Goal: Task Accomplishment & Management: Use online tool/utility

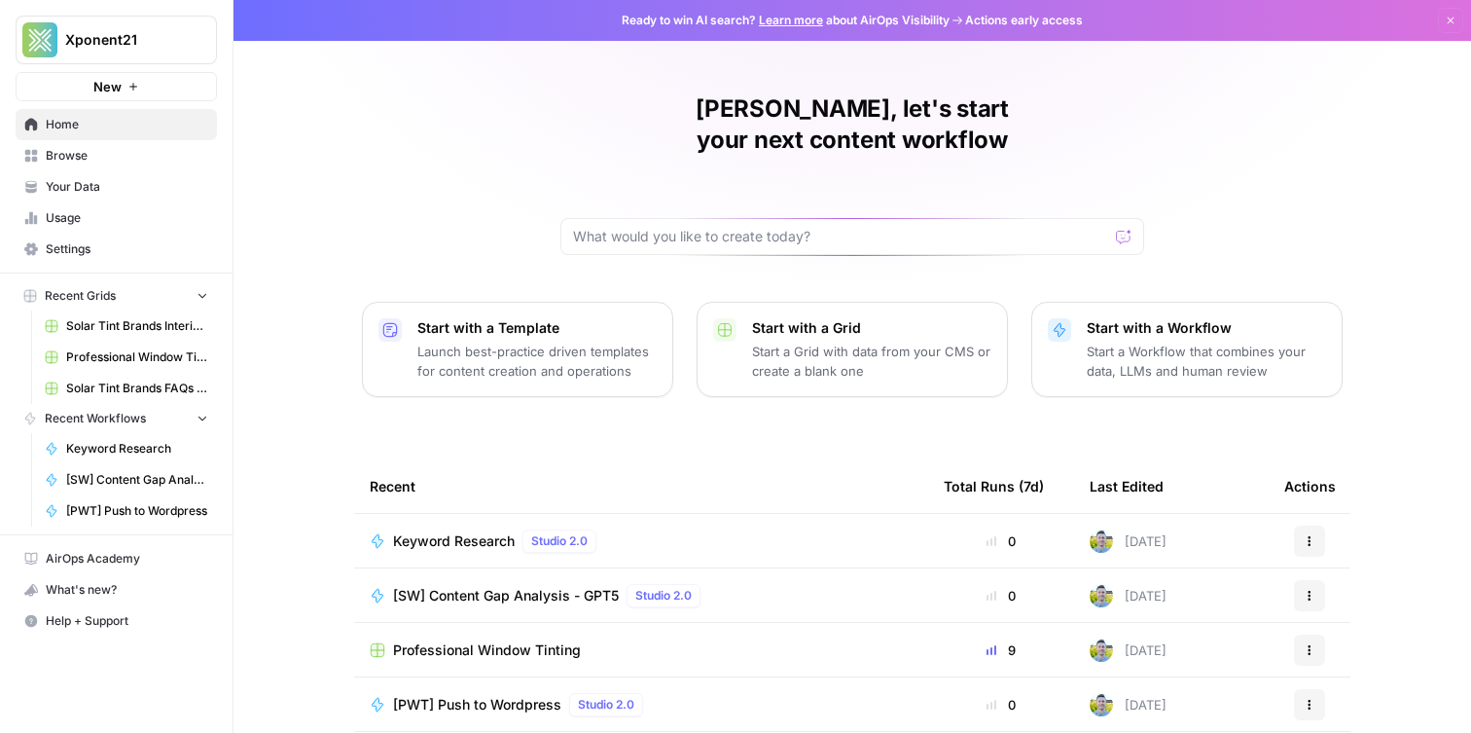
click at [129, 164] on link "Browse" at bounding box center [116, 155] width 201 height 31
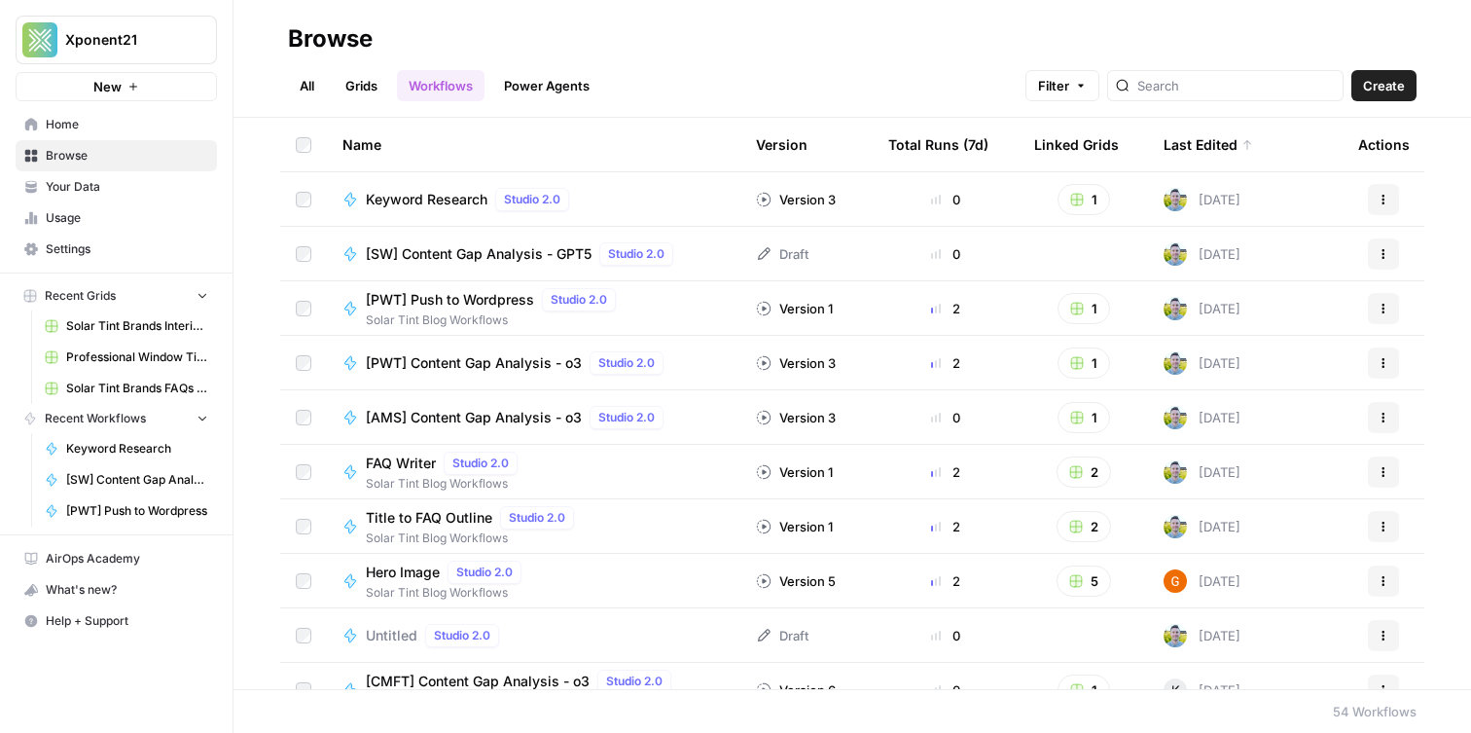
click at [427, 76] on link "Workflows" at bounding box center [441, 85] width 88 height 31
click at [374, 89] on link "Grids" at bounding box center [361, 85] width 55 height 31
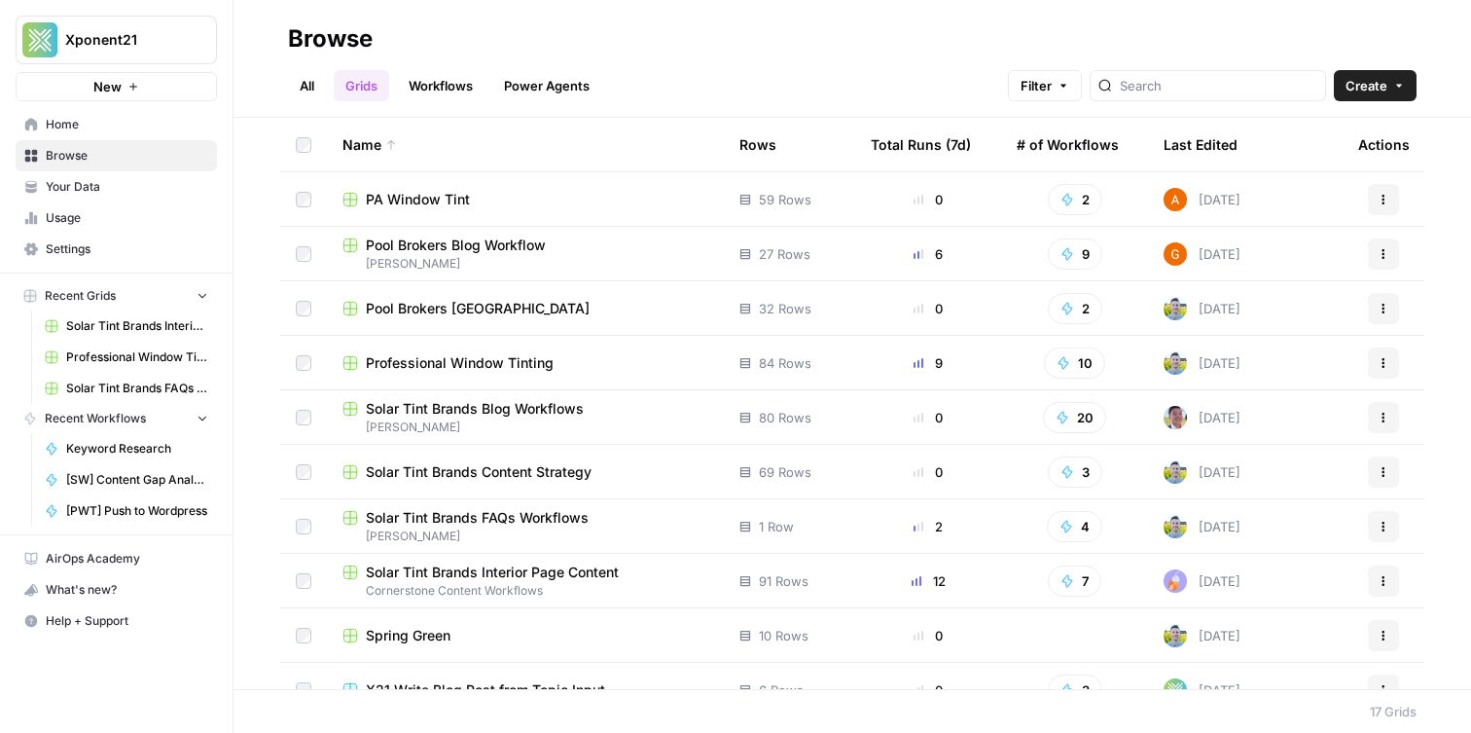
scroll to position [271, 0]
click at [498, 338] on td "Professional Window Tinting" at bounding box center [525, 364] width 397 height 54
click at [496, 359] on span "Professional Window Tinting" at bounding box center [460, 363] width 188 height 19
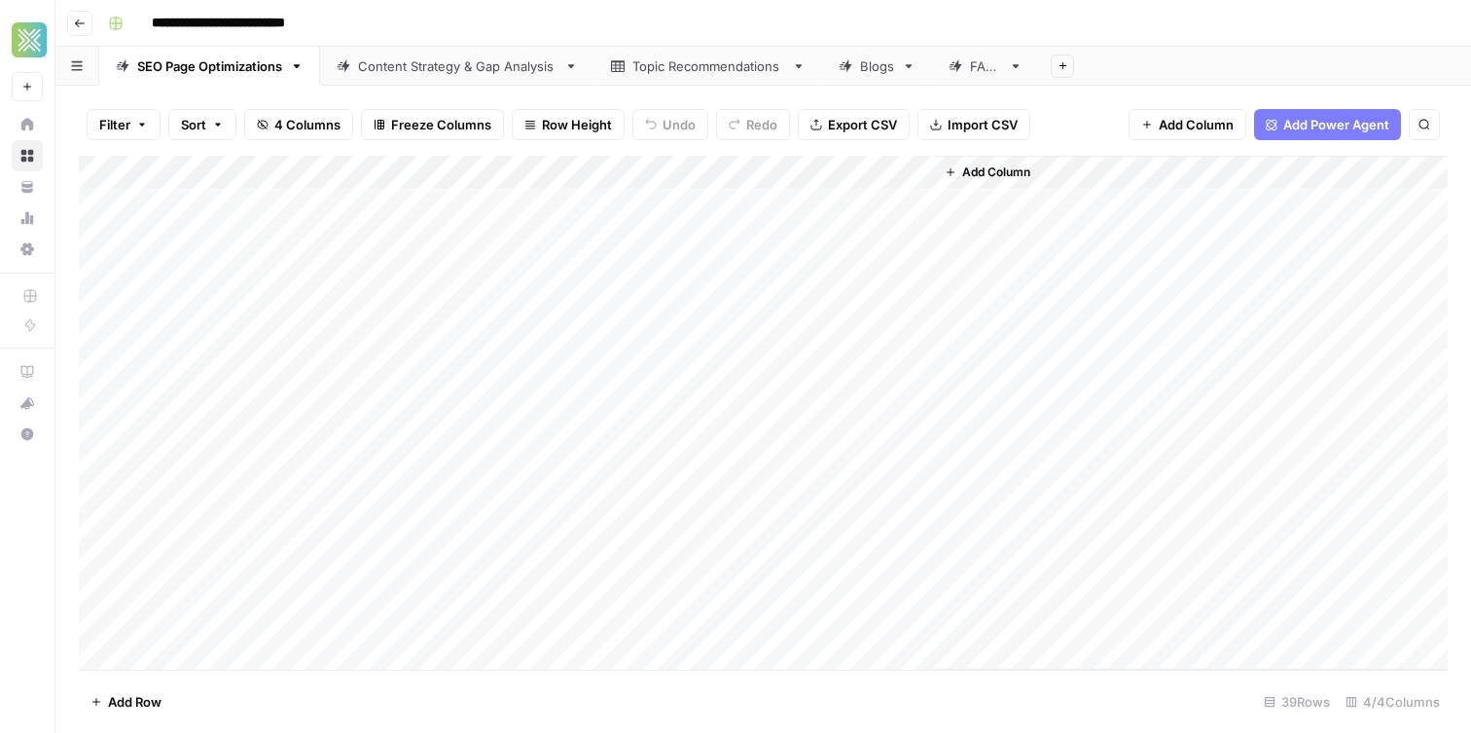
click at [846, 82] on link "Blogs" at bounding box center [877, 66] width 110 height 39
click at [868, 68] on div "Blogs" at bounding box center [877, 65] width 34 height 19
click at [195, 237] on div "Add Column" at bounding box center [763, 271] width 1369 height 230
click at [313, 222] on div "Add Column" at bounding box center [763, 271] width 1369 height 230
click at [184, 236] on div "Add Column" at bounding box center [763, 271] width 1369 height 230
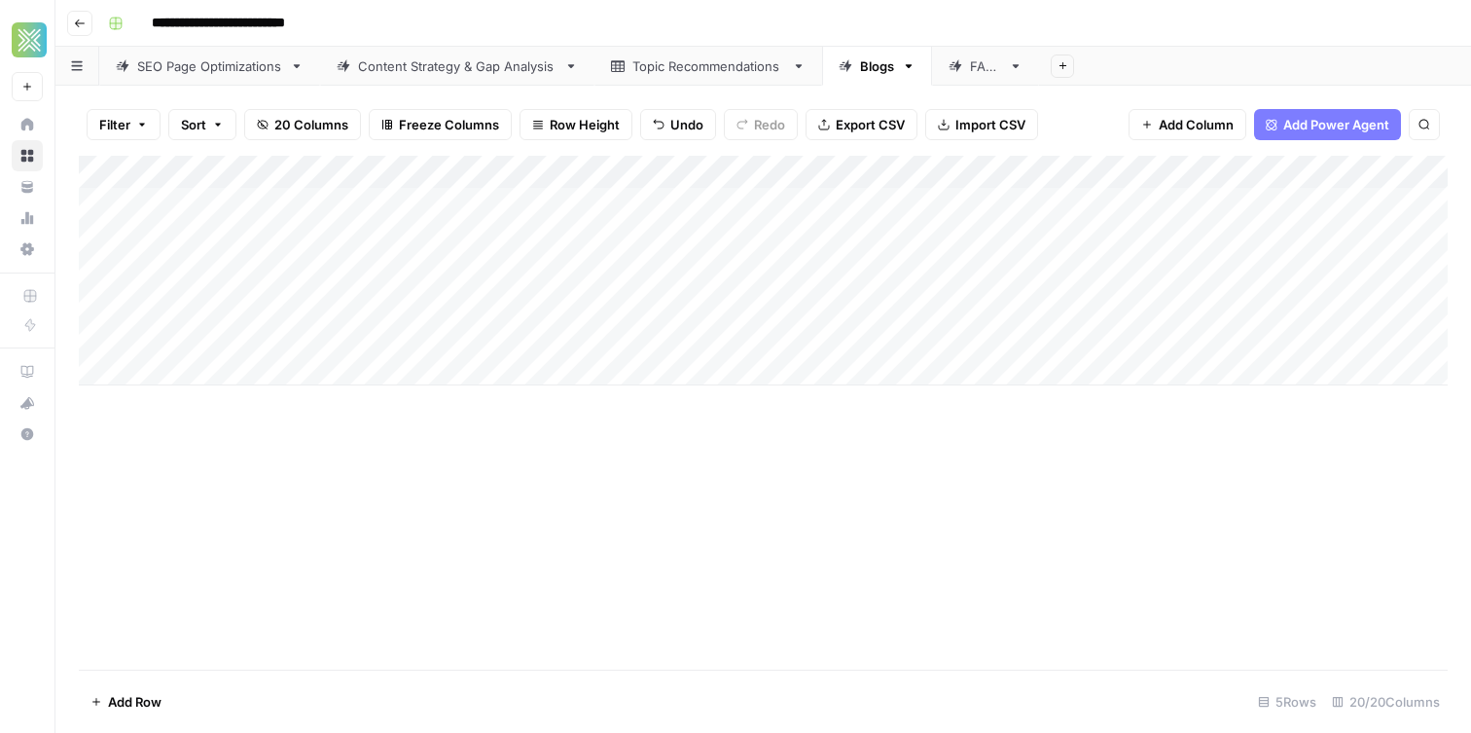
click at [184, 236] on div "Add Column" at bounding box center [763, 271] width 1369 height 230
click at [183, 236] on textarea at bounding box center [264, 238] width 311 height 27
type textarea "**********"
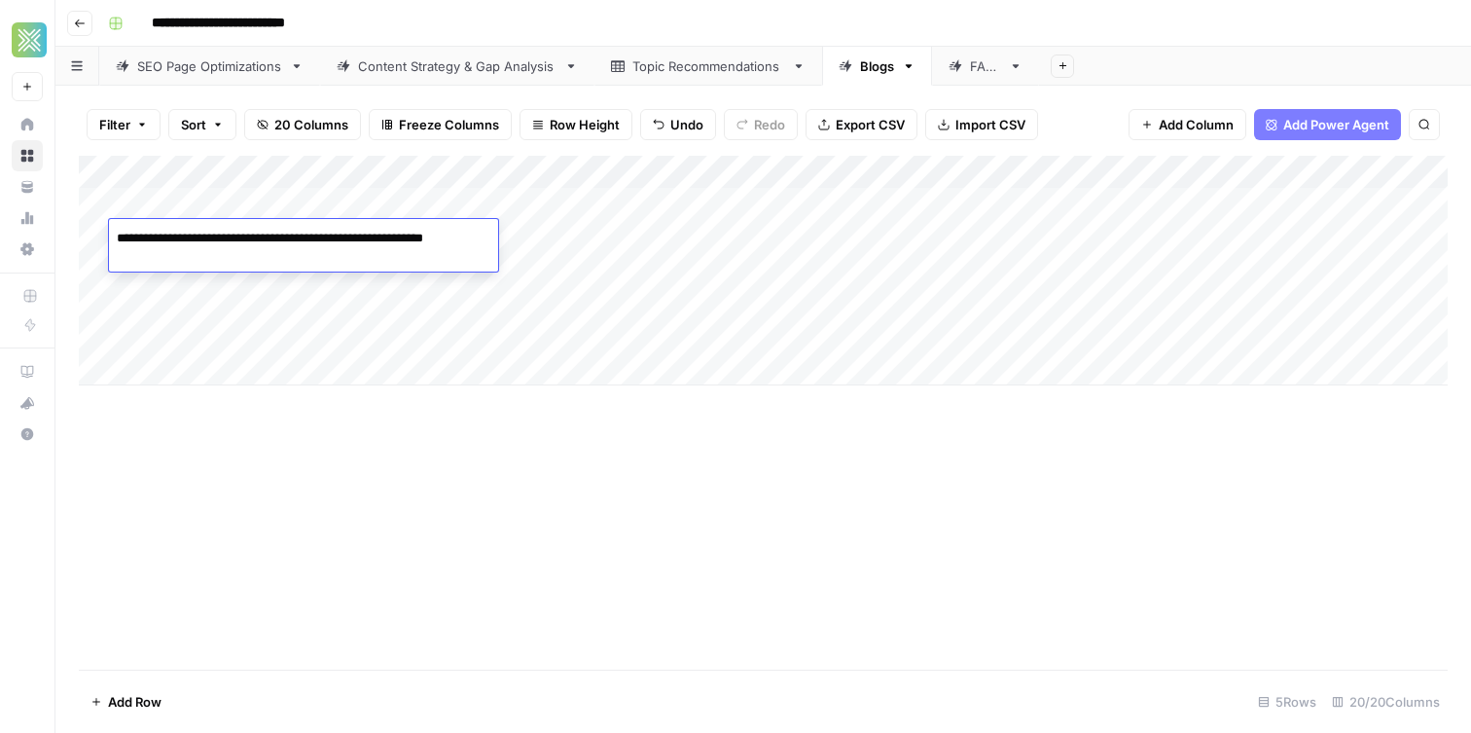
click at [215, 304] on div "Add Column" at bounding box center [763, 271] width 1369 height 230
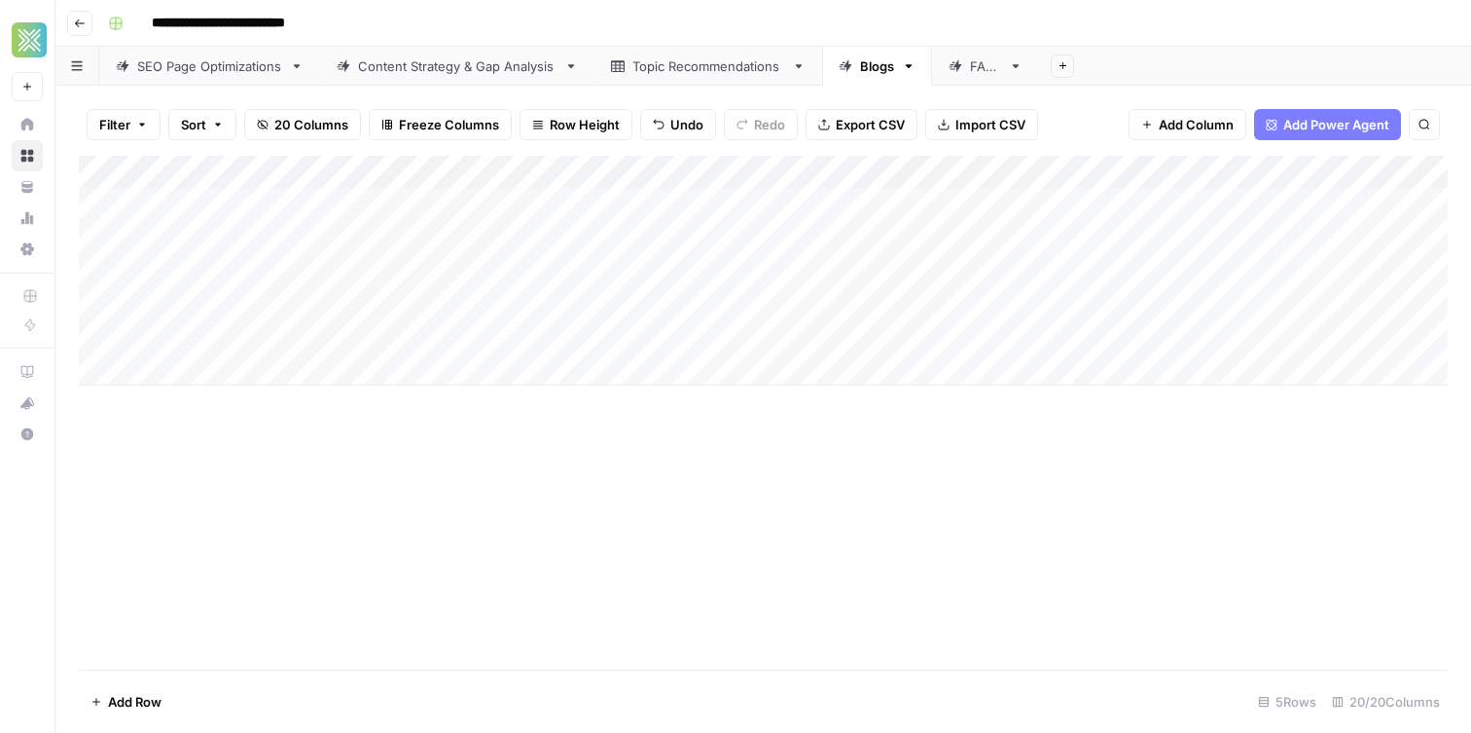
click at [344, 261] on div "Add Column" at bounding box center [763, 271] width 1369 height 230
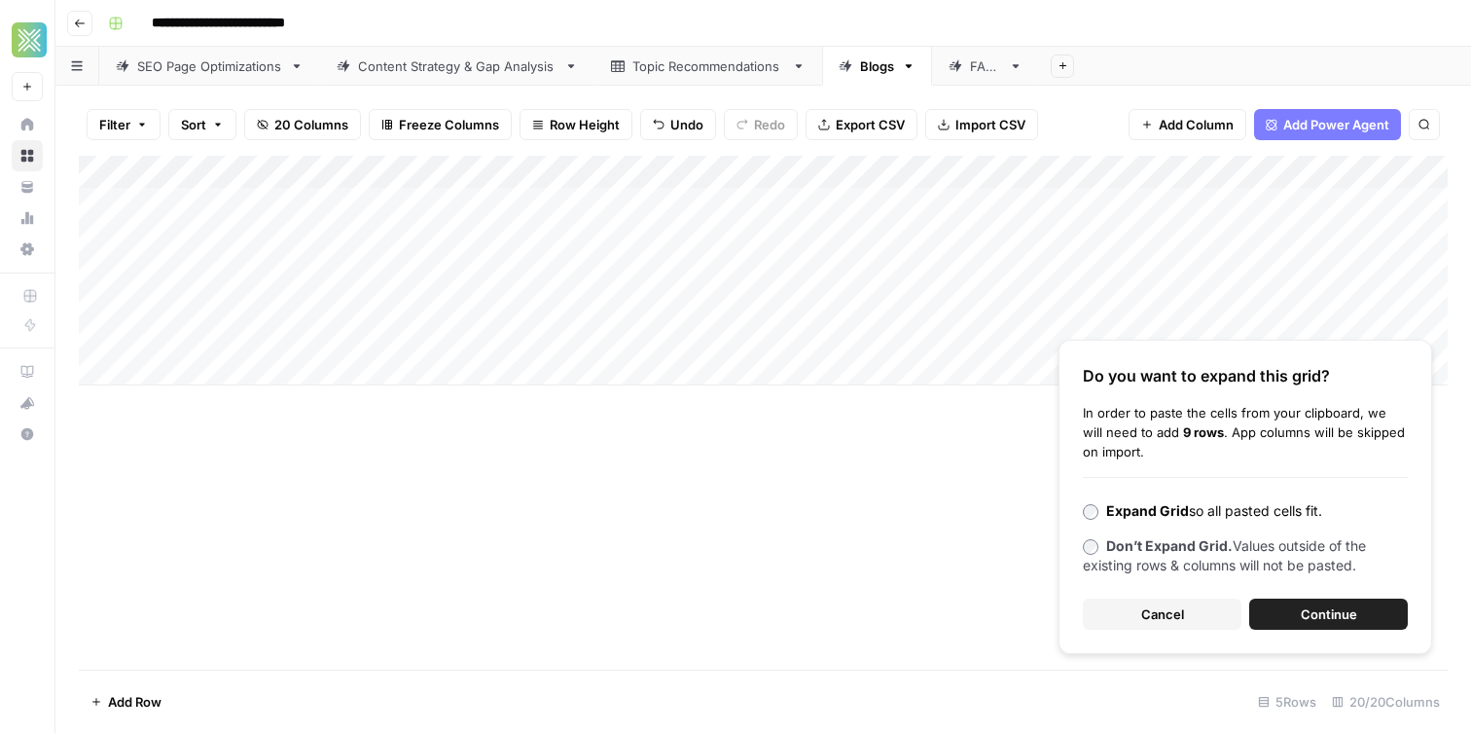
click at [1298, 596] on div "Do you want to expand this grid? In order to paste the cells from your clipboar…" at bounding box center [1246, 497] width 374 height 314
click at [1312, 601] on button "Continue" at bounding box center [1328, 613] width 159 height 31
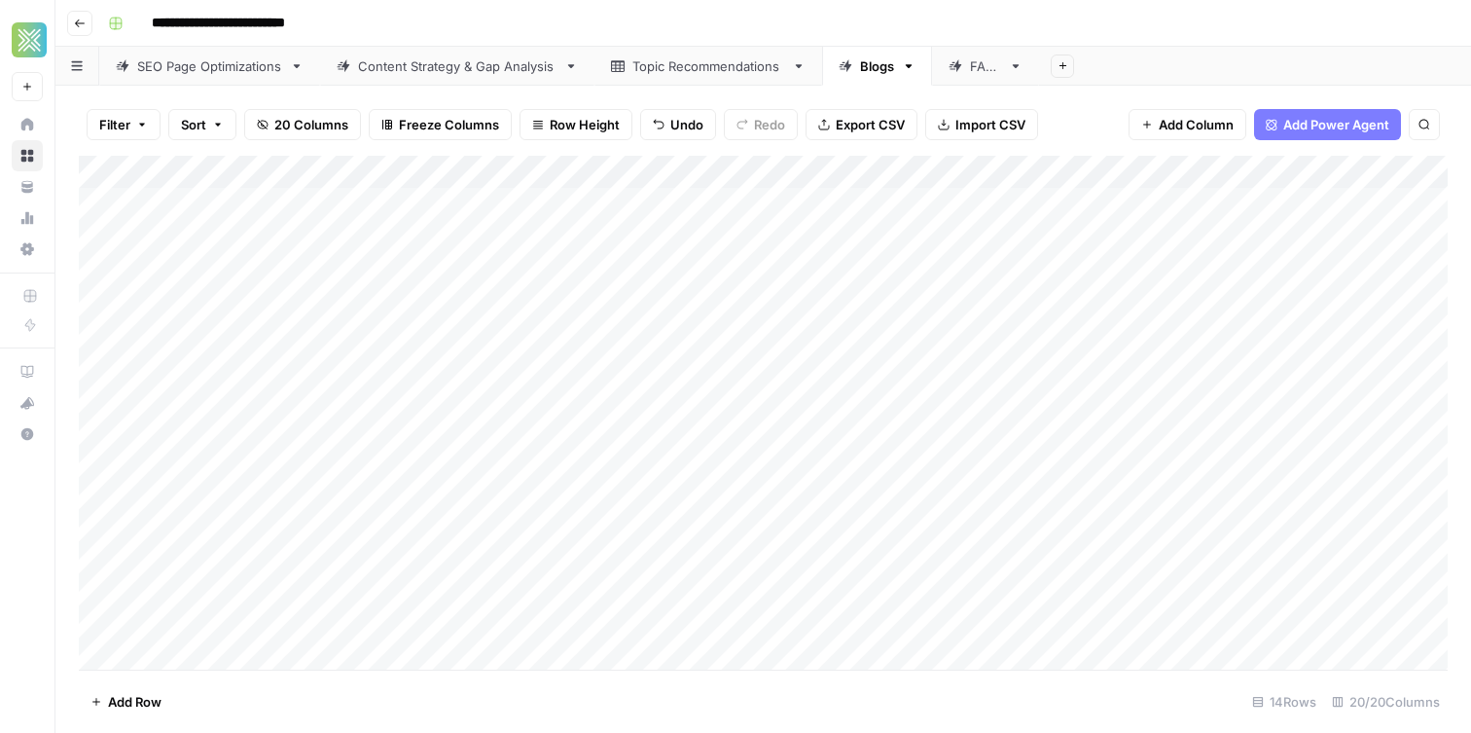
click at [184, 262] on div "Add Column" at bounding box center [763, 413] width 1369 height 514
click at [459, 294] on div "Add Column" at bounding box center [763, 413] width 1369 height 514
click at [480, 303] on div "Add Column" at bounding box center [763, 413] width 1369 height 514
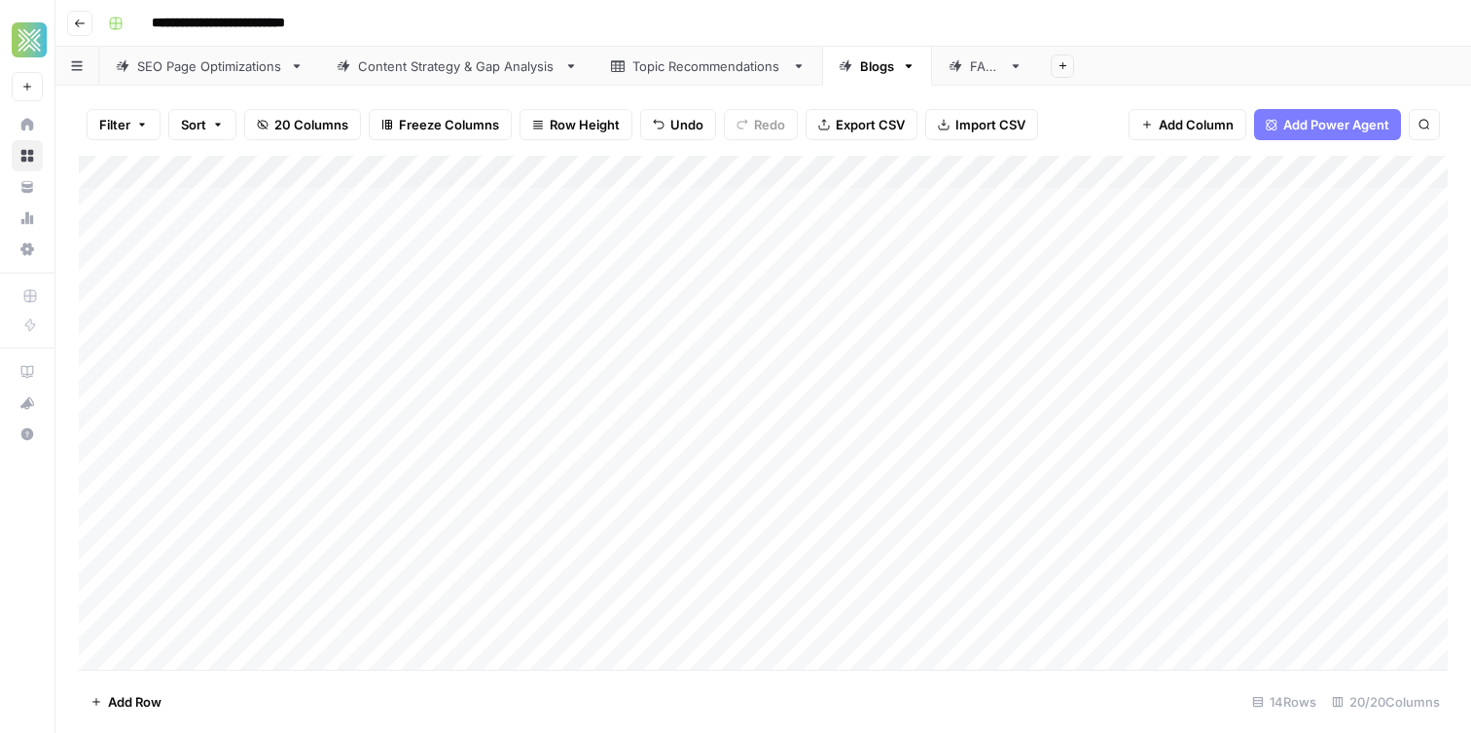
scroll to position [0, 0]
click at [84, 235] on div "Add Column" at bounding box center [763, 413] width 1369 height 514
click at [91, 238] on div "Add Column" at bounding box center [763, 413] width 1369 height 514
click at [623, 294] on div "Add Column" at bounding box center [763, 413] width 1369 height 514
click at [613, 300] on div "Add Column" at bounding box center [763, 413] width 1369 height 514
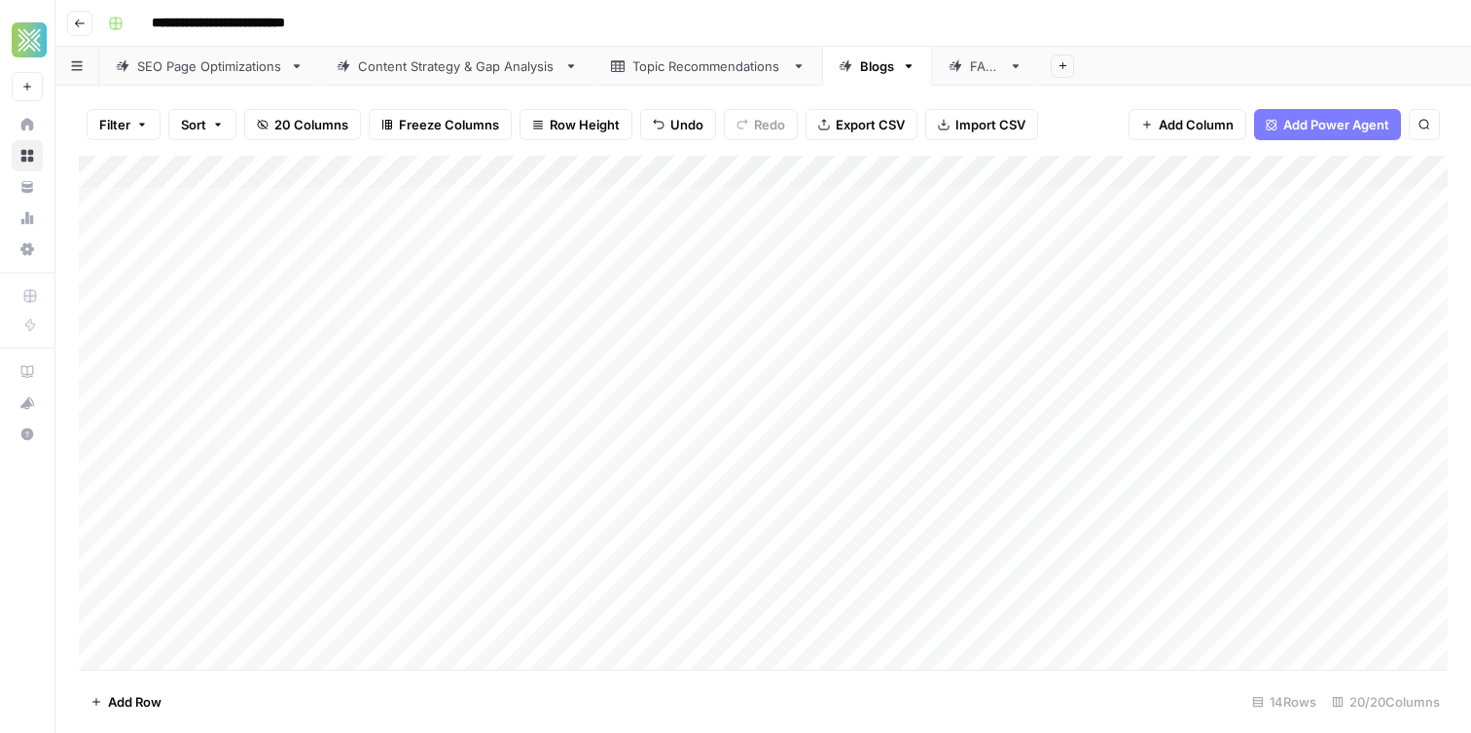
click at [594, 172] on div "Add Column" at bounding box center [763, 413] width 1369 height 514
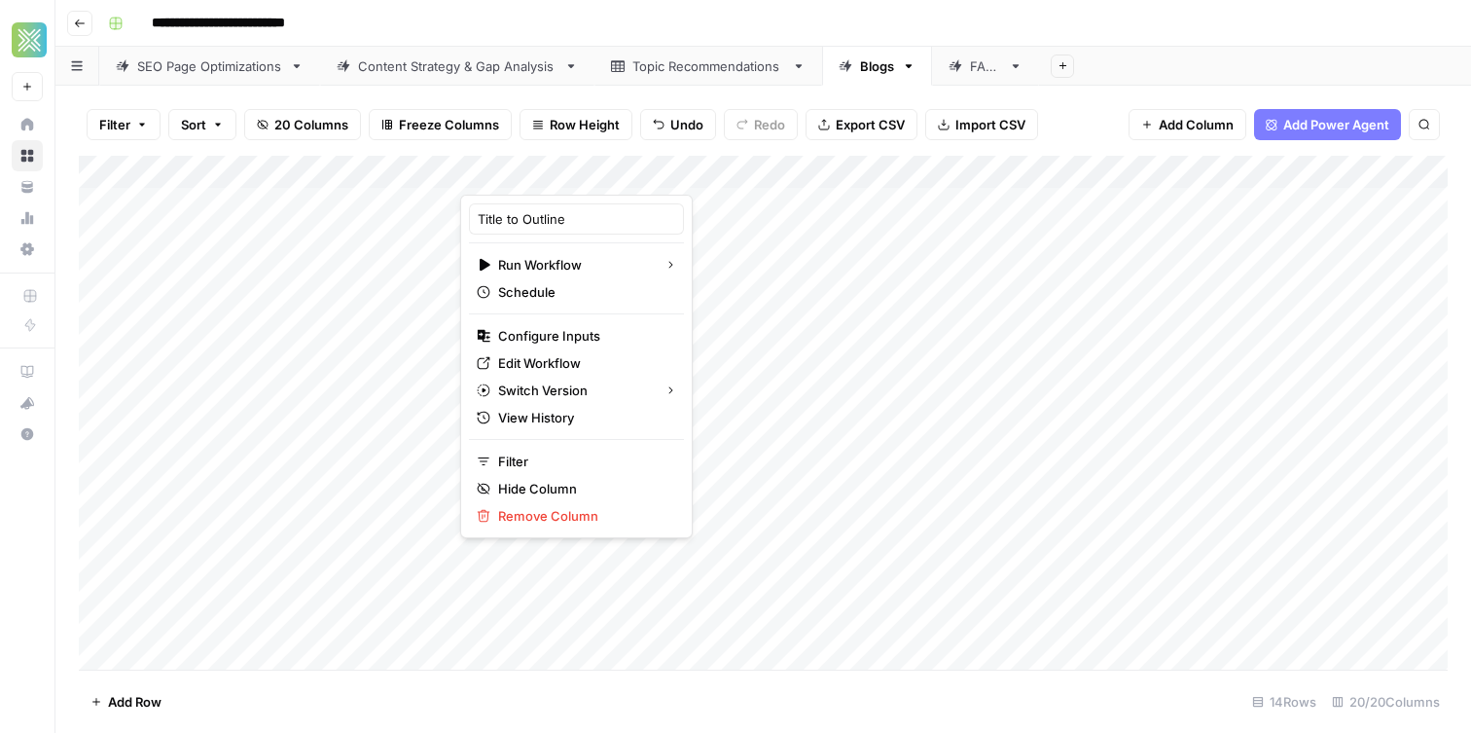
click at [618, 180] on div at bounding box center [548, 175] width 176 height 39
click at [617, 170] on div at bounding box center [548, 175] width 176 height 39
click at [723, 282] on div "Add Column" at bounding box center [763, 413] width 1369 height 514
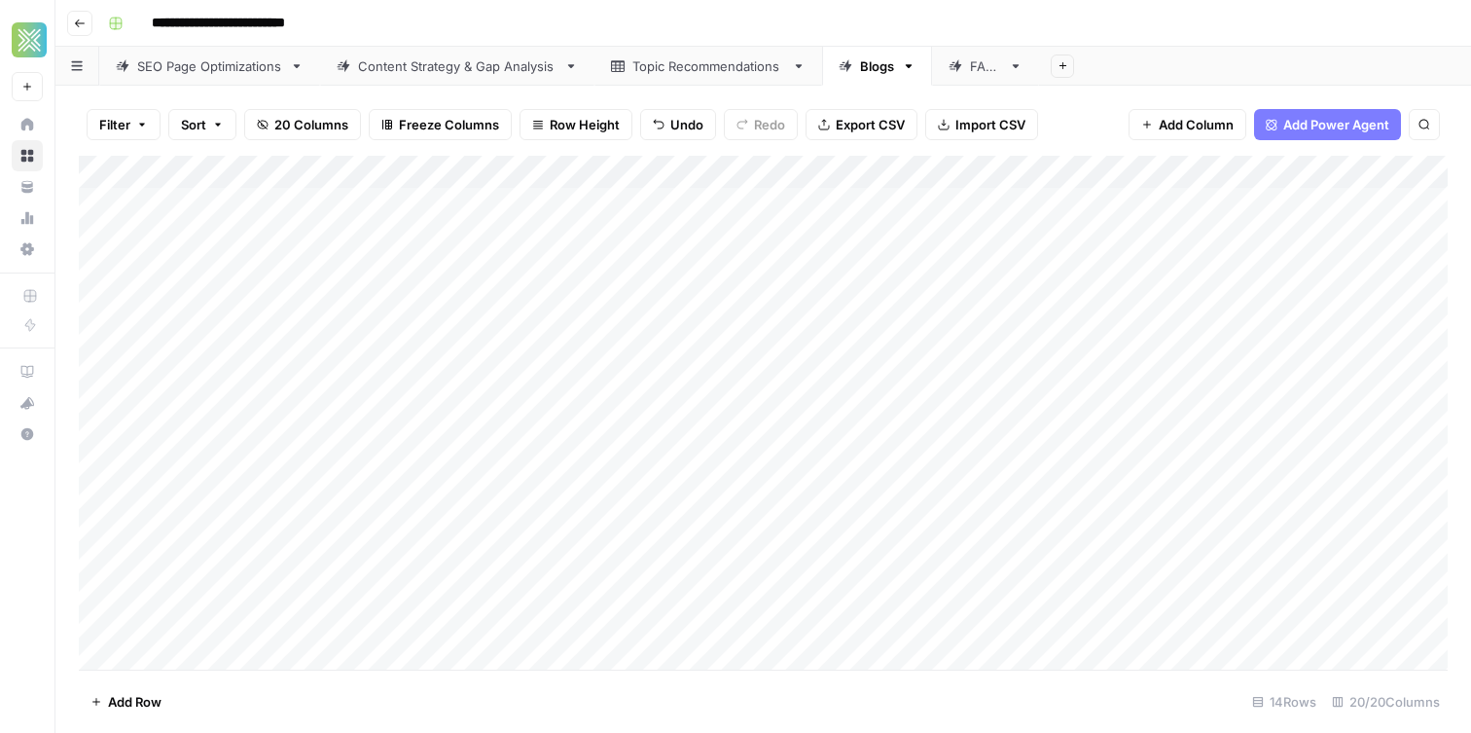
click at [619, 171] on div "Add Column" at bounding box center [763, 413] width 1369 height 514
click at [731, 291] on span "Remaining Rows" at bounding box center [688, 285] width 123 height 19
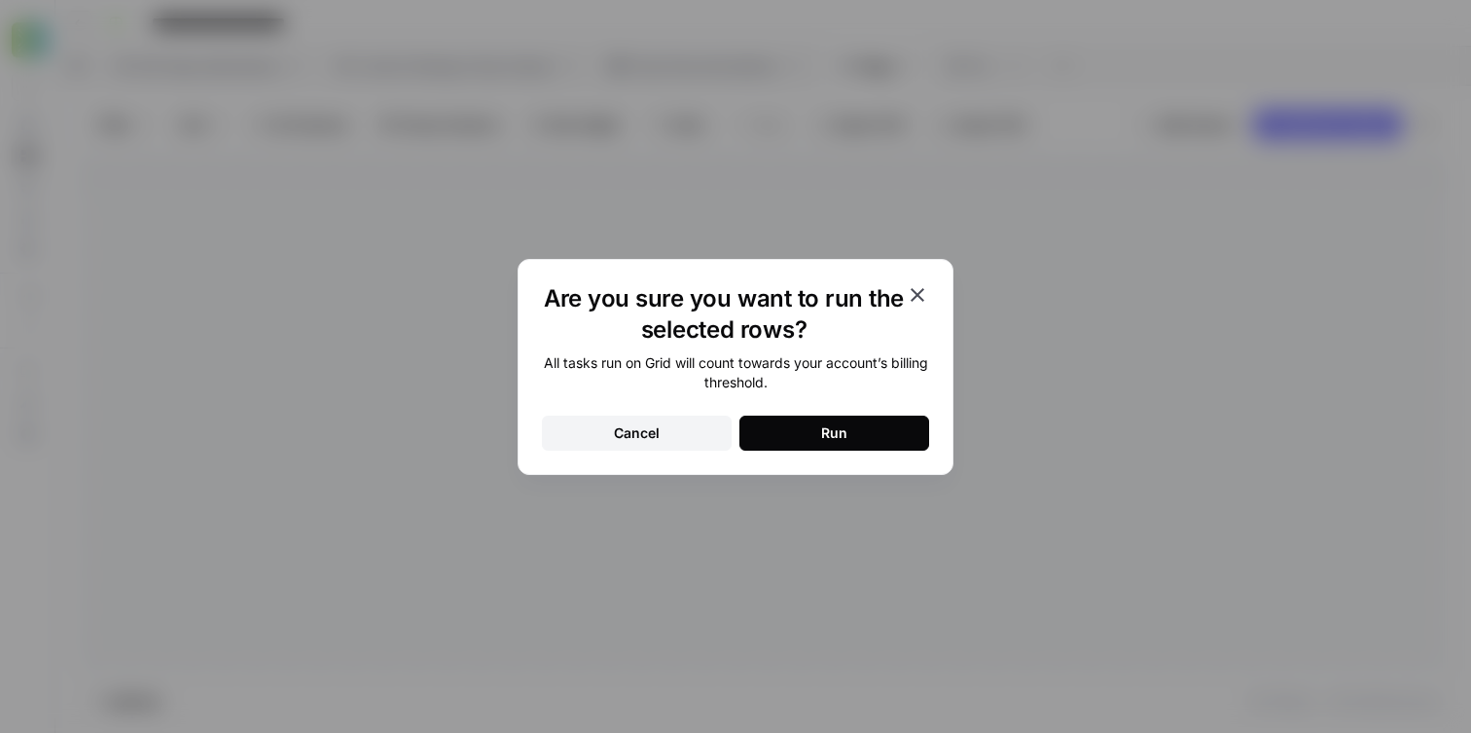
click at [916, 299] on icon "button" at bounding box center [917, 294] width 23 height 23
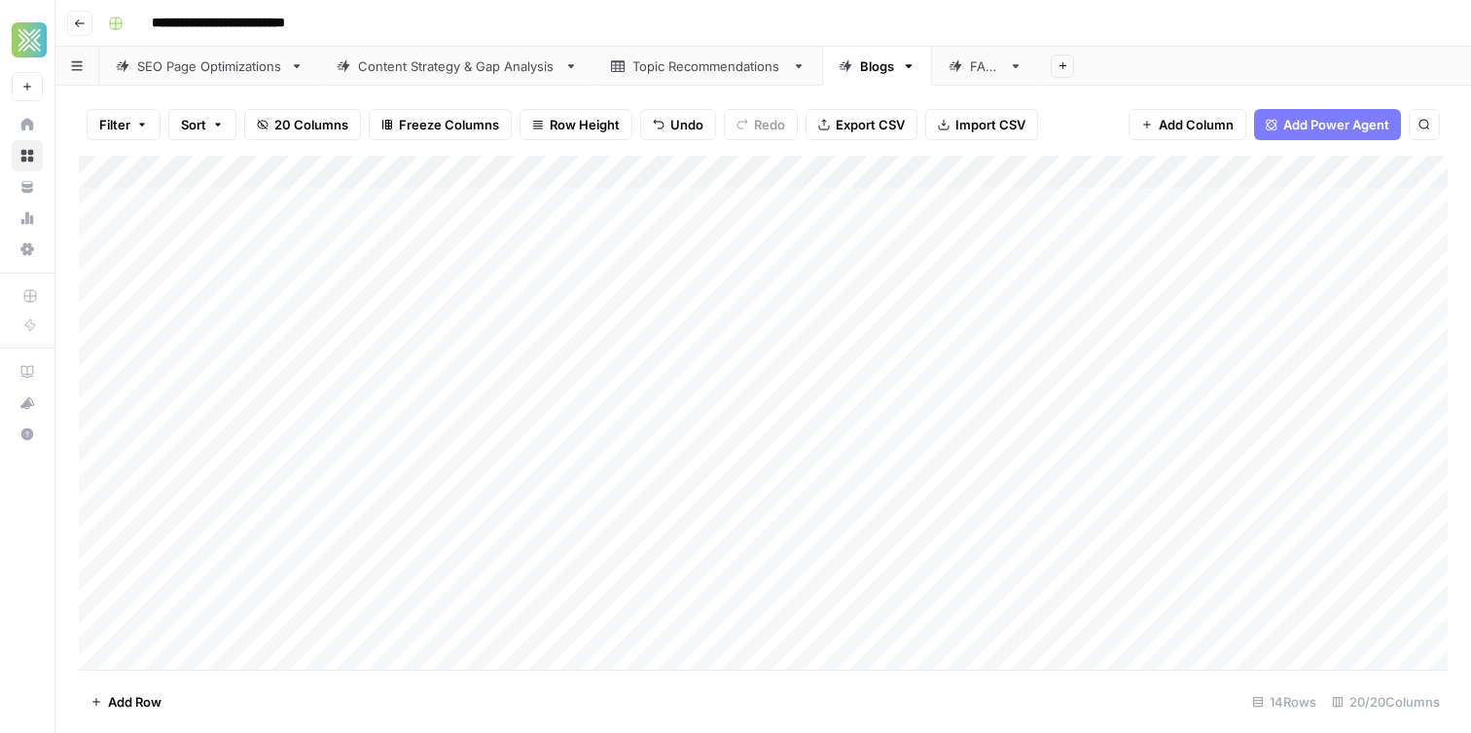
click at [873, 320] on div "Add Column" at bounding box center [763, 413] width 1369 height 514
click at [96, 238] on div "Add Column" at bounding box center [763, 413] width 1369 height 514
click at [97, 634] on div "Add Column" at bounding box center [763, 413] width 1369 height 514
click at [621, 173] on div "Add Column" at bounding box center [763, 413] width 1369 height 514
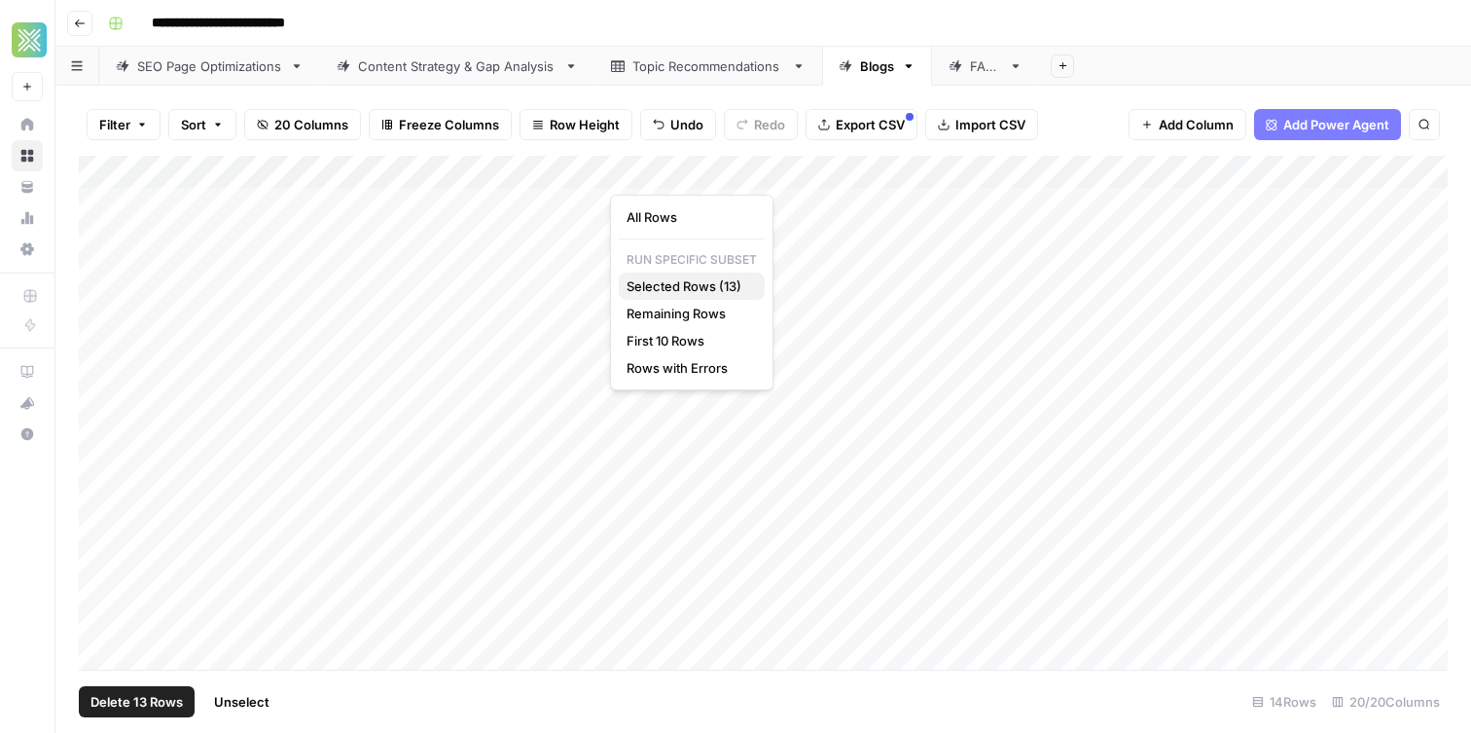
click at [711, 291] on span "Selected Rows (13)" at bounding box center [688, 285] width 123 height 19
click at [1205, 176] on div "Add Column" at bounding box center [763, 413] width 1369 height 514
click at [1048, 167] on div "Add Column" at bounding box center [763, 413] width 1369 height 514
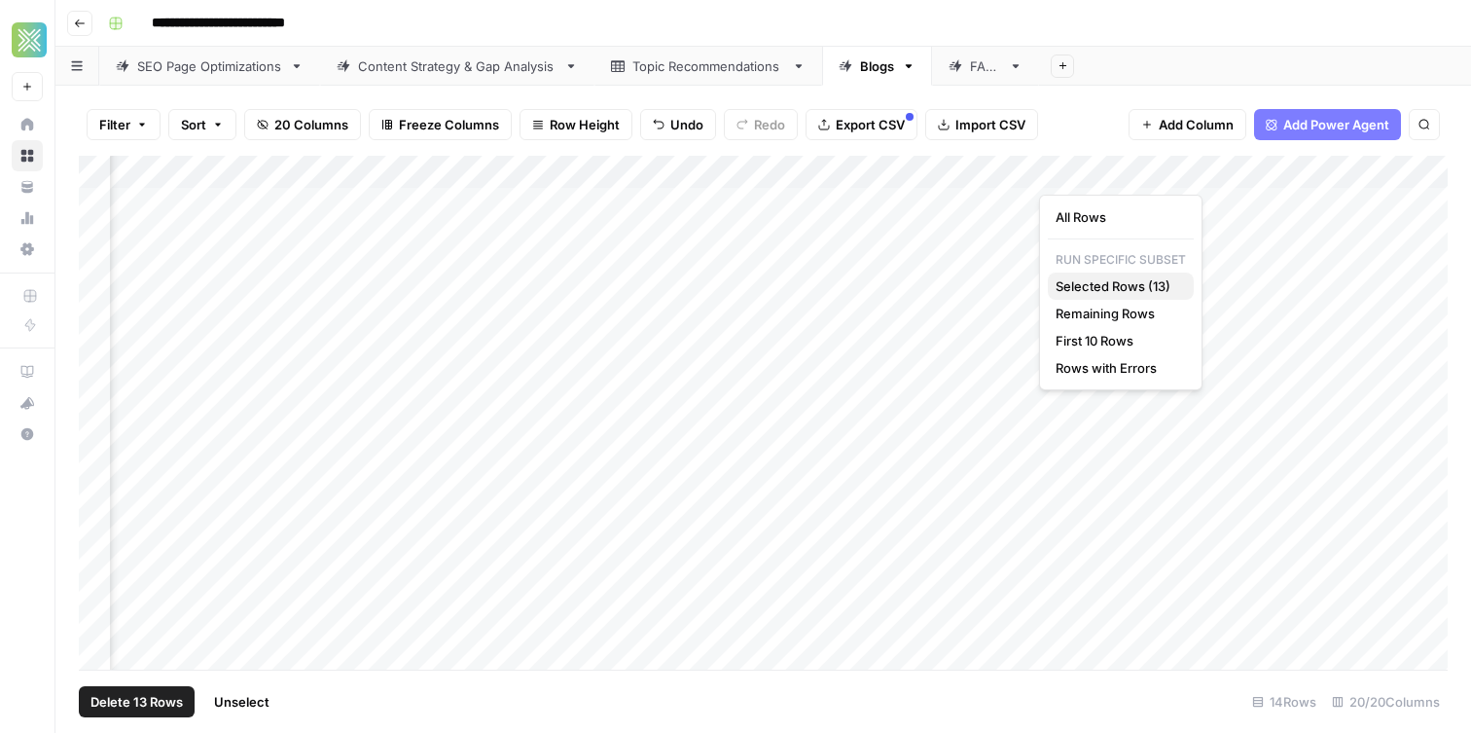
click at [1110, 286] on span "Selected Rows (13)" at bounding box center [1117, 285] width 123 height 19
click at [733, 28] on div "**********" at bounding box center [776, 23] width 1352 height 31
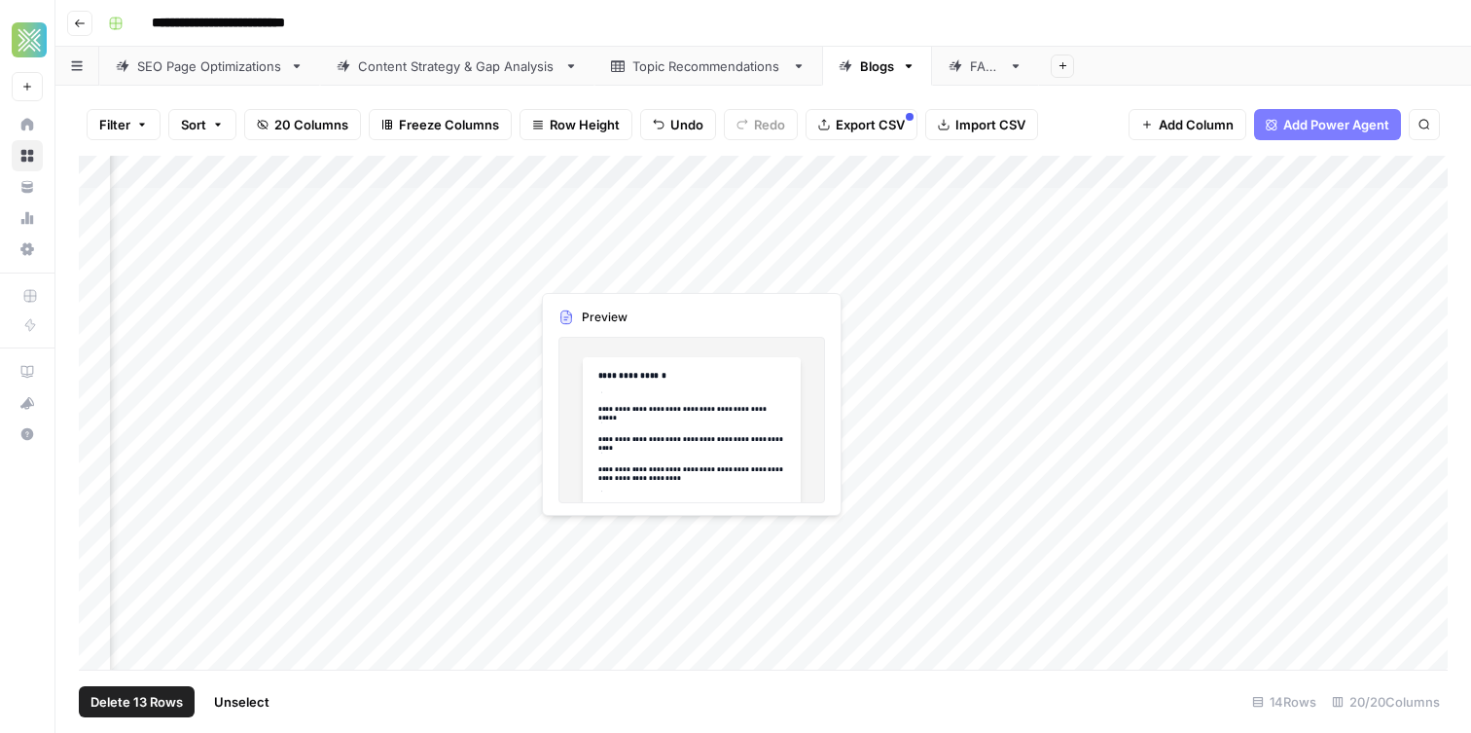
scroll to position [0, 2274]
click at [972, 174] on div "Add Column" at bounding box center [763, 413] width 1369 height 514
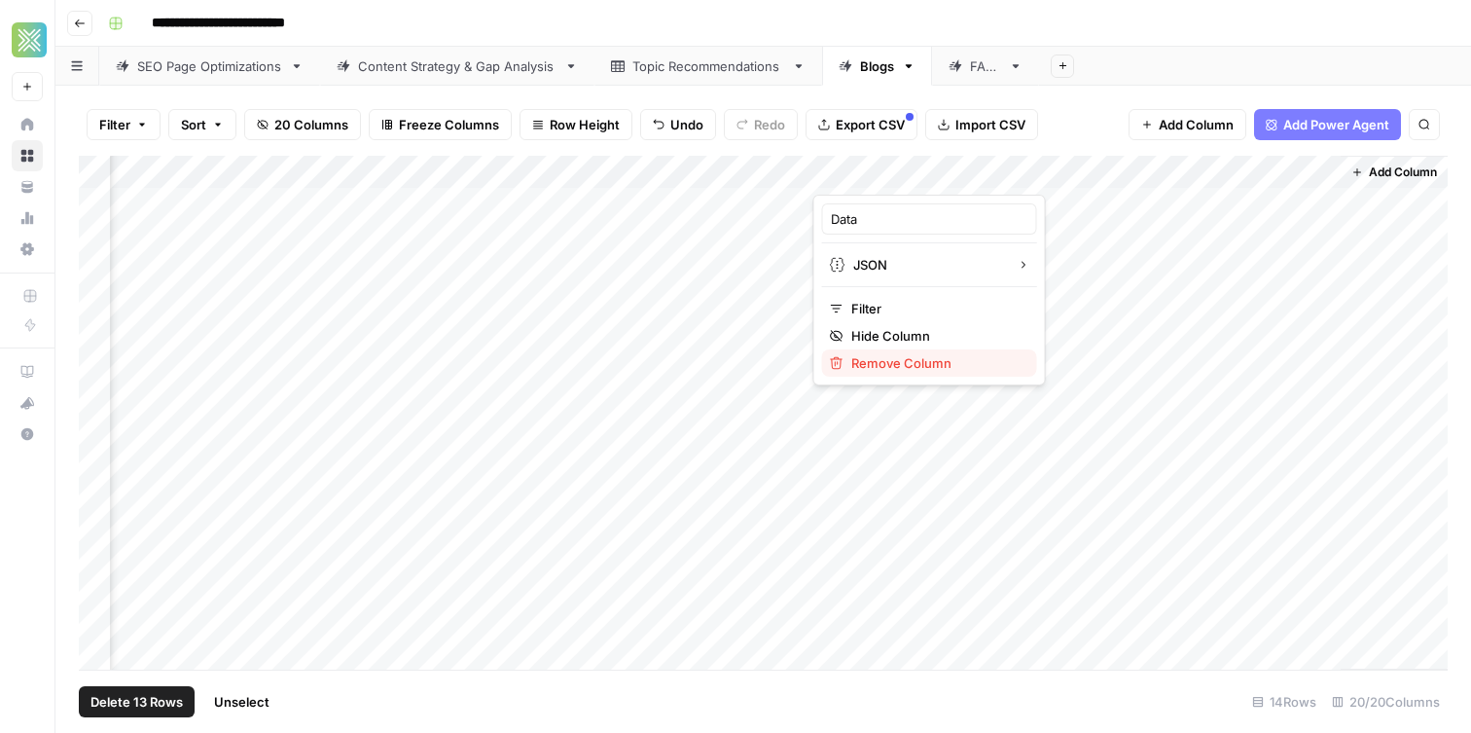
click at [951, 373] on button "Remove Column" at bounding box center [929, 362] width 215 height 27
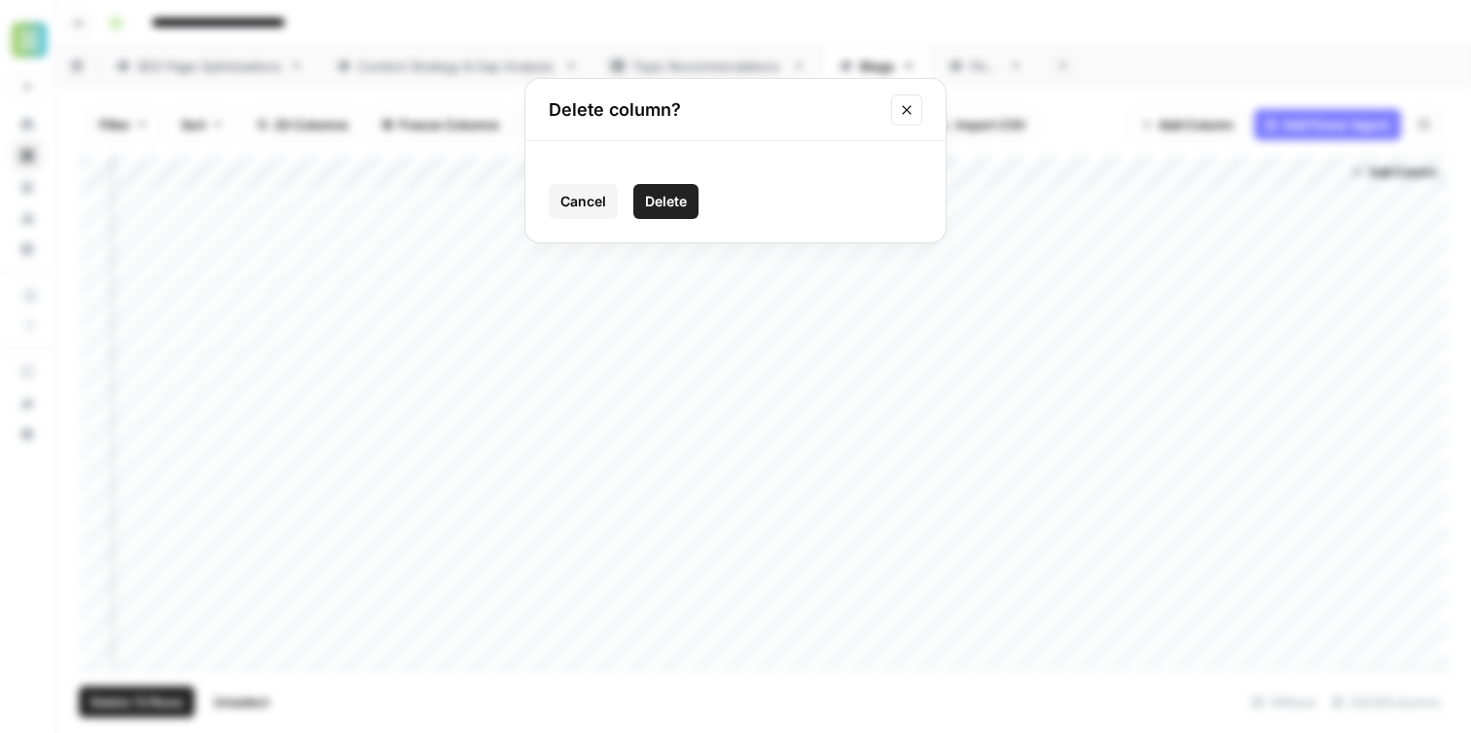
click at [685, 202] on span "Delete" at bounding box center [666, 201] width 42 height 19
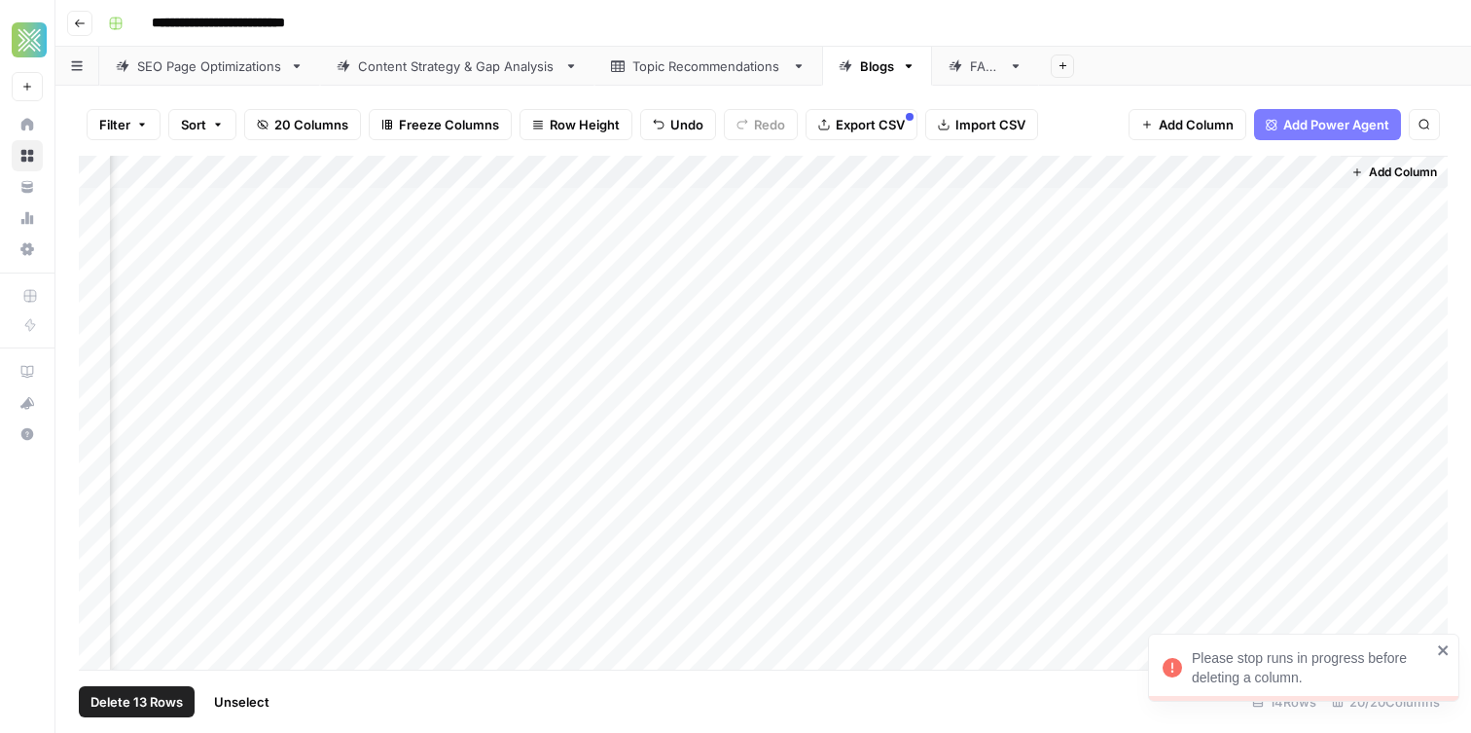
click at [975, 173] on div "Add Column" at bounding box center [763, 413] width 1369 height 514
click at [1013, 43] on header "**********" at bounding box center [763, 23] width 1416 height 47
click at [331, 308] on div "Add Column" at bounding box center [763, 413] width 1369 height 514
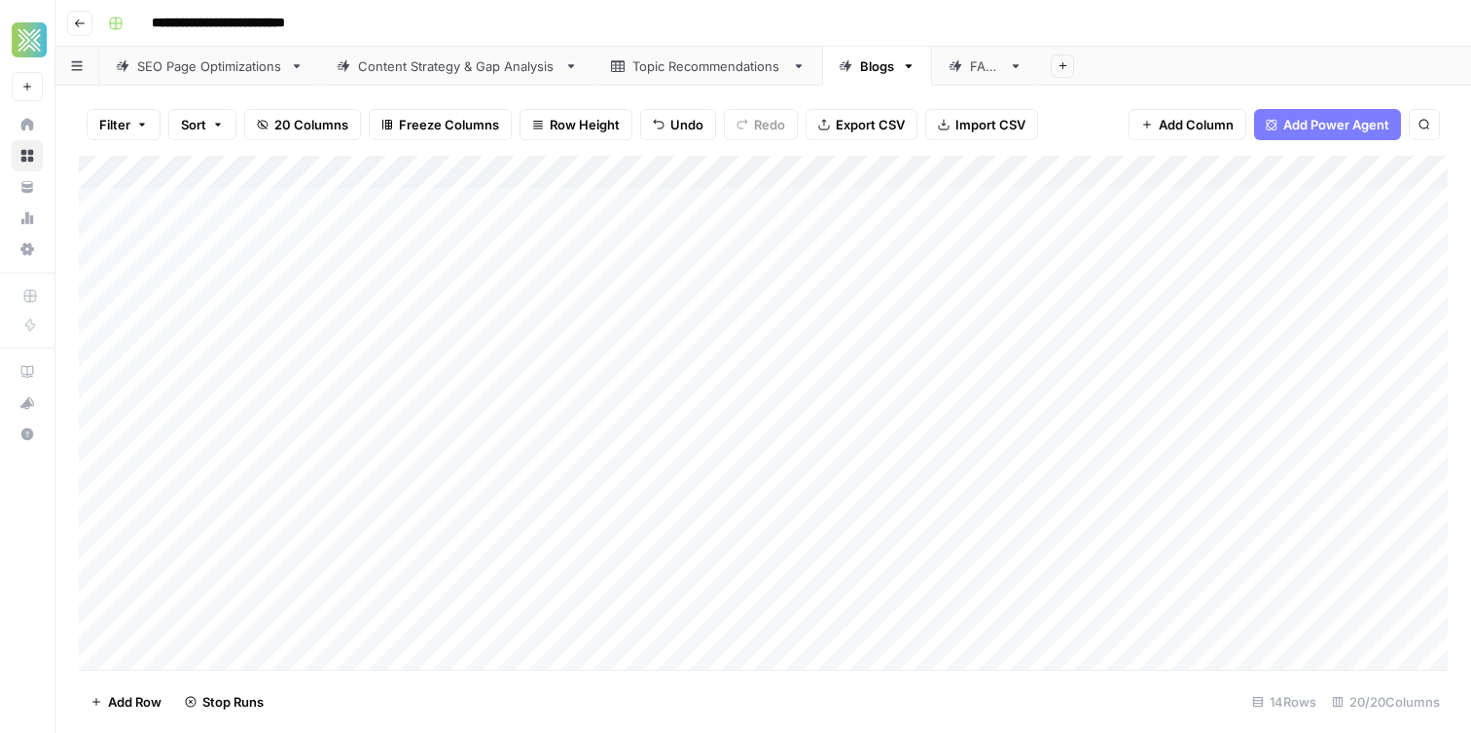
click at [340, 343] on div "Add Column" at bounding box center [763, 413] width 1369 height 514
click at [228, 337] on div "Add Column" at bounding box center [763, 413] width 1369 height 514
click at [227, 302] on div "Add Column" at bounding box center [763, 413] width 1369 height 514
click at [188, 318] on div "Add Column" at bounding box center [763, 413] width 1369 height 514
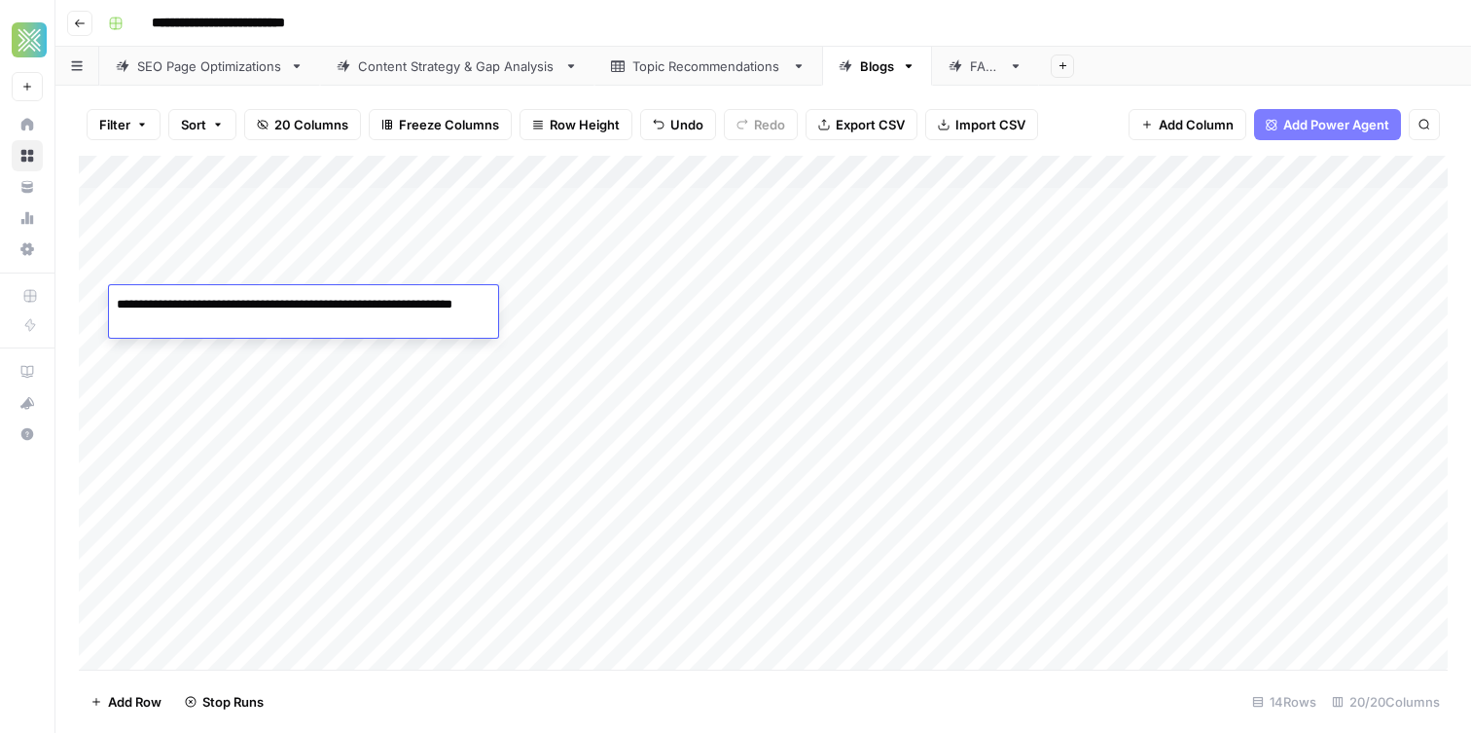
click at [225, 349] on div "Add Column" at bounding box center [763, 413] width 1369 height 514
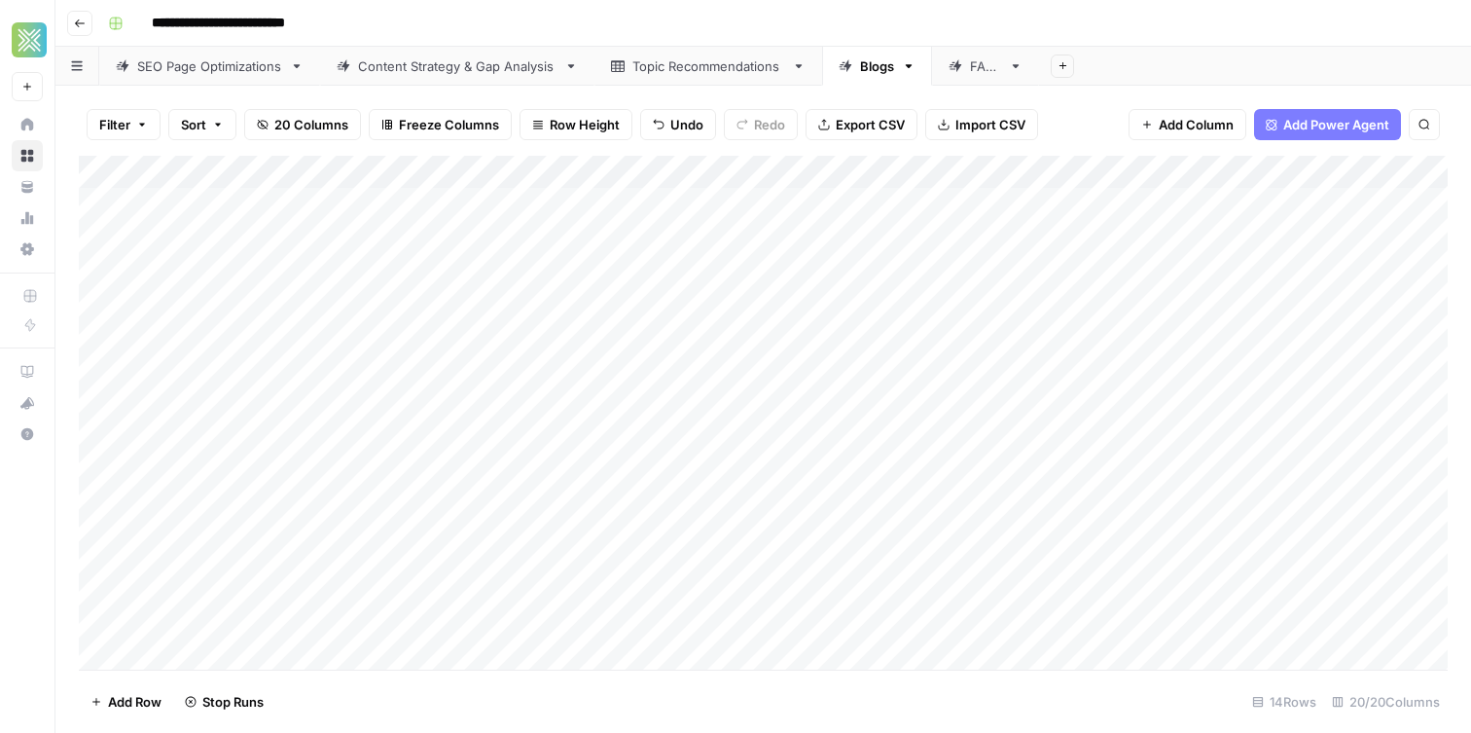
click at [246, 303] on div "Add Column" at bounding box center [763, 413] width 1369 height 514
click at [352, 291] on div "Add Column" at bounding box center [763, 413] width 1369 height 514
click at [387, 343] on div "Add Column" at bounding box center [763, 413] width 1369 height 514
click at [858, 492] on div "Add Column" at bounding box center [763, 413] width 1369 height 514
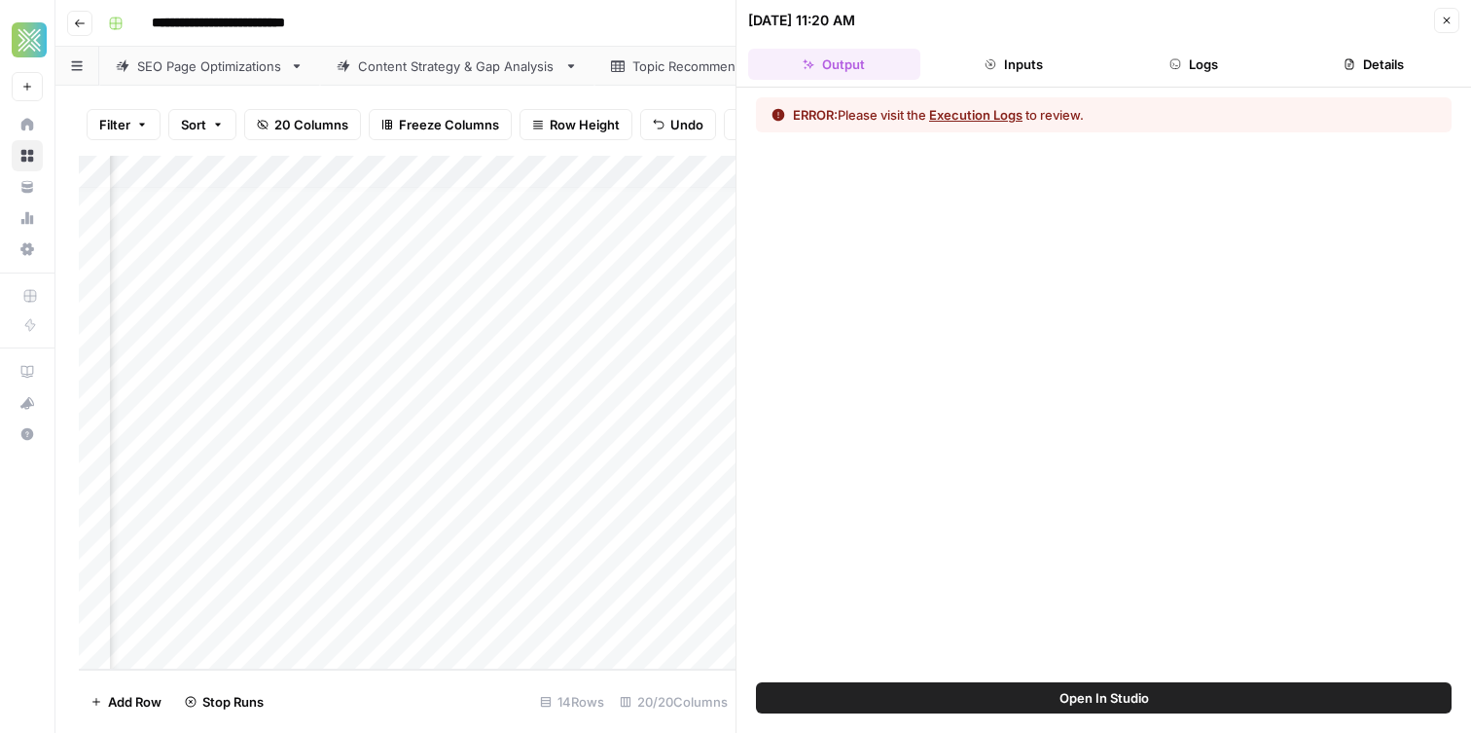
click at [641, 253] on div "Add Column" at bounding box center [407, 413] width 657 height 514
click at [607, 427] on div "Add Column" at bounding box center [407, 413] width 657 height 514
click at [1437, 22] on button "Close" at bounding box center [1446, 20] width 25 height 25
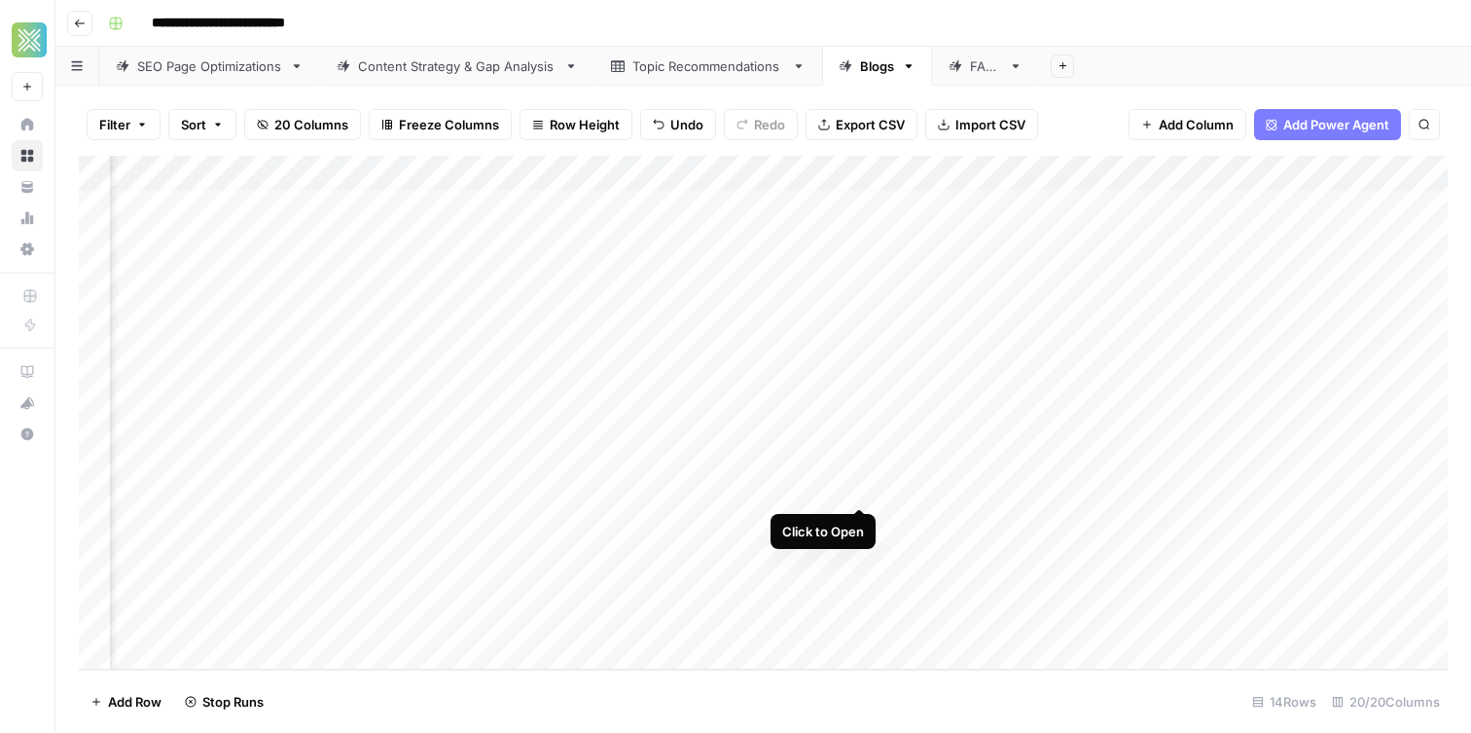
click at [833, 492] on div "Add Column" at bounding box center [763, 413] width 1369 height 514
click at [853, 492] on div "Add Column" at bounding box center [763, 413] width 1369 height 514
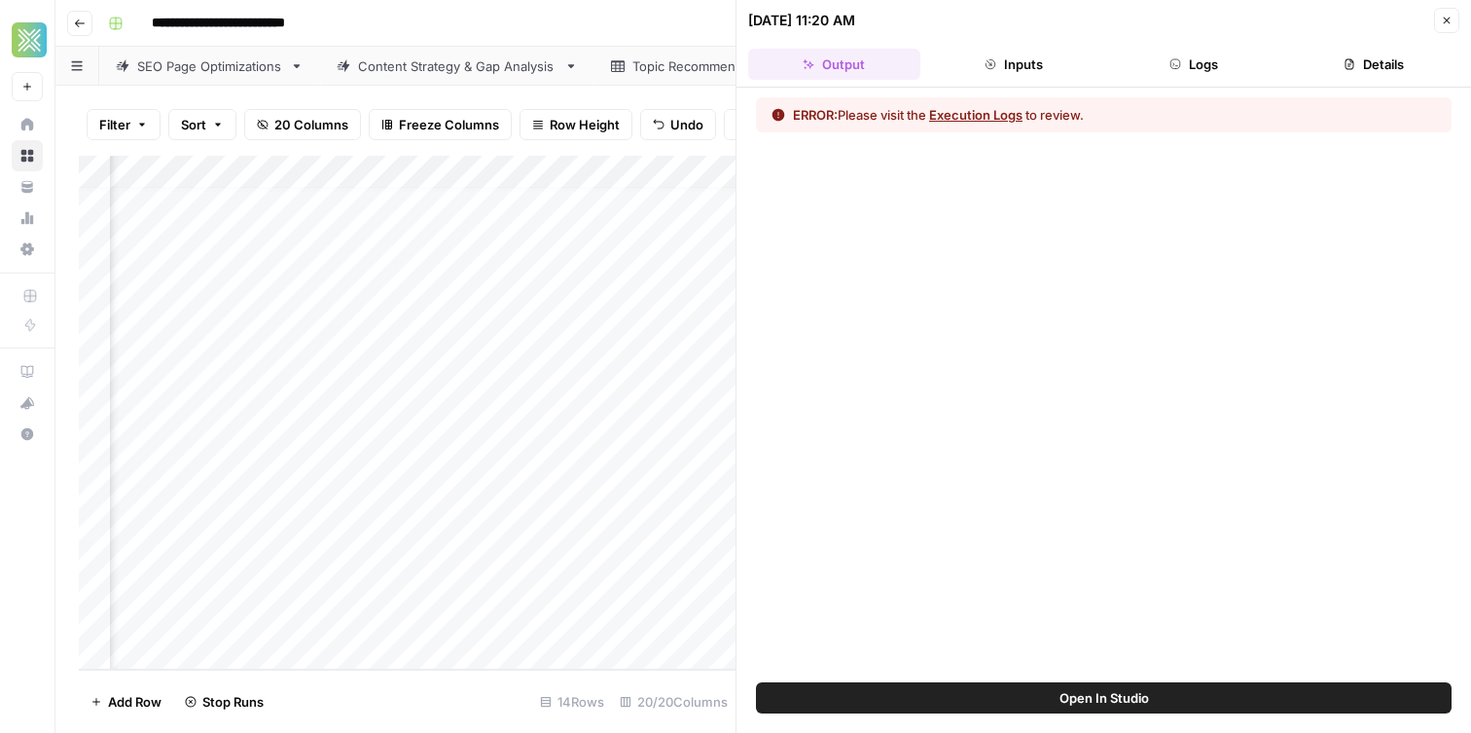
click at [1027, 69] on button "Inputs" at bounding box center [1014, 64] width 172 height 31
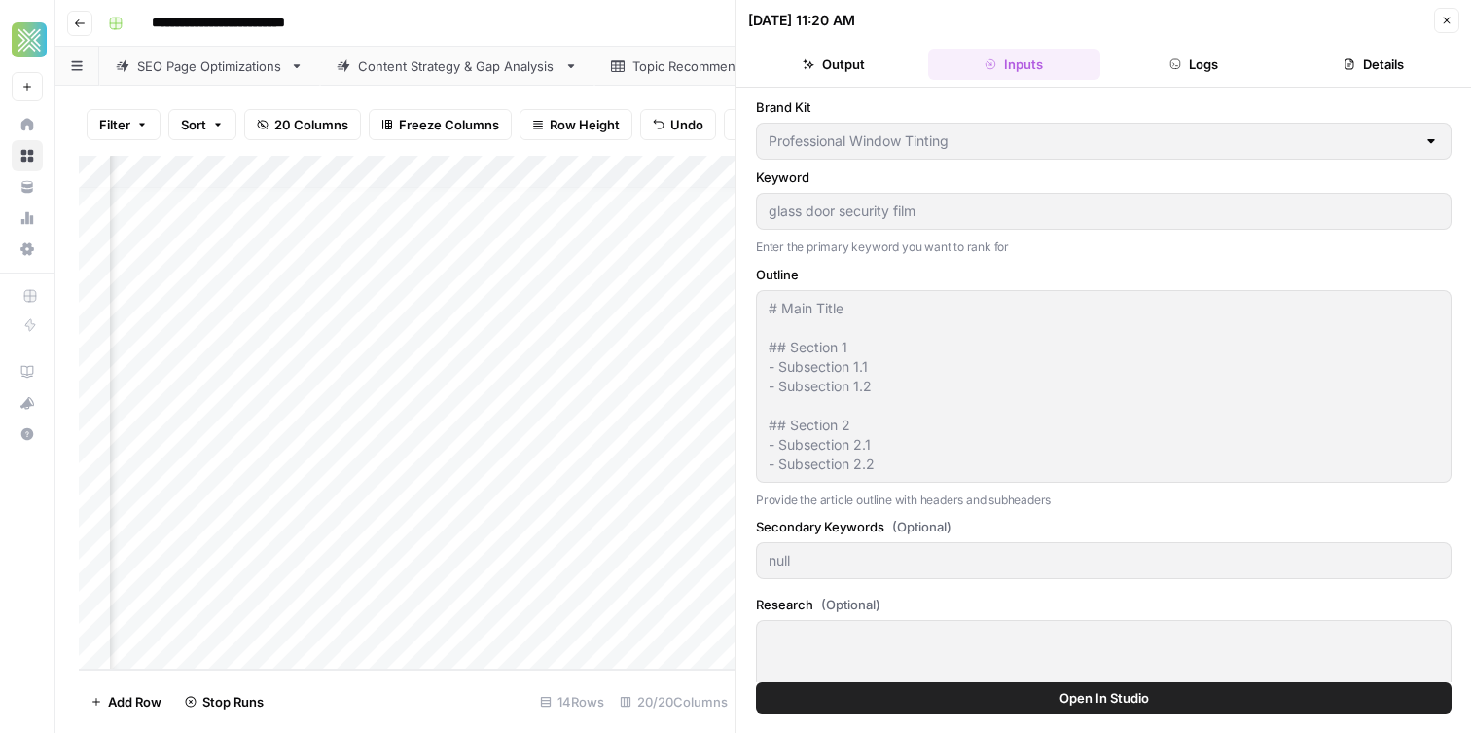
click at [1186, 63] on button "Logs" at bounding box center [1194, 64] width 172 height 31
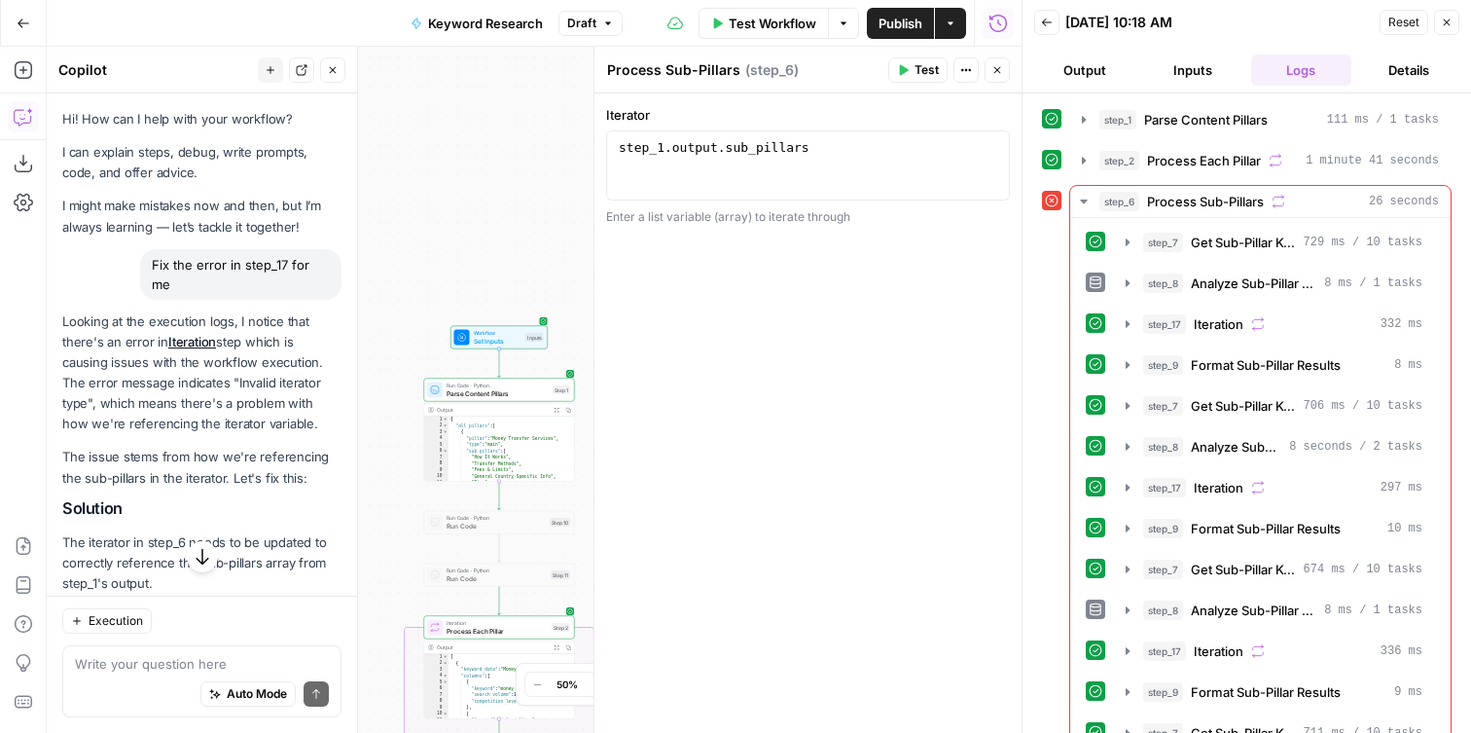
scroll to position [0, 117]
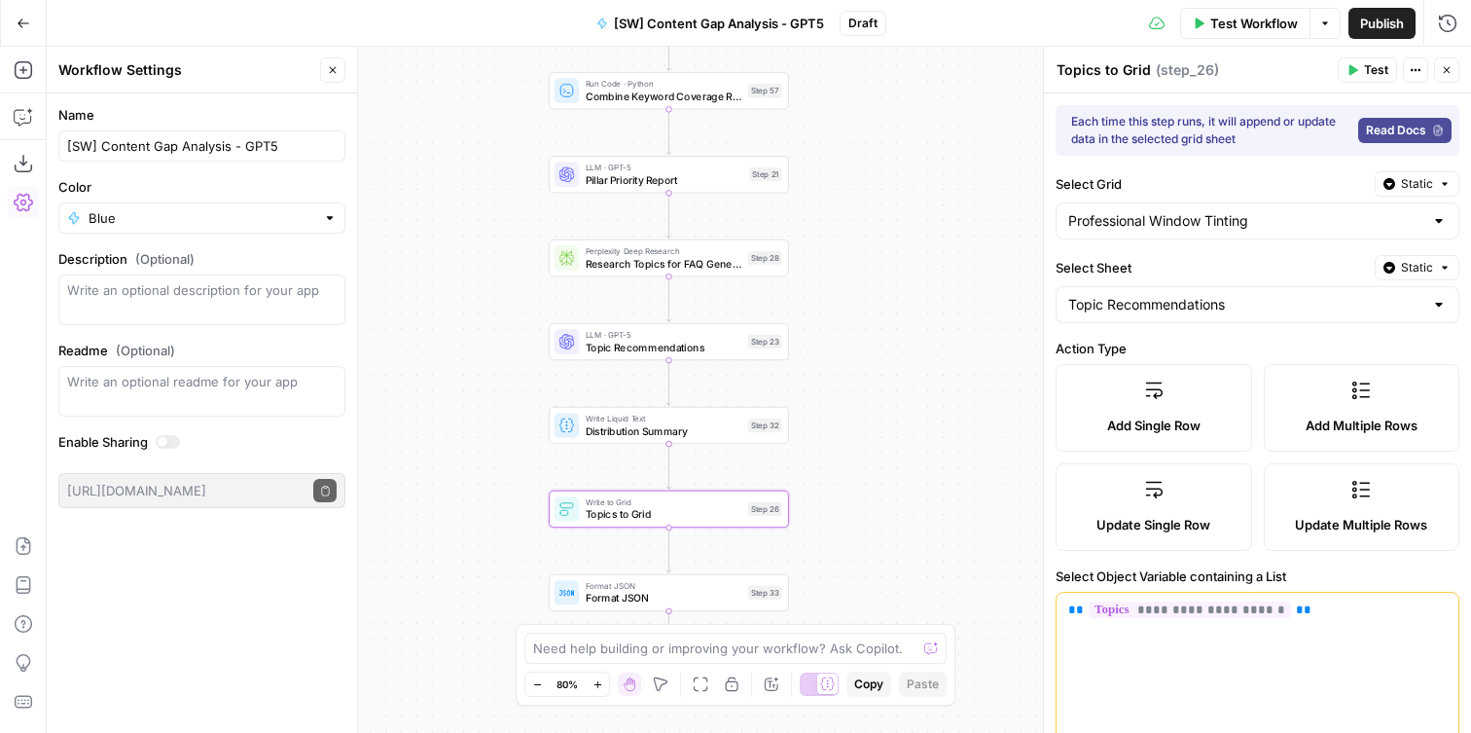
scroll to position [577, 0]
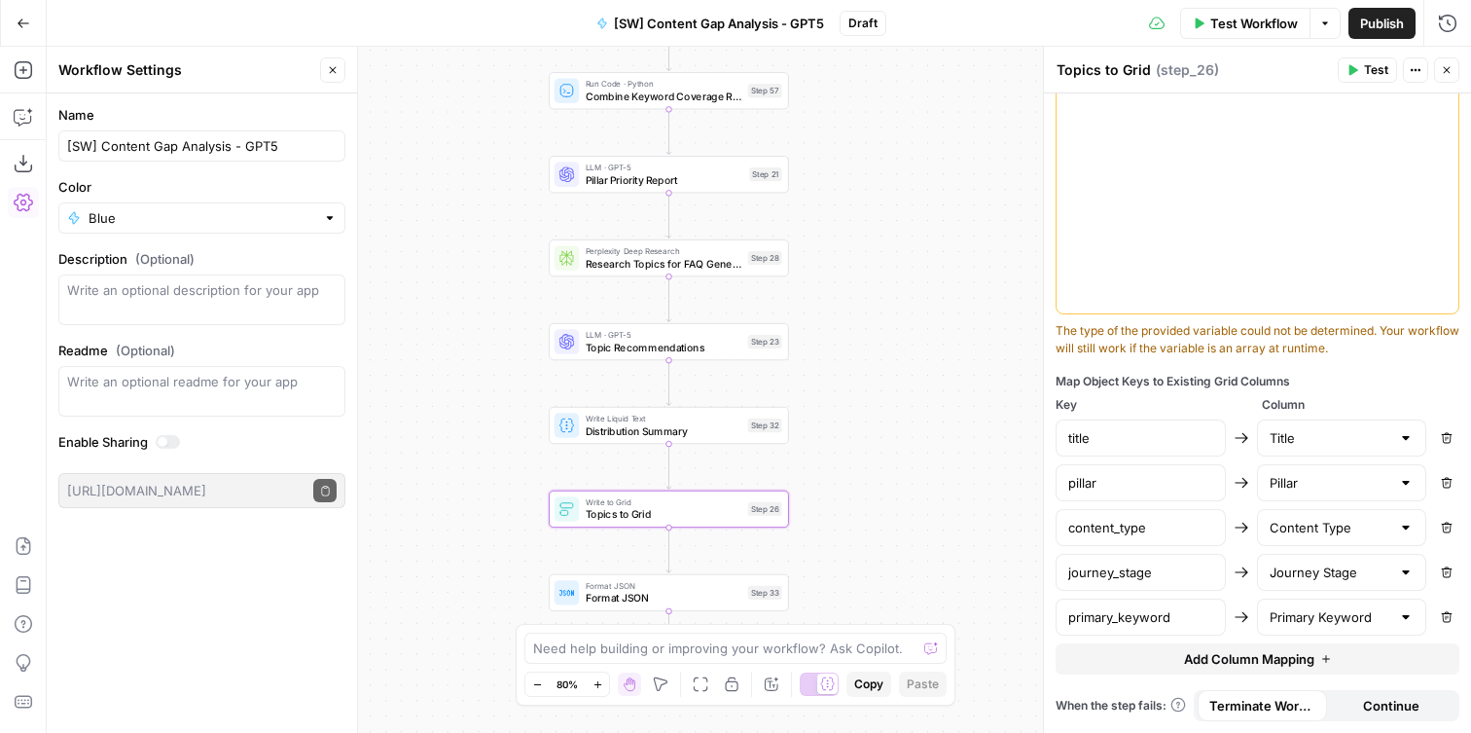
click at [32, 22] on button "Go Back" at bounding box center [23, 23] width 35 height 35
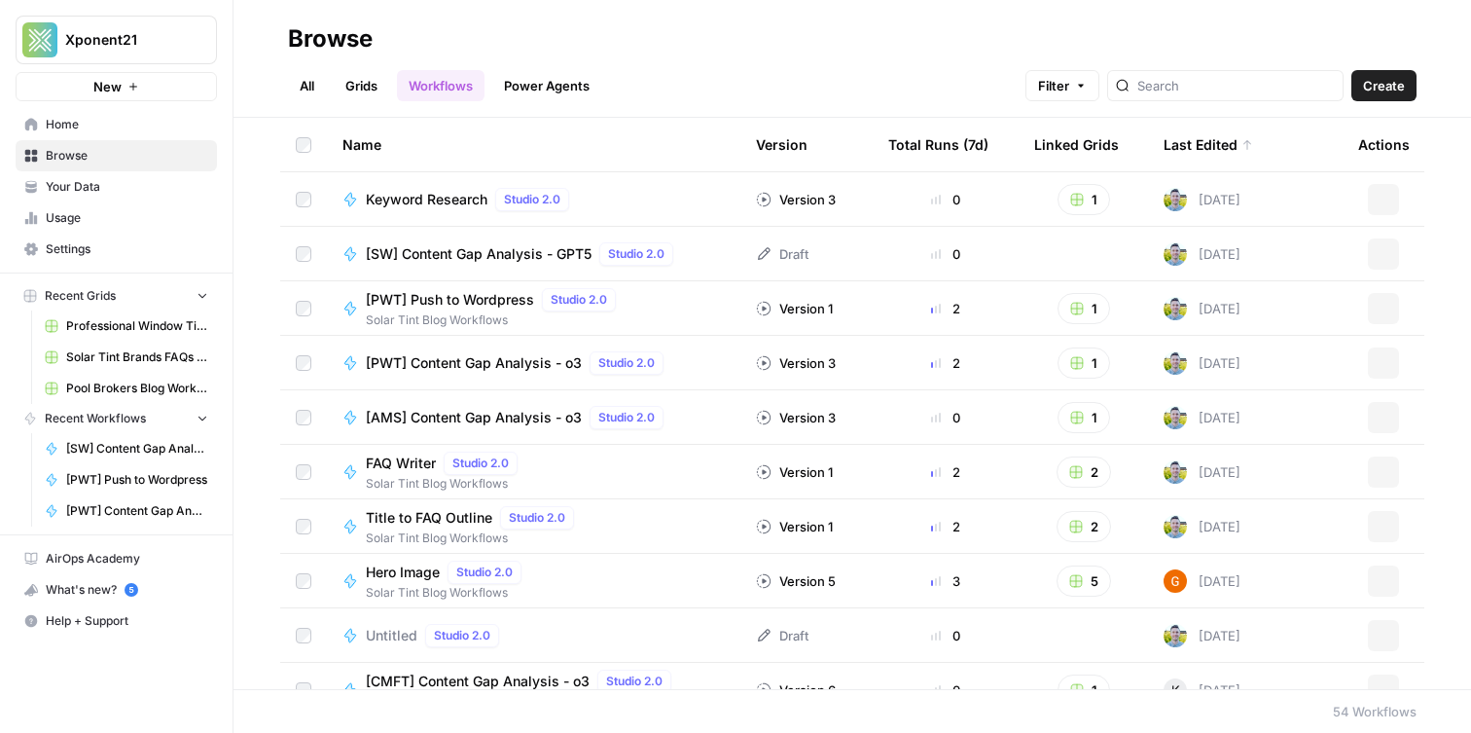
click at [81, 206] on link "Usage" at bounding box center [116, 217] width 201 height 31
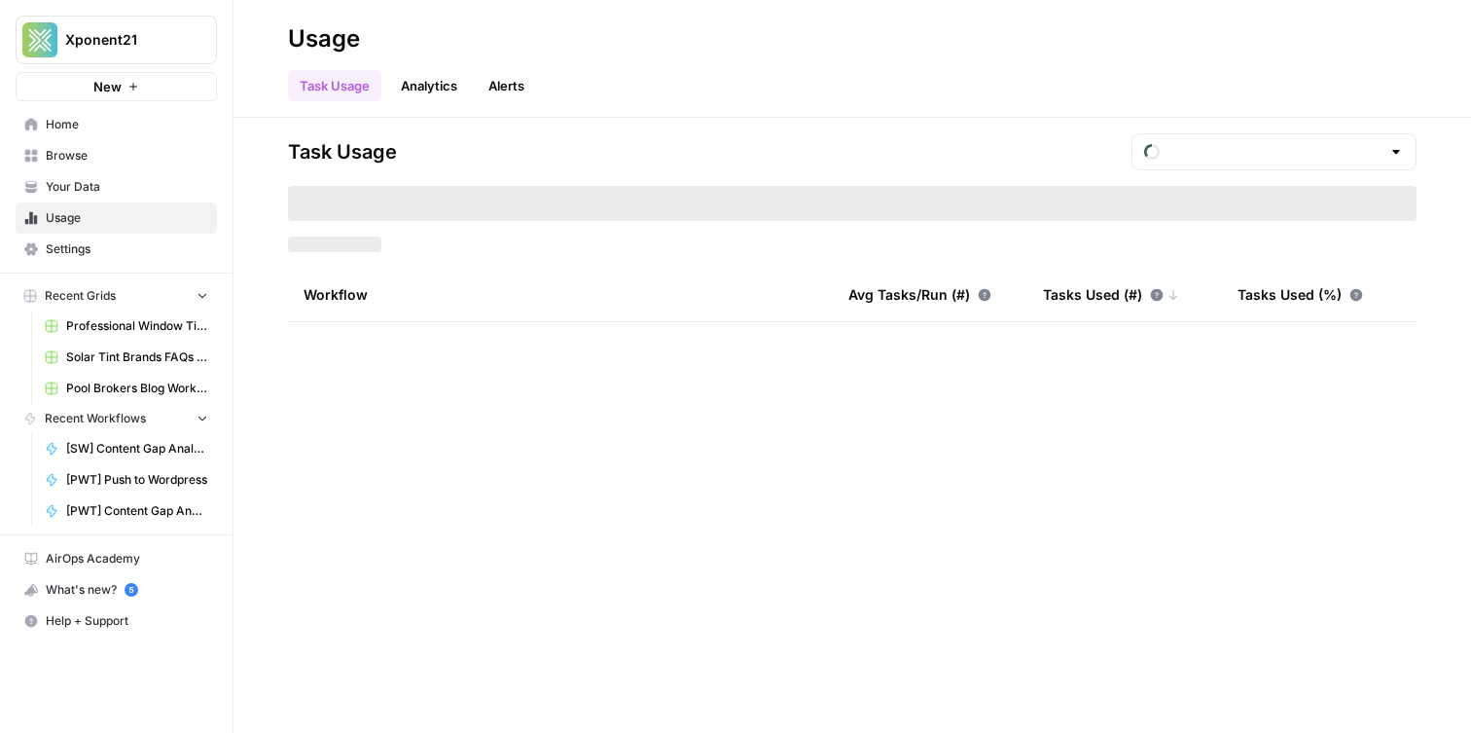
type input "August Tasks"
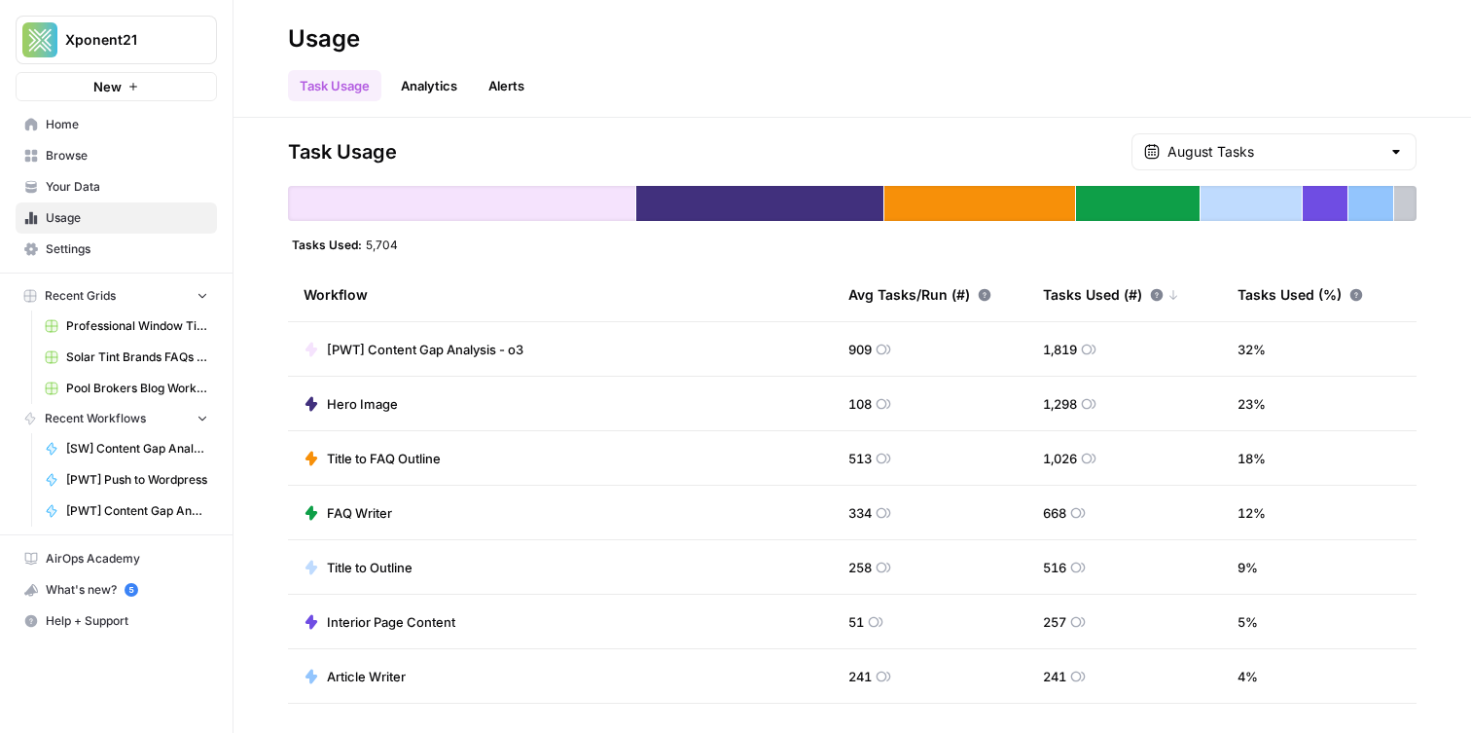
click at [103, 155] on span "Browse" at bounding box center [127, 156] width 162 height 18
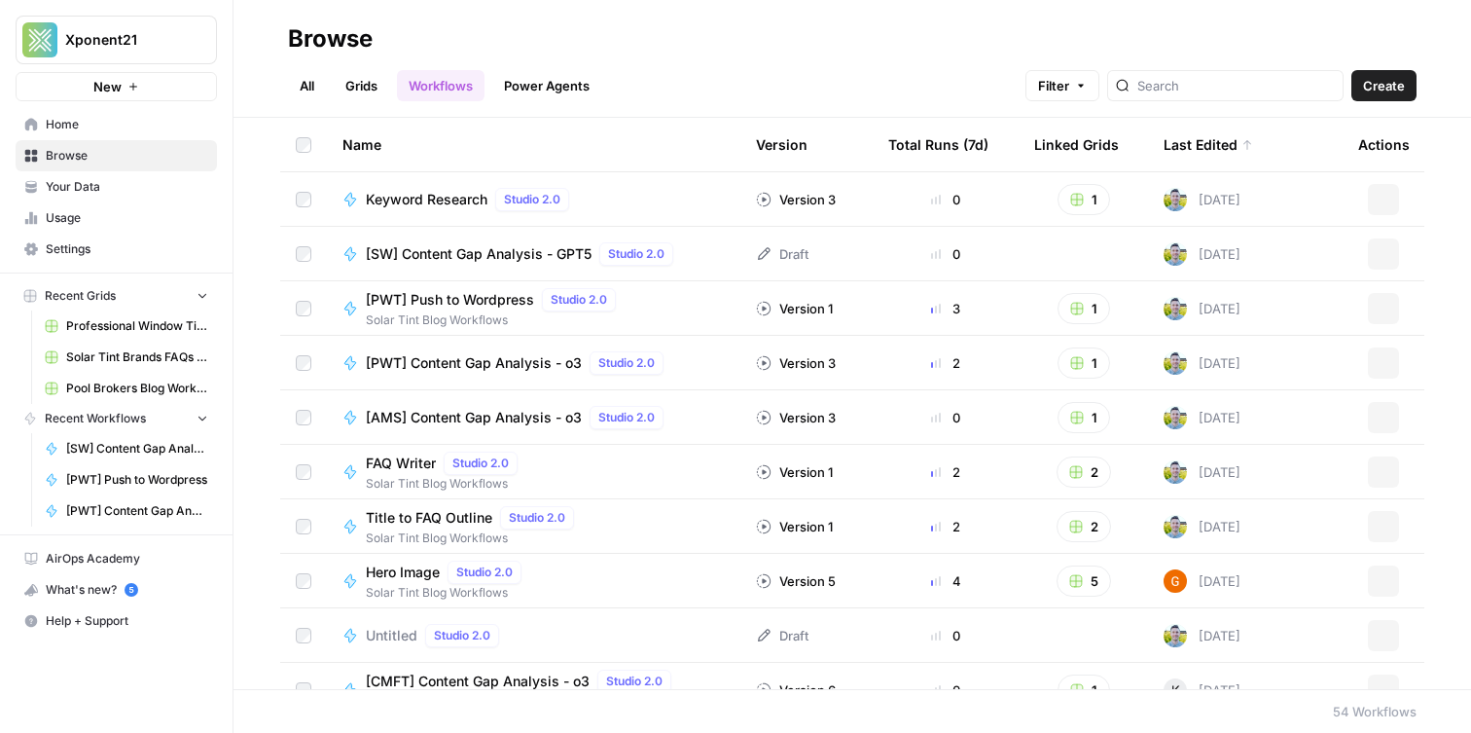
click at [94, 183] on span "Your Data" at bounding box center [127, 187] width 162 height 18
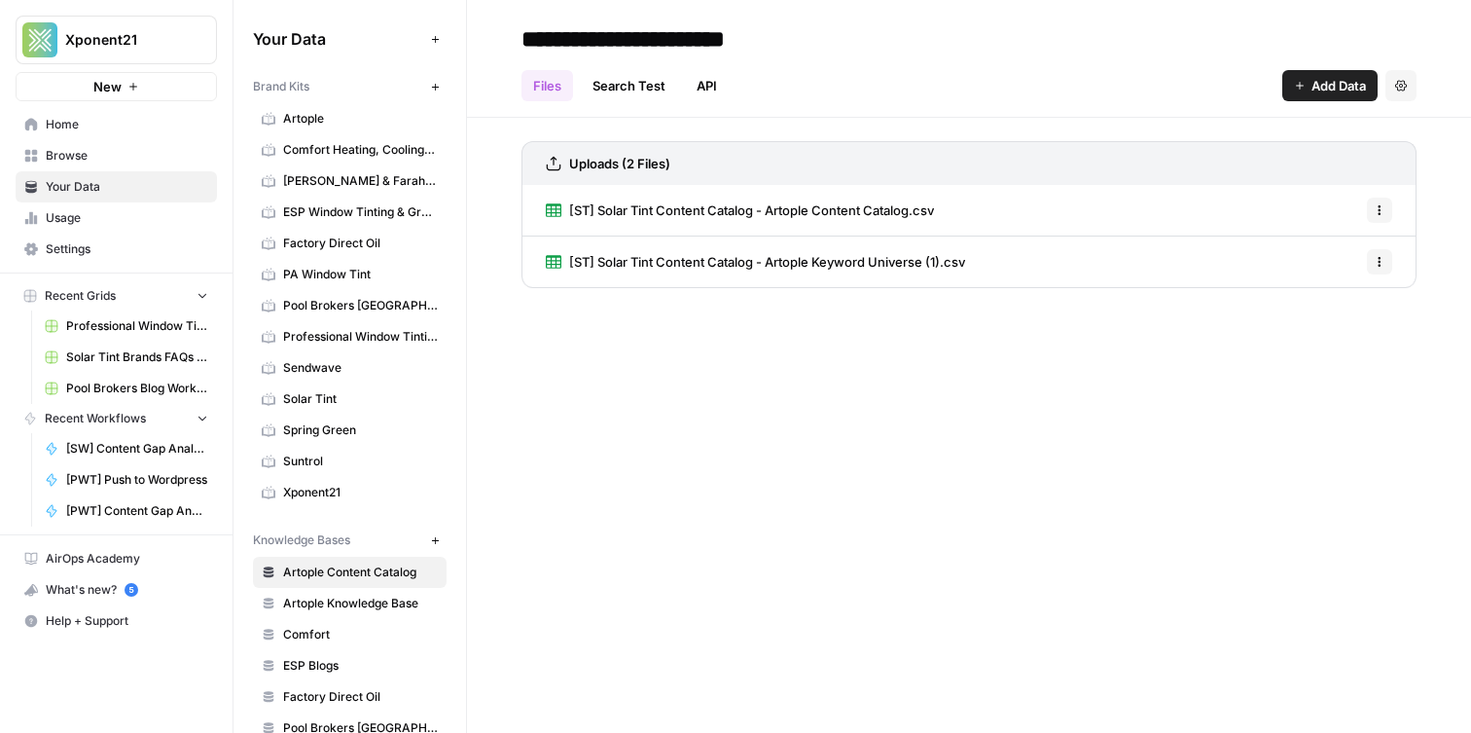
click at [302, 341] on span "Professional Window Tinting" at bounding box center [360, 337] width 155 height 18
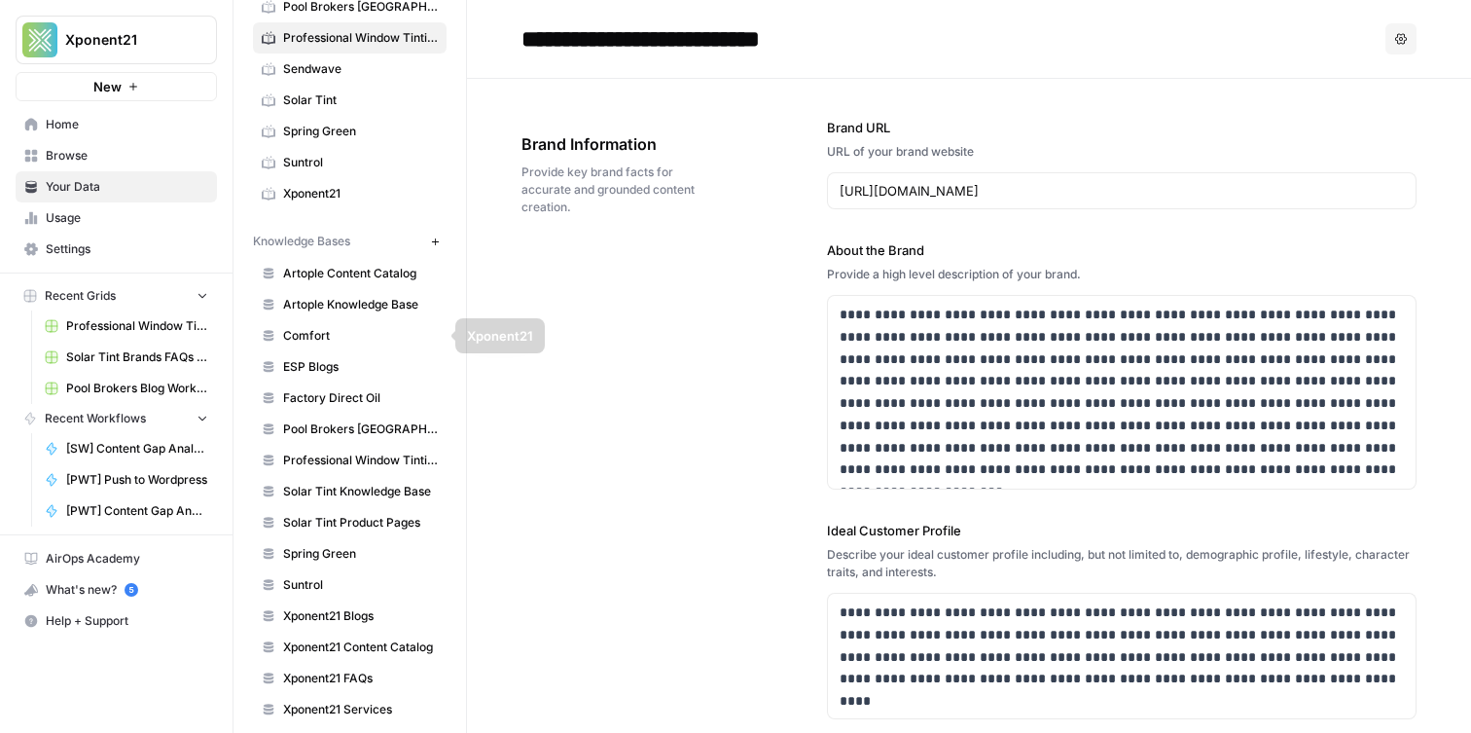
scroll to position [298, 0]
click at [326, 472] on link "Professional Window Tinting" at bounding box center [350, 461] width 194 height 31
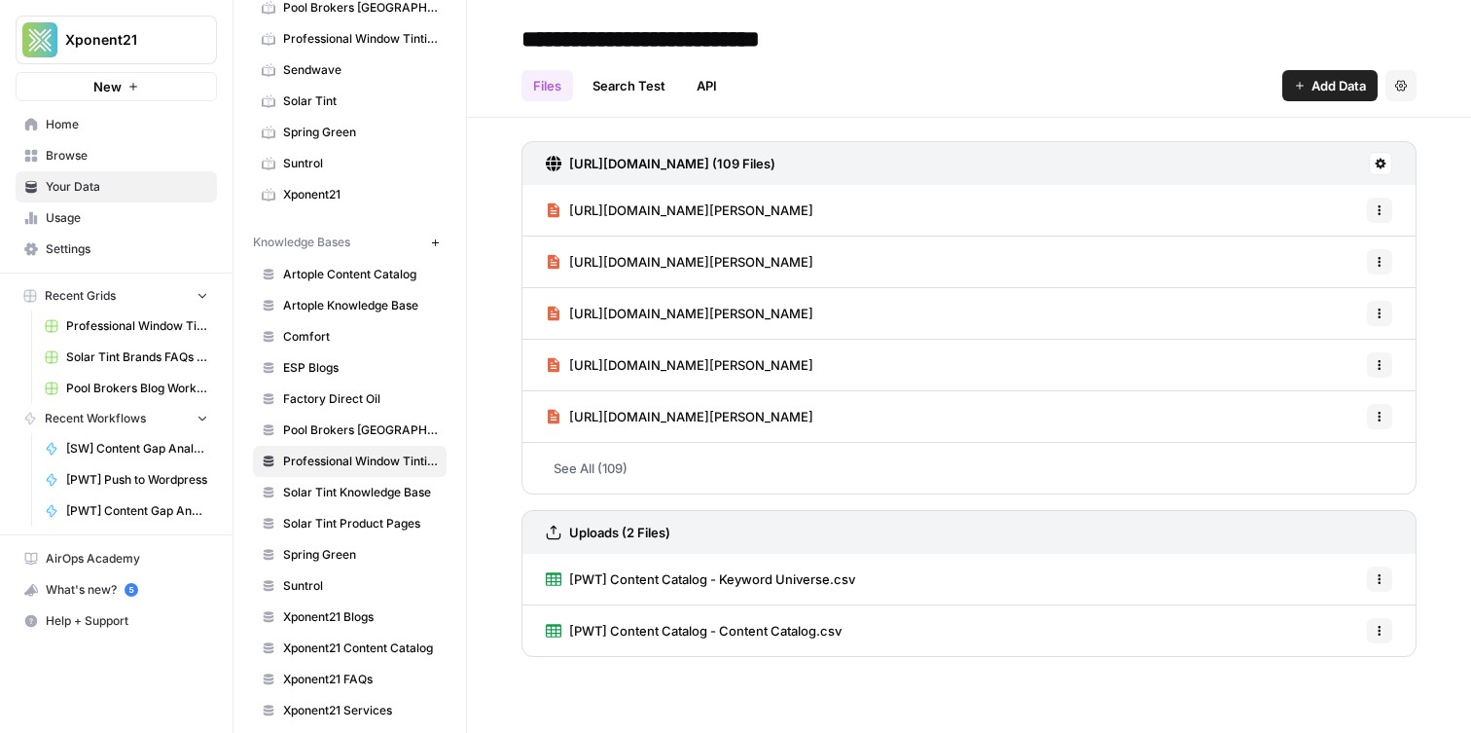
click at [856, 161] on div "https://tintglass.com/sitemap.xml (109 Files)" at bounding box center [969, 163] width 895 height 44
click at [708, 166] on h3 "https://tintglass.com/sitemap.xml (109 Files)" at bounding box center [672, 163] width 206 height 19
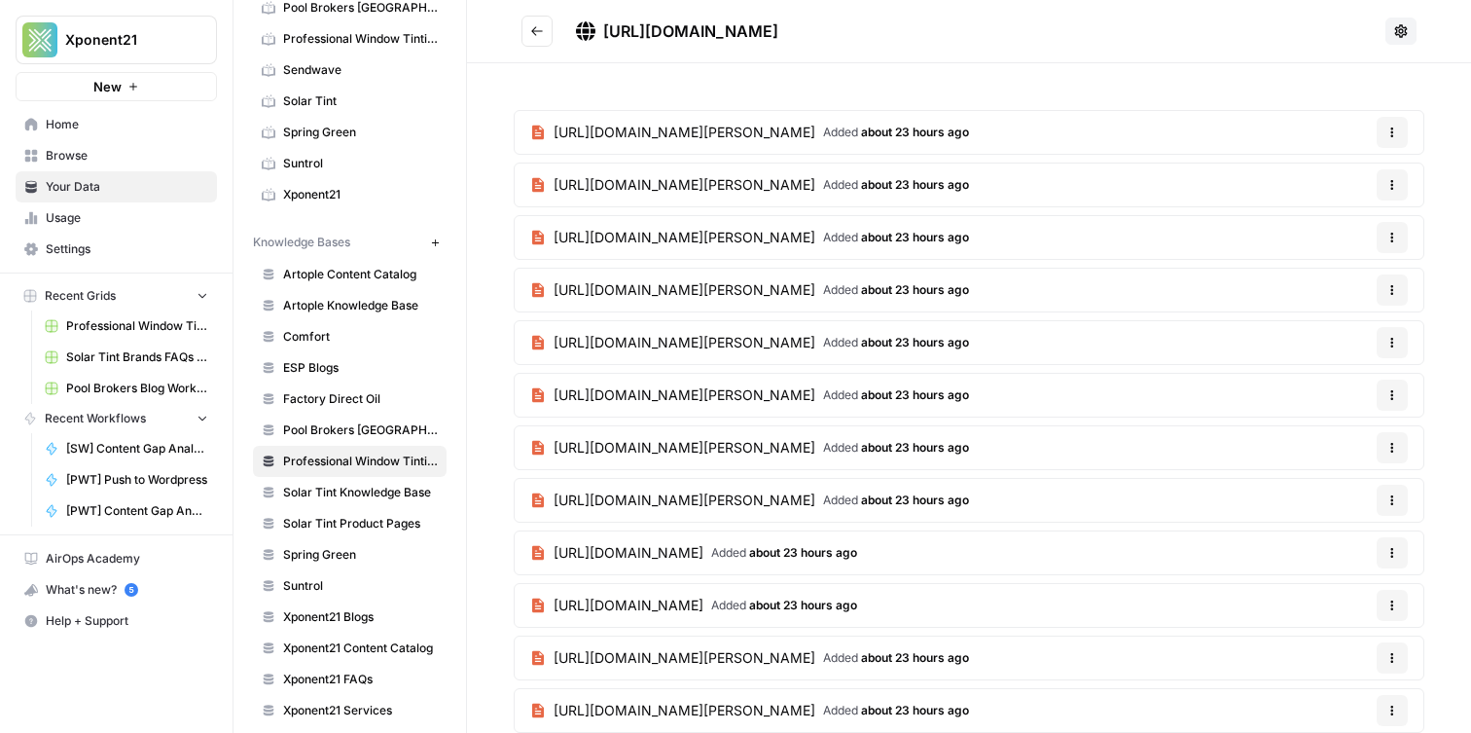
click at [537, 40] on button "Go back" at bounding box center [537, 31] width 31 height 31
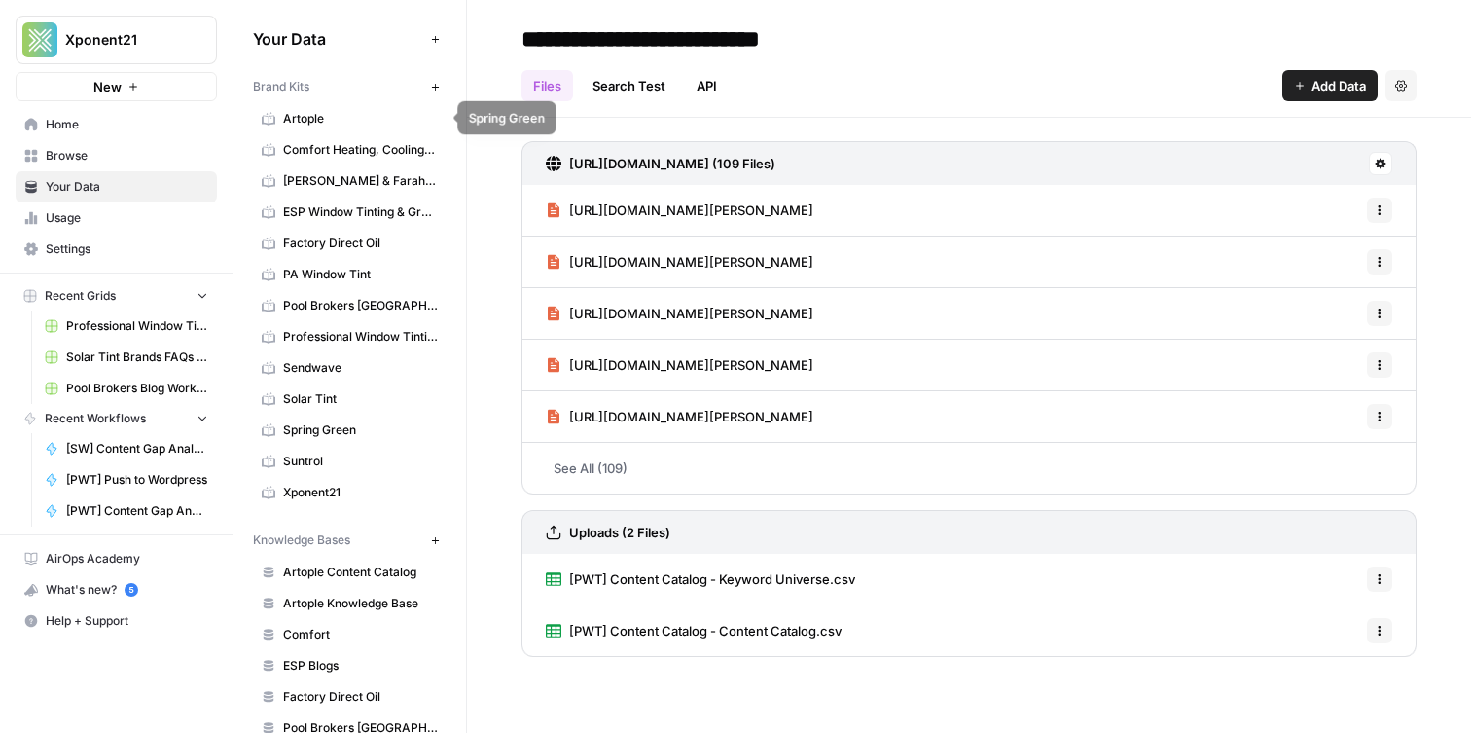
scroll to position [345, 0]
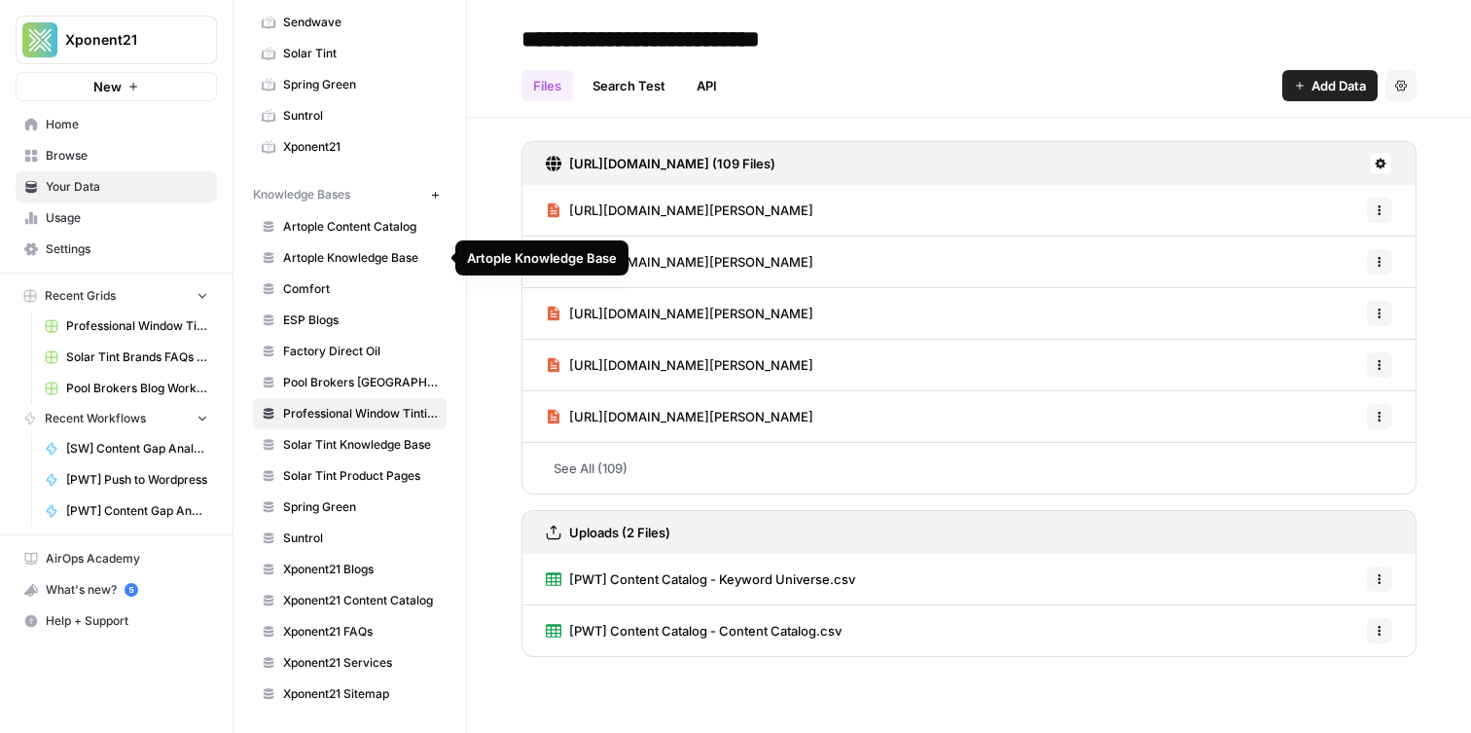
click at [403, 262] on span "Artople Knowledge Base" at bounding box center [360, 258] width 155 height 18
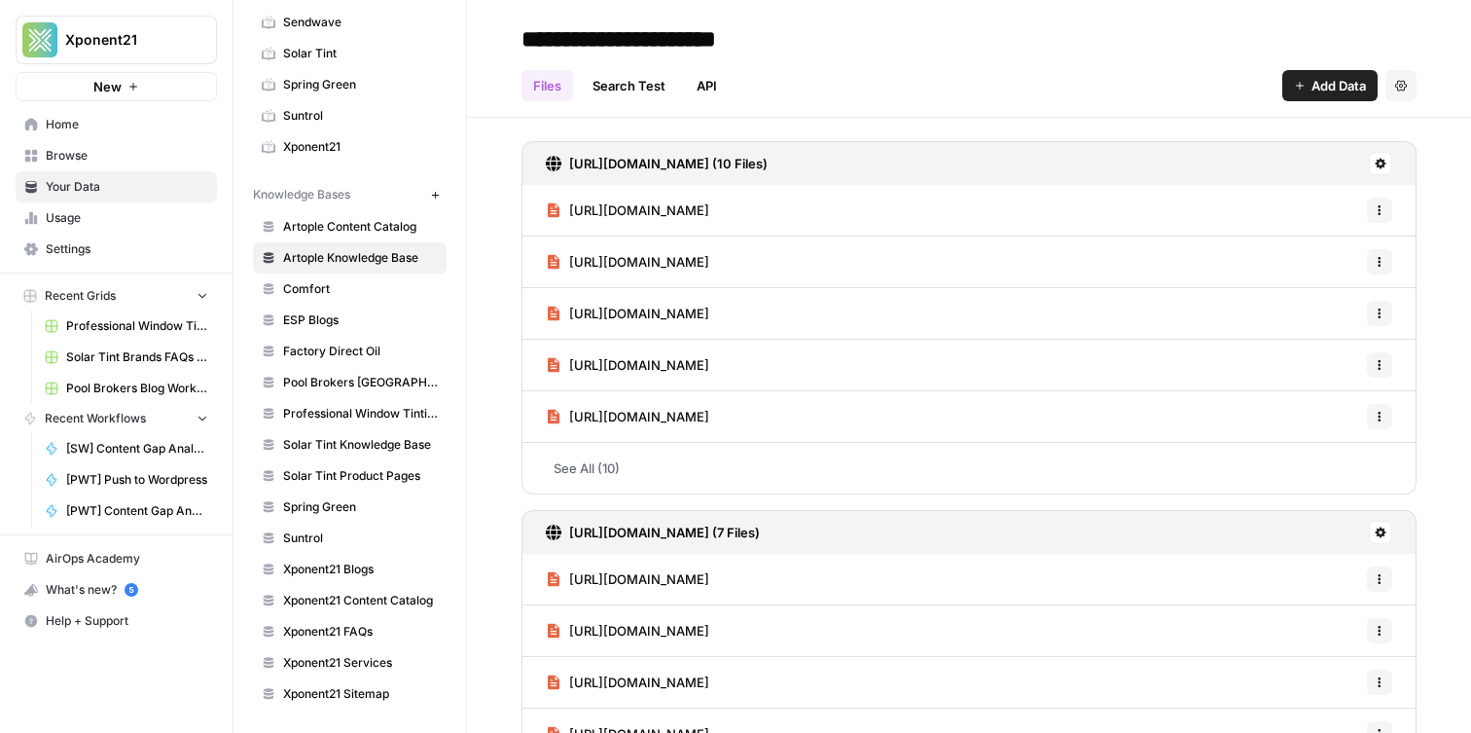
click at [379, 225] on span "Artople Content Catalog" at bounding box center [360, 227] width 155 height 18
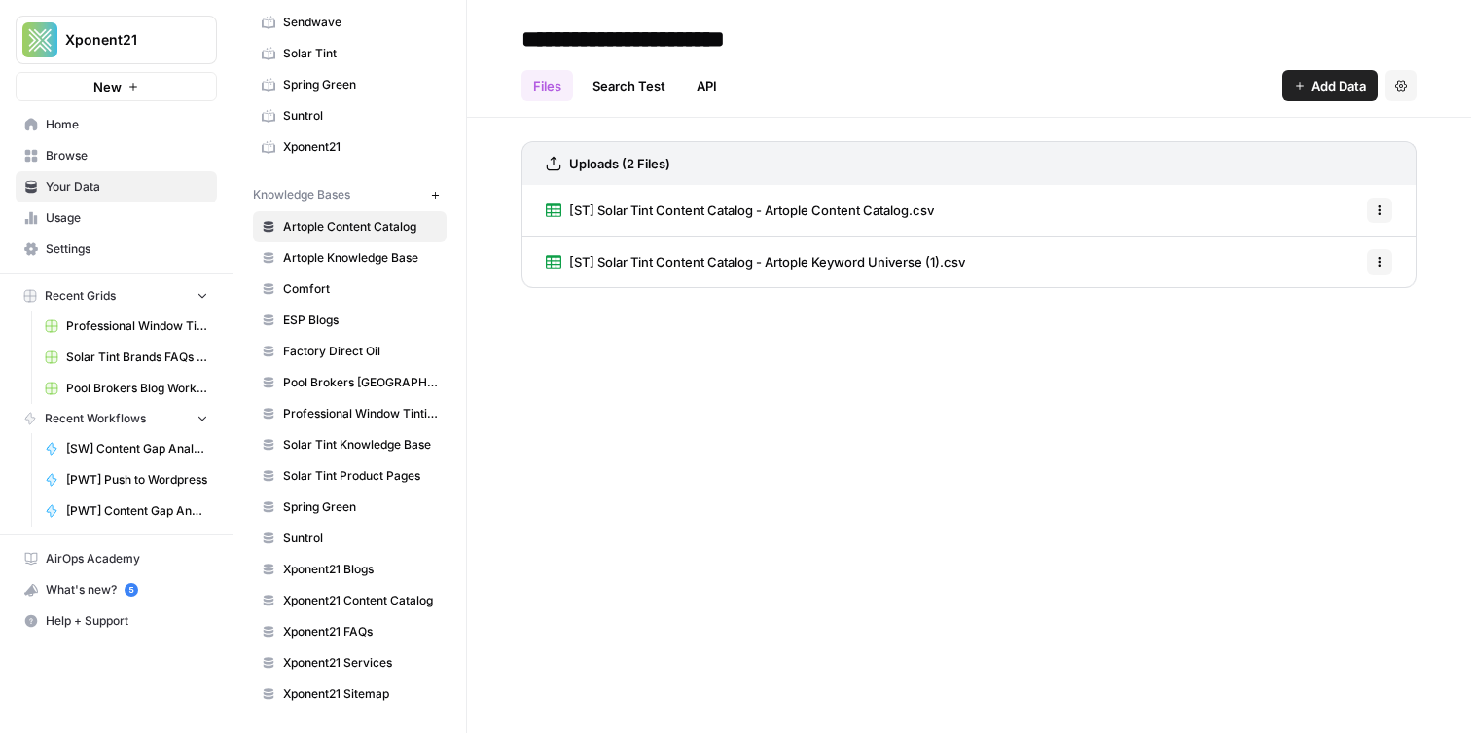
click at [371, 251] on span "Artople Knowledge Base" at bounding box center [360, 258] width 155 height 18
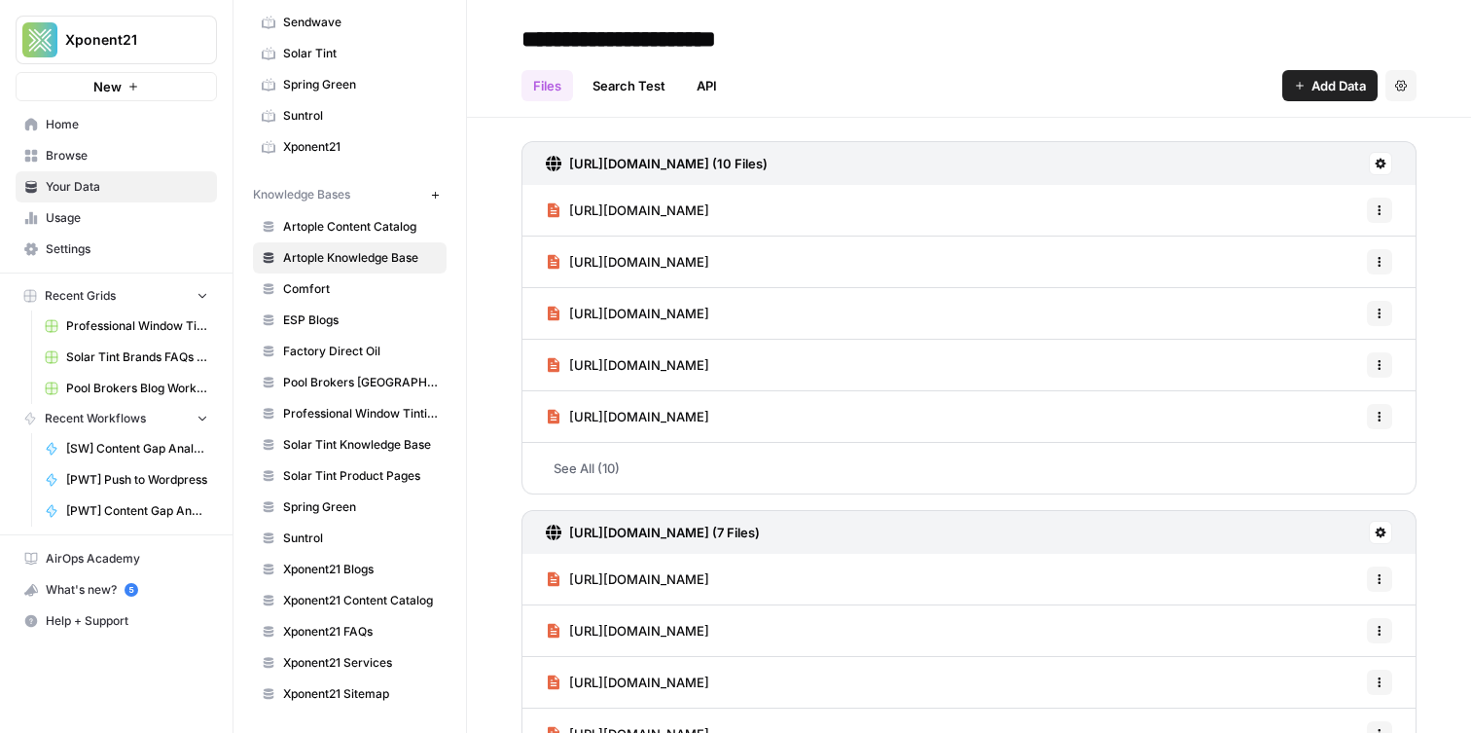
click at [371, 229] on span "Artople Content Catalog" at bounding box center [360, 227] width 155 height 18
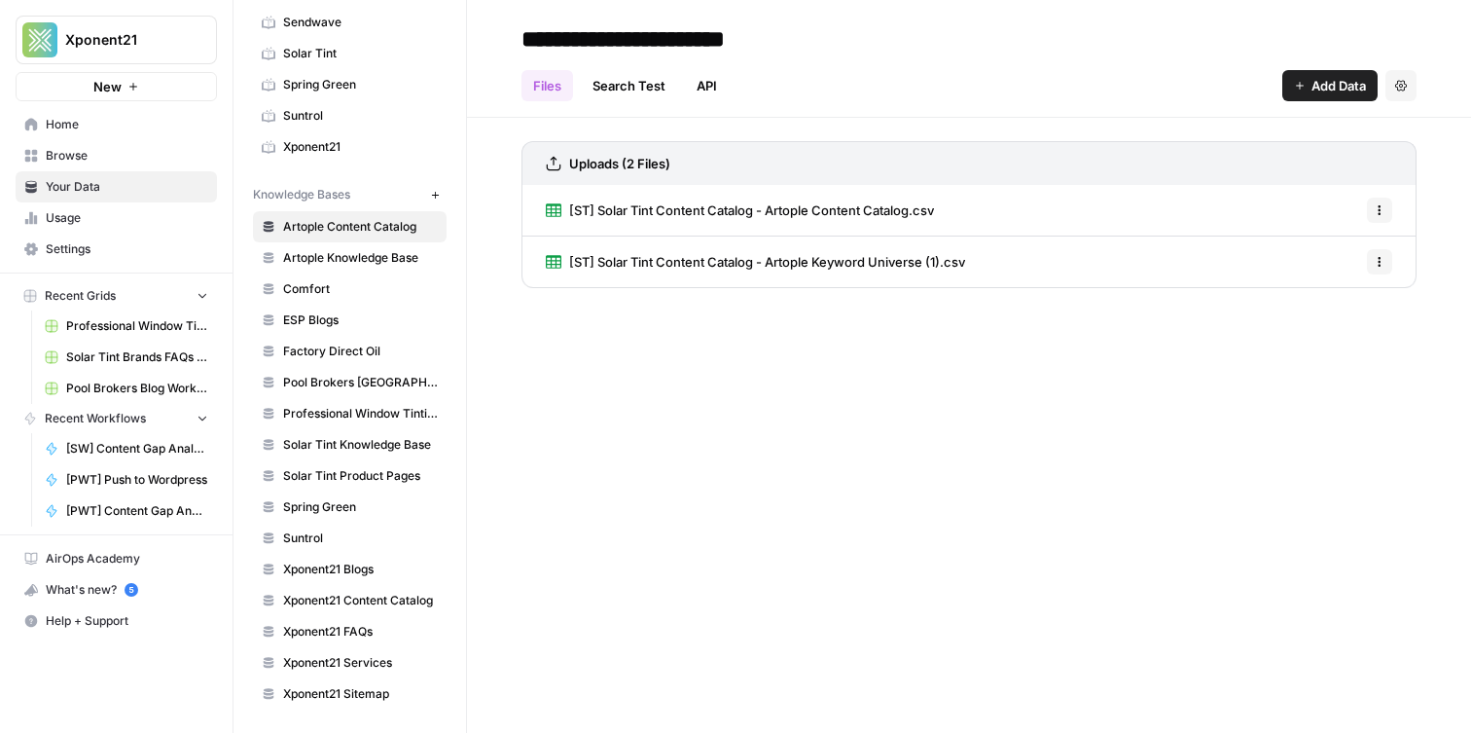
click at [390, 253] on span "Artople Knowledge Base" at bounding box center [360, 258] width 155 height 18
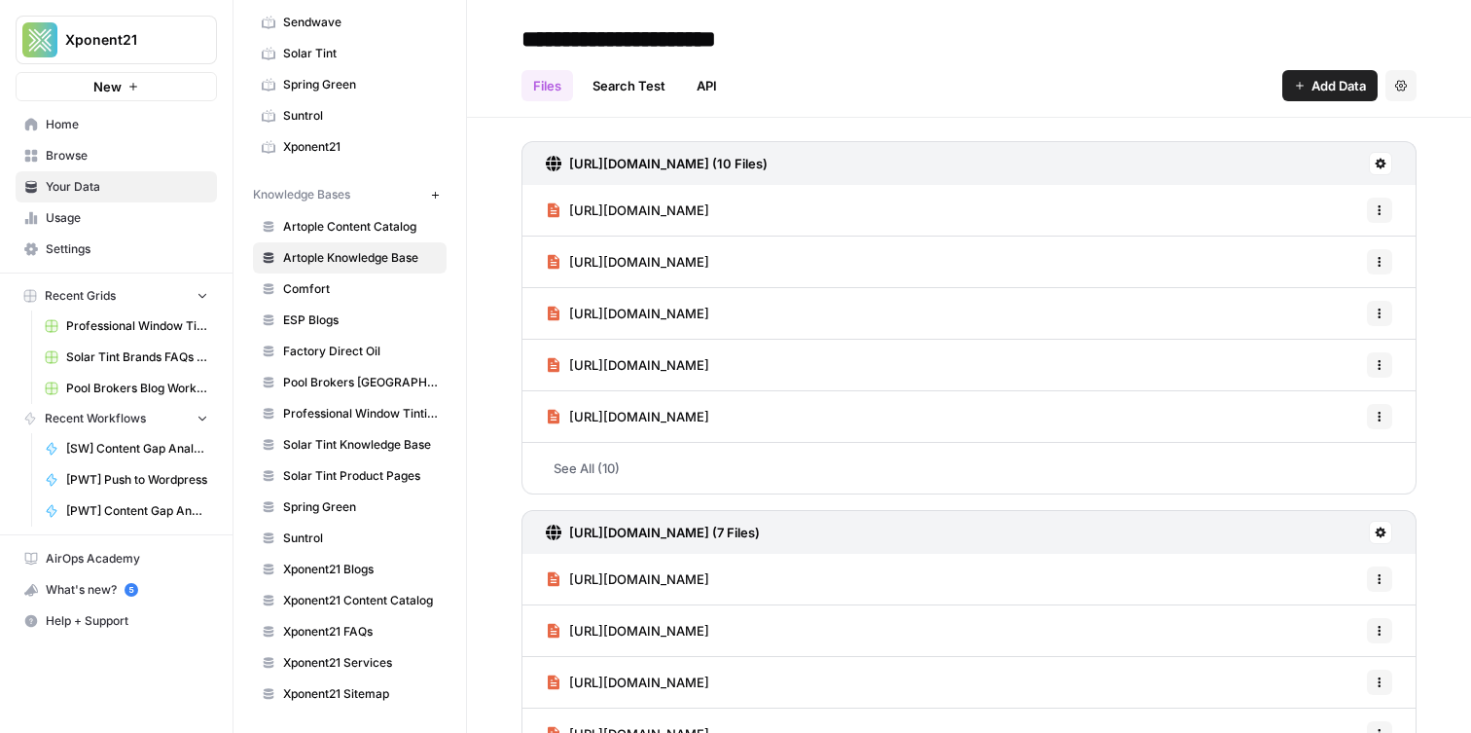
click at [392, 223] on span "Artople Content Catalog" at bounding box center [360, 227] width 155 height 18
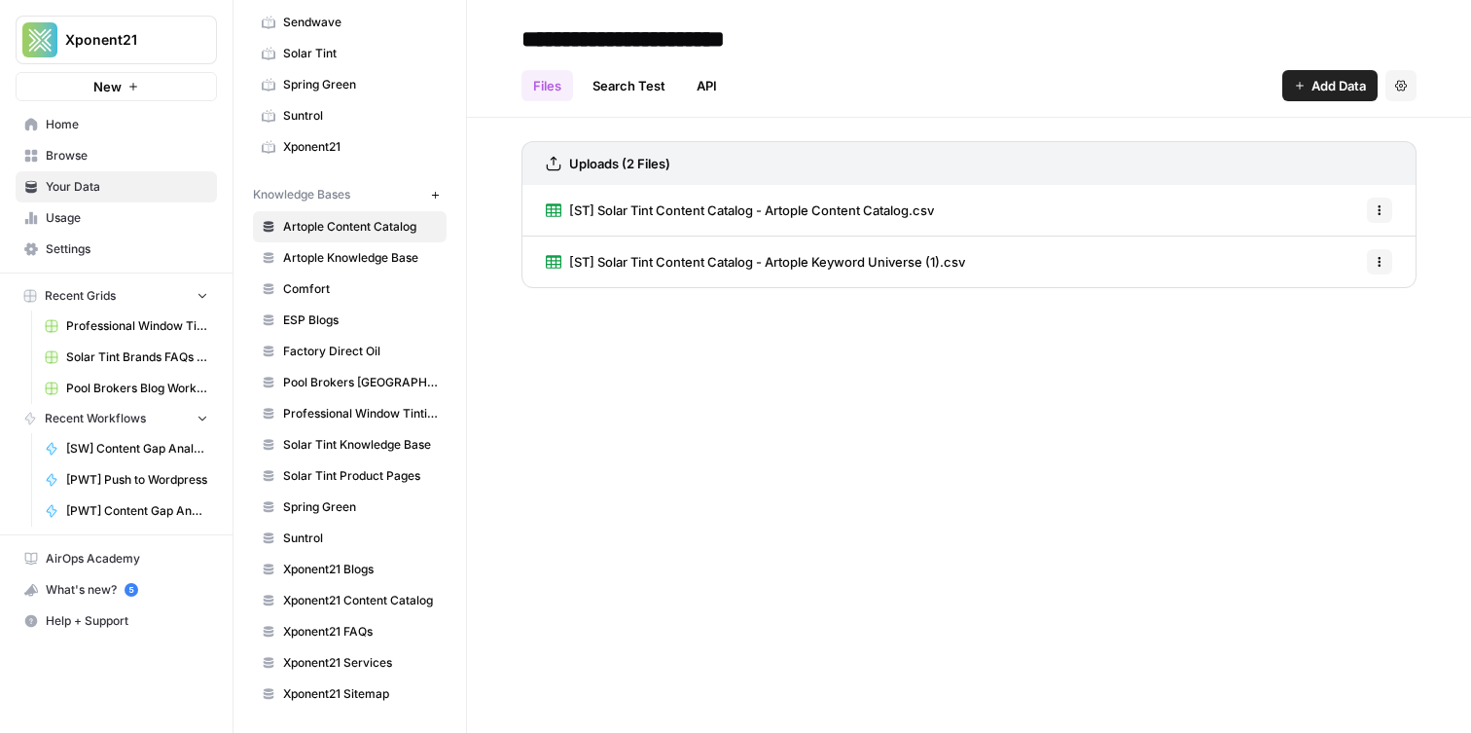
click at [379, 260] on span "Artople Knowledge Base" at bounding box center [360, 258] width 155 height 18
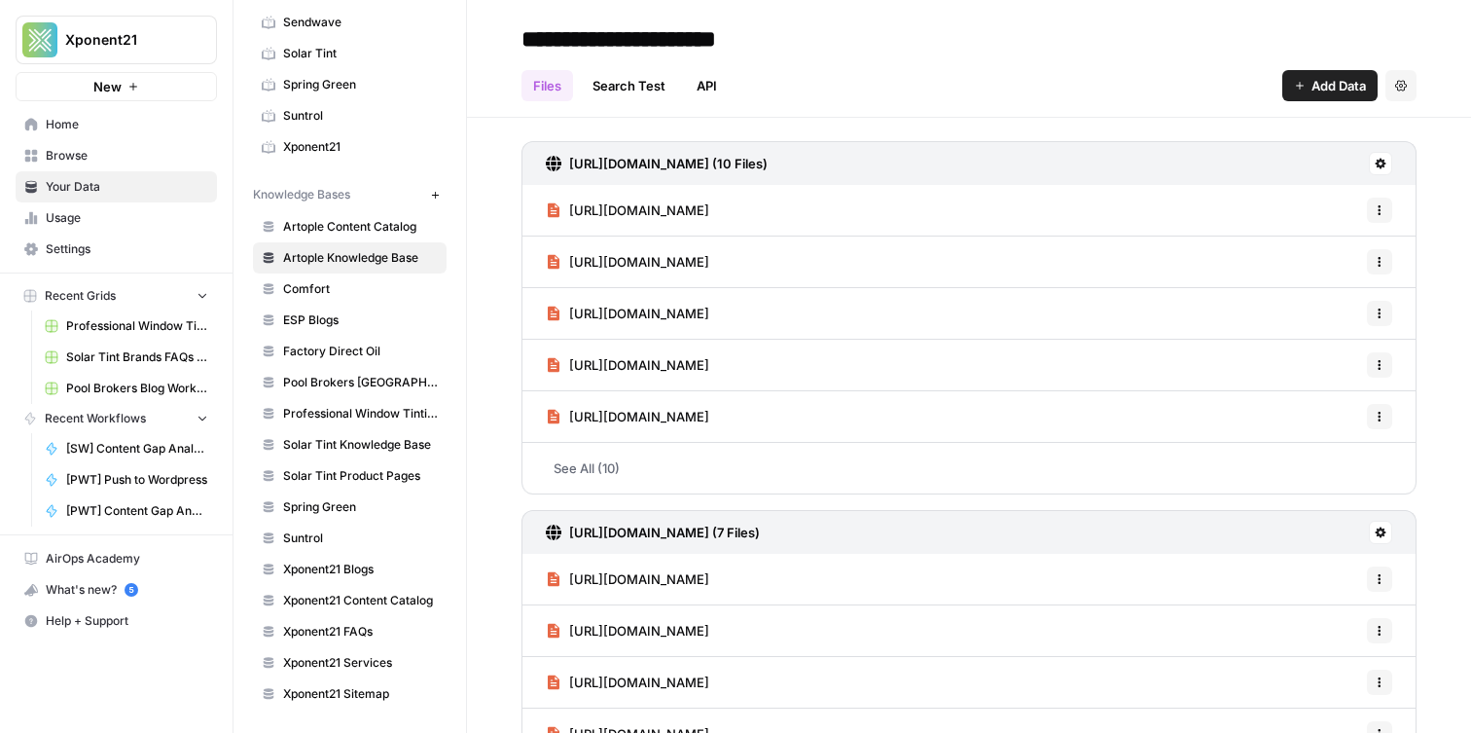
click at [387, 415] on span "Professional Window Tinting" at bounding box center [360, 414] width 155 height 18
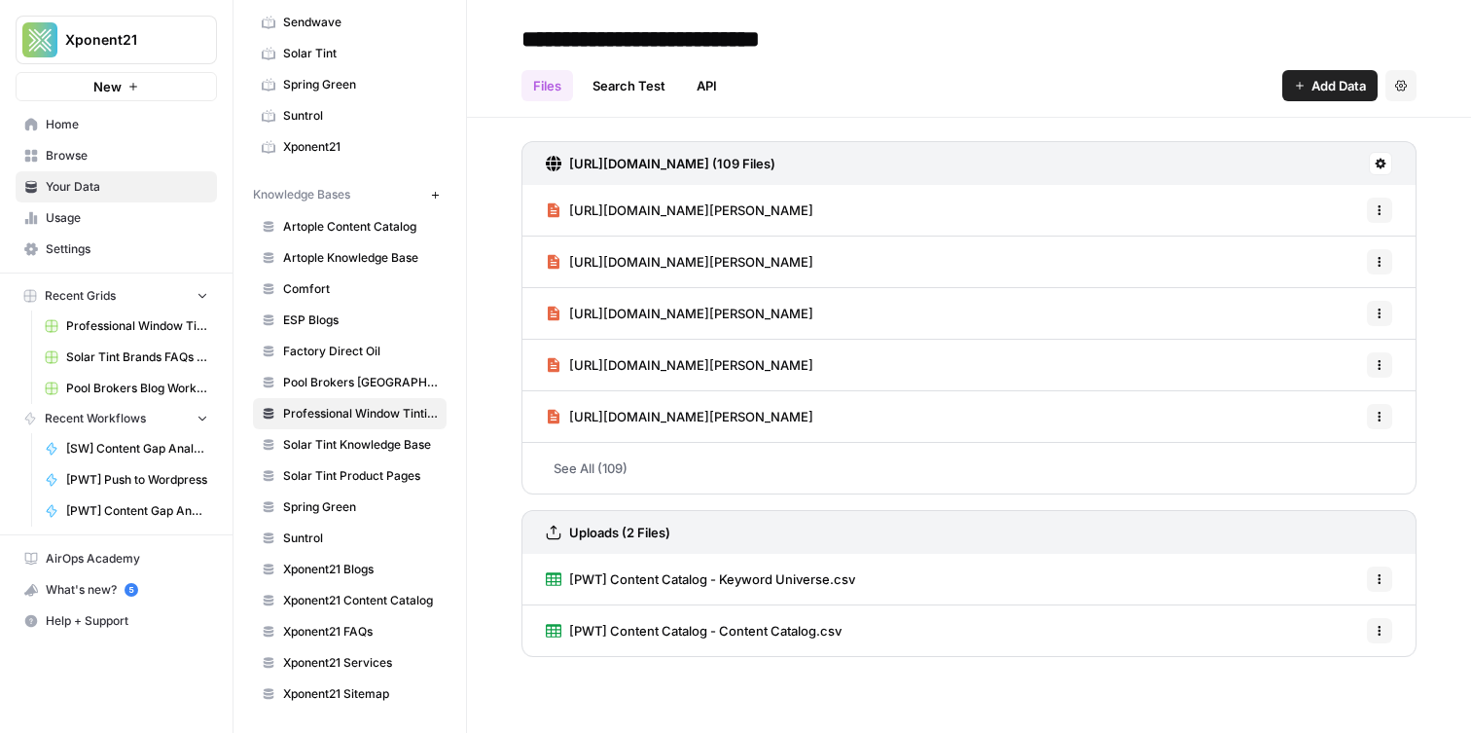
click at [619, 530] on h3 "Uploads (2 Files)" at bounding box center [619, 532] width 101 height 19
click at [776, 160] on h3 "https://tintglass.com/sitemap.xml (109 Files)" at bounding box center [672, 163] width 206 height 19
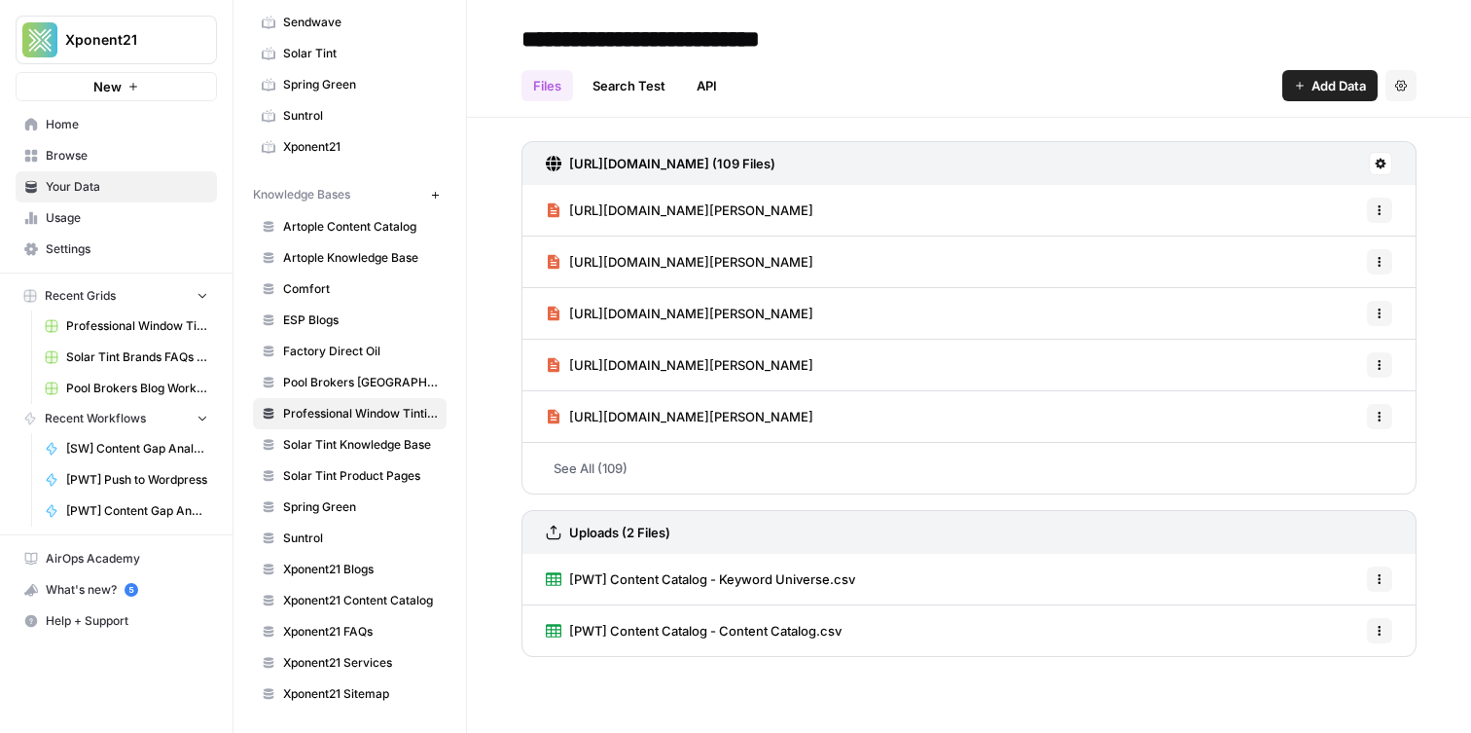
click at [663, 164] on h3 "https://tintglass.com/sitemap.xml (109 Files)" at bounding box center [672, 163] width 206 height 19
click at [489, 224] on div "https://tintglass.com/sitemap.xml (109 Files) https://tintglass.com/imtst_testi…" at bounding box center [969, 395] width 1004 height 555
click at [776, 163] on h3 "https://tintglass.com/sitemap.xml (109 Files)" at bounding box center [672, 163] width 206 height 19
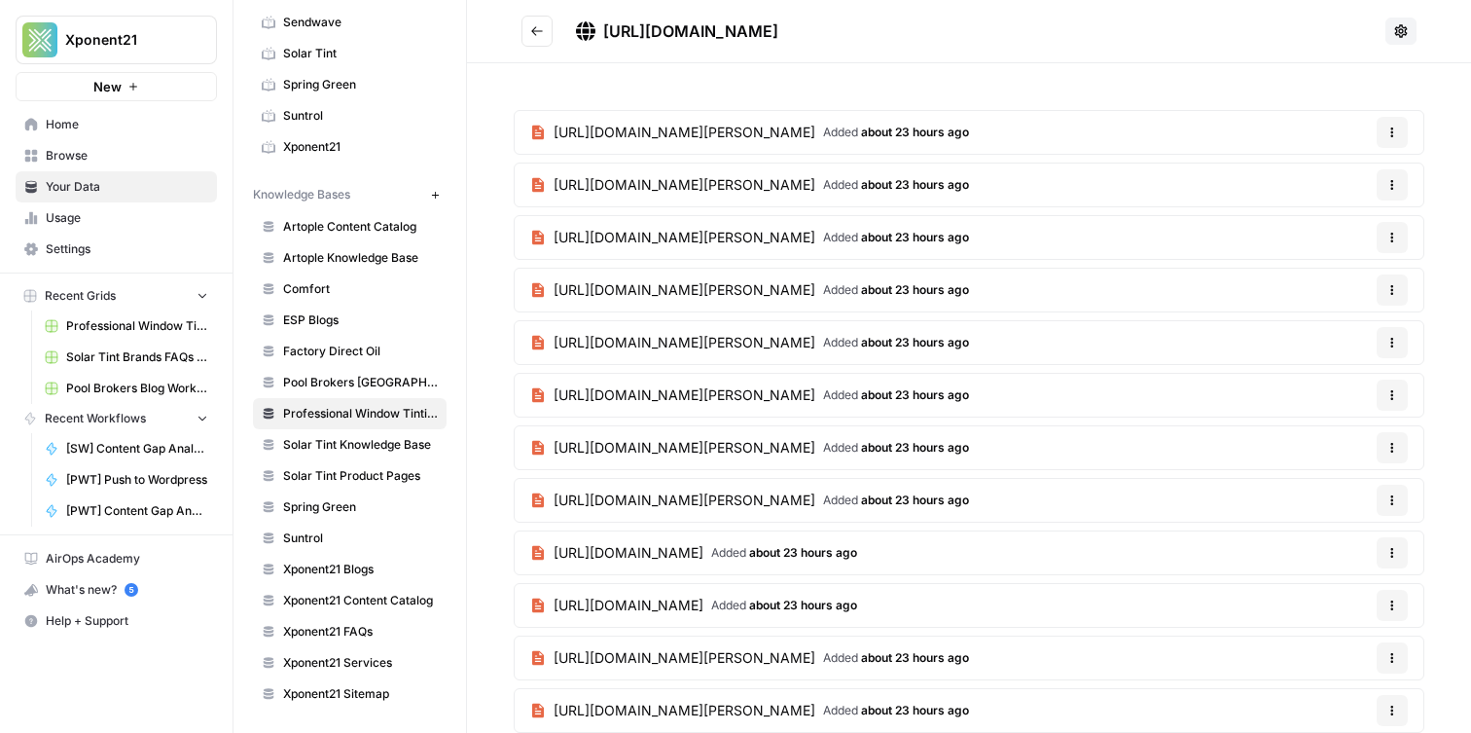
click at [533, 29] on icon "Go back" at bounding box center [537, 30] width 12 height 9
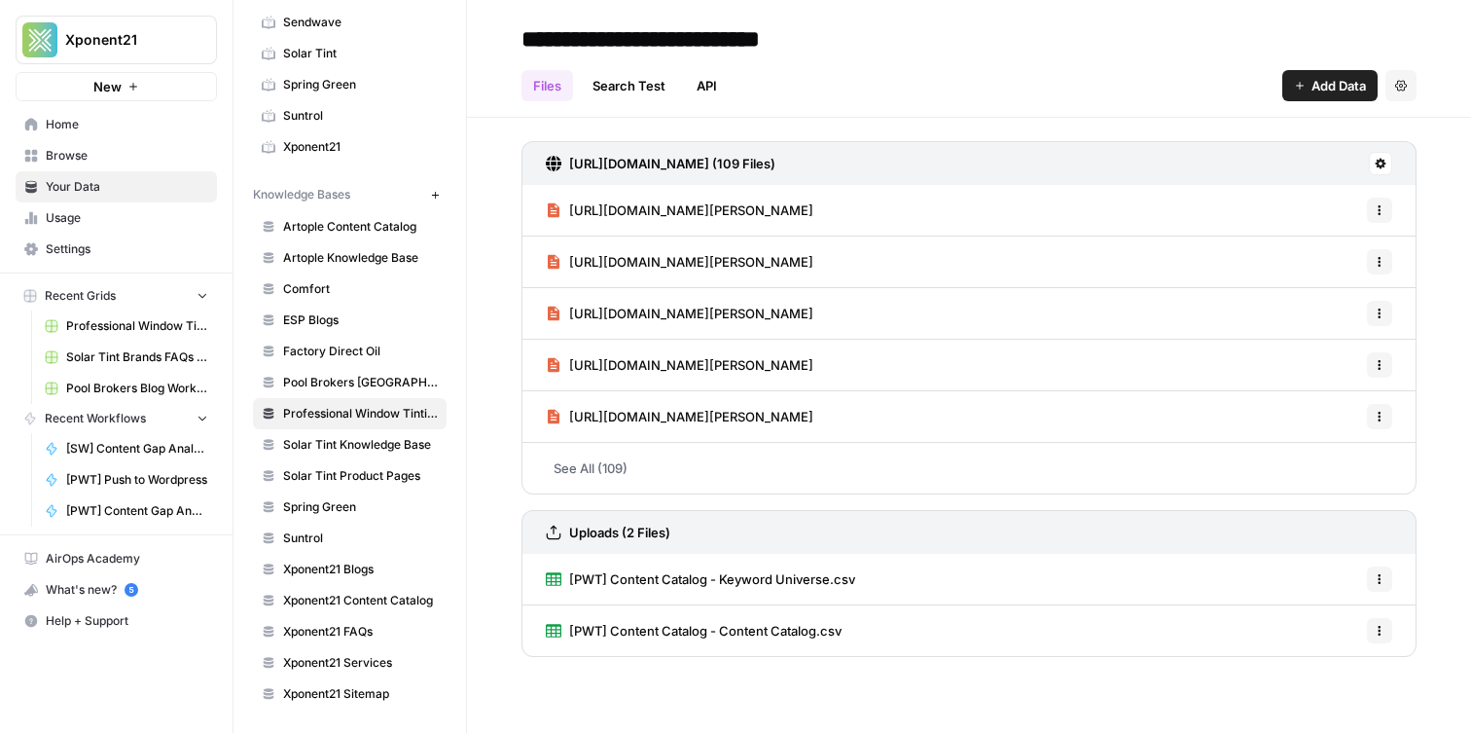
click at [745, 38] on input "**********" at bounding box center [685, 38] width 342 height 39
click at [845, 38] on input "**********" at bounding box center [685, 38] width 342 height 39
type input "**********"
click at [523, 503] on div "https://tintglass.com/sitemap.xml (109 Files) https://tintglass.com/imtst_testi…" at bounding box center [969, 406] width 895 height 531
click at [1382, 584] on icon "button" at bounding box center [1380, 579] width 12 height 12
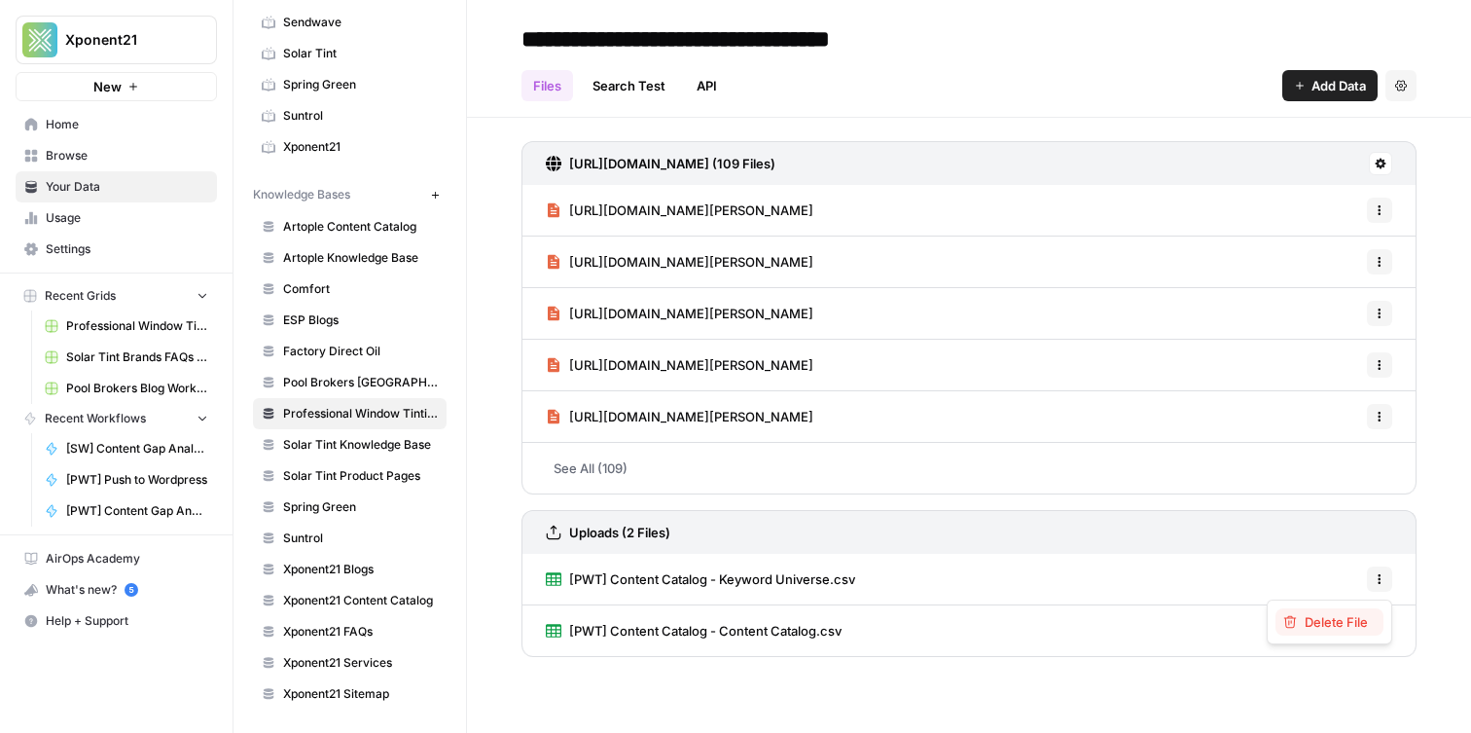
click at [1337, 632] on button "Delete File" at bounding box center [1330, 621] width 108 height 27
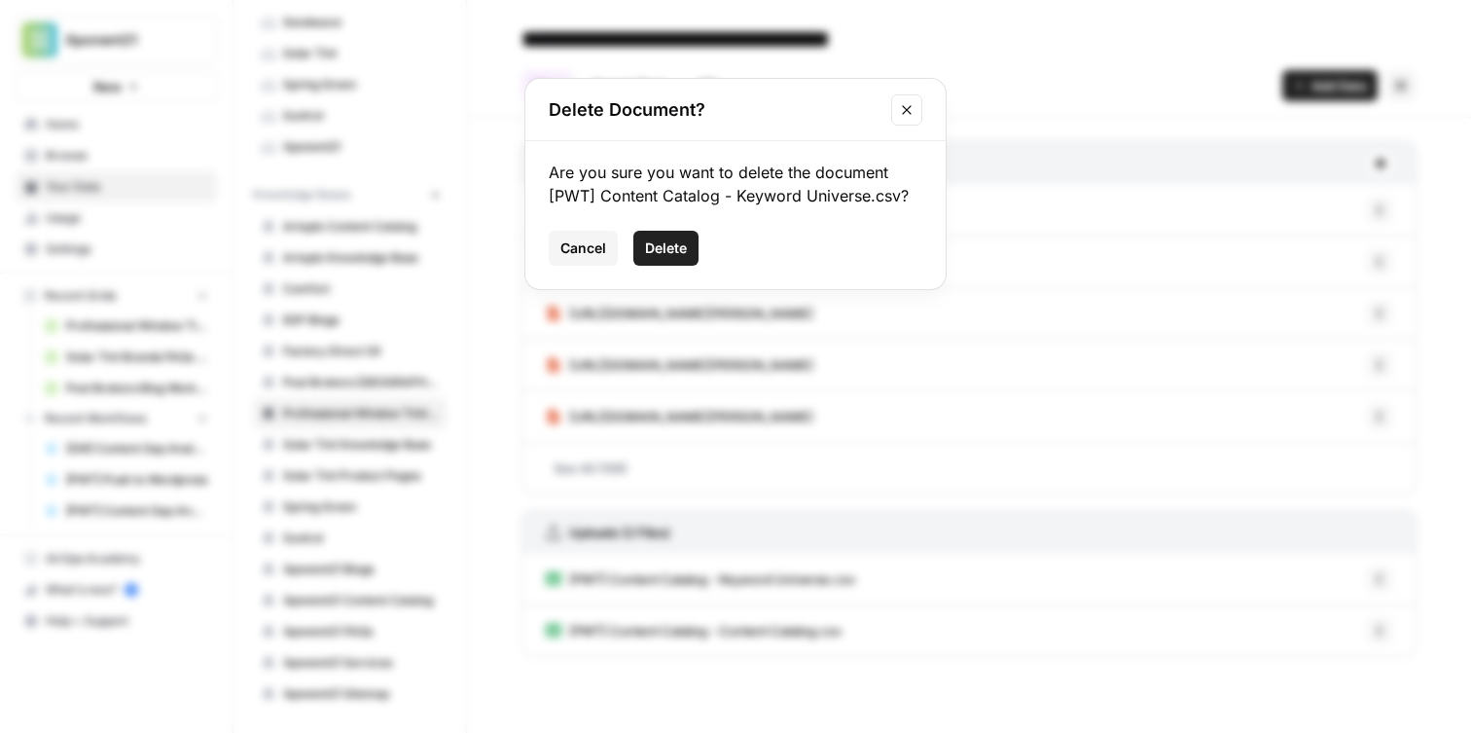
click at [694, 254] on button "Delete" at bounding box center [665, 248] width 65 height 35
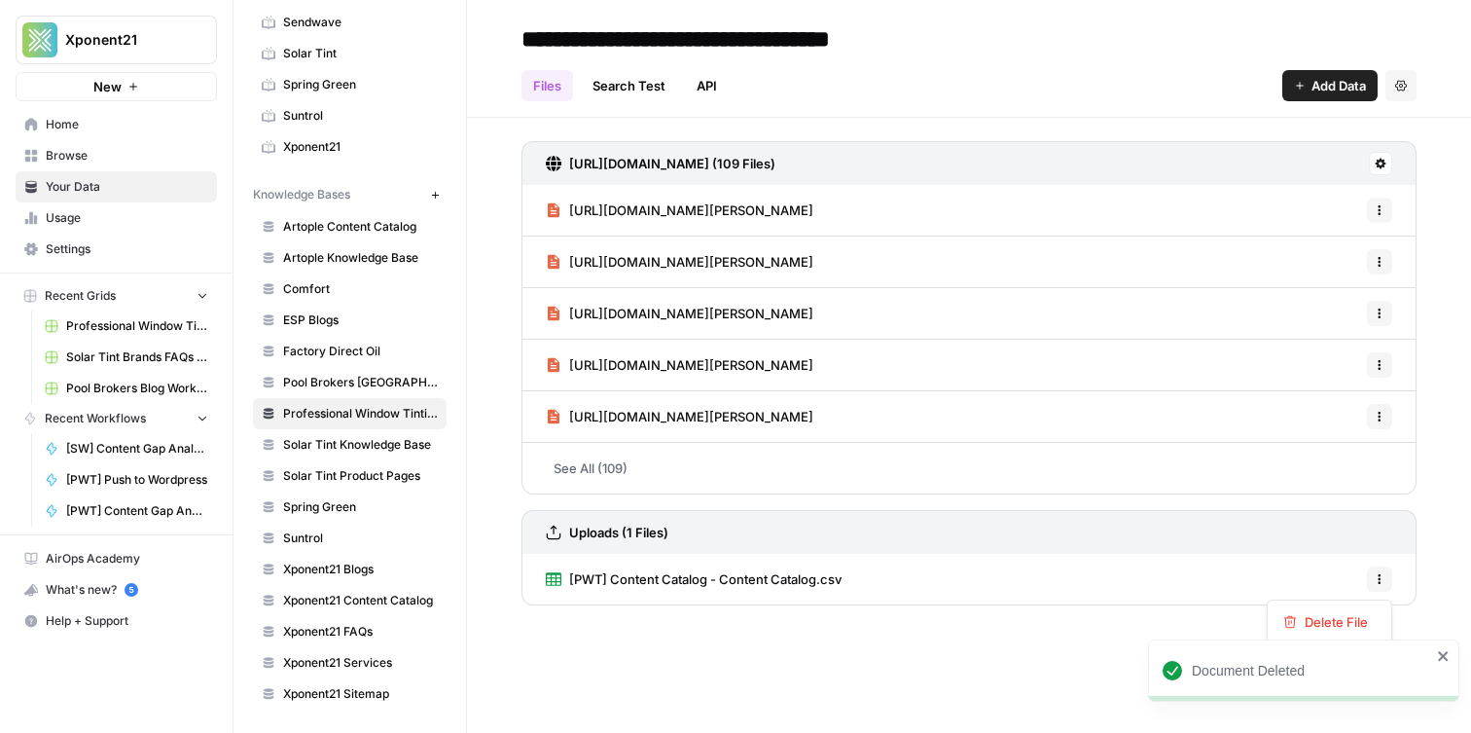
click at [1382, 574] on icon "button" at bounding box center [1380, 579] width 12 height 12
click at [1333, 617] on span "Delete File" at bounding box center [1336, 621] width 63 height 19
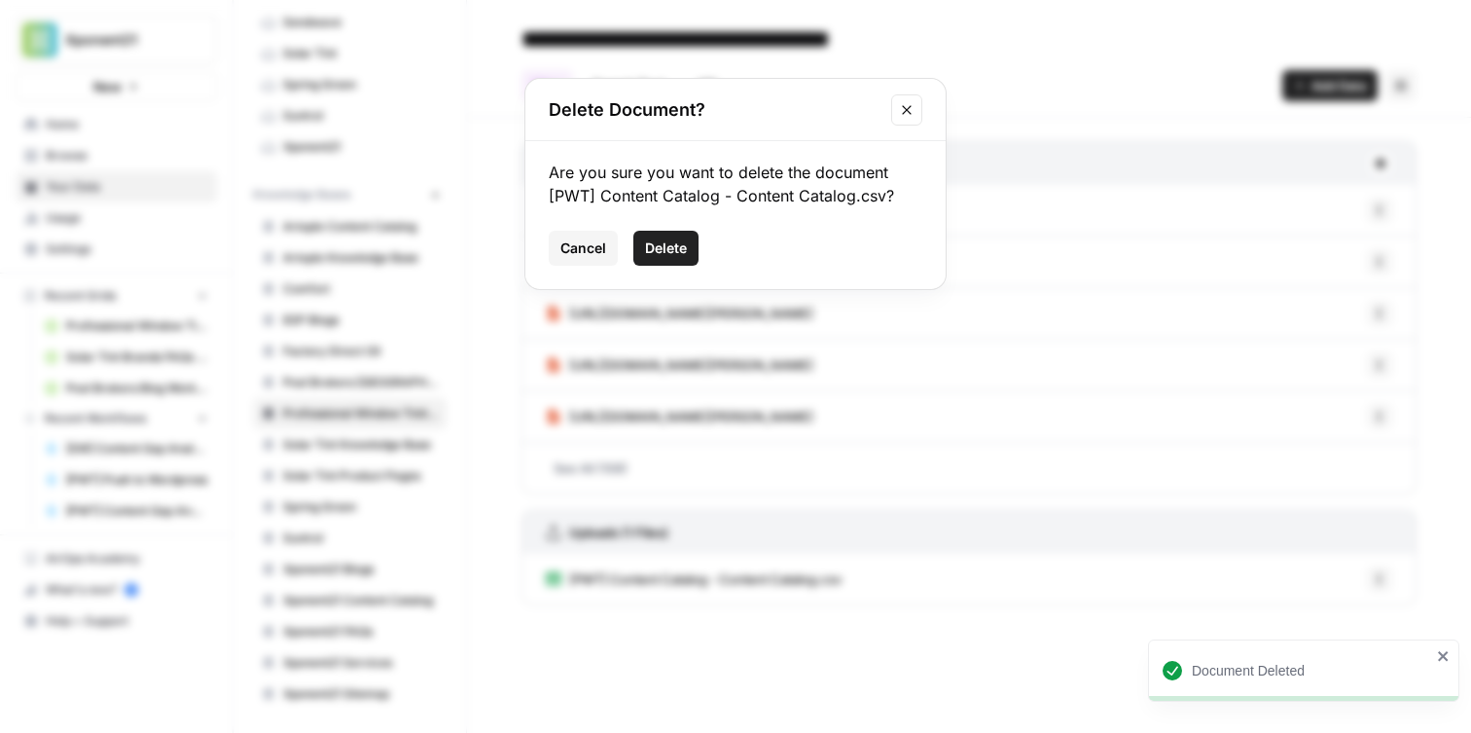
click at [701, 254] on div "Cancel Delete" at bounding box center [736, 248] width 374 height 35
click at [681, 254] on span "Delete" at bounding box center [666, 247] width 42 height 19
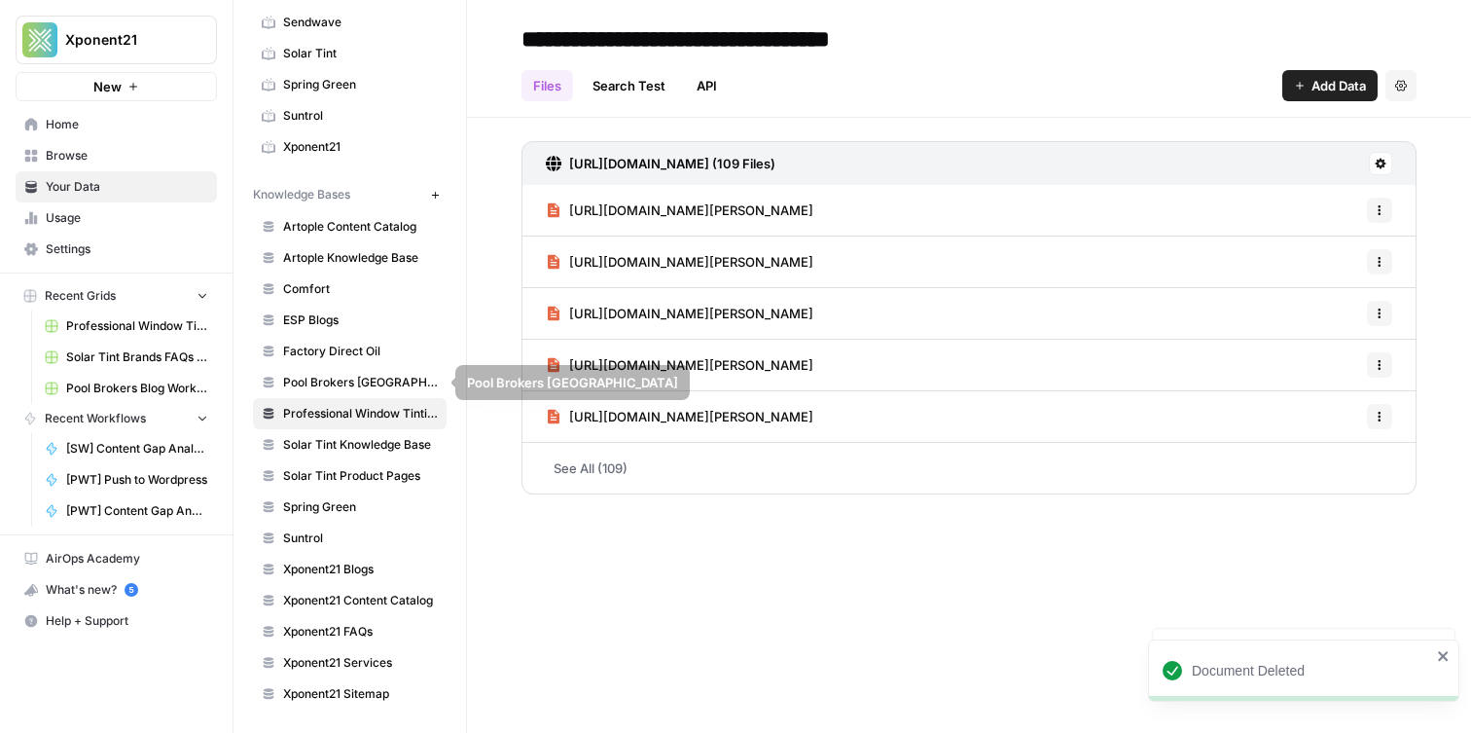
click at [432, 196] on icon "button" at bounding box center [435, 195] width 11 height 11
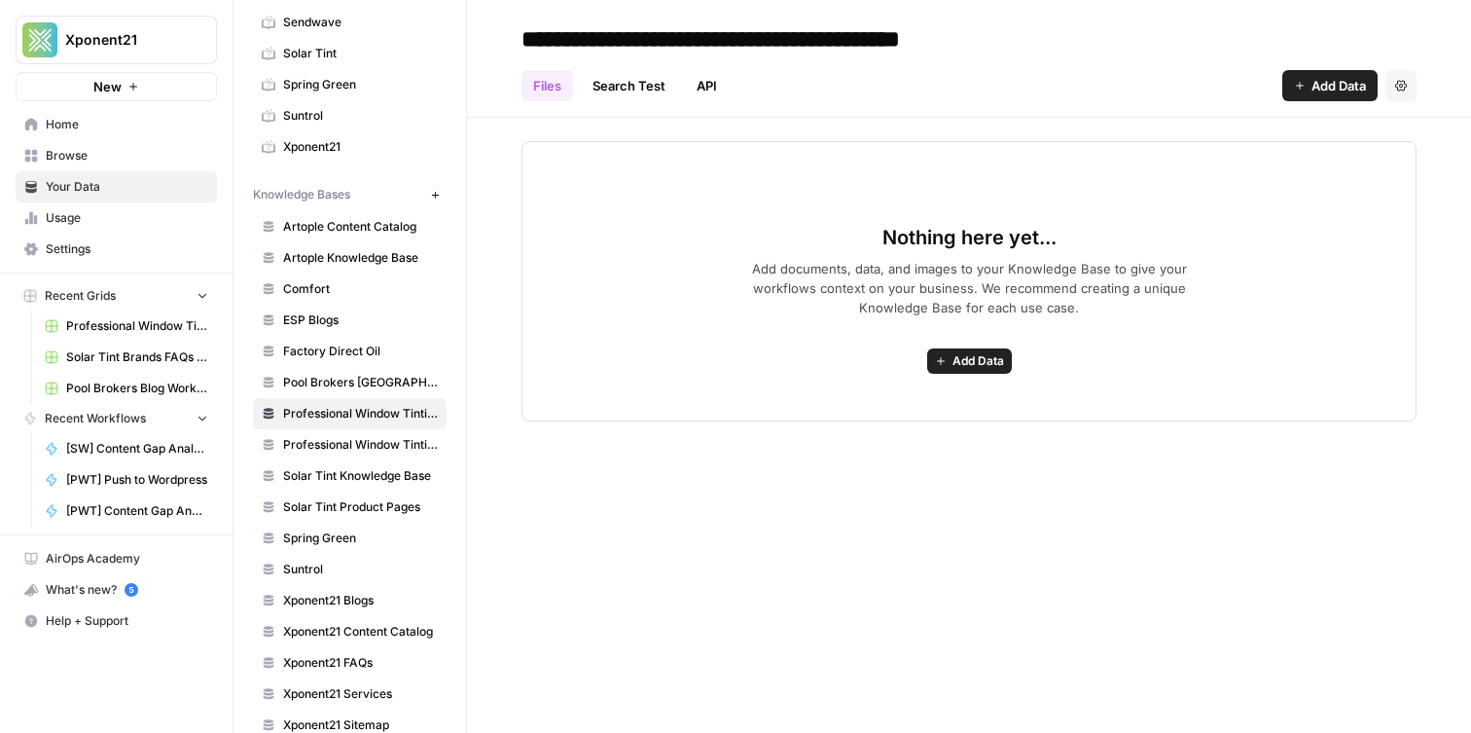
type input "**********"
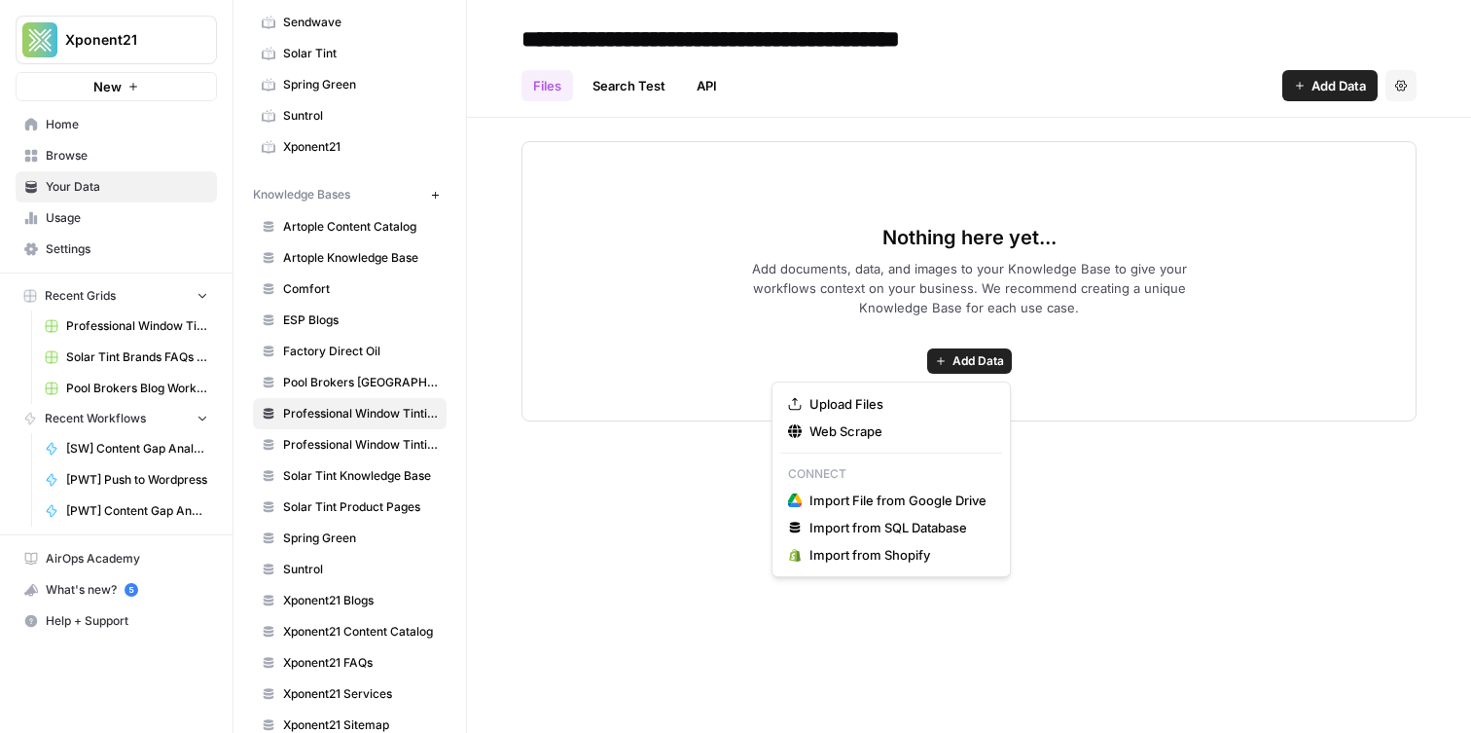
click at [976, 354] on span "Add Data" at bounding box center [979, 361] width 52 height 18
click at [875, 410] on span "Upload Files" at bounding box center [898, 403] width 177 height 19
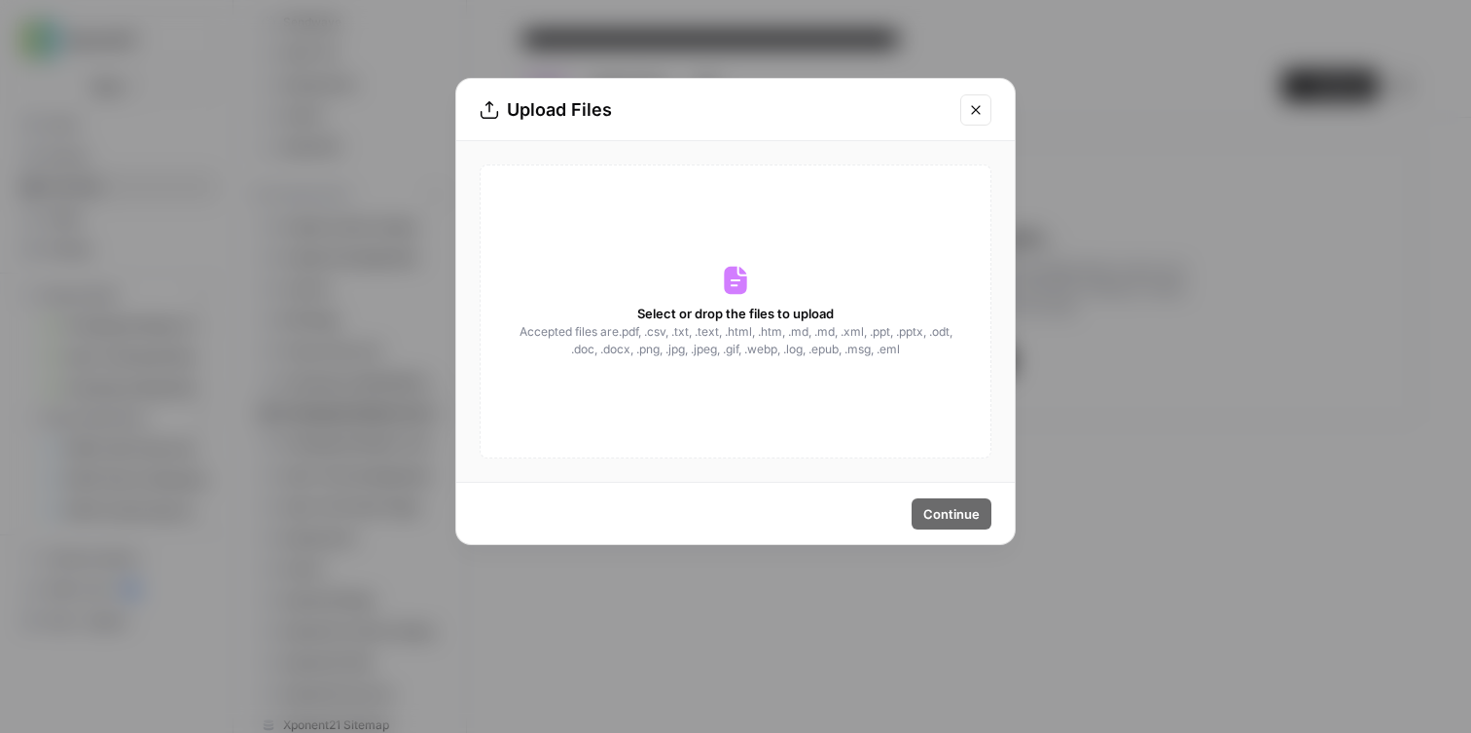
click at [738, 355] on span "Accepted files are .pdf, .csv, .txt, .text, .html, .htm, .md, .md, .xml, .ppt, …" at bounding box center [736, 340] width 436 height 35
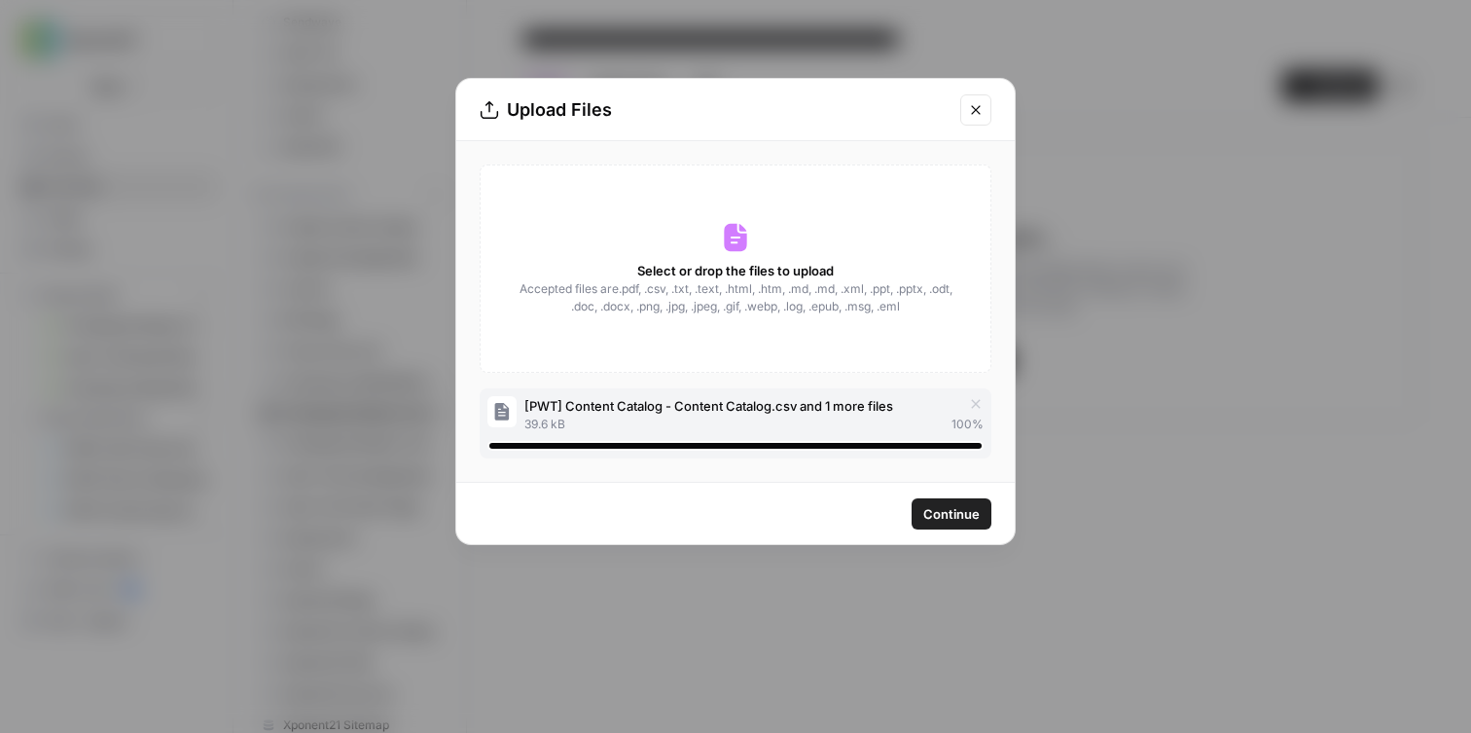
click at [960, 511] on span "Continue" at bounding box center [951, 513] width 56 height 19
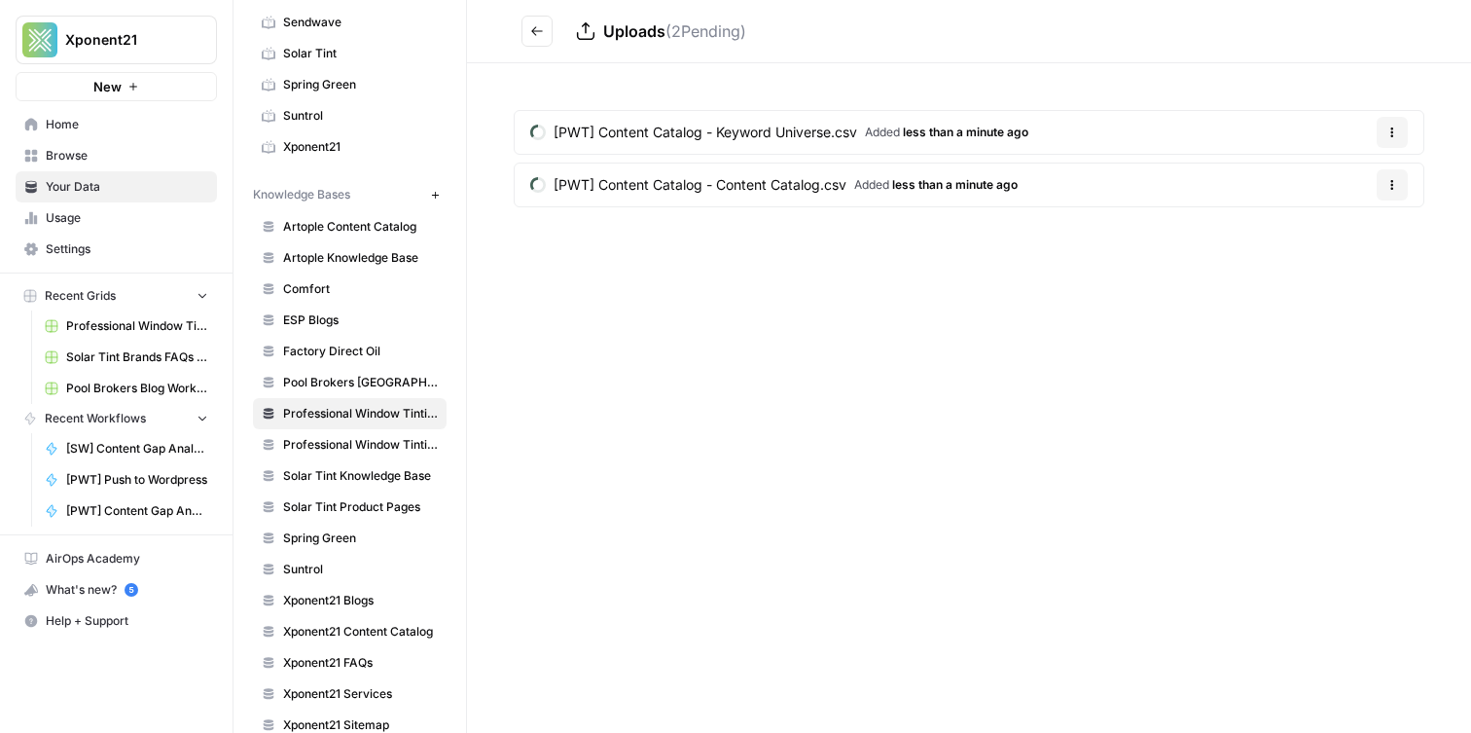
click at [132, 139] on link "Home" at bounding box center [116, 124] width 201 height 31
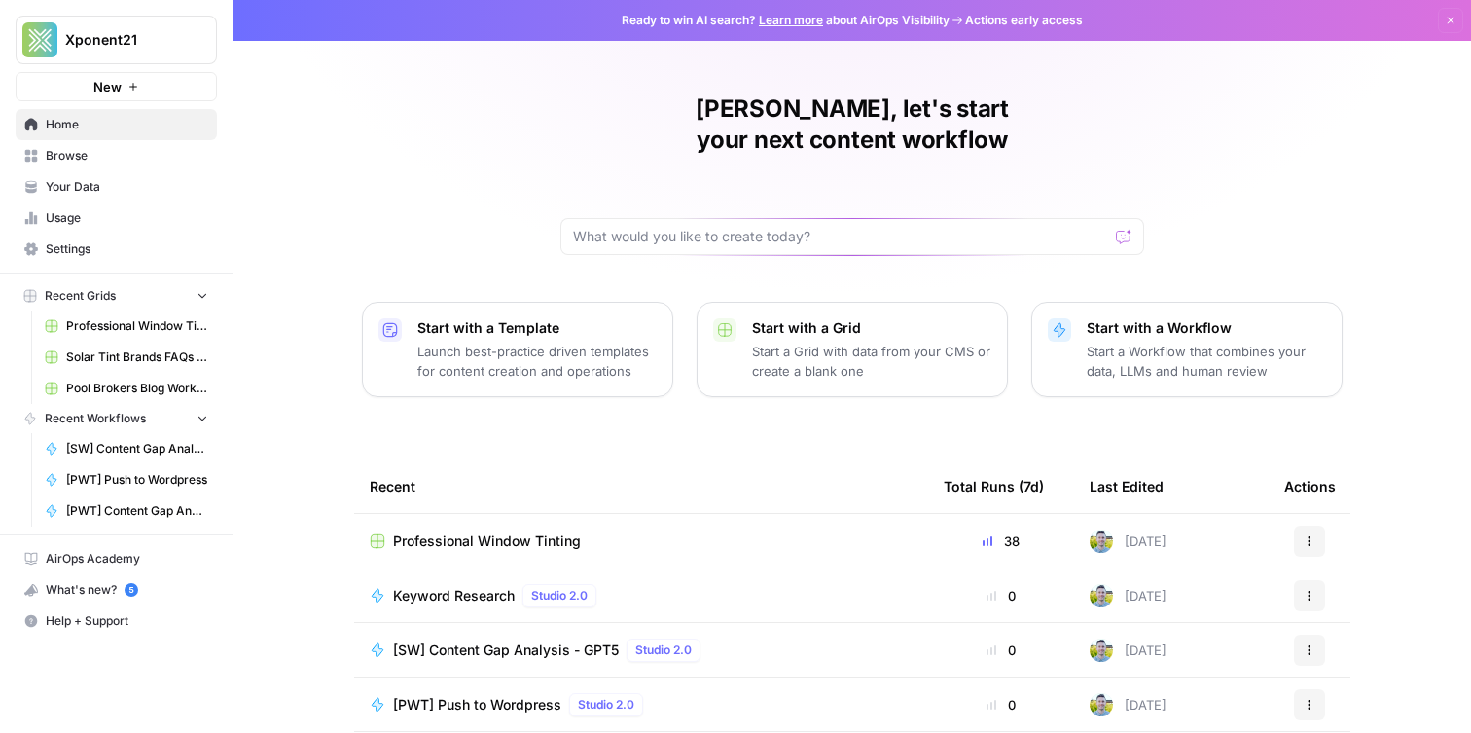
click at [75, 154] on span "Browse" at bounding box center [127, 156] width 162 height 18
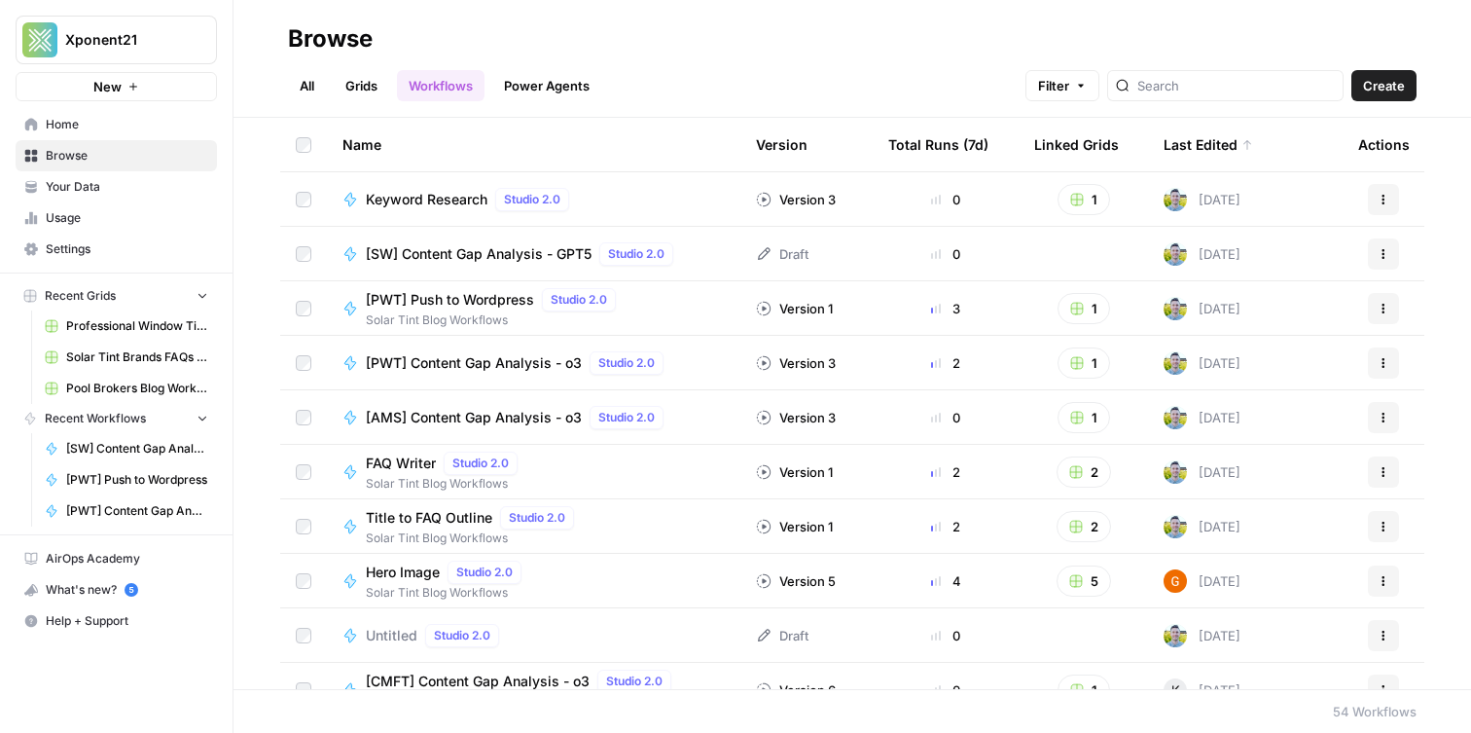
click at [352, 90] on link "Grids" at bounding box center [361, 85] width 55 height 31
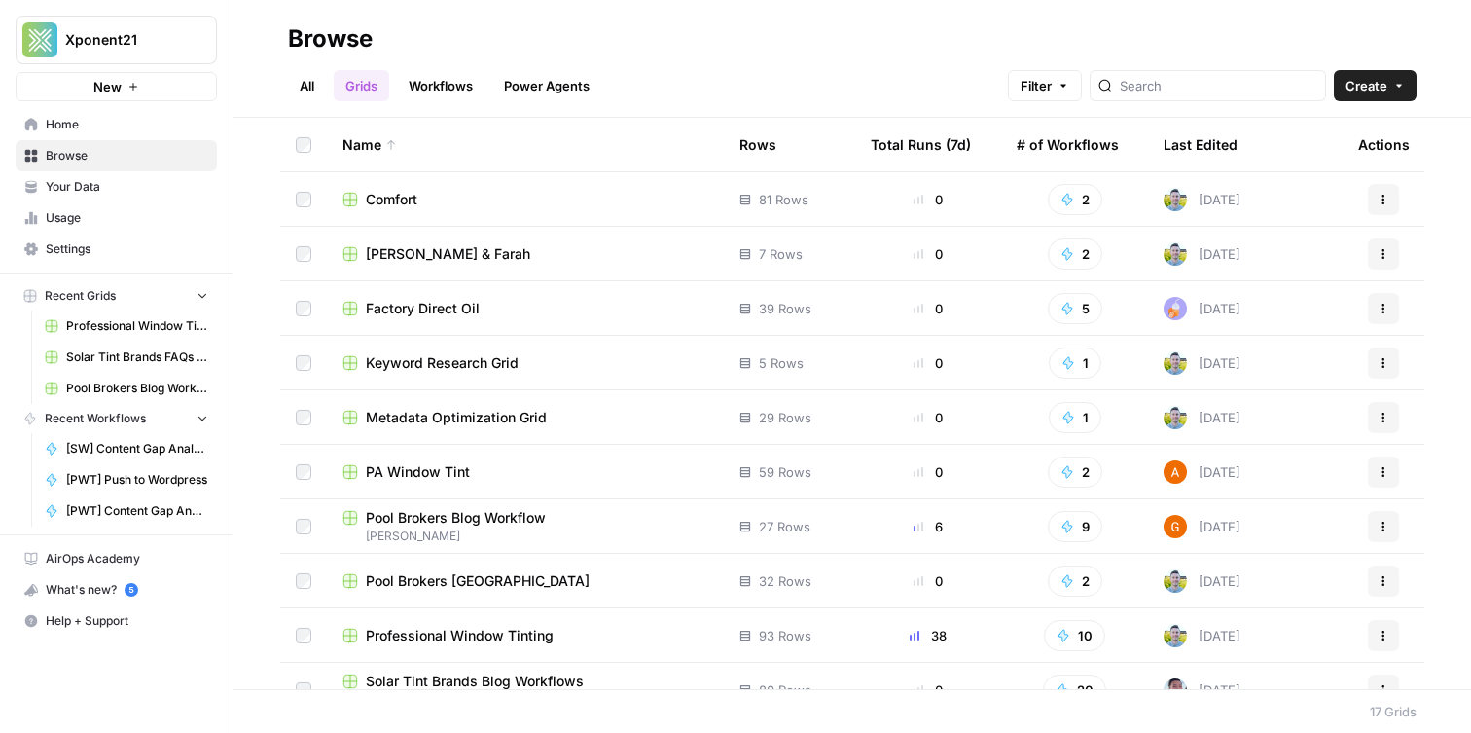
click at [461, 631] on span "Professional Window Tinting" at bounding box center [460, 635] width 188 height 19
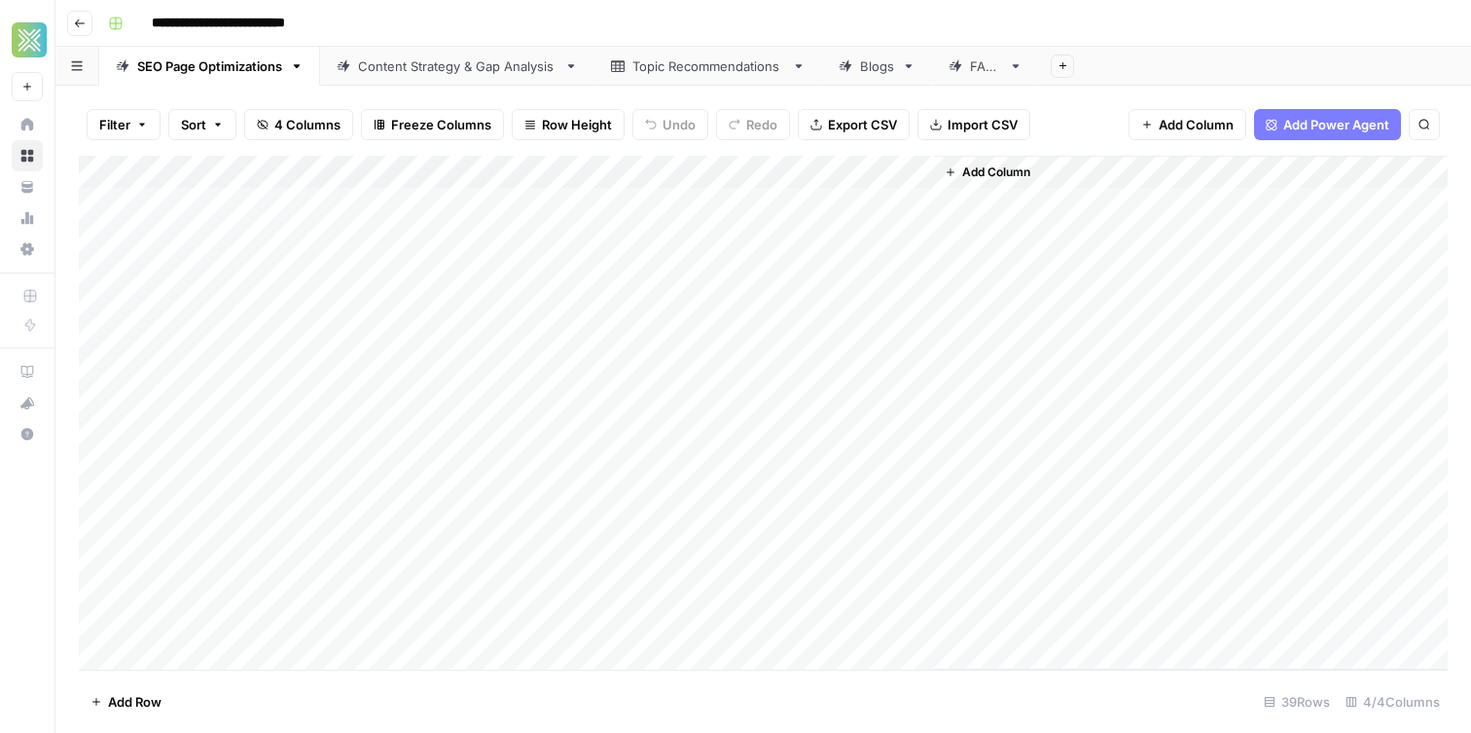
click at [717, 170] on div "Add Column" at bounding box center [763, 413] width 1369 height 514
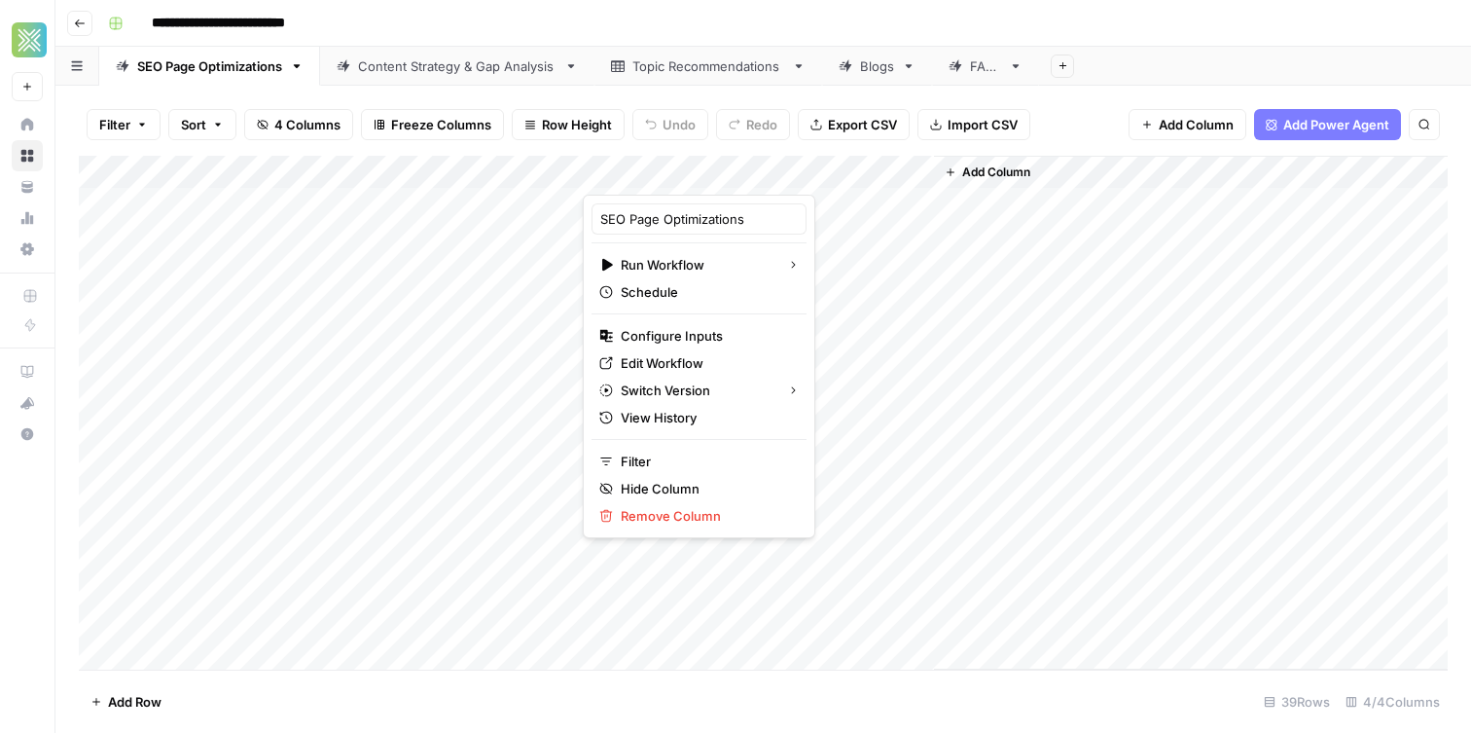
click at [887, 74] on div "Blogs" at bounding box center [877, 65] width 34 height 19
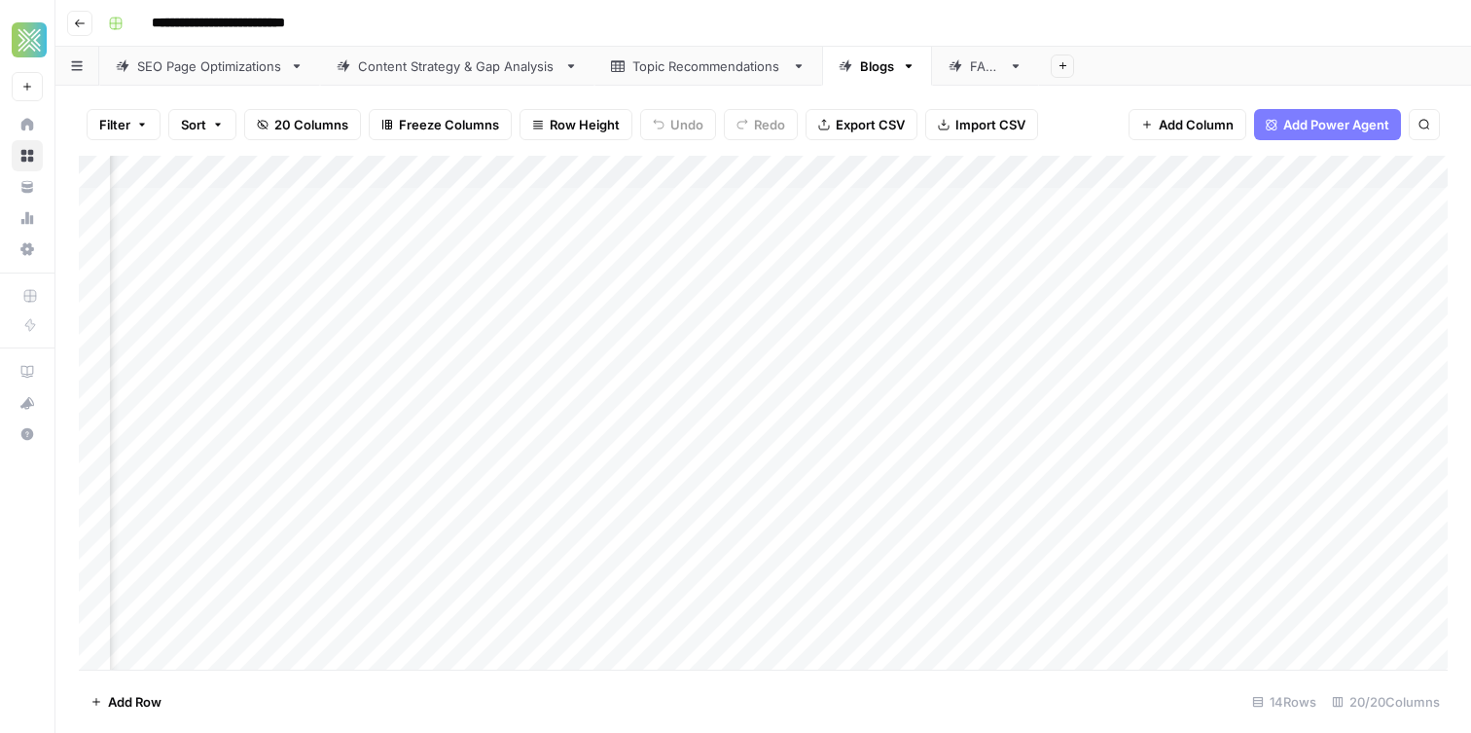
scroll to position [4, 1185]
click at [448, 72] on div "Content Strategy & Gap Analysis" at bounding box center [457, 65] width 199 height 19
click at [774, 170] on div "Add Column" at bounding box center [763, 271] width 1369 height 230
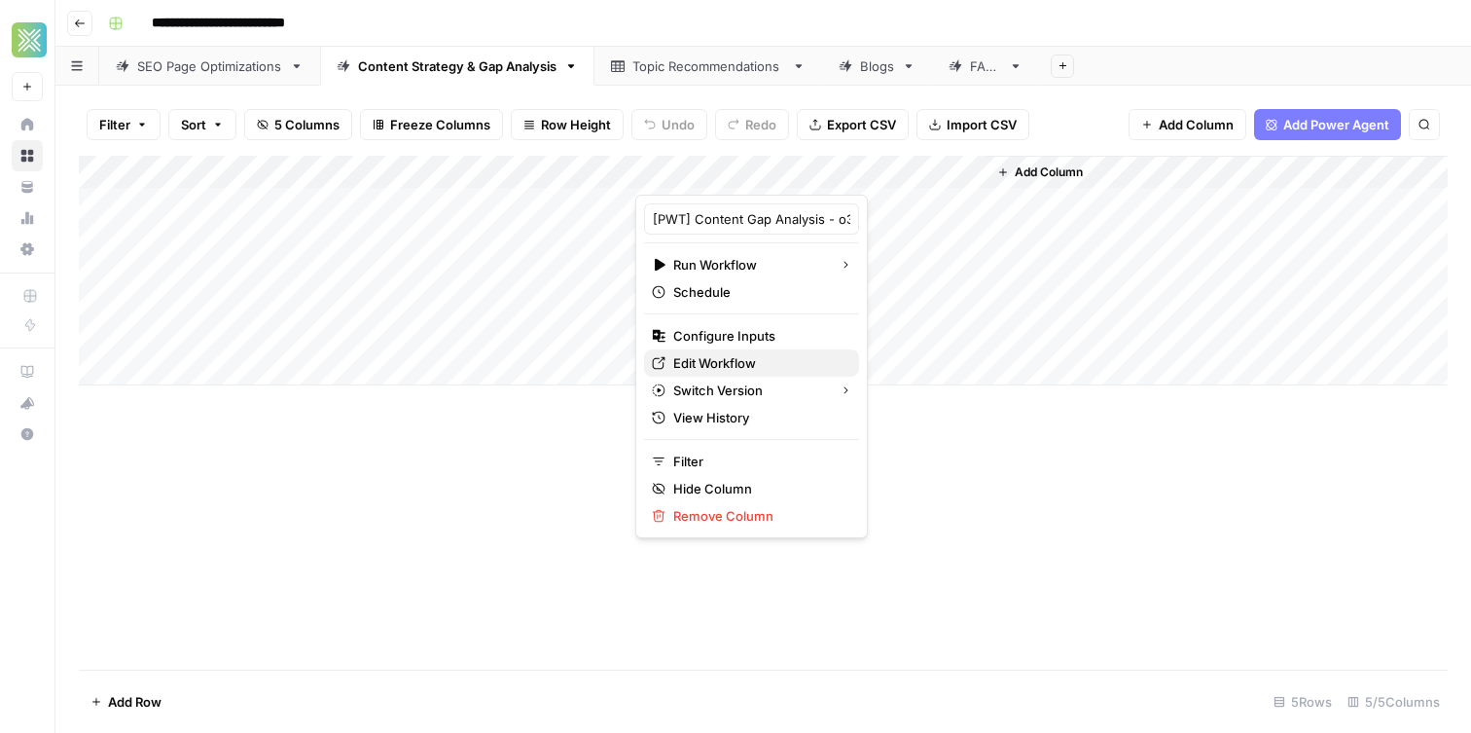
click at [759, 364] on span "Edit Workflow" at bounding box center [758, 362] width 170 height 19
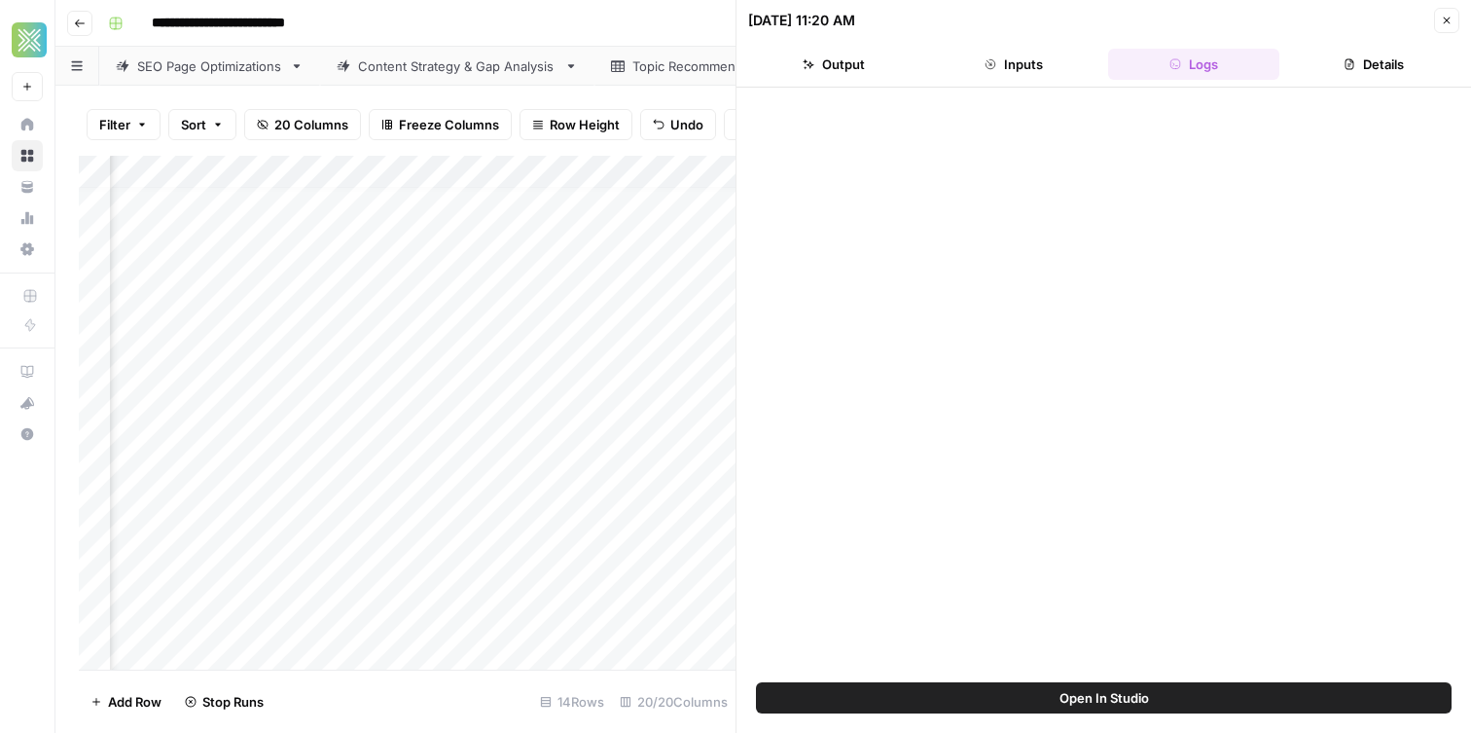
scroll to position [14, 958]
click at [854, 74] on button "Output" at bounding box center [834, 64] width 172 height 31
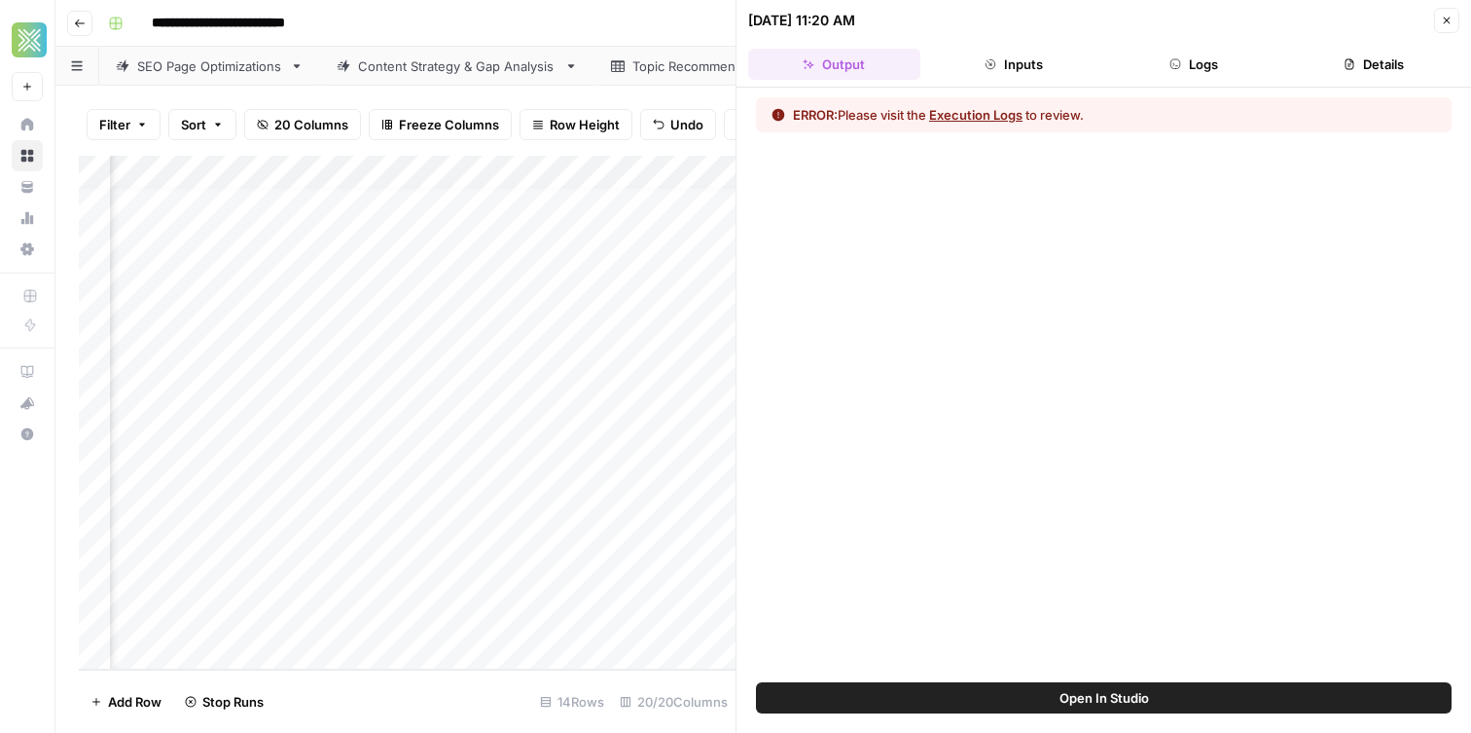
click at [967, 100] on div "ERROR: Please visit the Execution Logs to review." at bounding box center [1104, 114] width 696 height 35
click at [967, 110] on button "Execution Logs" at bounding box center [975, 114] width 93 height 19
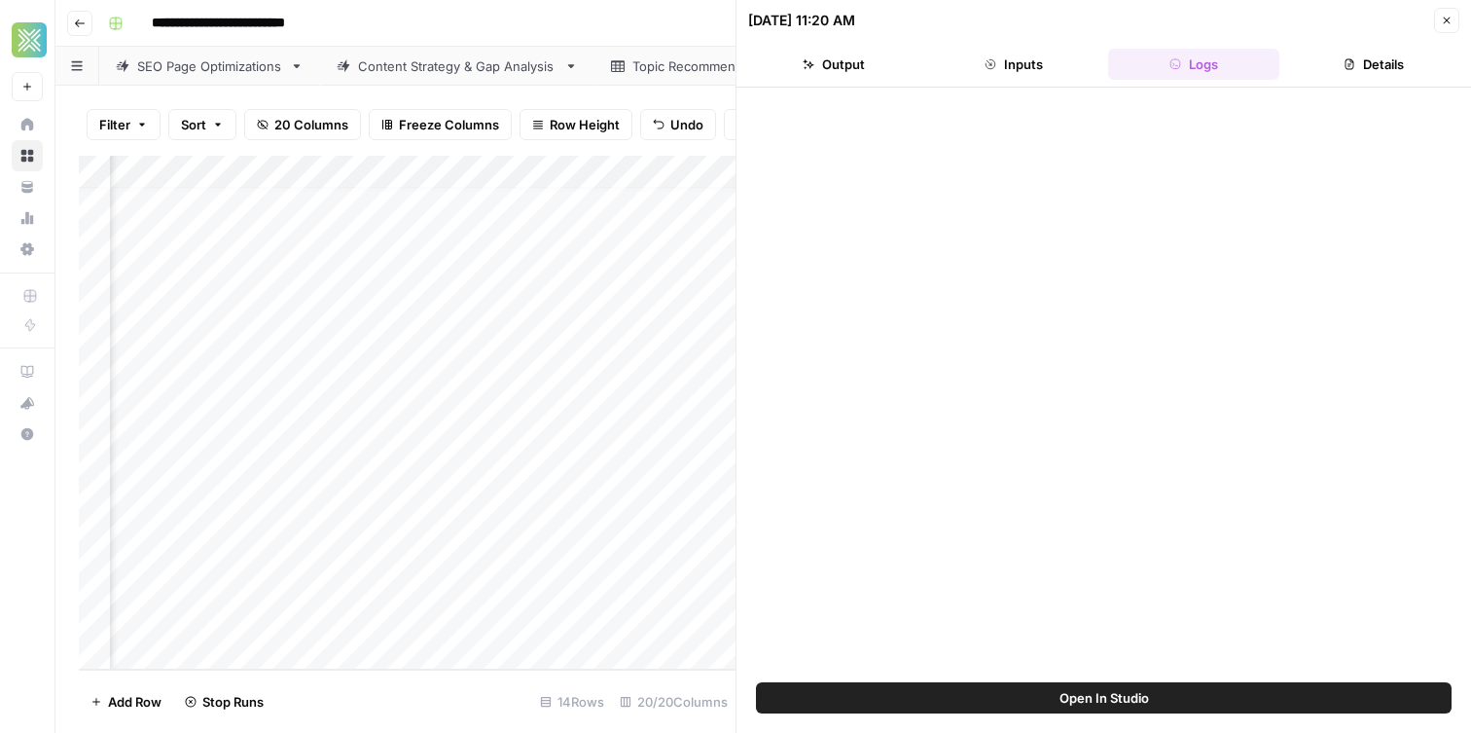
click at [1438, 14] on button "Close" at bounding box center [1446, 20] width 25 height 25
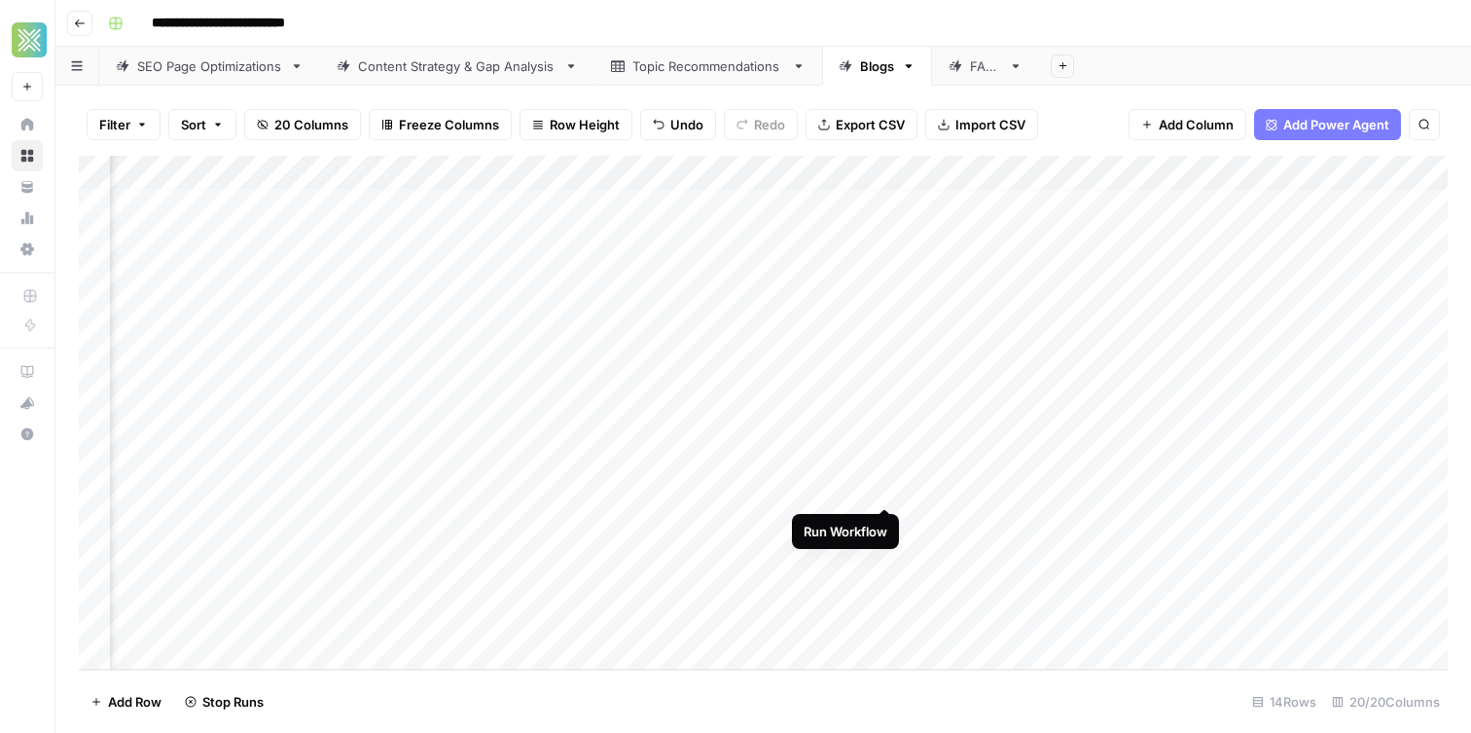
click at [881, 488] on div "Add Column" at bounding box center [763, 413] width 1369 height 514
click at [884, 556] on div "Add Column" at bounding box center [763, 413] width 1369 height 514
click at [860, 623] on div "Add Column" at bounding box center [763, 413] width 1369 height 514
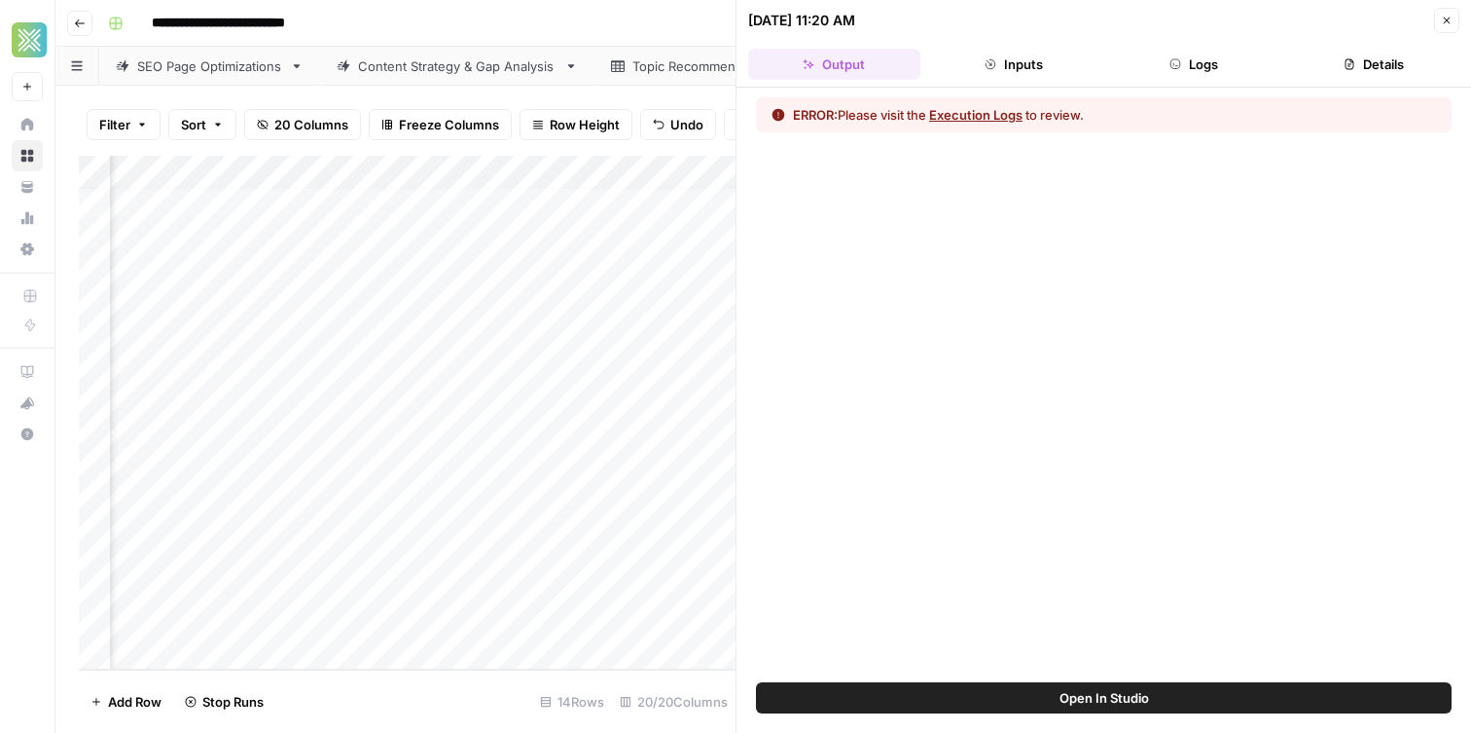
click at [1436, 12] on button "Close" at bounding box center [1446, 20] width 25 height 25
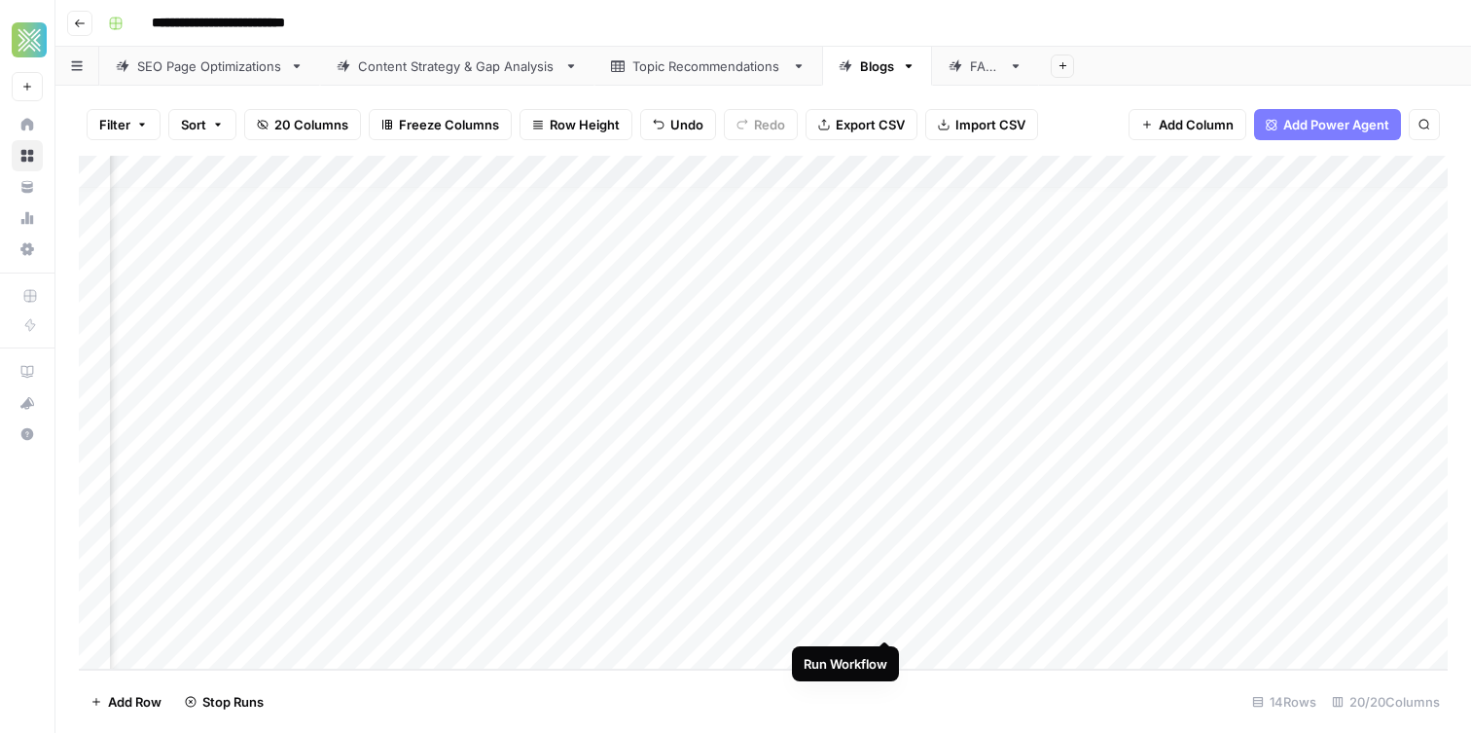
click at [886, 620] on div "Add Column" at bounding box center [763, 413] width 1369 height 514
click at [570, 235] on div "Add Column" at bounding box center [763, 413] width 1369 height 514
click at [477, 235] on div "Add Column" at bounding box center [763, 413] width 1369 height 514
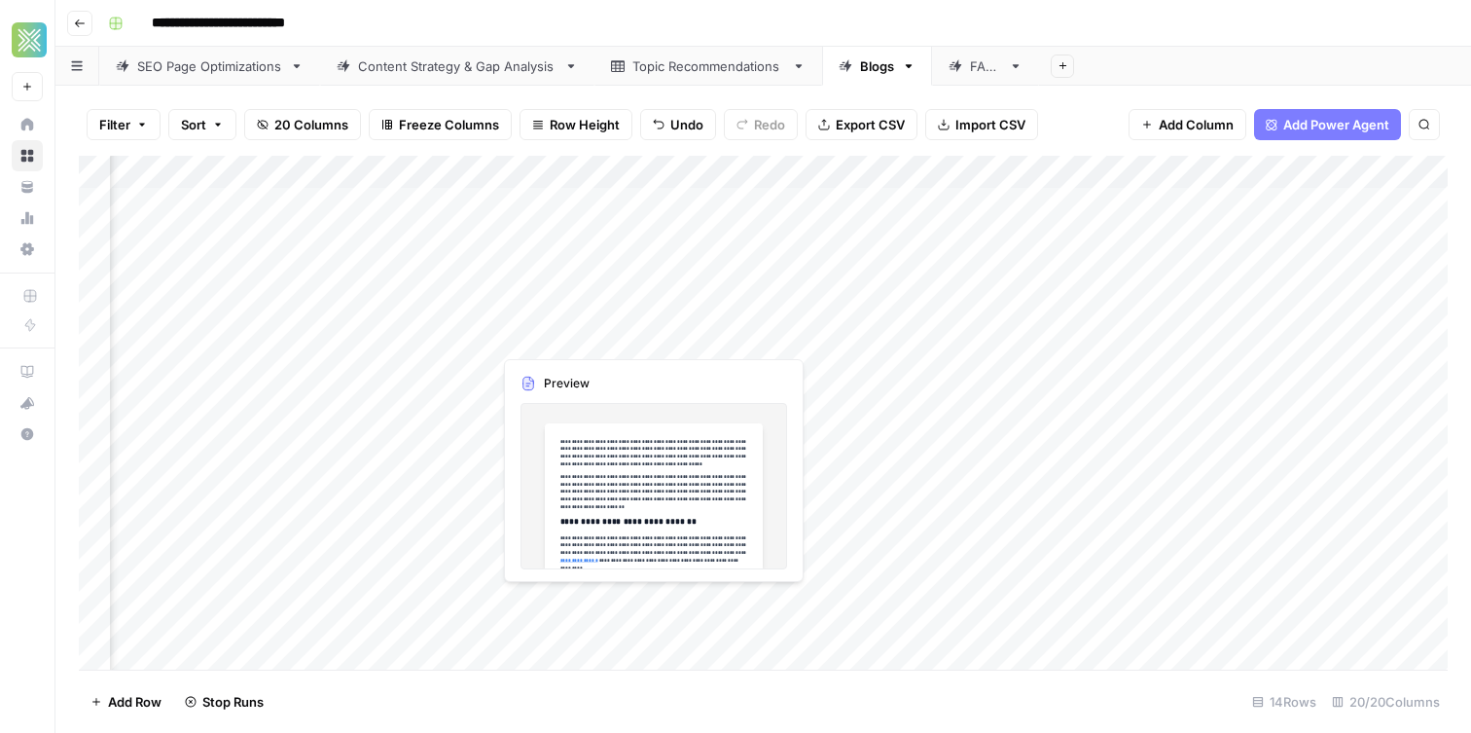
scroll to position [0, 2153]
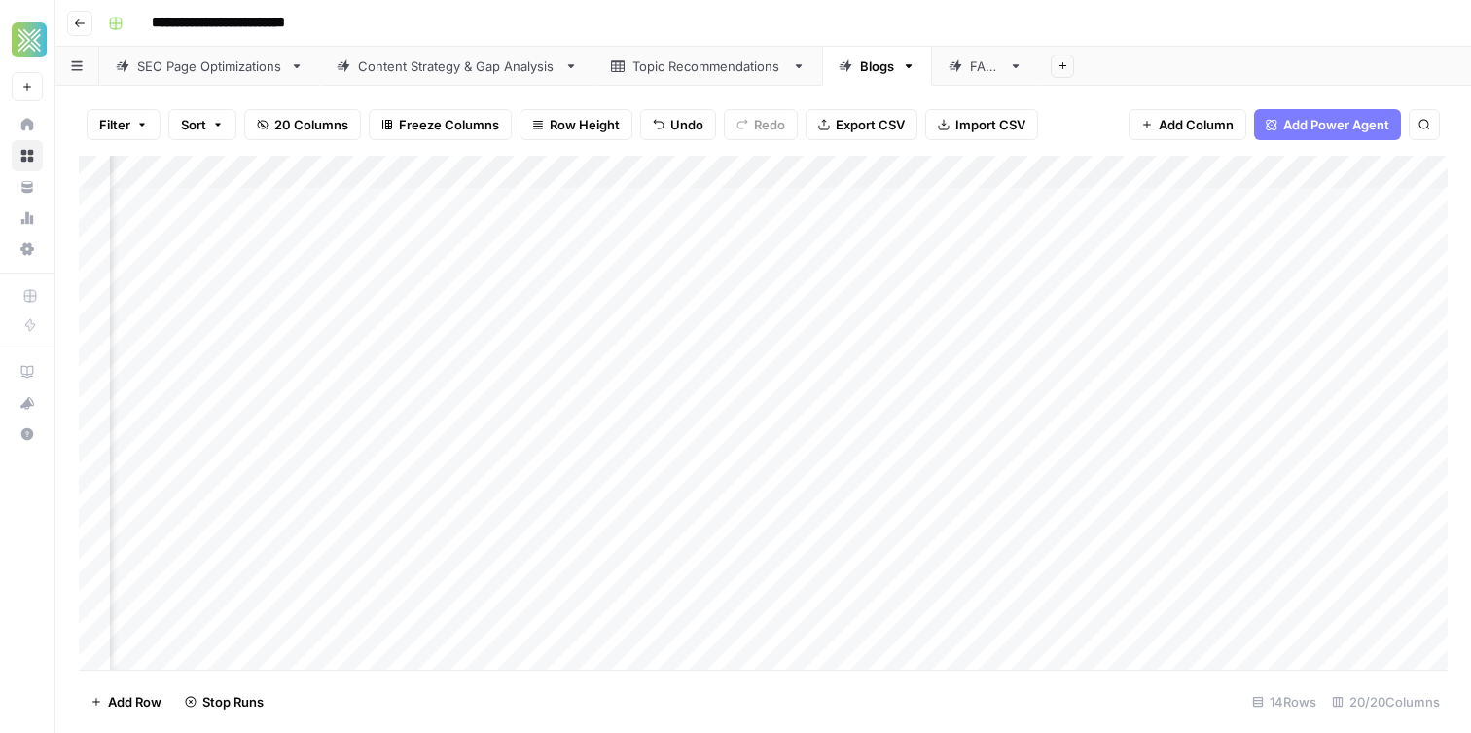
click at [300, 224] on div "Add Column" at bounding box center [763, 413] width 1369 height 514
click at [498, 235] on div "Add Column" at bounding box center [763, 413] width 1369 height 514
click at [599, 236] on div "Add Column" at bounding box center [763, 413] width 1369 height 514
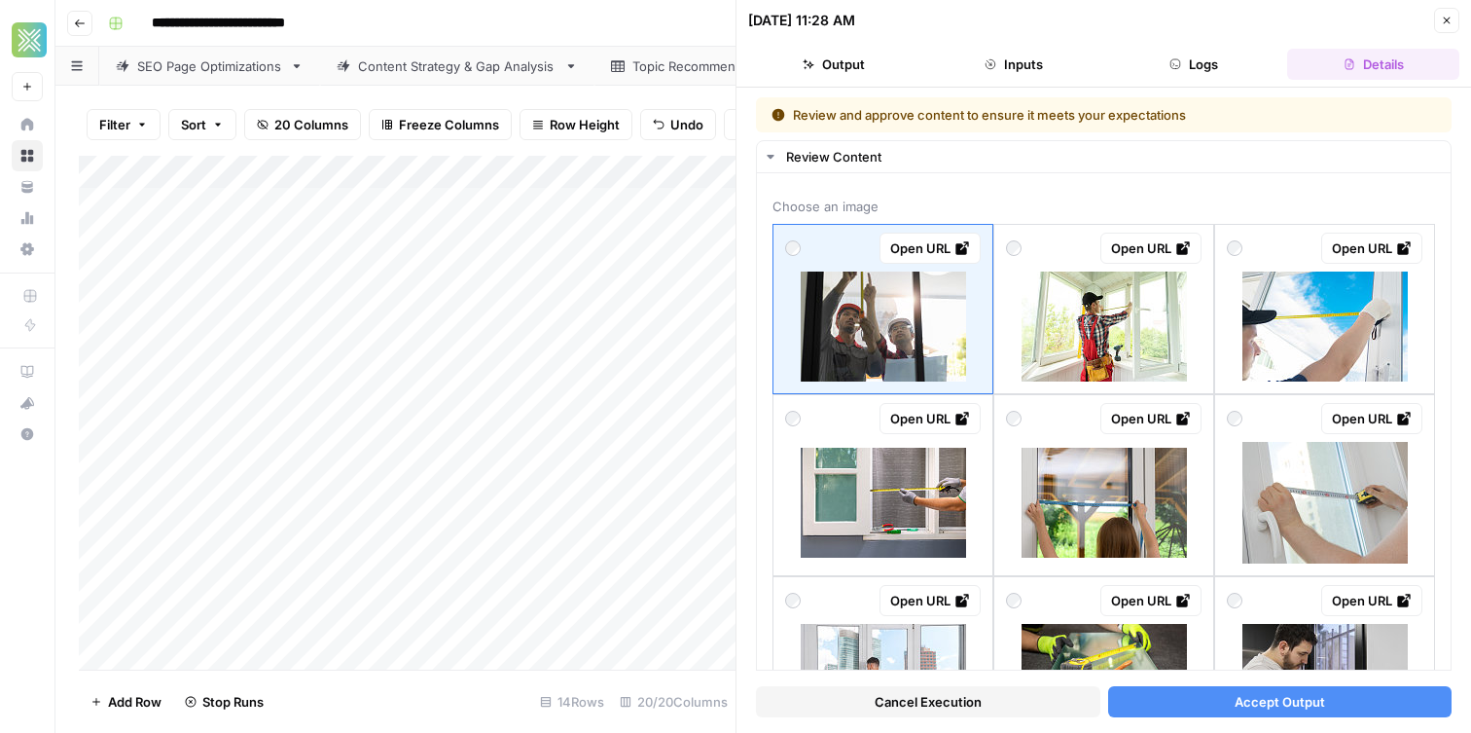
click at [216, 254] on div "Add Column" at bounding box center [407, 413] width 657 height 514
click at [222, 230] on div "Add Column" at bounding box center [407, 413] width 657 height 514
click at [312, 305] on div "Add Column" at bounding box center [407, 413] width 657 height 514
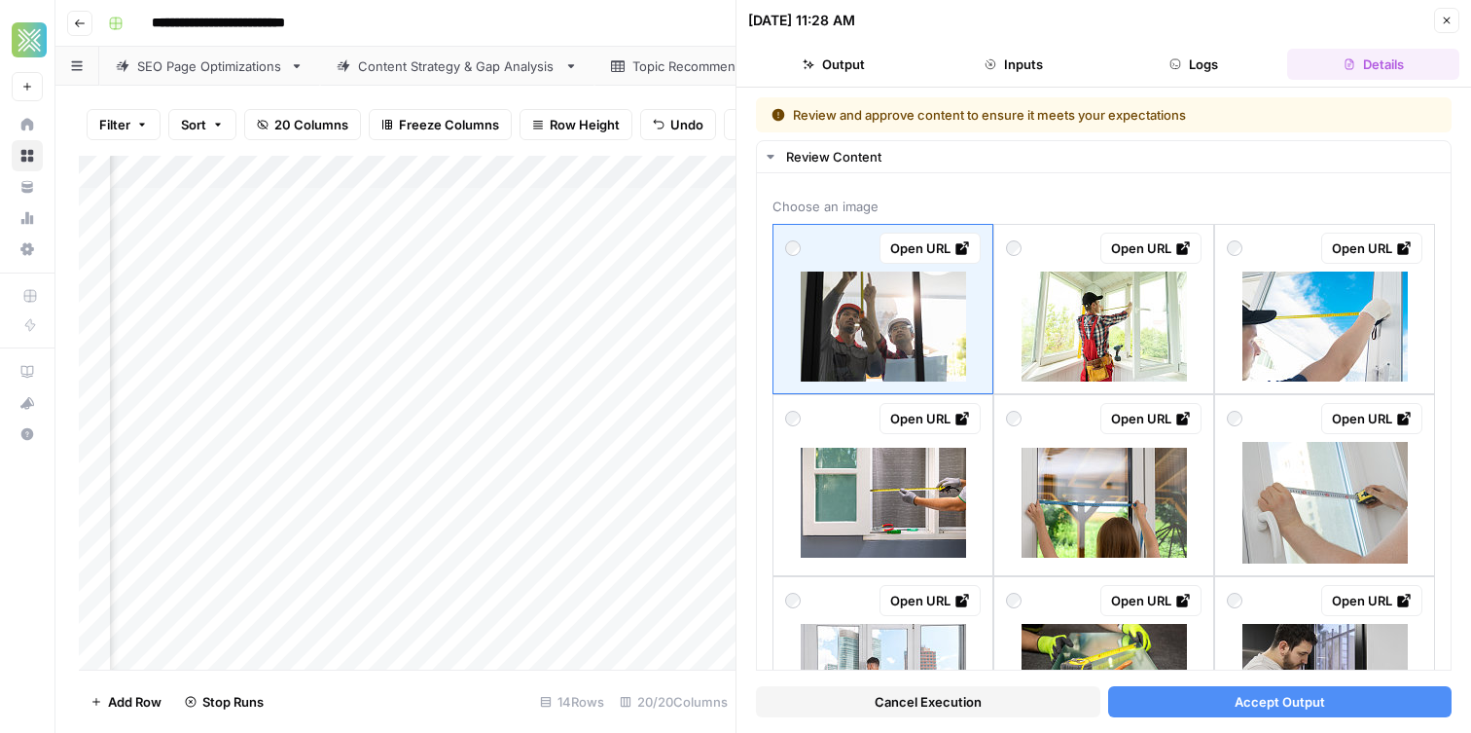
click at [473, 235] on div "Add Column" at bounding box center [407, 413] width 657 height 514
click at [376, 235] on div "Add Column" at bounding box center [407, 413] width 657 height 514
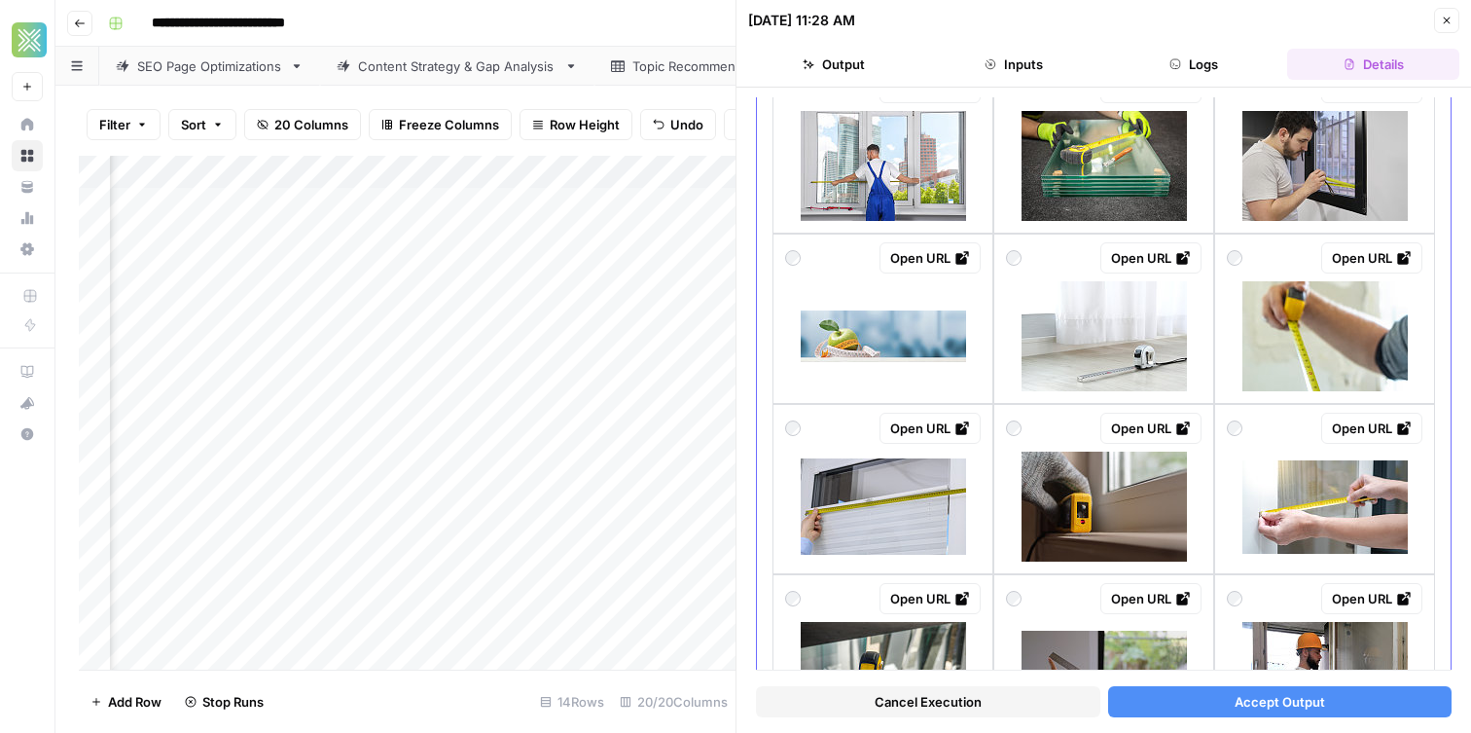
scroll to position [0, 0]
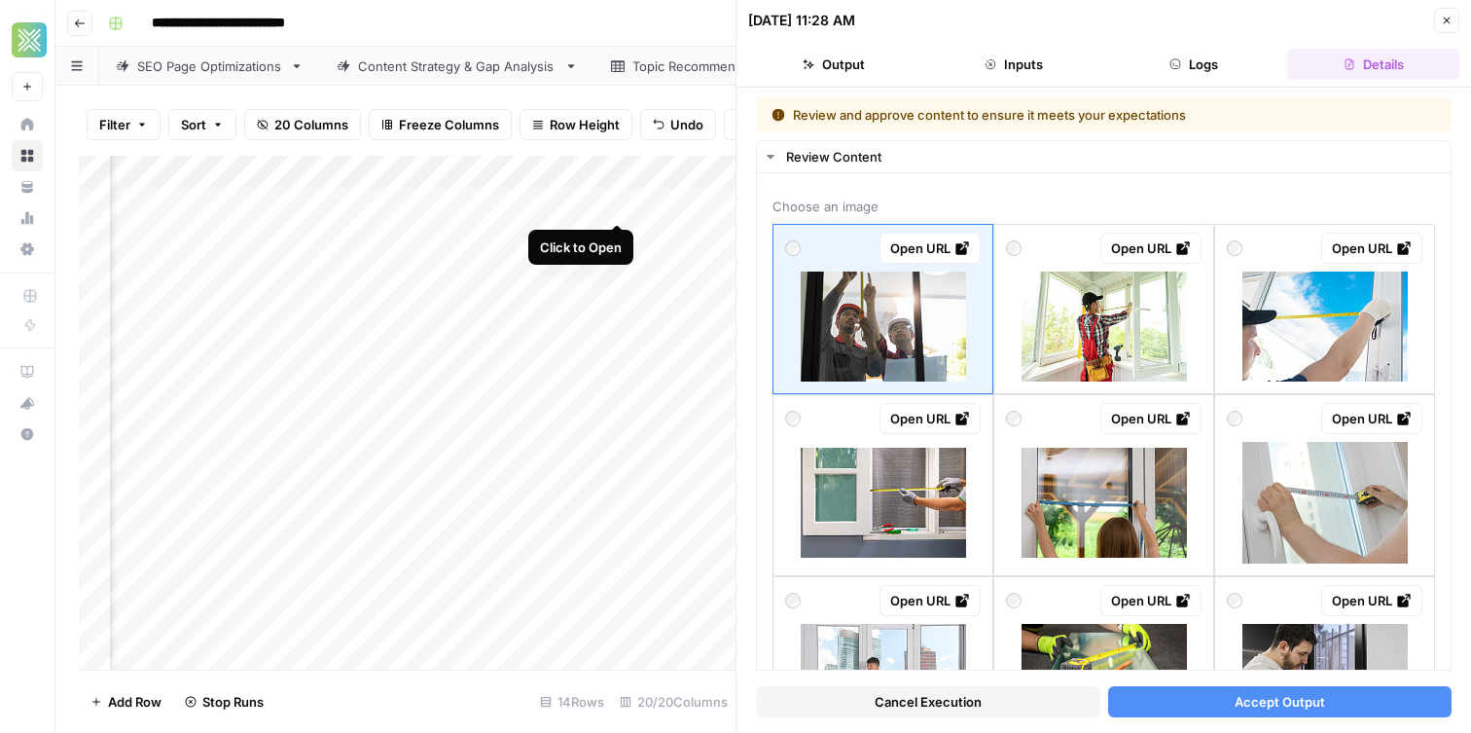
click at [621, 205] on div "Add Column" at bounding box center [407, 413] width 657 height 514
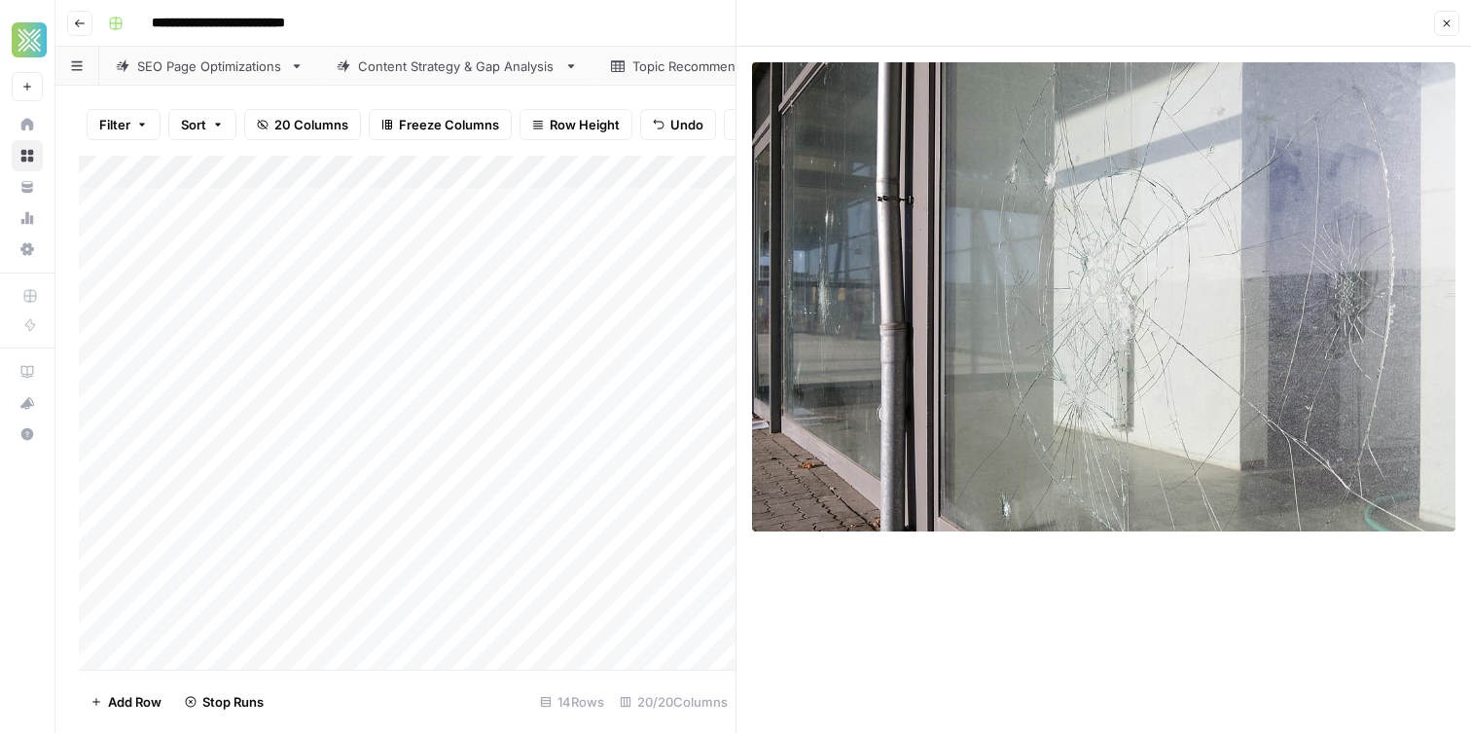
click at [249, 201] on div "Add Column" at bounding box center [407, 413] width 657 height 514
click at [250, 230] on div "Add Column" at bounding box center [407, 413] width 657 height 514
click at [246, 210] on div "Add Column" at bounding box center [407, 413] width 657 height 514
click at [245, 230] on div "Add Column" at bounding box center [407, 413] width 657 height 514
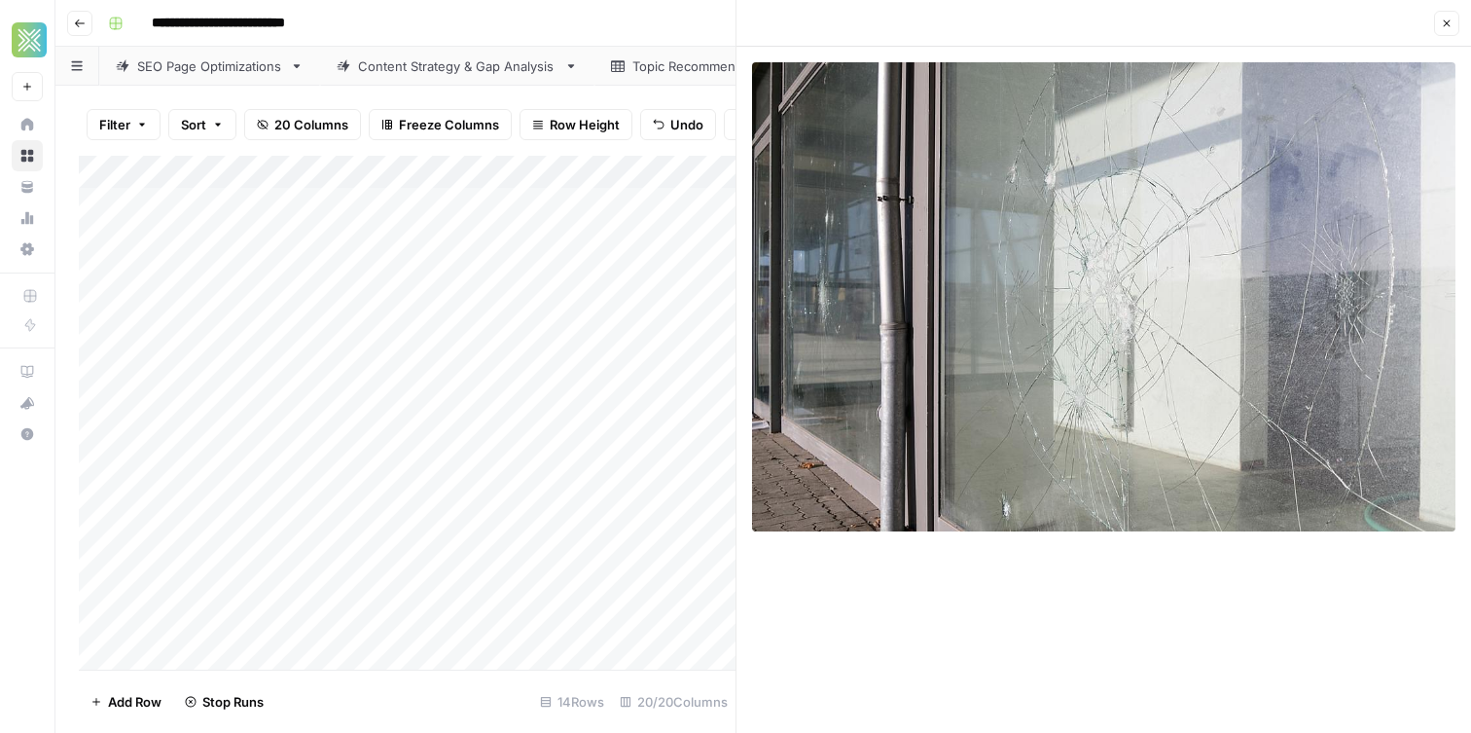
click at [232, 237] on div "Add Column" at bounding box center [407, 413] width 657 height 514
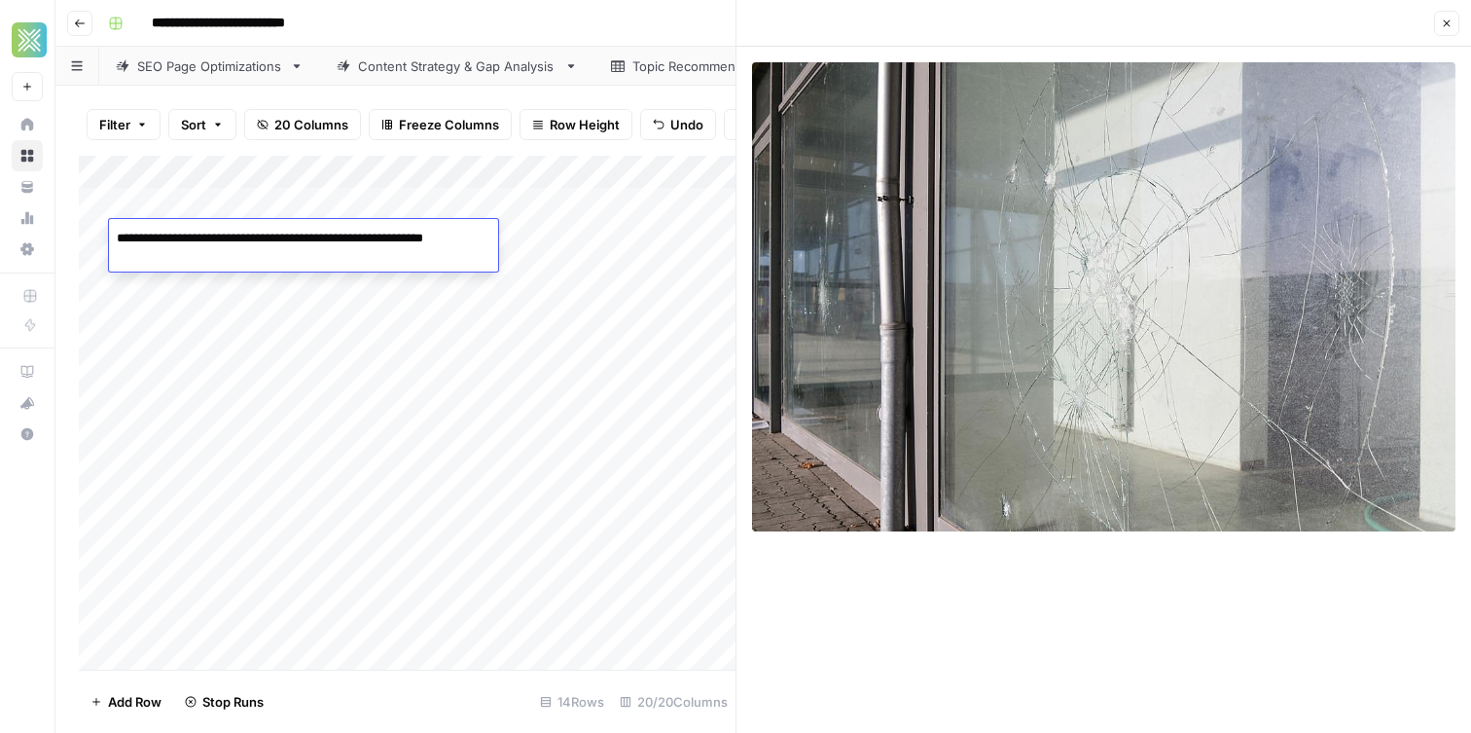
click at [230, 206] on div "Add Column" at bounding box center [407, 413] width 657 height 514
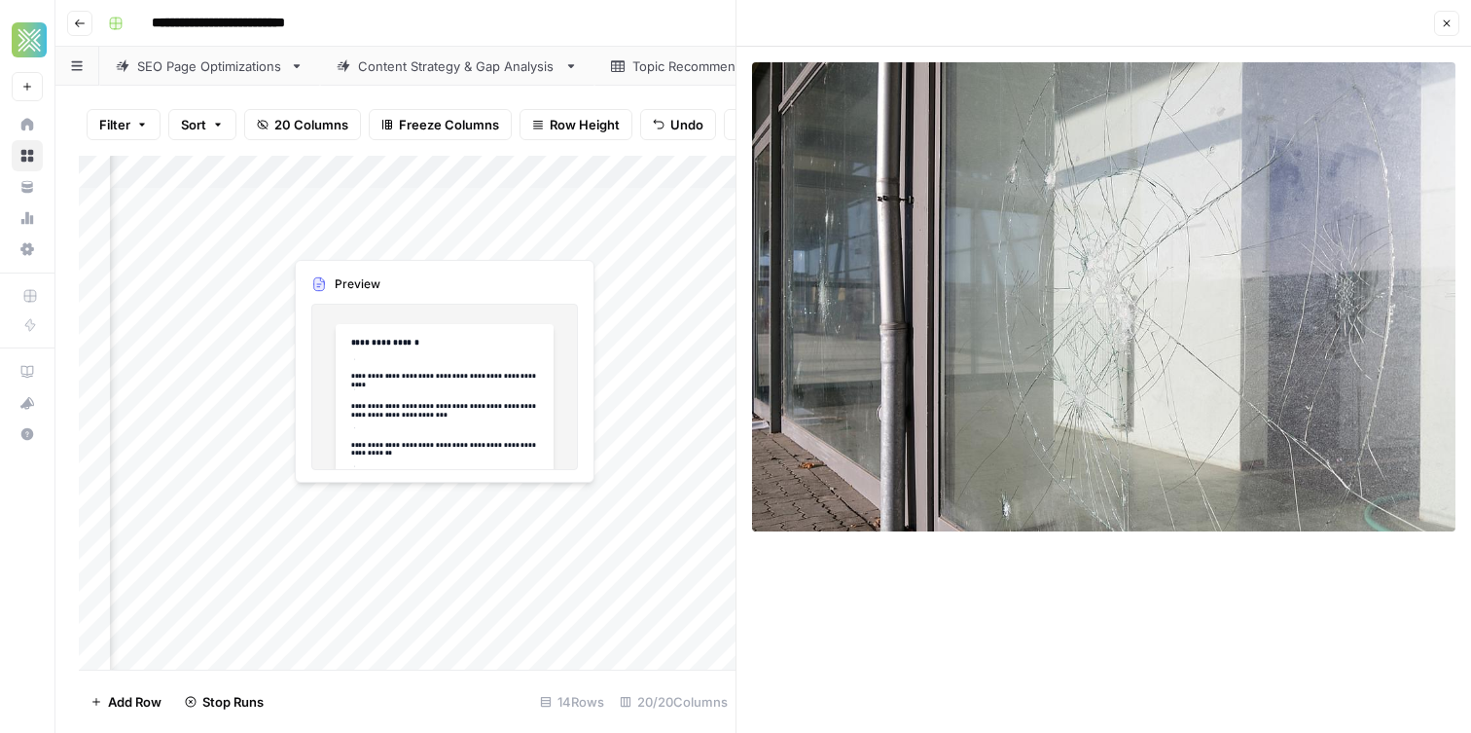
scroll to position [0, 2342]
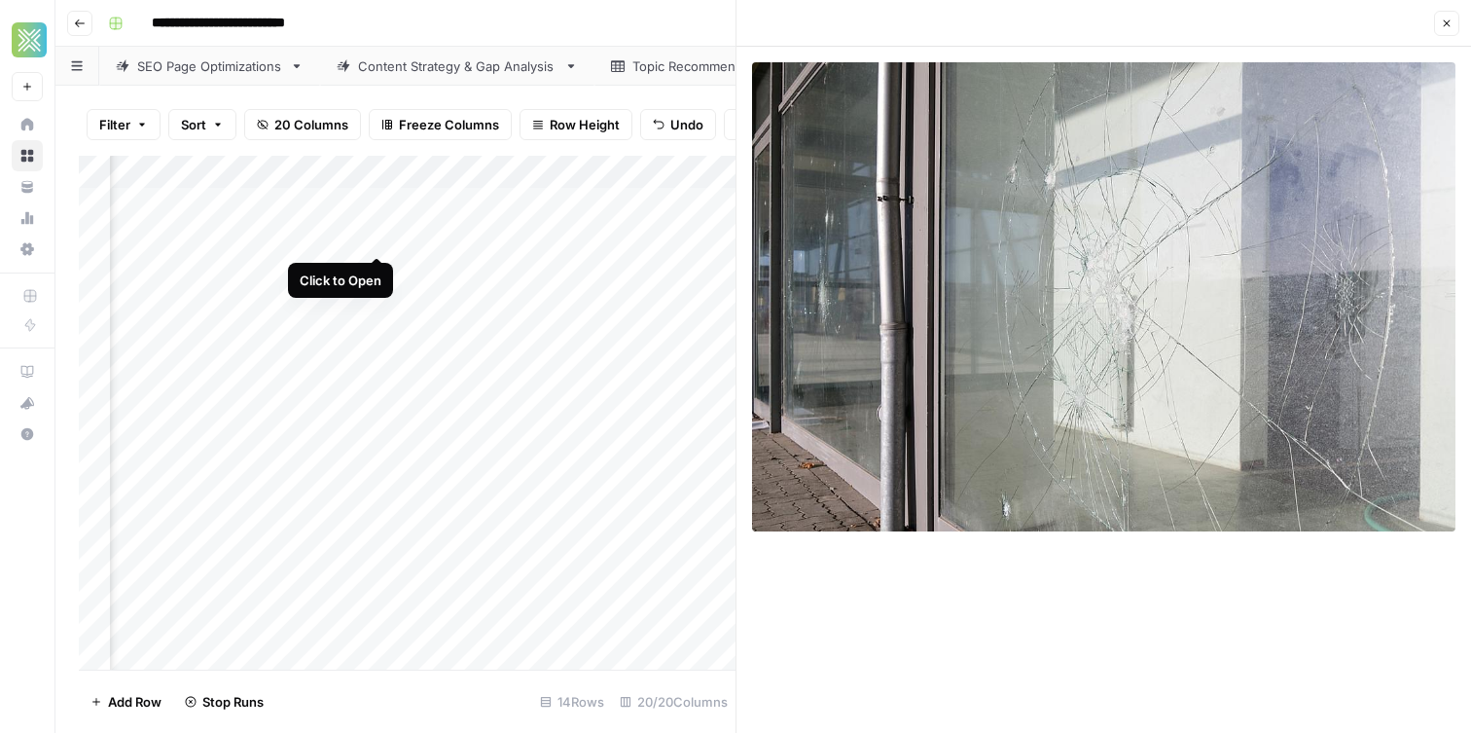
click at [370, 232] on div "Add Column" at bounding box center [407, 413] width 657 height 514
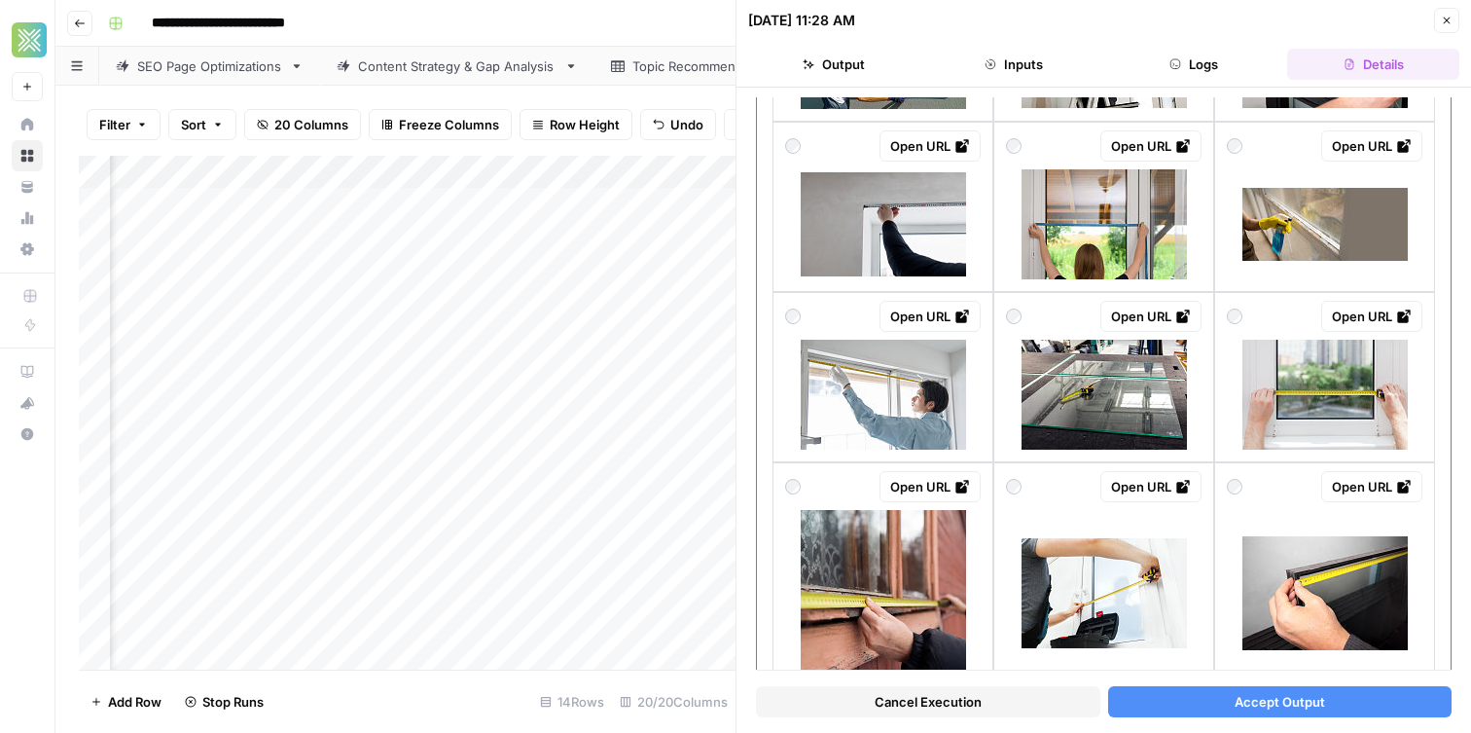
scroll to position [1384, 0]
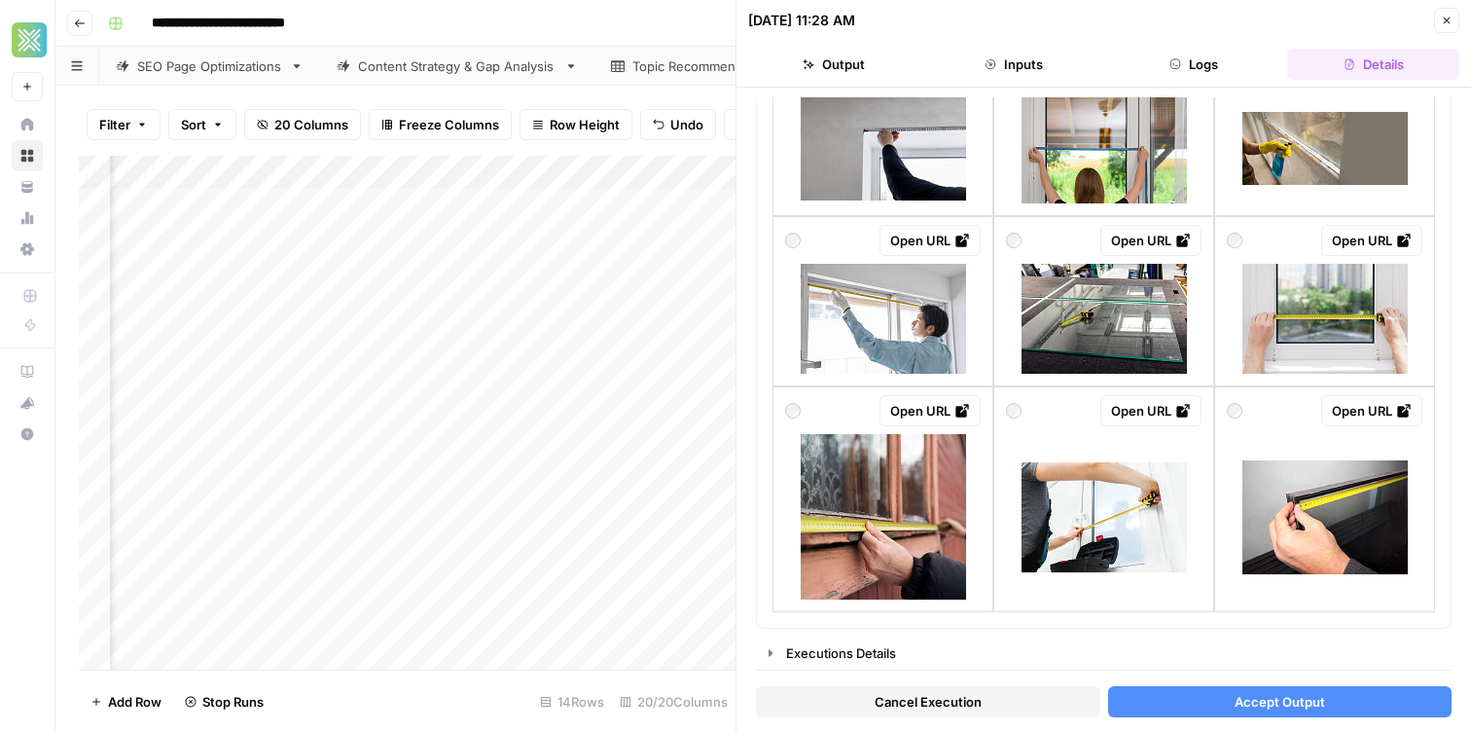
click at [915, 705] on span "Cancel Execution" at bounding box center [928, 701] width 107 height 19
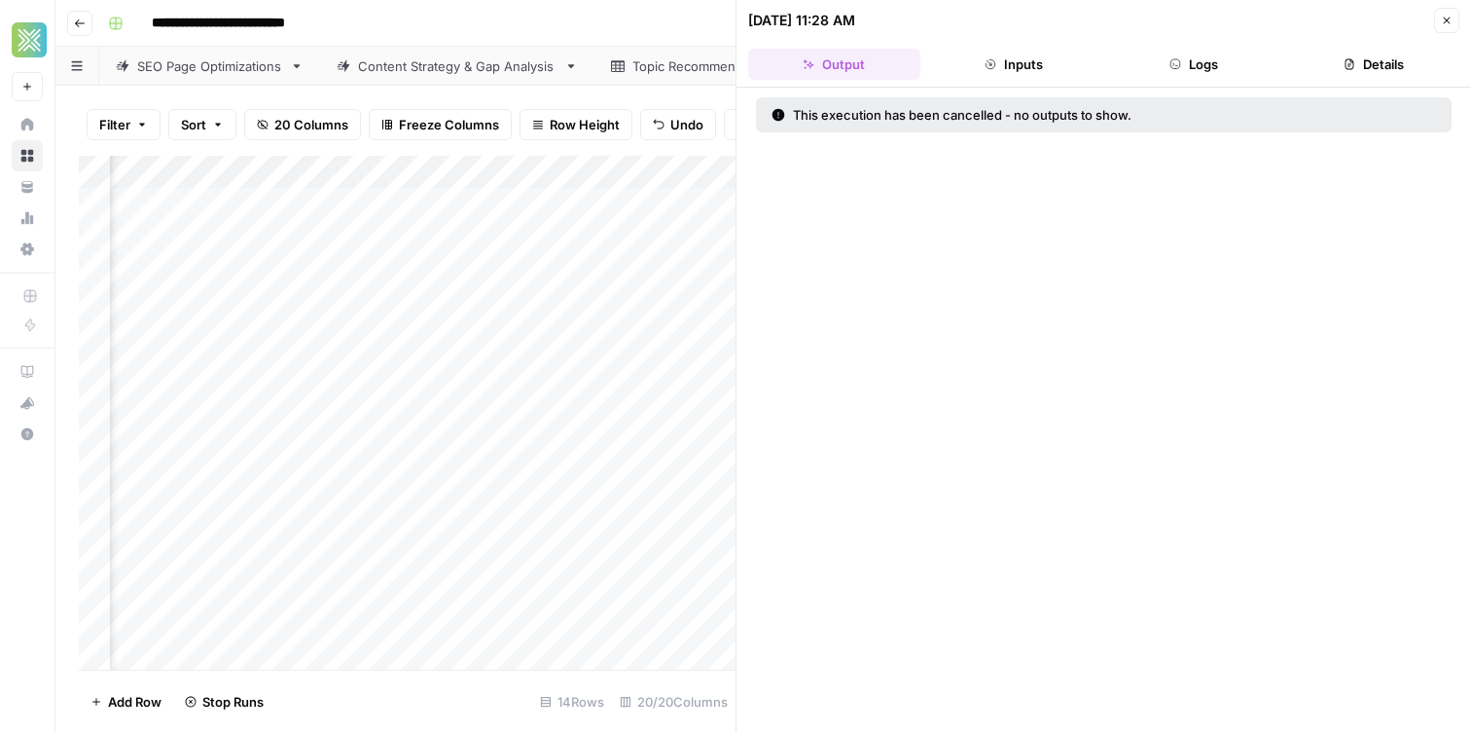
click at [647, 232] on div "Add Column" at bounding box center [407, 413] width 657 height 514
click at [512, 203] on div "Add Column" at bounding box center [407, 413] width 657 height 514
click at [573, 197] on div "Add Column" at bounding box center [407, 413] width 657 height 514
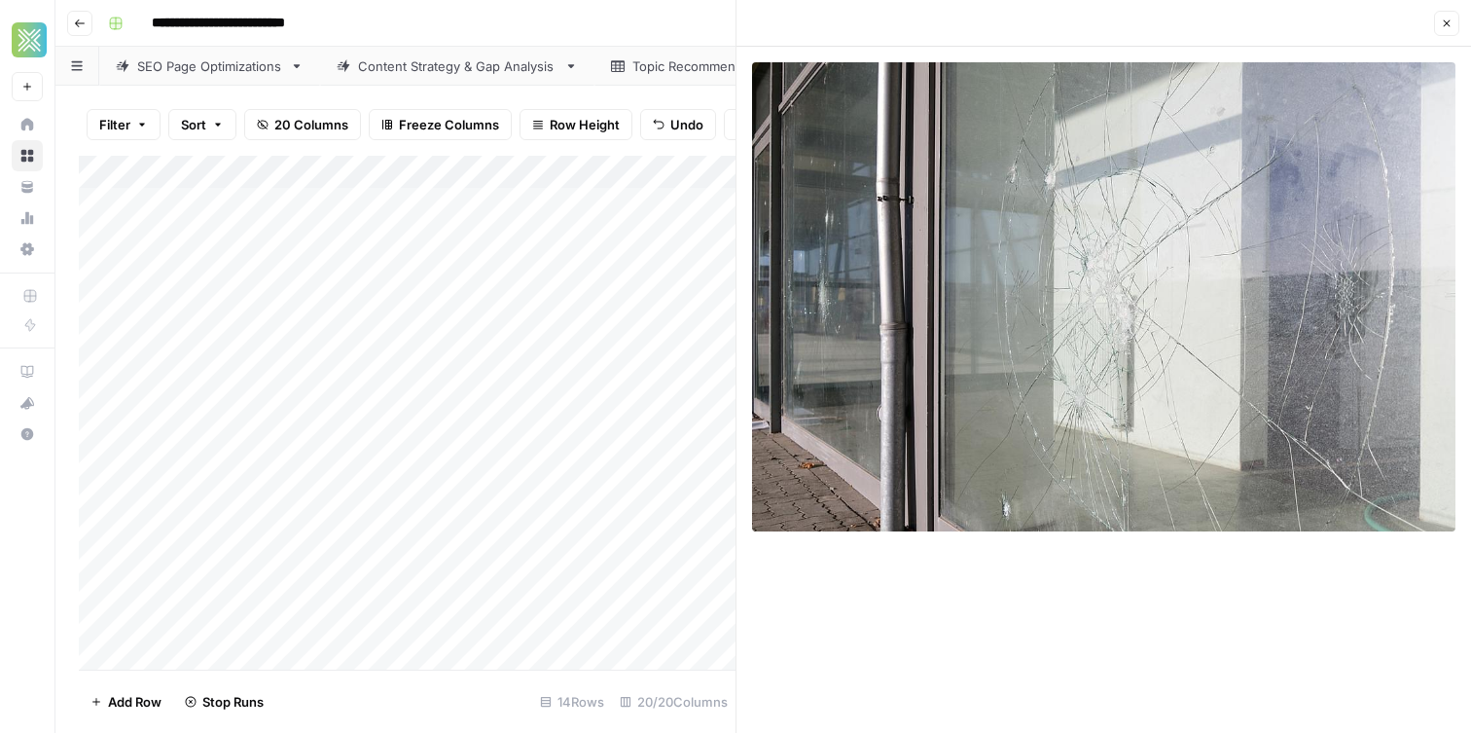
click at [209, 213] on div "Add Column" at bounding box center [407, 413] width 657 height 514
click at [209, 213] on textarea "**********" at bounding box center [290, 205] width 362 height 27
click at [426, 249] on div "Add Column" at bounding box center [407, 413] width 657 height 514
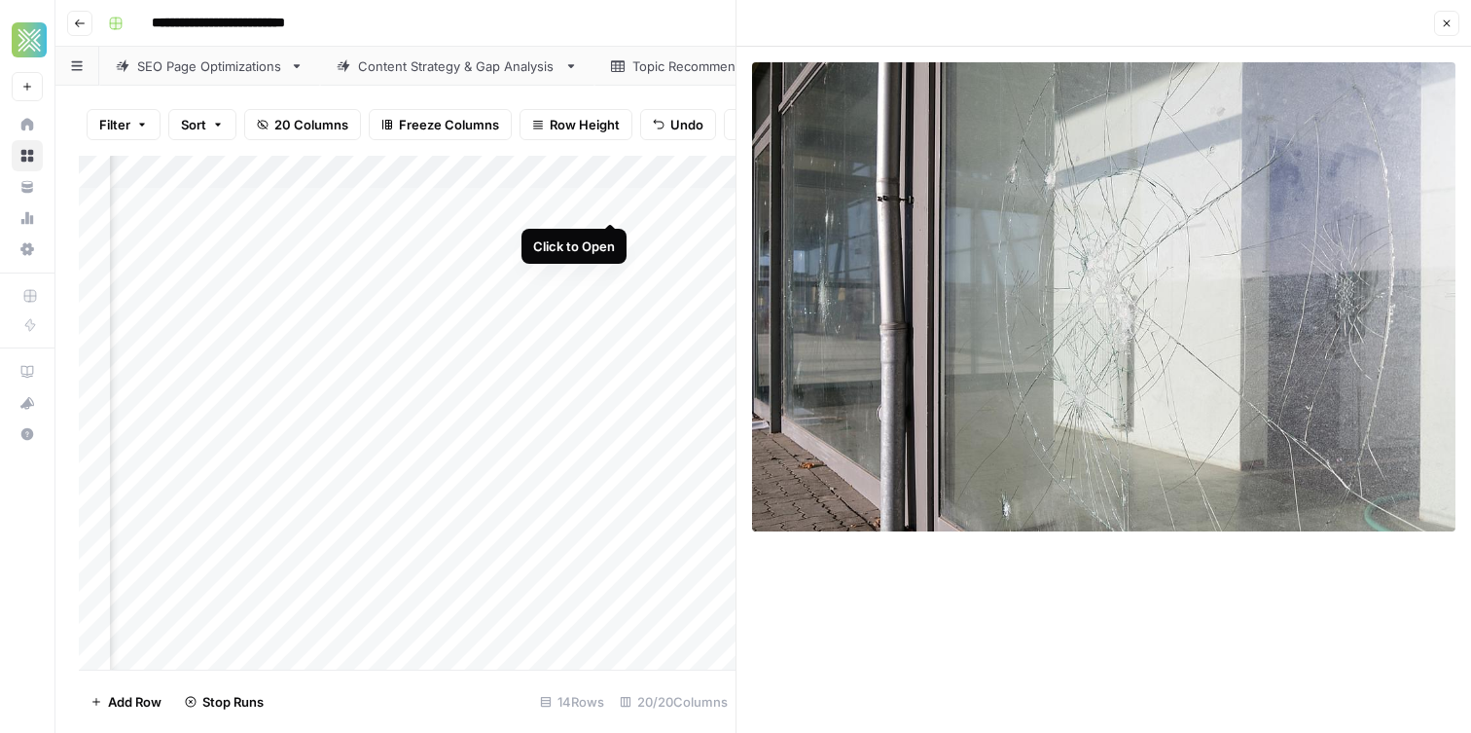
click at [607, 199] on div "Add Column" at bounding box center [407, 413] width 657 height 514
click at [1452, 24] on icon "button" at bounding box center [1447, 24] width 12 height 12
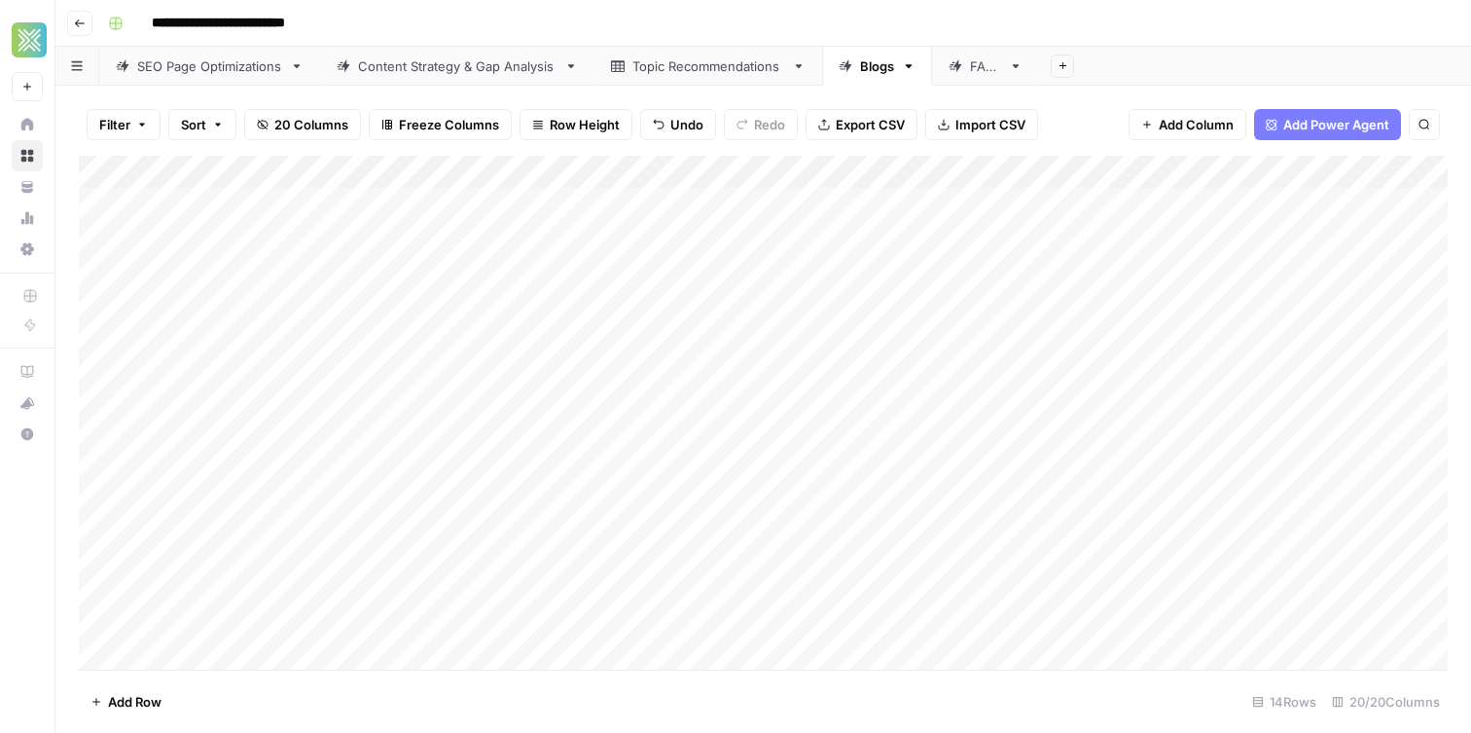
click at [551, 175] on div "Add Column" at bounding box center [763, 413] width 1369 height 514
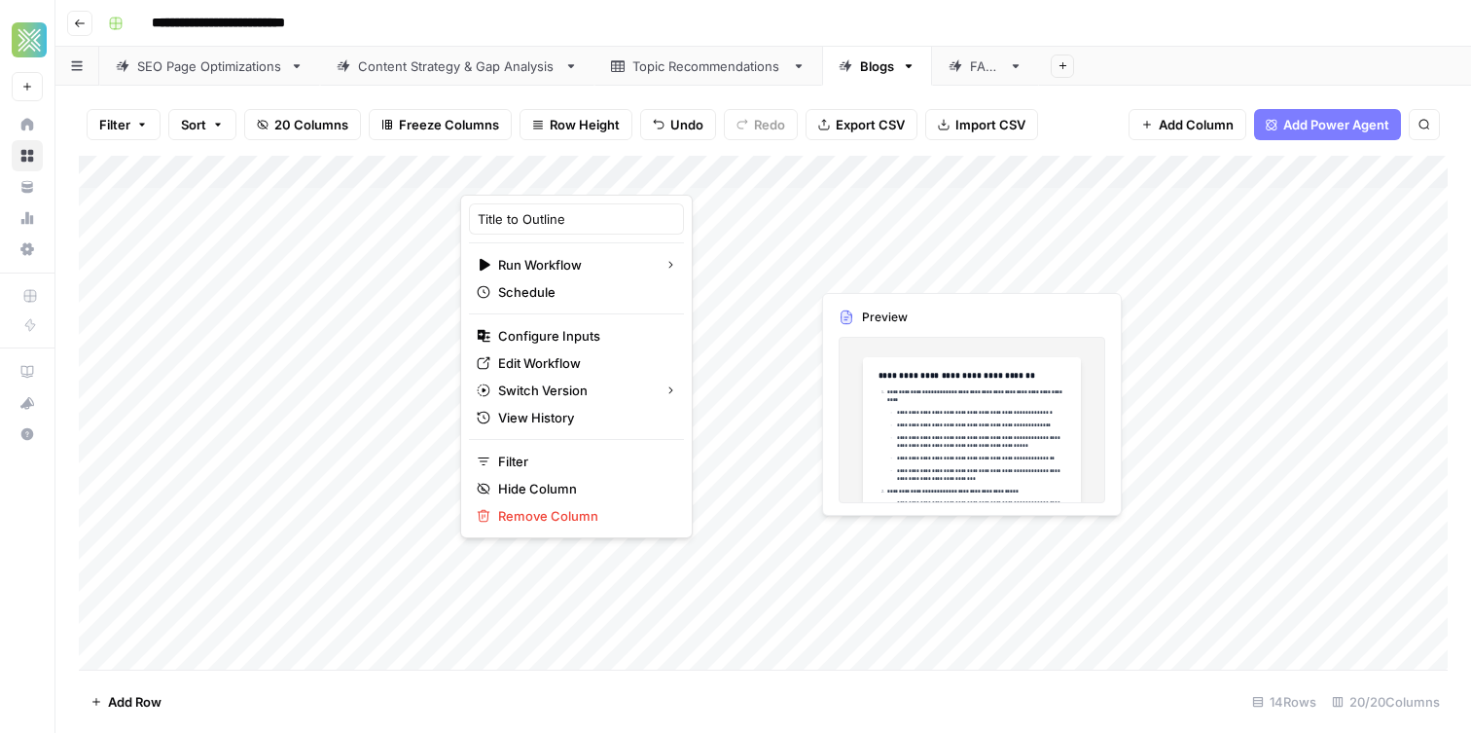
click at [1065, 228] on div "Add Column" at bounding box center [763, 413] width 1369 height 514
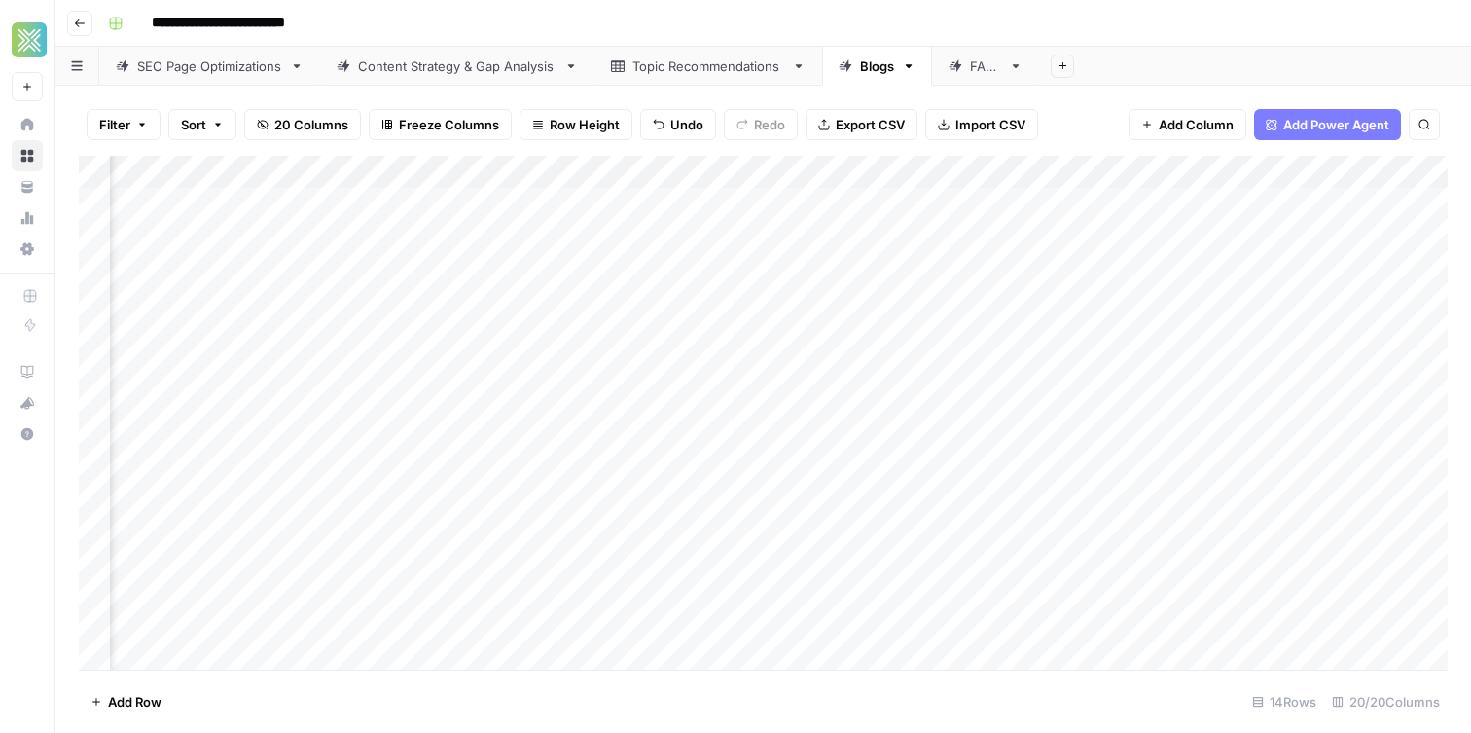
scroll to position [0, 1201]
click at [614, 175] on div "Add Column" at bounding box center [763, 413] width 1369 height 514
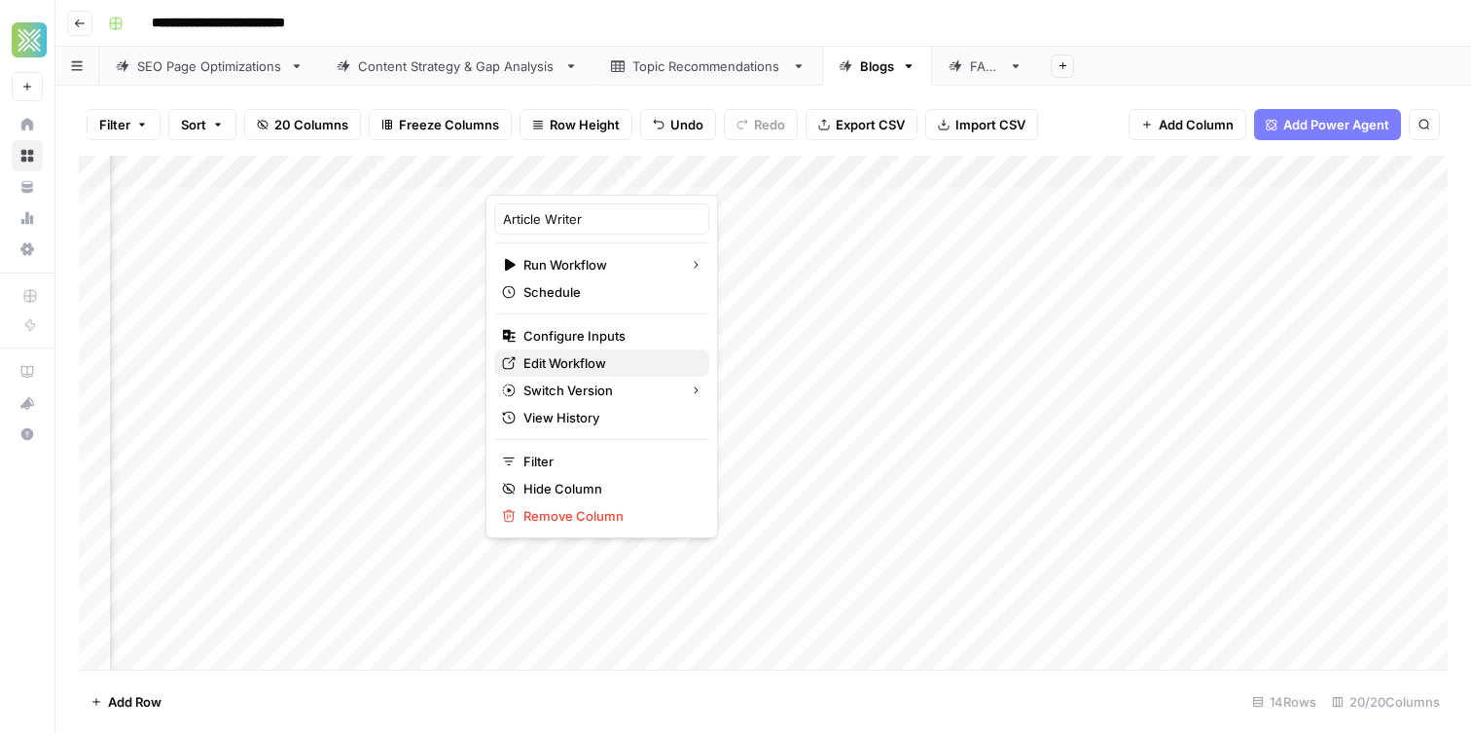
click at [550, 356] on span "Edit Workflow" at bounding box center [609, 362] width 170 height 19
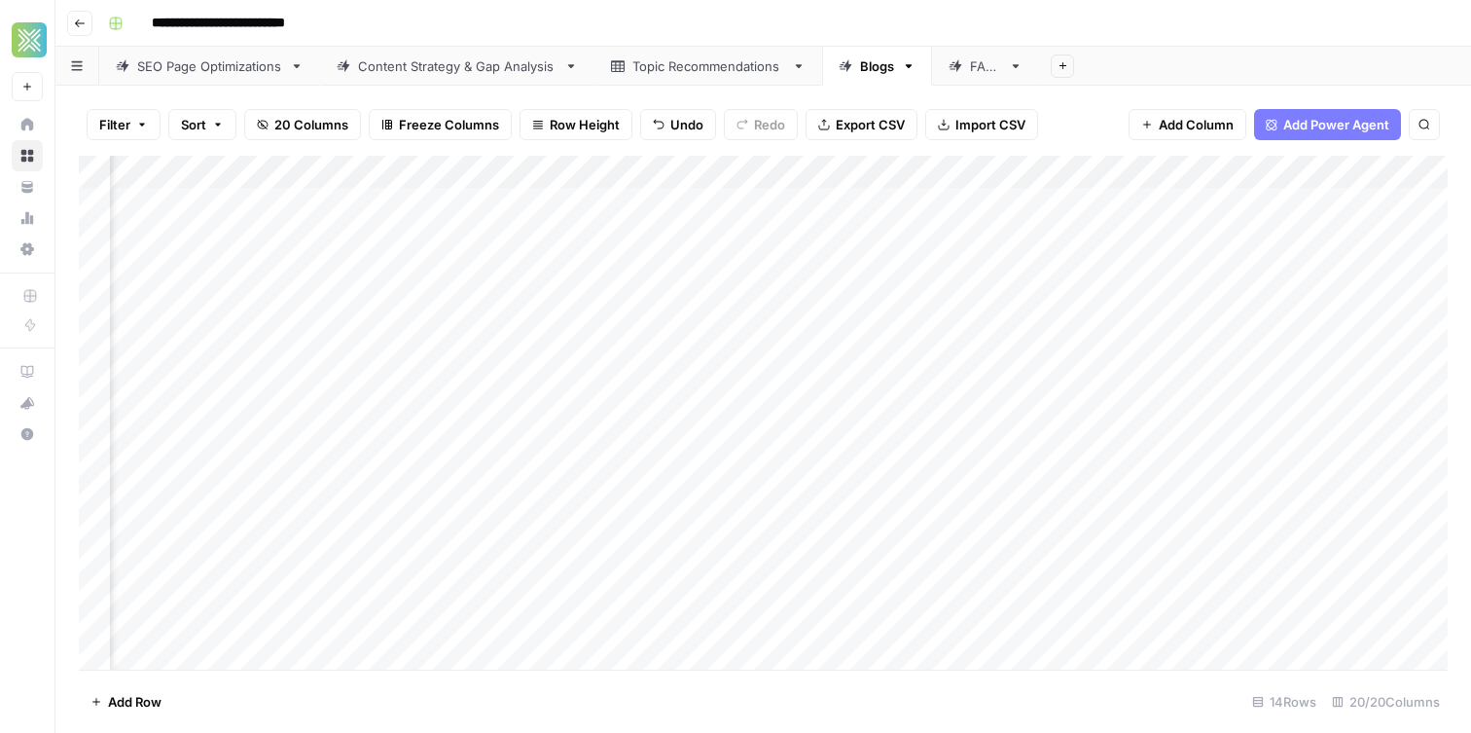
scroll to position [0, 1611]
click at [720, 212] on div "Add Column" at bounding box center [763, 413] width 1369 height 514
click at [756, 234] on div "Add Column" at bounding box center [763, 413] width 1369 height 514
click at [711, 205] on div "Add Column" at bounding box center [763, 413] width 1369 height 514
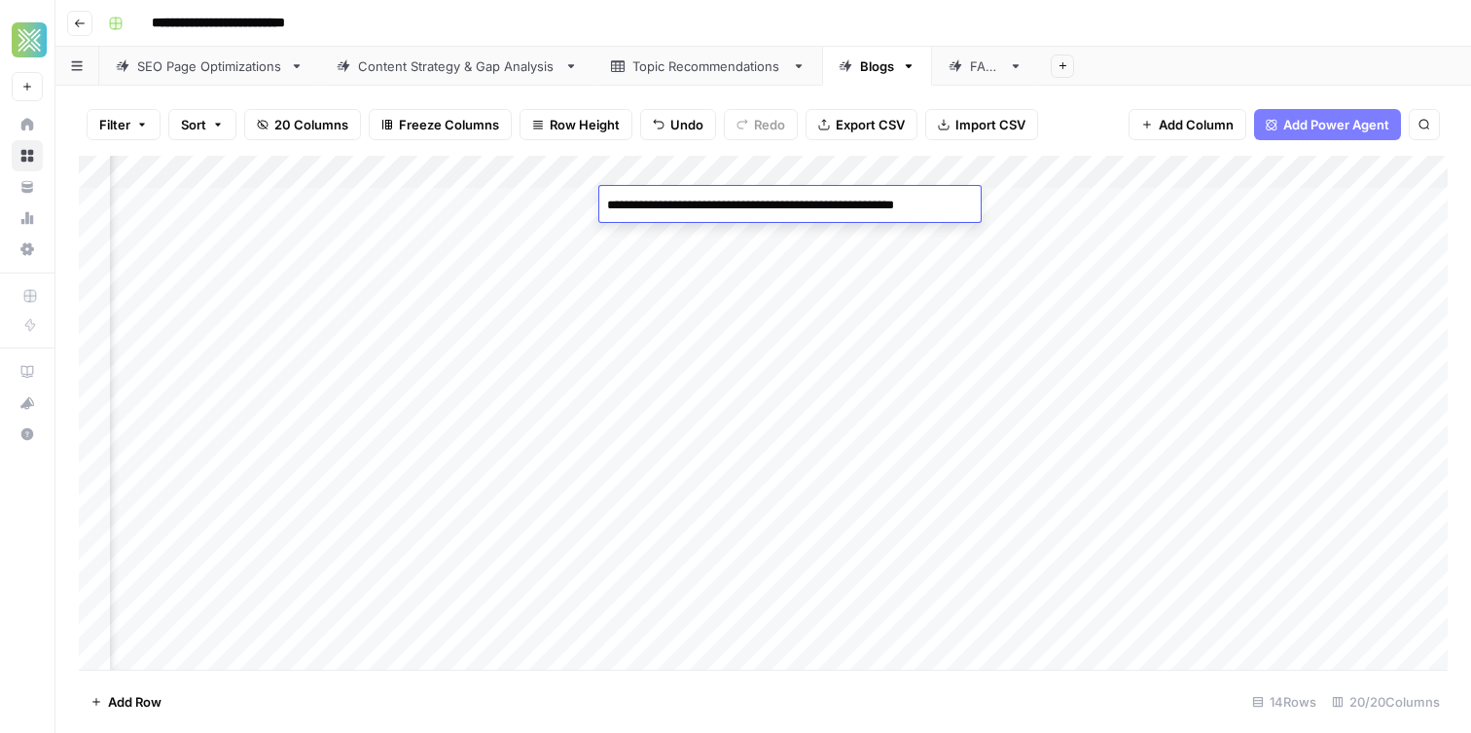
click at [711, 205] on textarea "**********" at bounding box center [787, 205] width 377 height 27
click at [705, 217] on textarea "**********" at bounding box center [787, 205] width 377 height 27
click at [704, 203] on textarea "**********" at bounding box center [787, 205] width 377 height 27
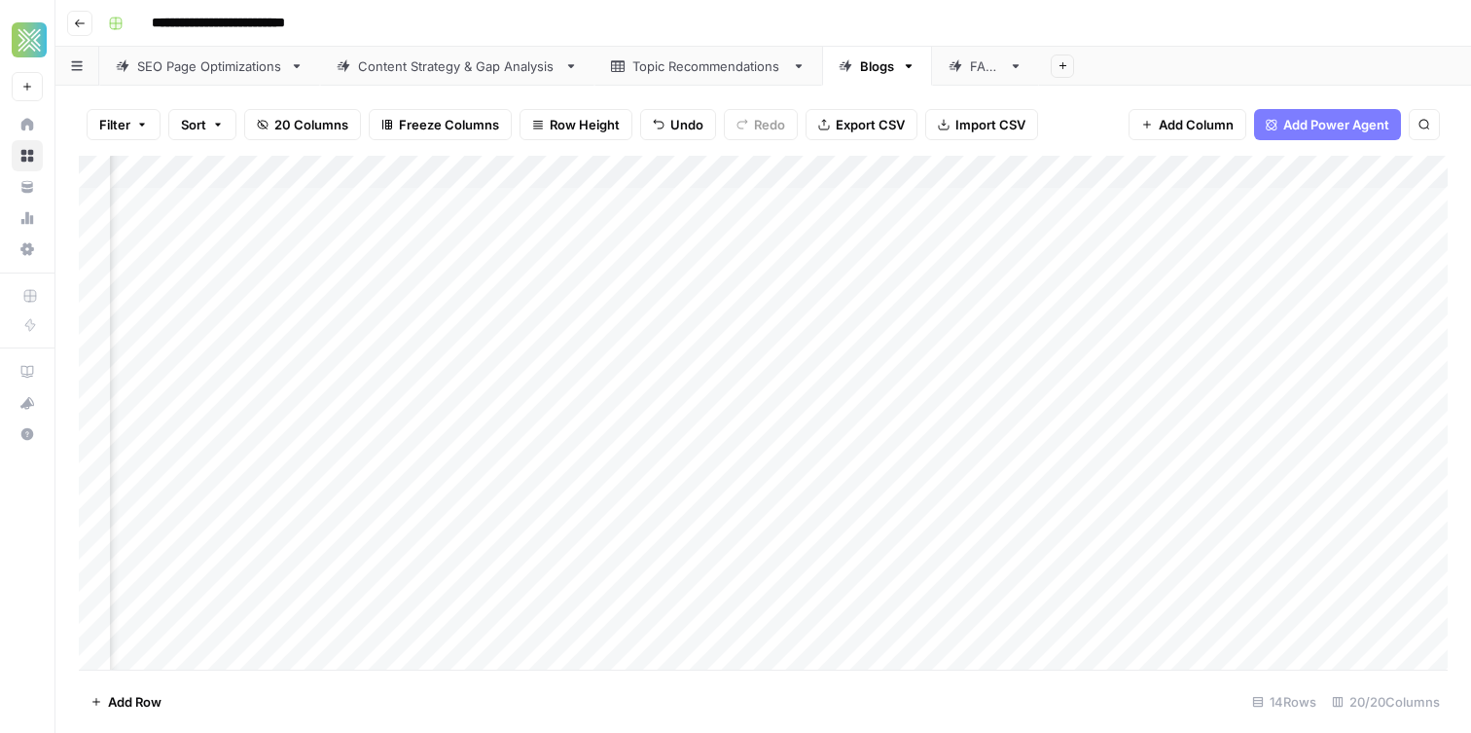
click at [707, 236] on div "Add Column" at bounding box center [763, 413] width 1369 height 514
click at [205, 210] on div "Add Column" at bounding box center [763, 413] width 1369 height 514
click at [205, 210] on textarea "**********" at bounding box center [290, 205] width 362 height 27
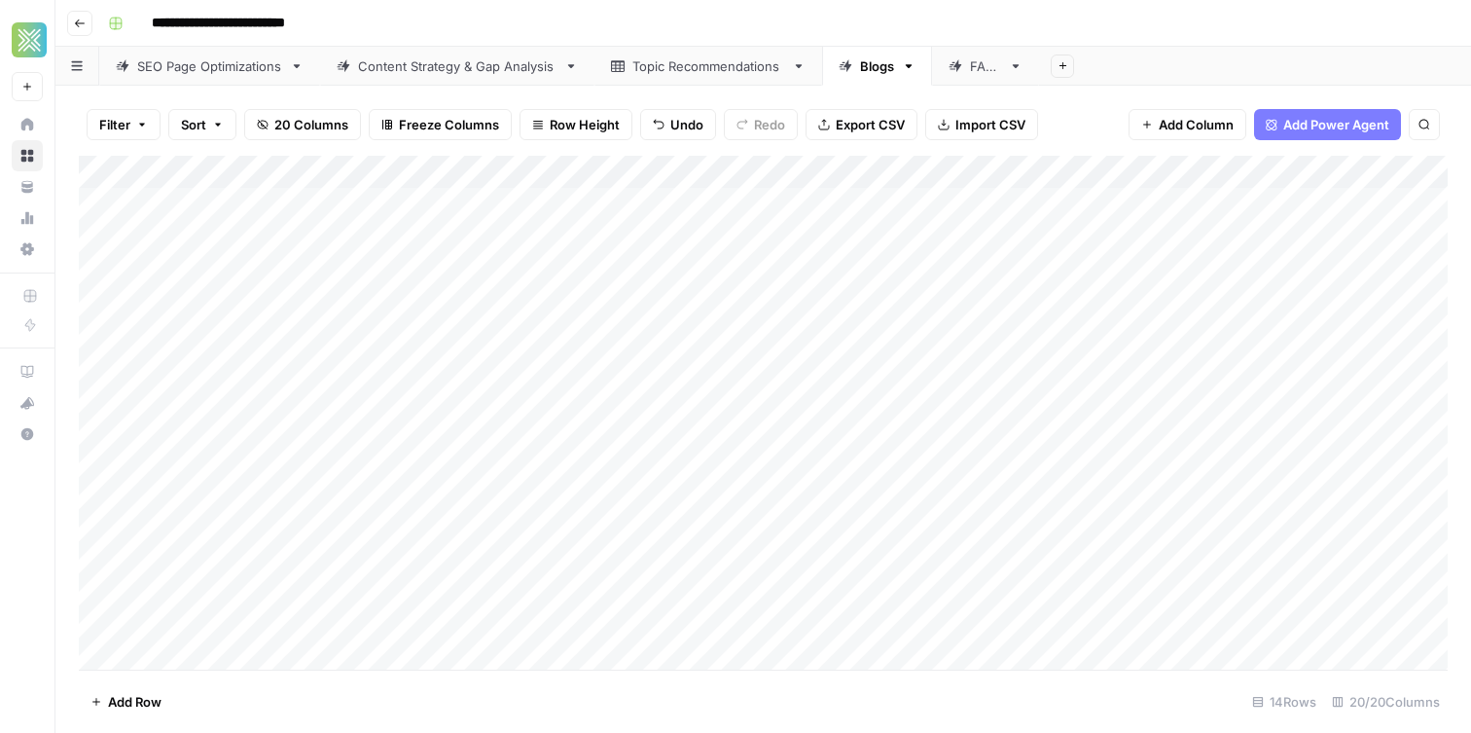
click at [768, 201] on div "Add Column" at bounding box center [763, 413] width 1369 height 514
click at [379, 199] on div "Add Column" at bounding box center [763, 413] width 1369 height 514
click at [655, 202] on div "Add Column" at bounding box center [763, 413] width 1369 height 514
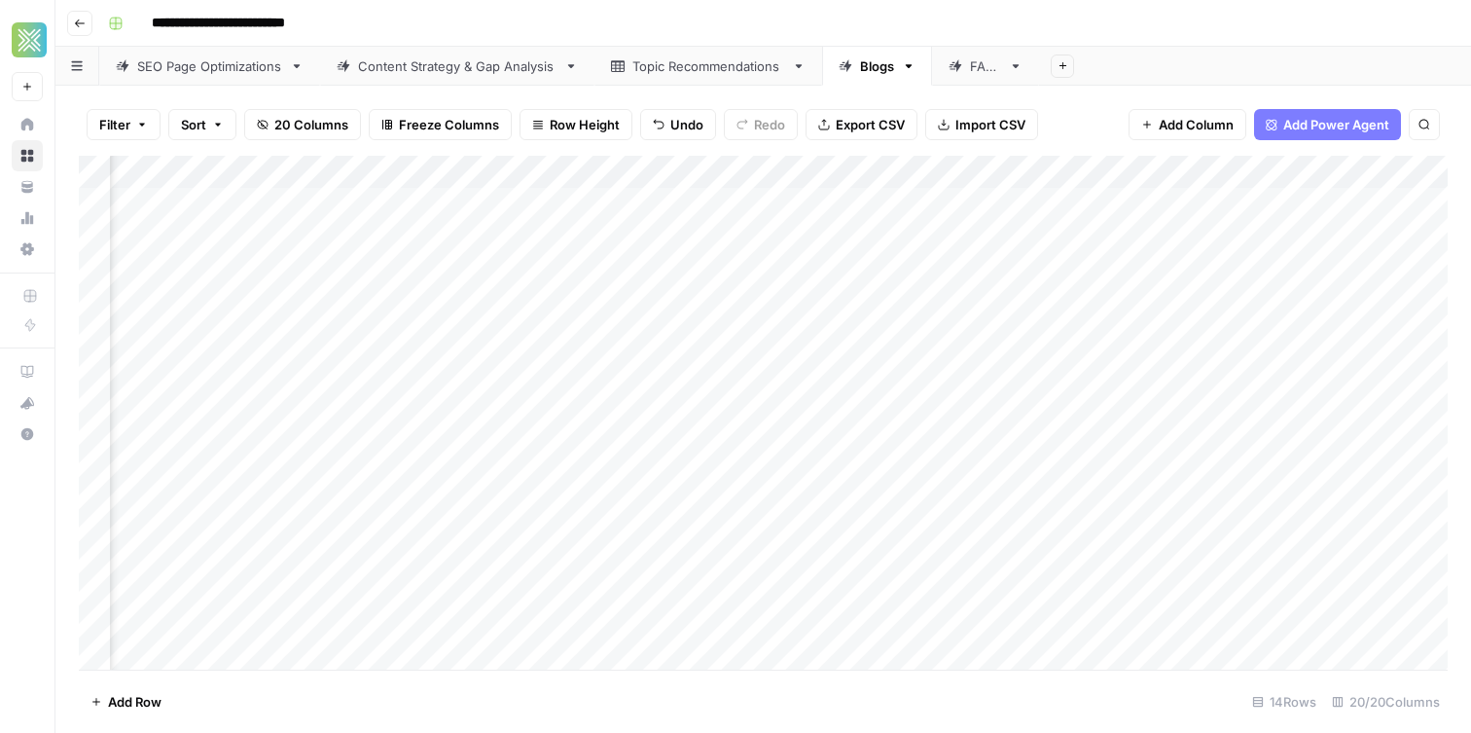
click at [655, 202] on div "Add Column" at bounding box center [763, 413] width 1369 height 514
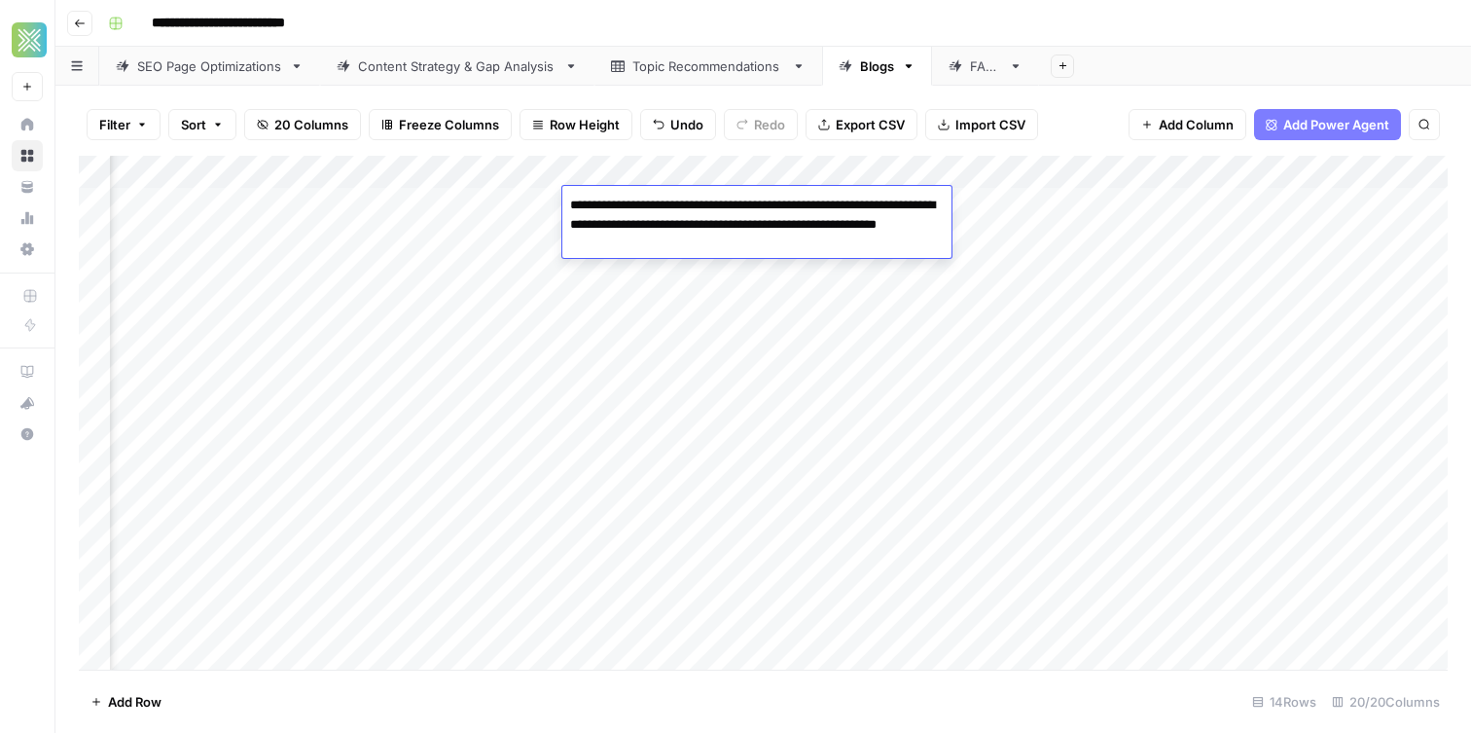
click at [655, 202] on textarea "**********" at bounding box center [756, 225] width 389 height 66
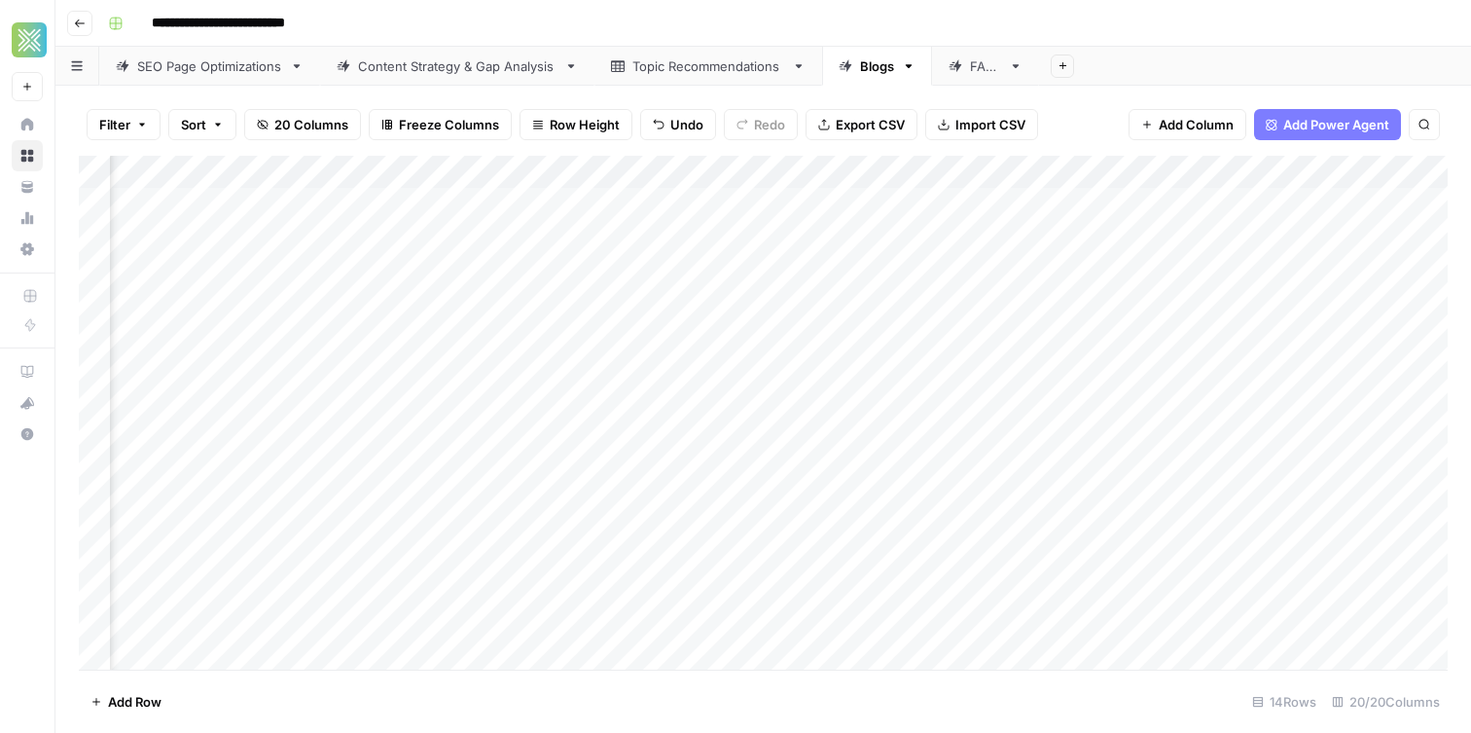
click at [643, 380] on div "Add Column" at bounding box center [763, 413] width 1369 height 514
click at [651, 1] on header "**********" at bounding box center [763, 23] width 1416 height 47
click at [355, 296] on div "Add Column" at bounding box center [763, 413] width 1369 height 514
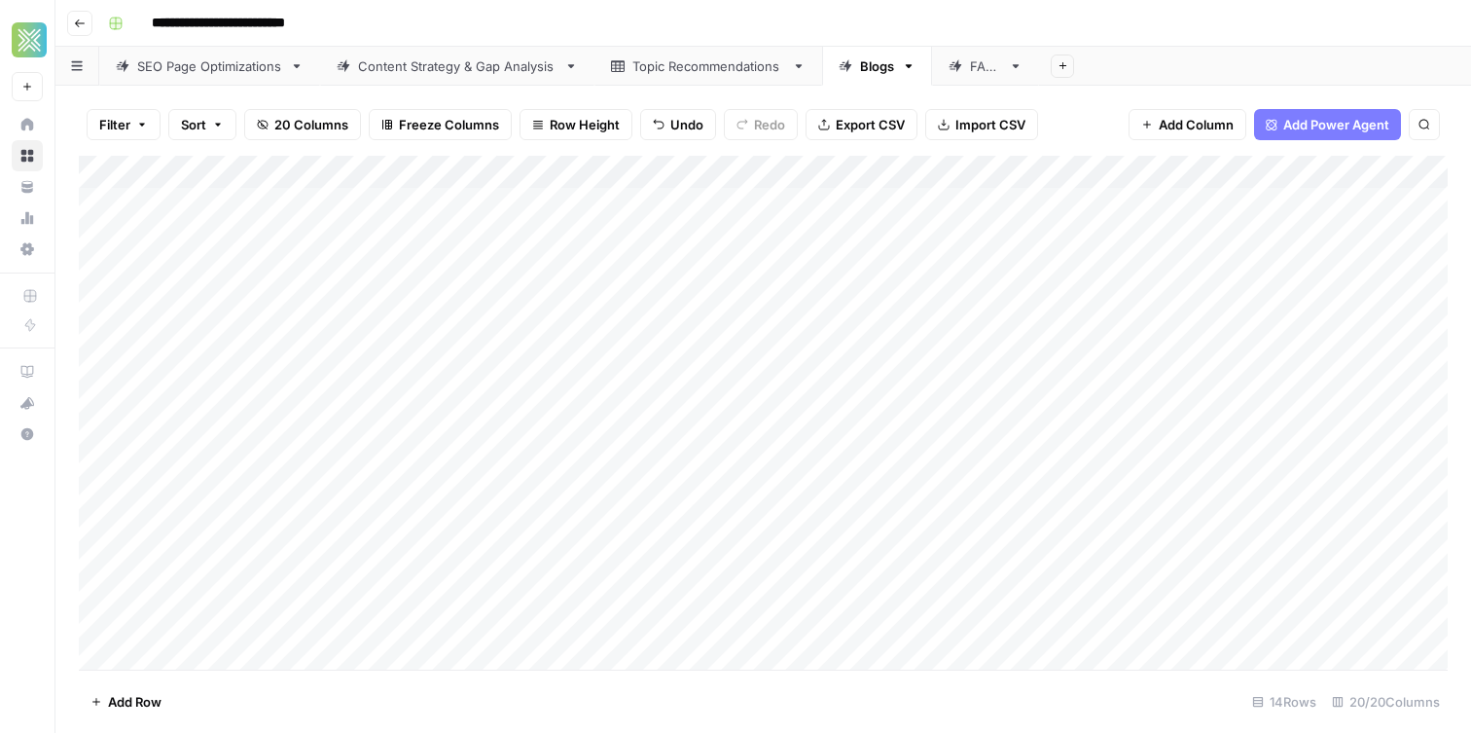
click at [344, 243] on div "Add Column" at bounding box center [763, 413] width 1369 height 514
click at [150, 244] on div "Add Column" at bounding box center [763, 413] width 1369 height 514
click at [205, 206] on div "Add Column" at bounding box center [763, 413] width 1369 height 514
click at [93, 204] on div "Add Column" at bounding box center [763, 413] width 1369 height 514
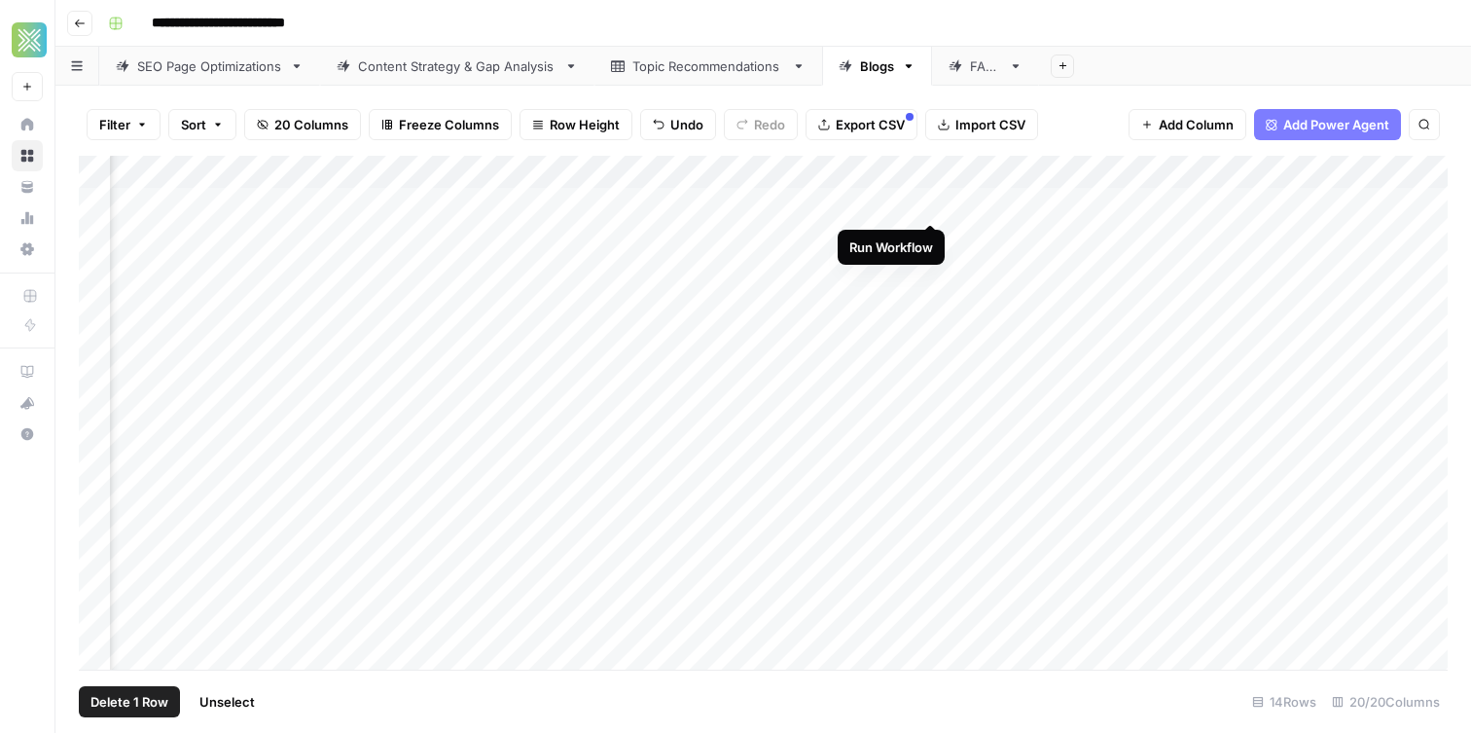
click at [930, 202] on div "Add Column" at bounding box center [763, 413] width 1369 height 514
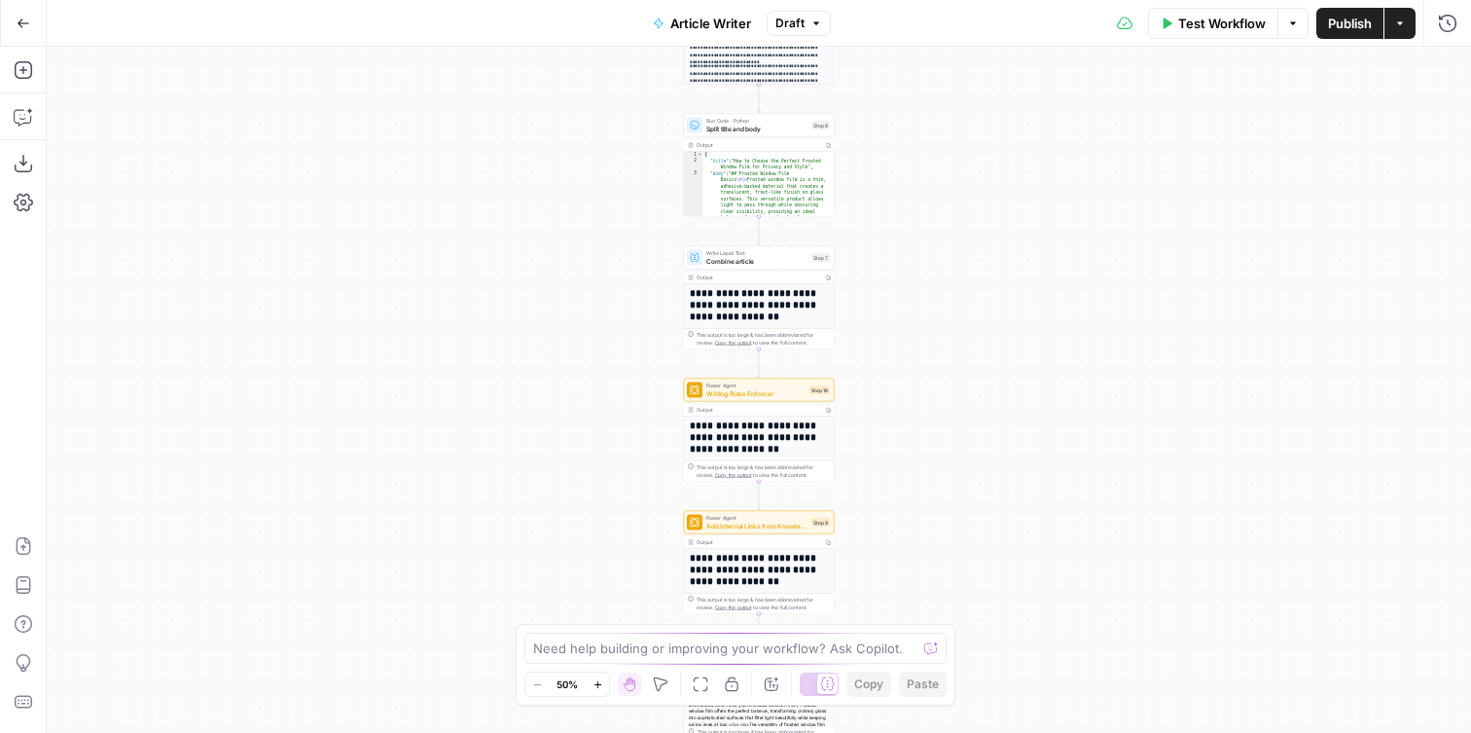
click at [603, 685] on icon "button" at bounding box center [598, 684] width 11 height 11
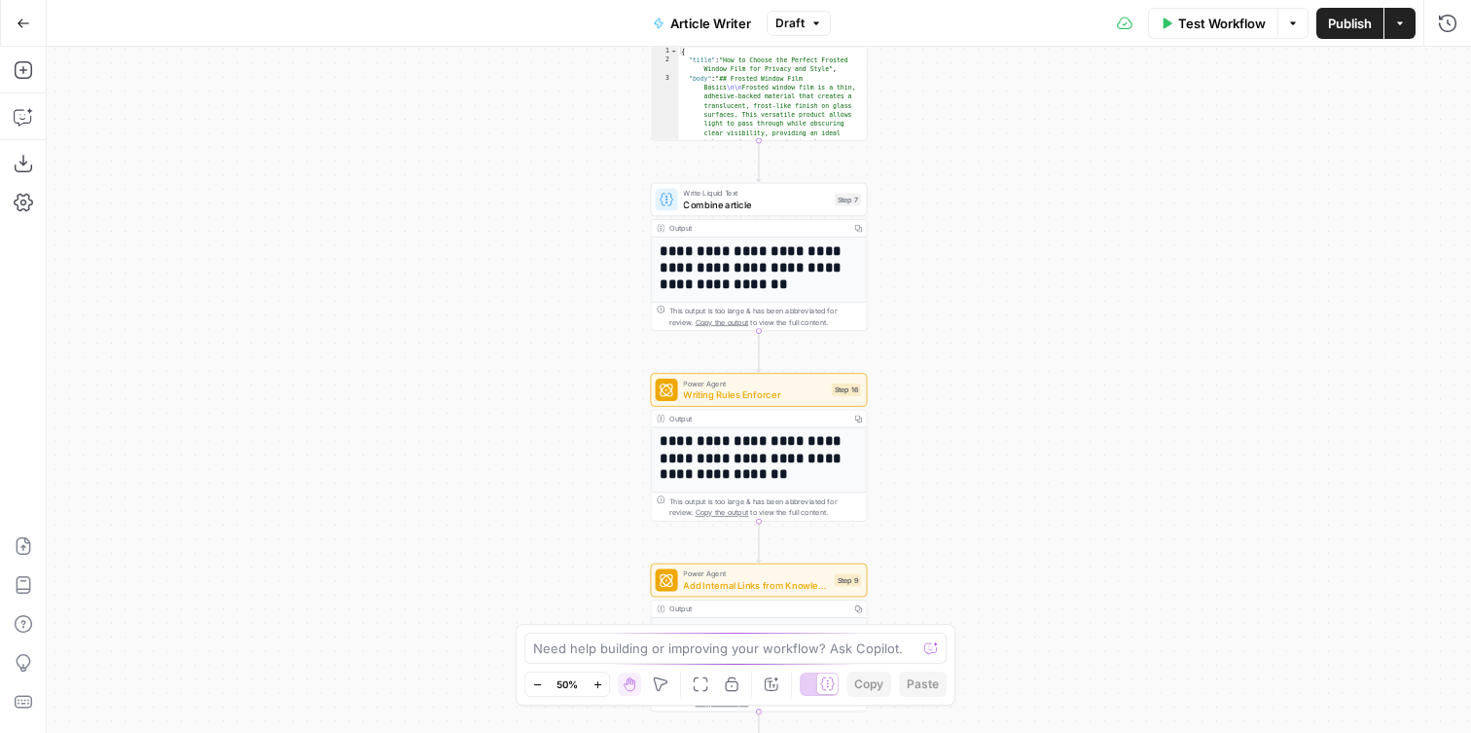
click at [603, 685] on icon "button" at bounding box center [598, 684] width 11 height 11
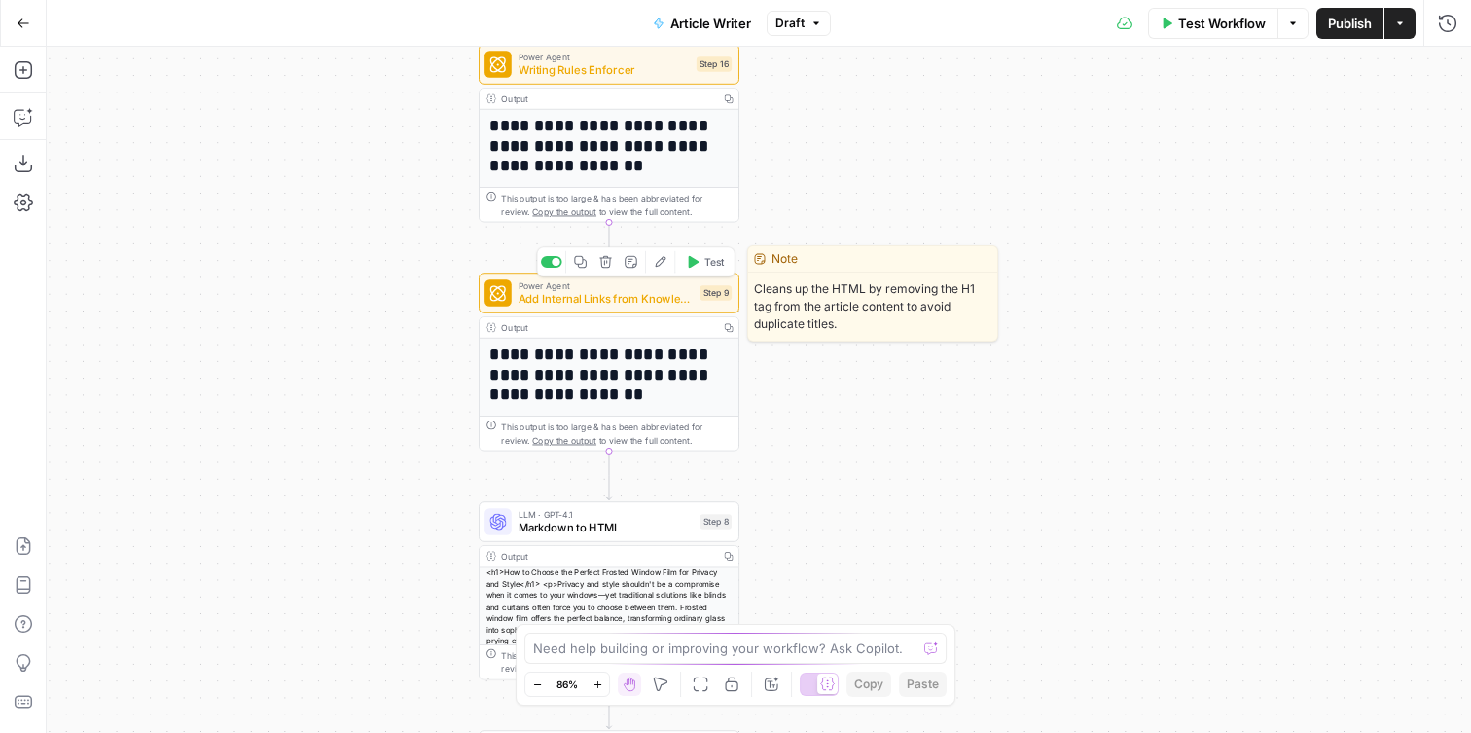
click at [570, 298] on span "Add Internal Links from Knowledge Base - Fork" at bounding box center [606, 298] width 175 height 17
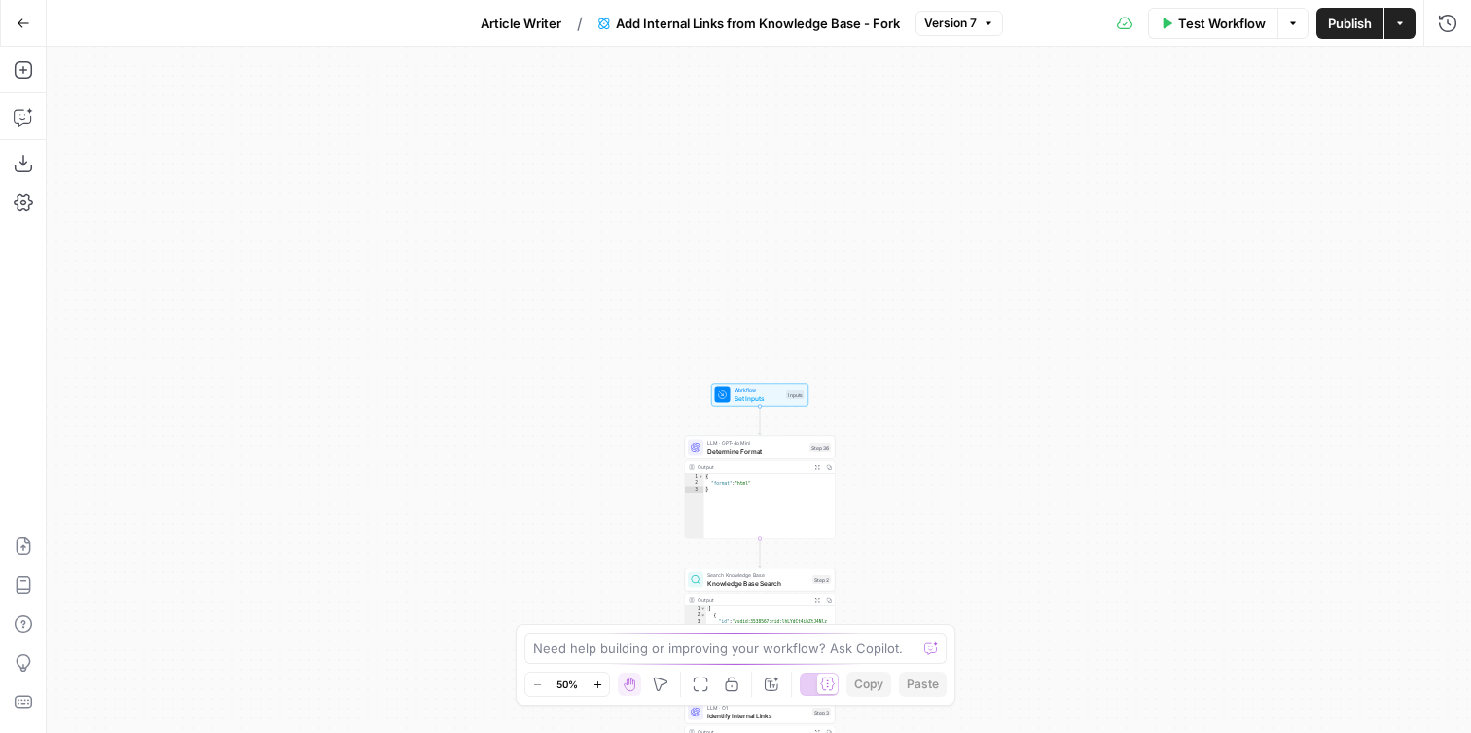
click at [747, 441] on span "LLM · GPT-4o Mini" at bounding box center [756, 443] width 98 height 8
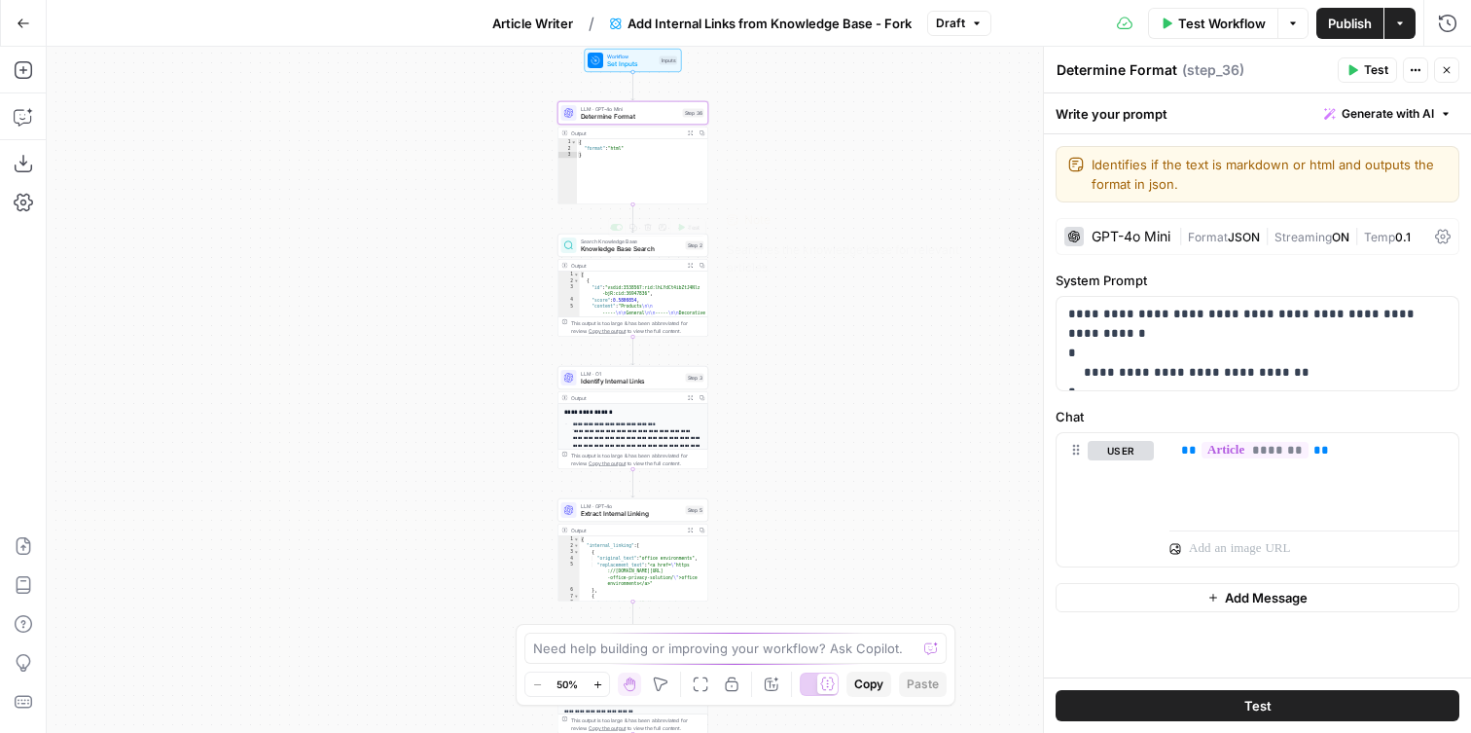
click at [635, 256] on div "Search Knowledge Base Knowledge Base Search Step 2 Copy step Delete step Edit N…" at bounding box center [633, 245] width 151 height 23
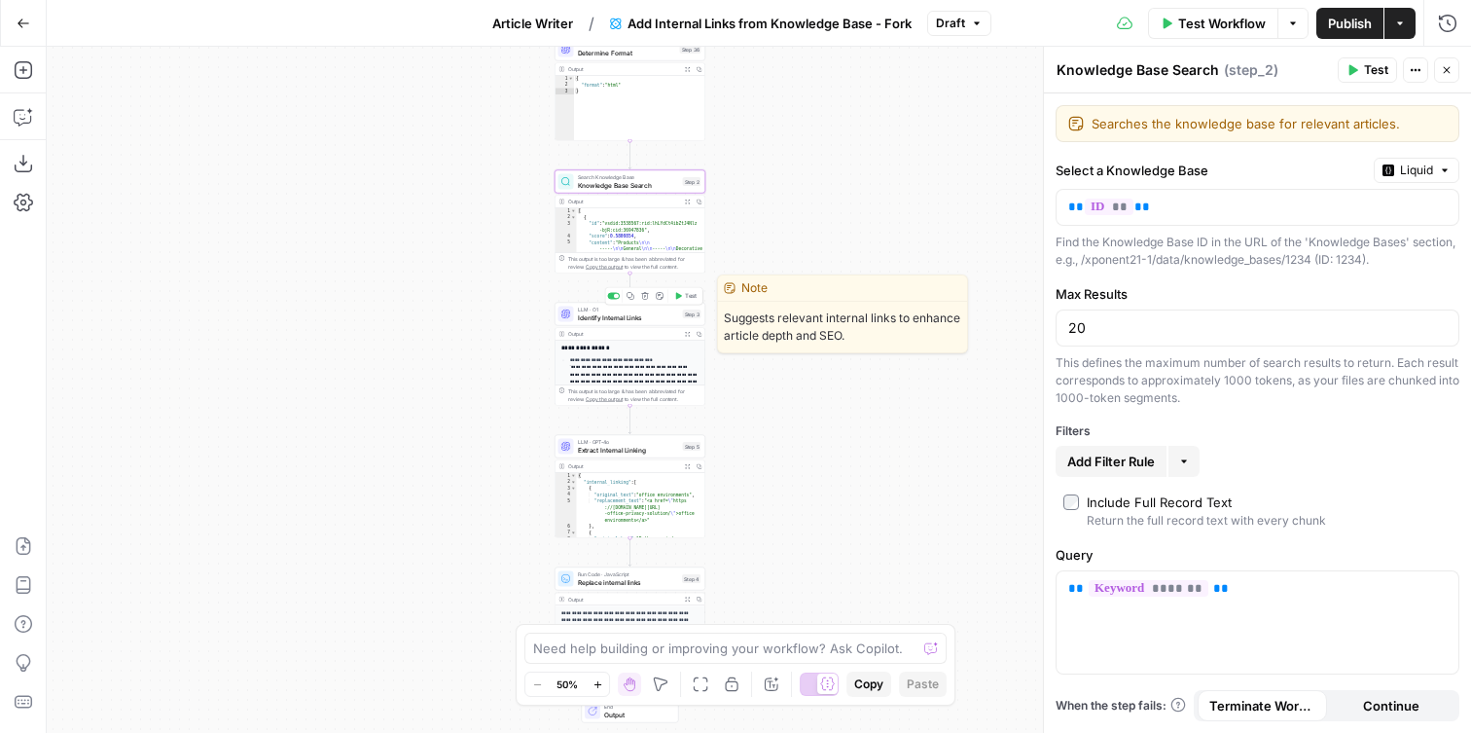
click at [605, 321] on span "Identify Internal Links" at bounding box center [628, 317] width 101 height 10
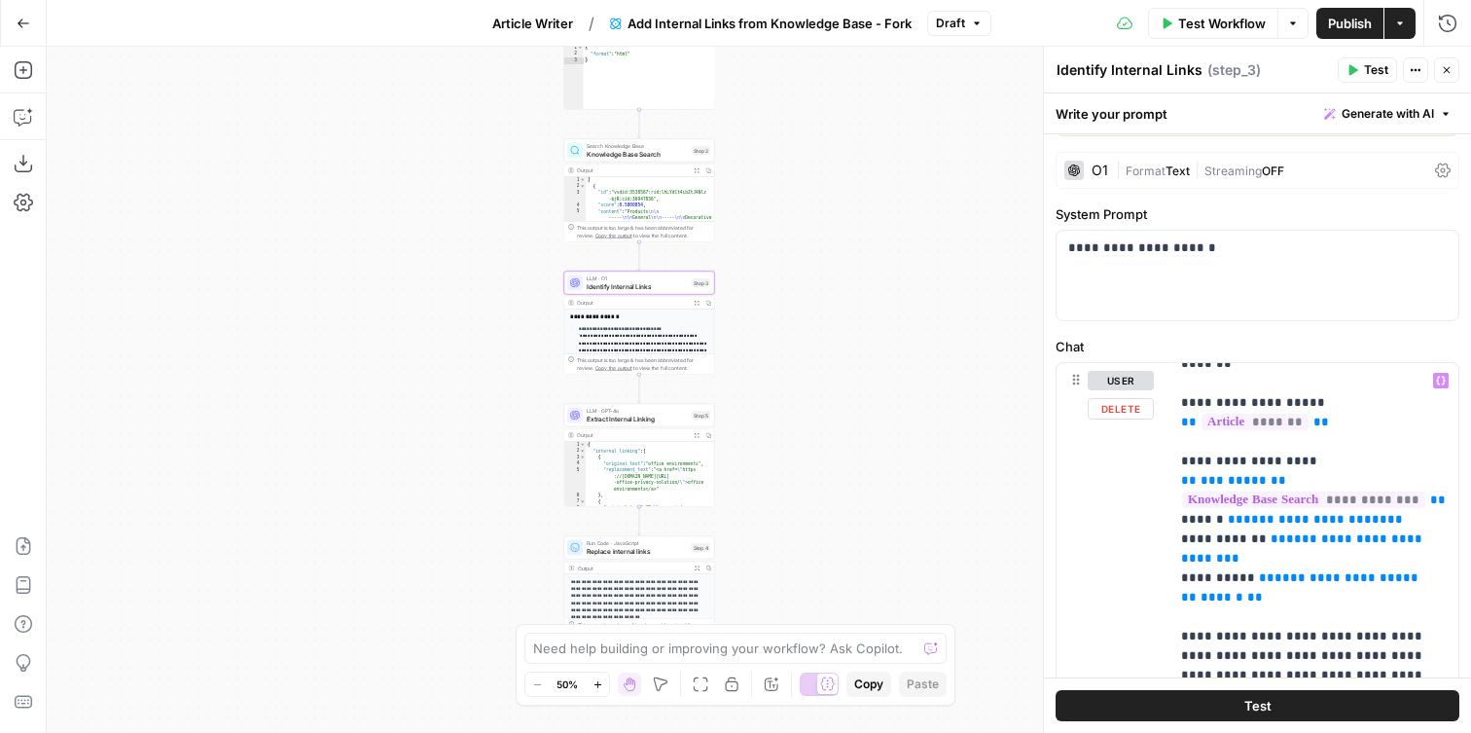
scroll to position [127, 0]
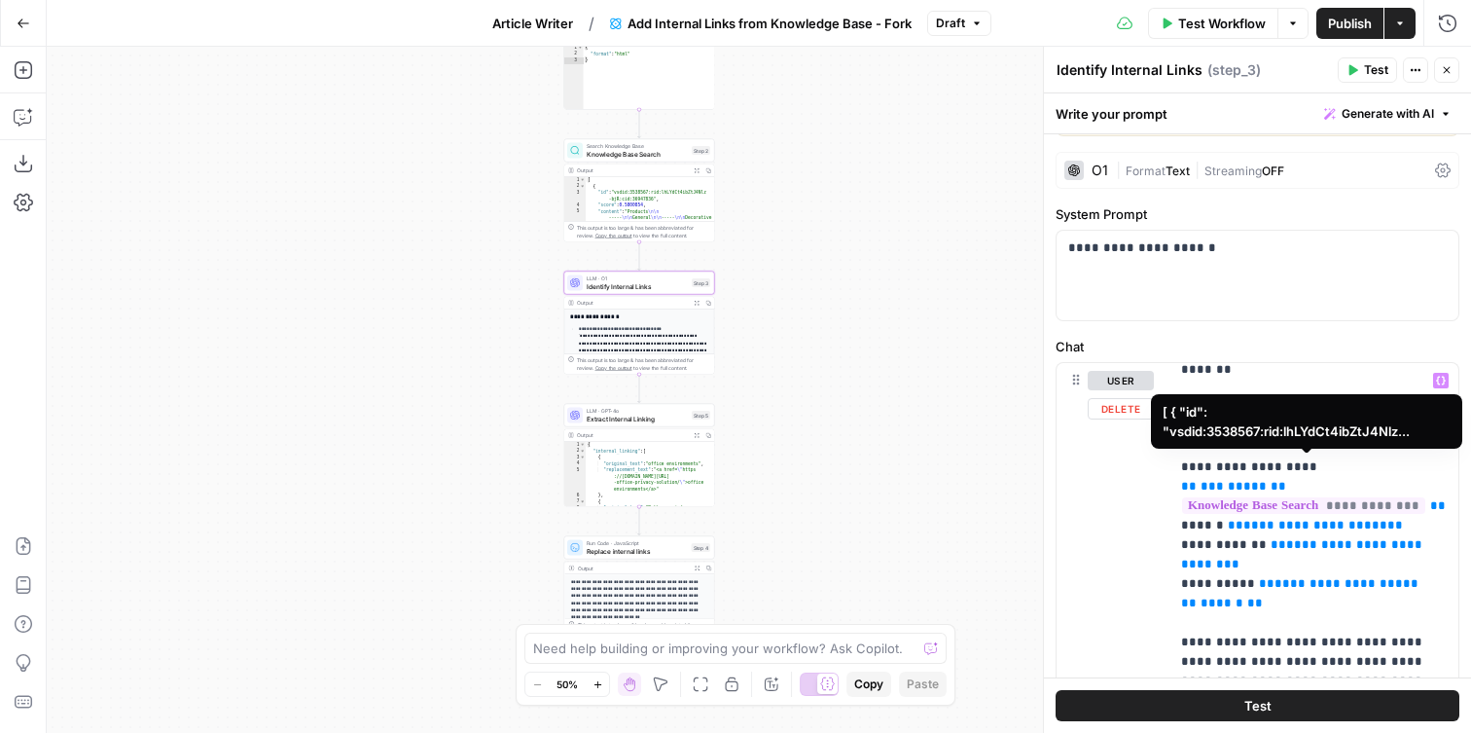
click at [1294, 497] on span "**********" at bounding box center [1303, 505] width 243 height 17
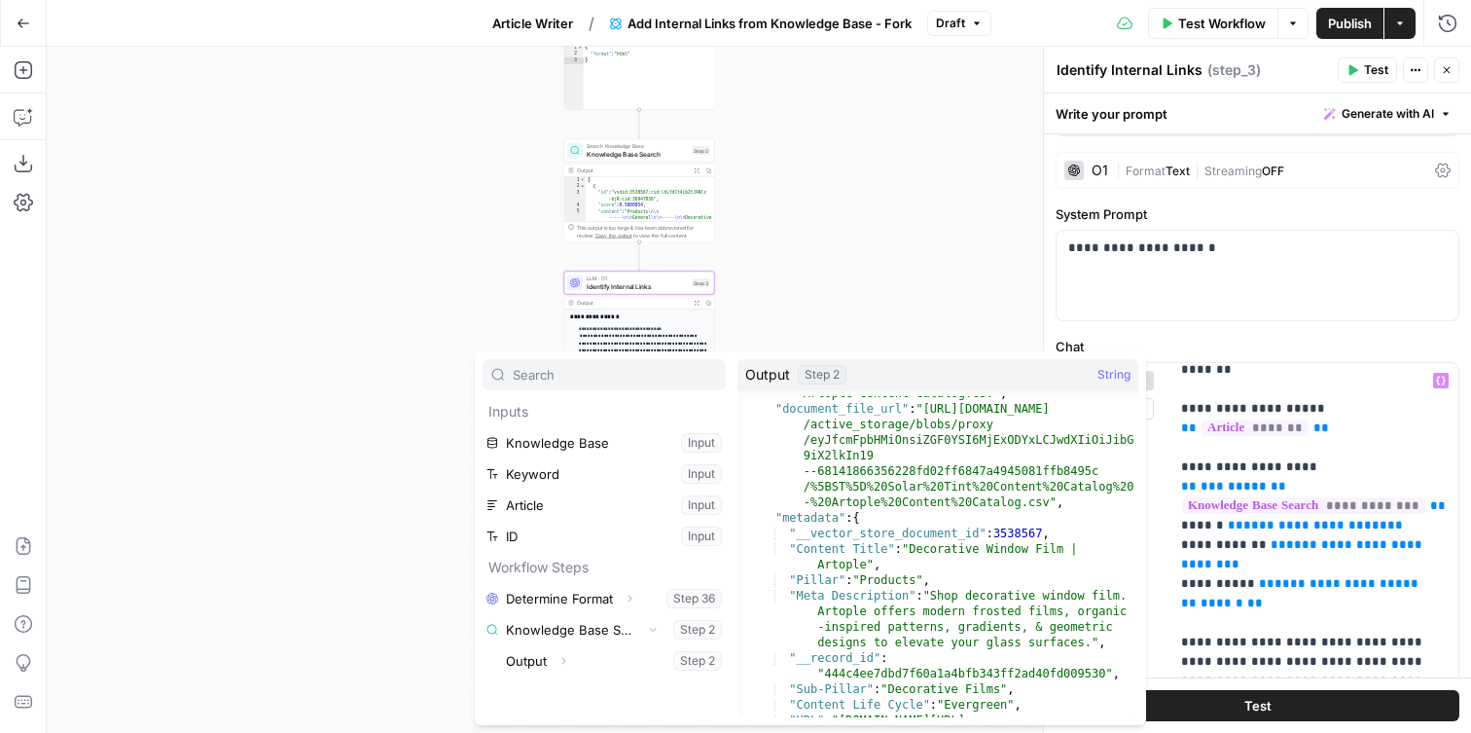
scroll to position [262, 0]
type textarea "**********"
click at [952, 570] on div ""document_name" : "[ST] Solar Tint Content Catalog - Artople Content Catalog.cs…" at bounding box center [940, 559] width 395 height 383
click at [933, 328] on div "Workflow Set Inputs Inputs LLM · GPT-4o Mini Determine Format Step 36 Output Ex…" at bounding box center [759, 390] width 1425 height 686
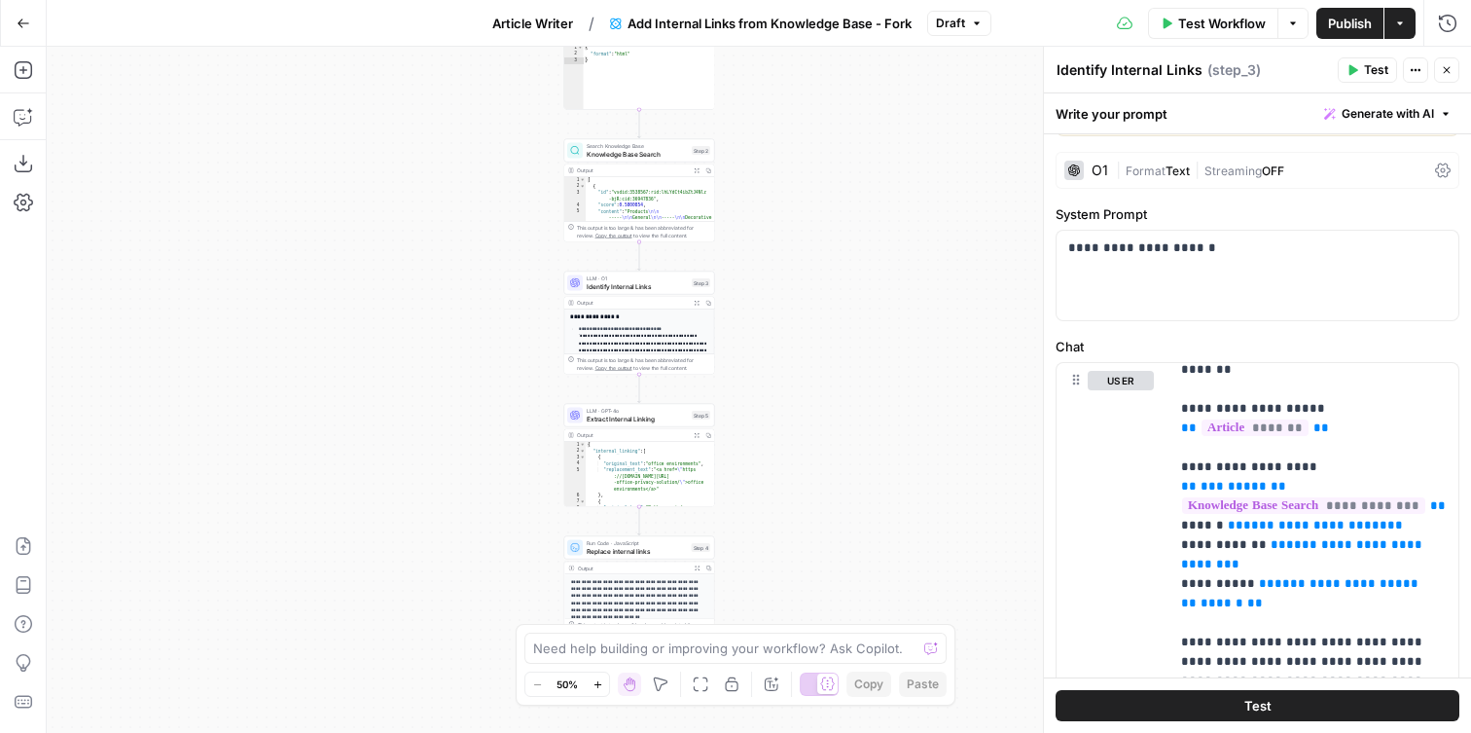
click at [622, 151] on span "Knowledge Base Search" at bounding box center [637, 154] width 101 height 10
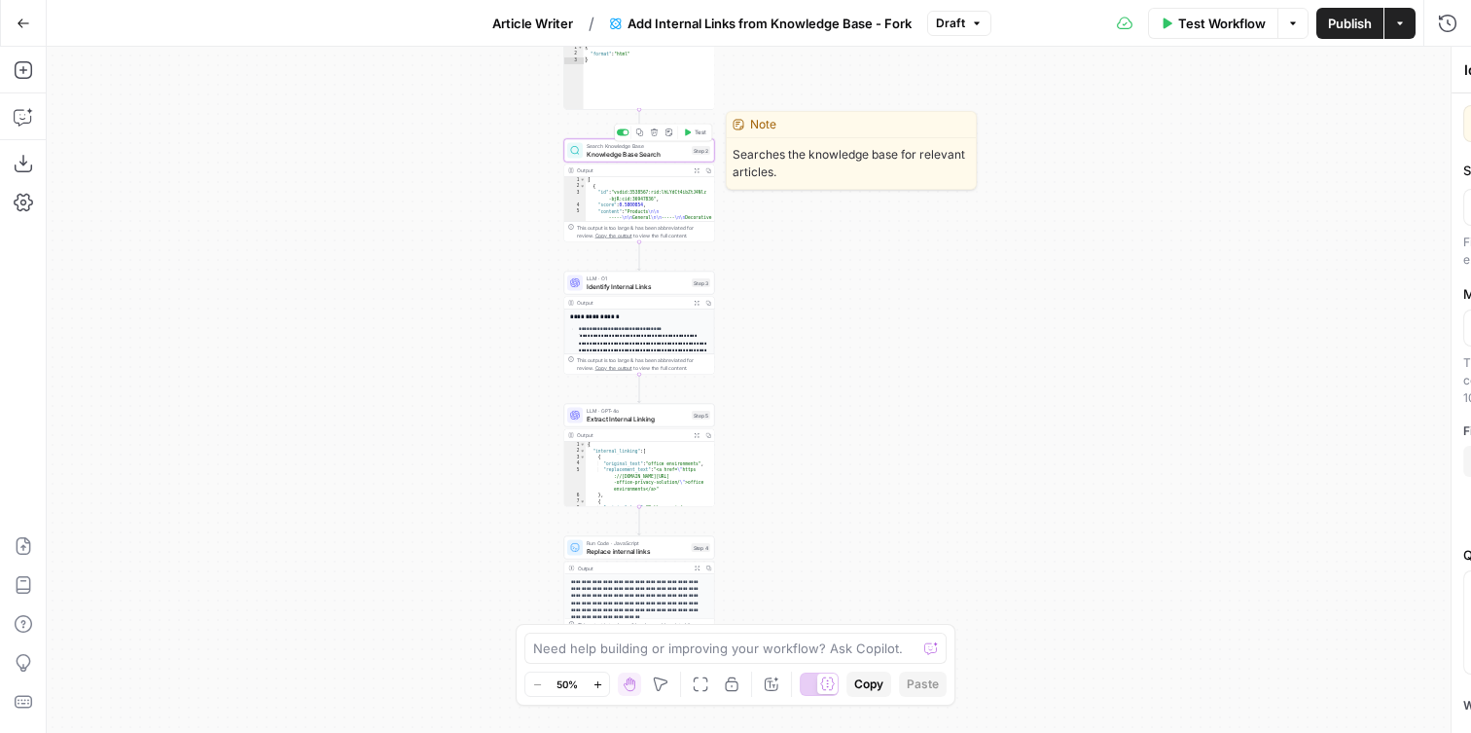
type textarea "Knowledge Base Search"
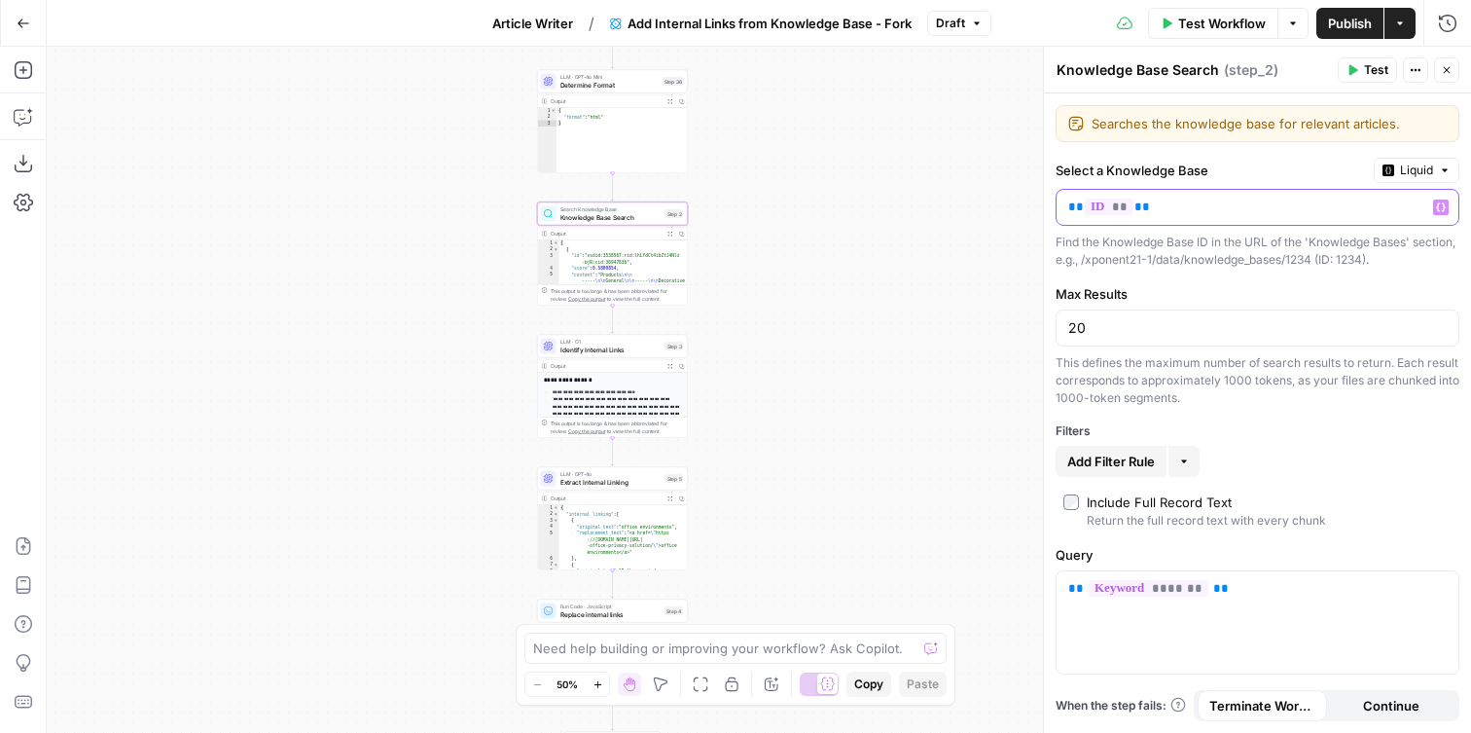
click at [1184, 215] on p "** ** **" at bounding box center [1241, 207] width 347 height 19
click at [802, 256] on div "Workflow Set Inputs Inputs LLM · GPT-4o Mini Determine Format Step 36 Output Ex…" at bounding box center [759, 390] width 1425 height 686
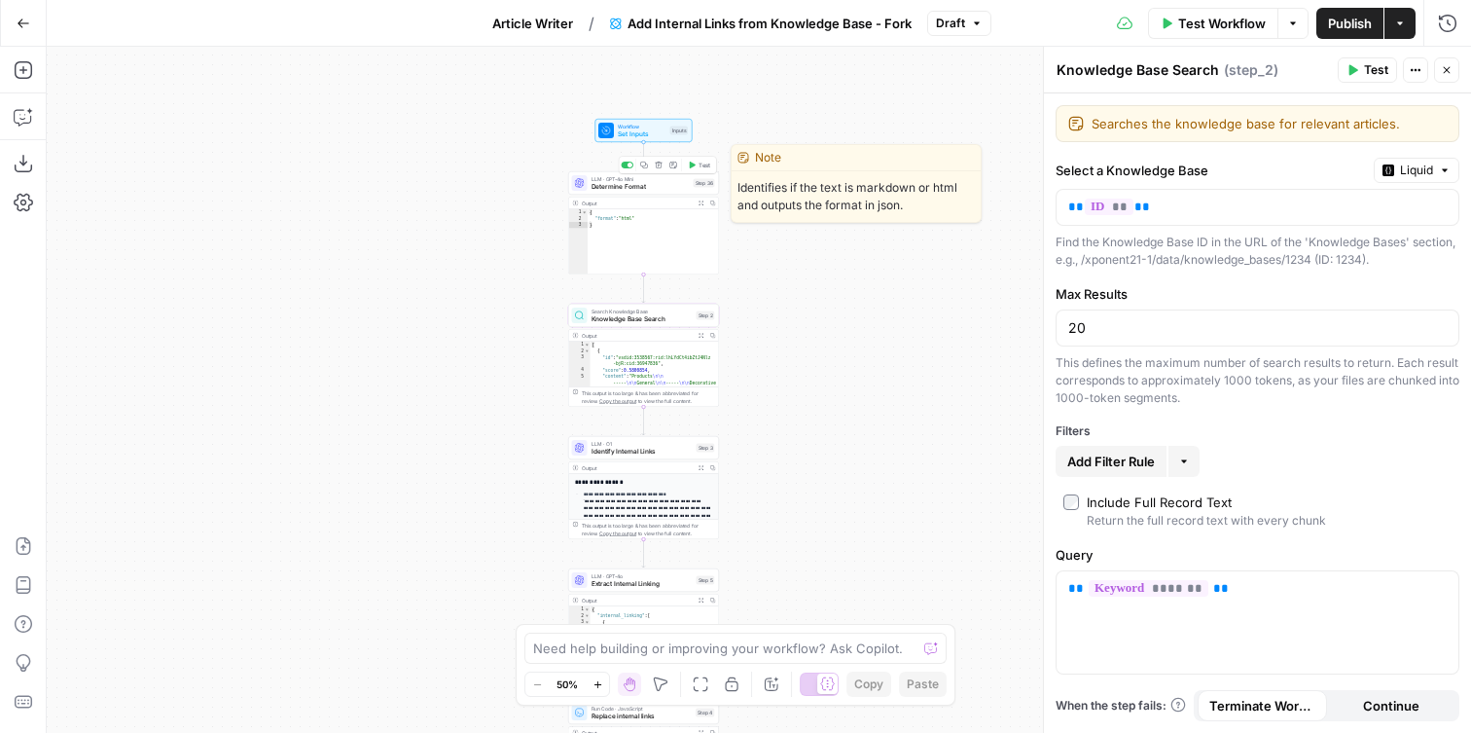
click at [645, 190] on span "Determine Format" at bounding box center [641, 187] width 98 height 10
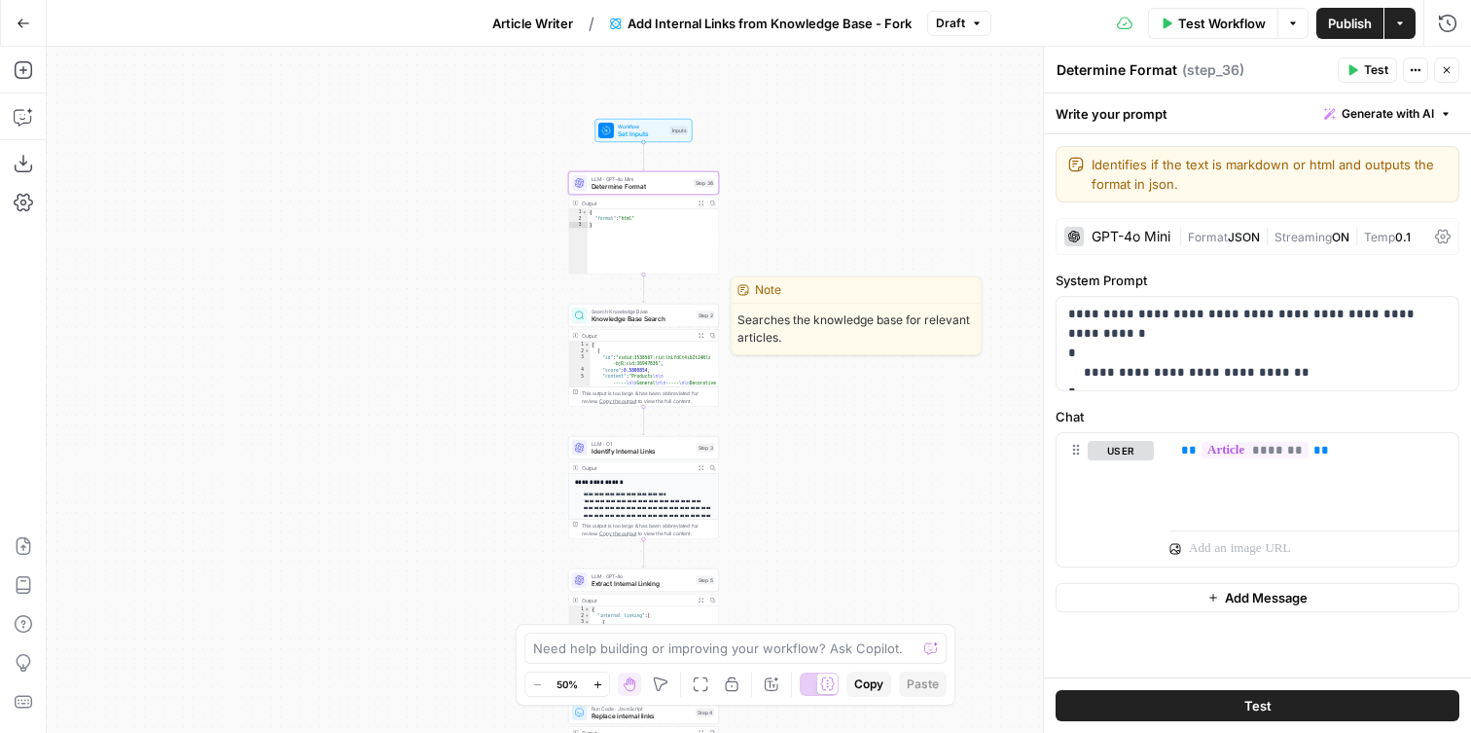
click at [637, 307] on span "Search Knowledge Base" at bounding box center [642, 311] width 101 height 8
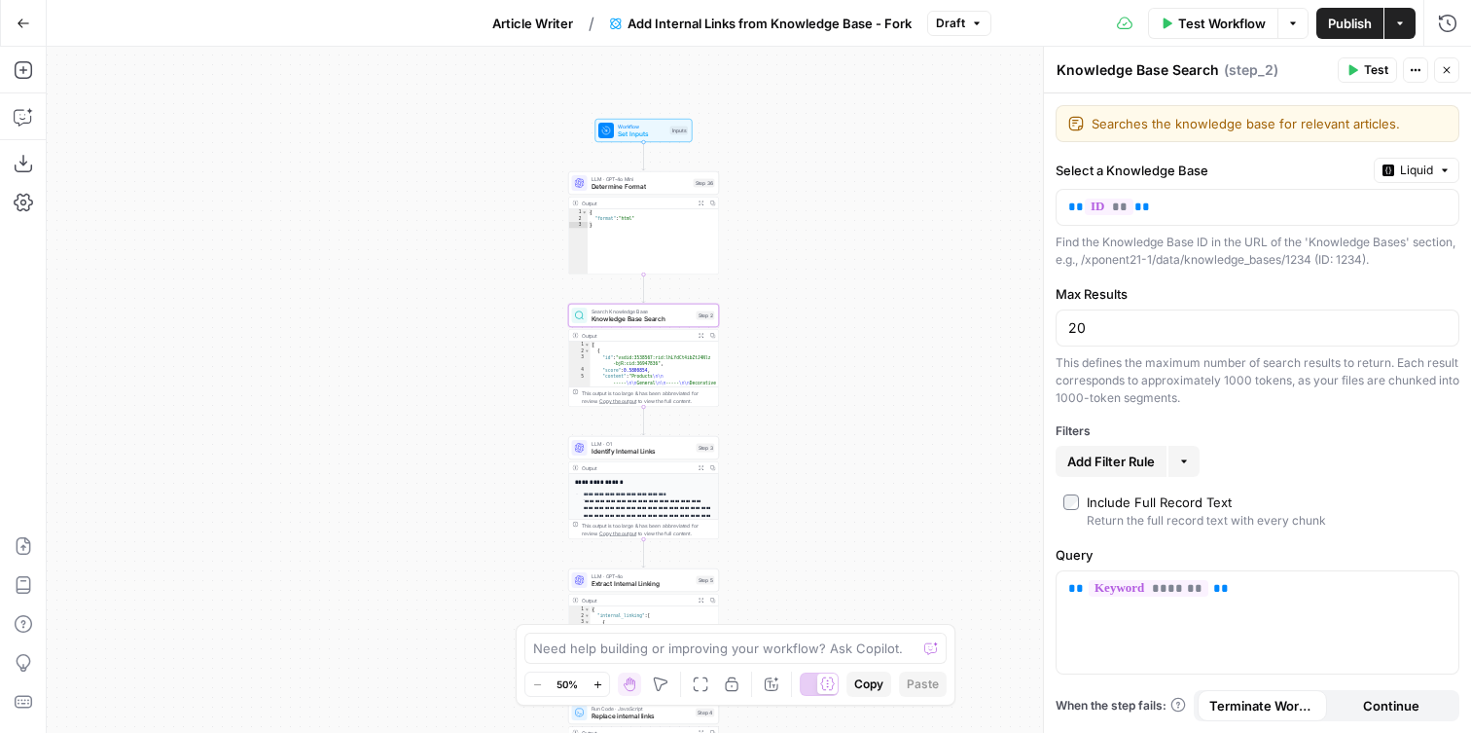
click at [876, 381] on div "Workflow Set Inputs Inputs LLM · GPT-4o Mini Determine Format Step 36 Output Ex…" at bounding box center [759, 390] width 1425 height 686
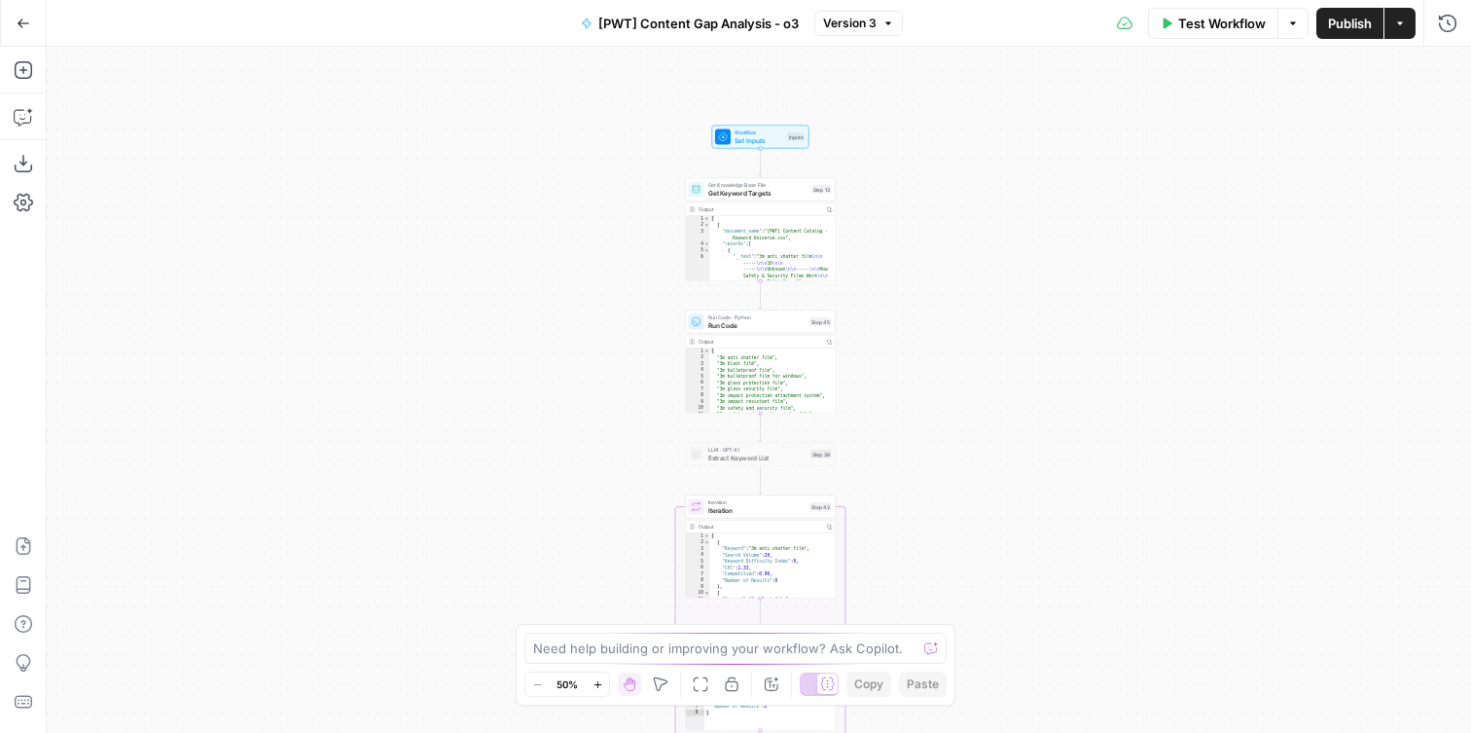
click at [727, 194] on span "Get Keyword Targets" at bounding box center [757, 193] width 99 height 10
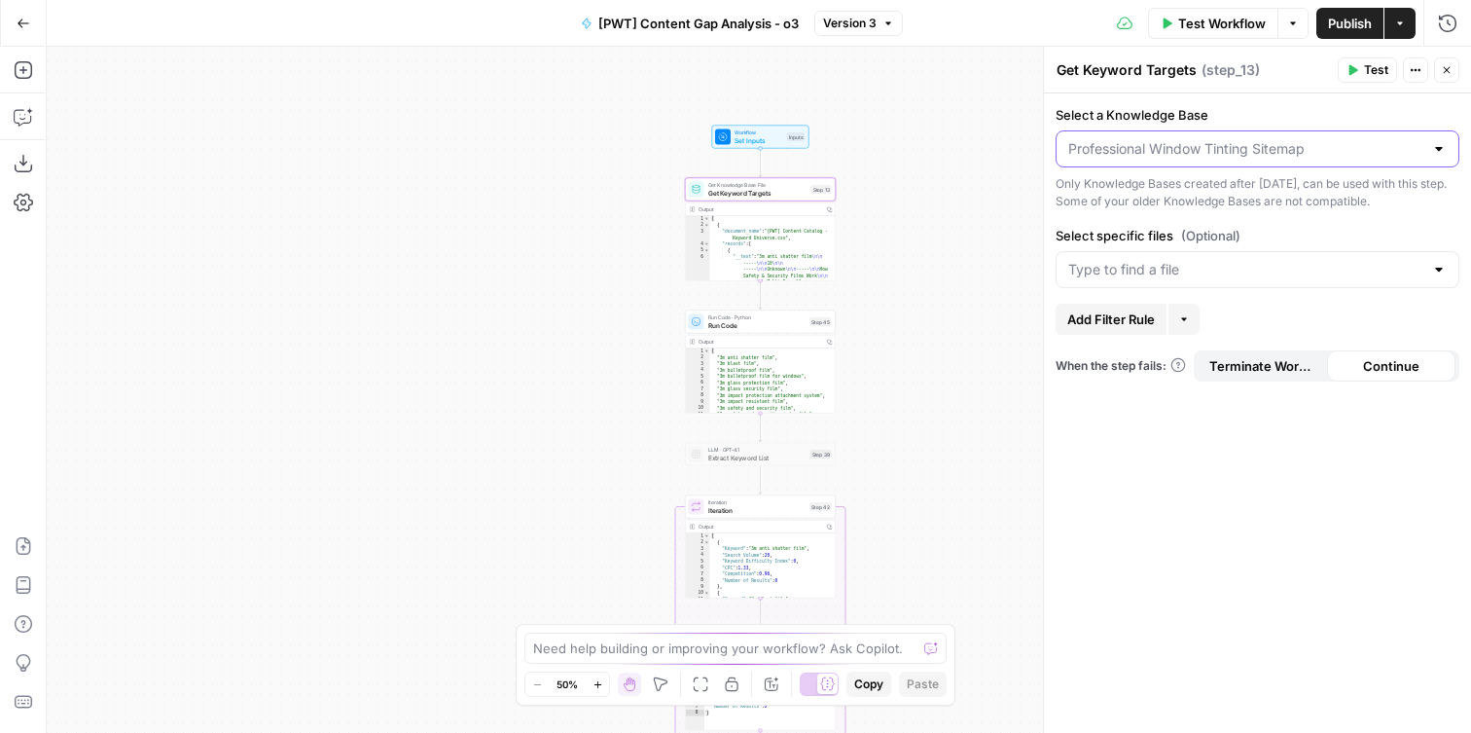
click at [1166, 150] on input "Select a Knowledge Base" at bounding box center [1245, 148] width 355 height 19
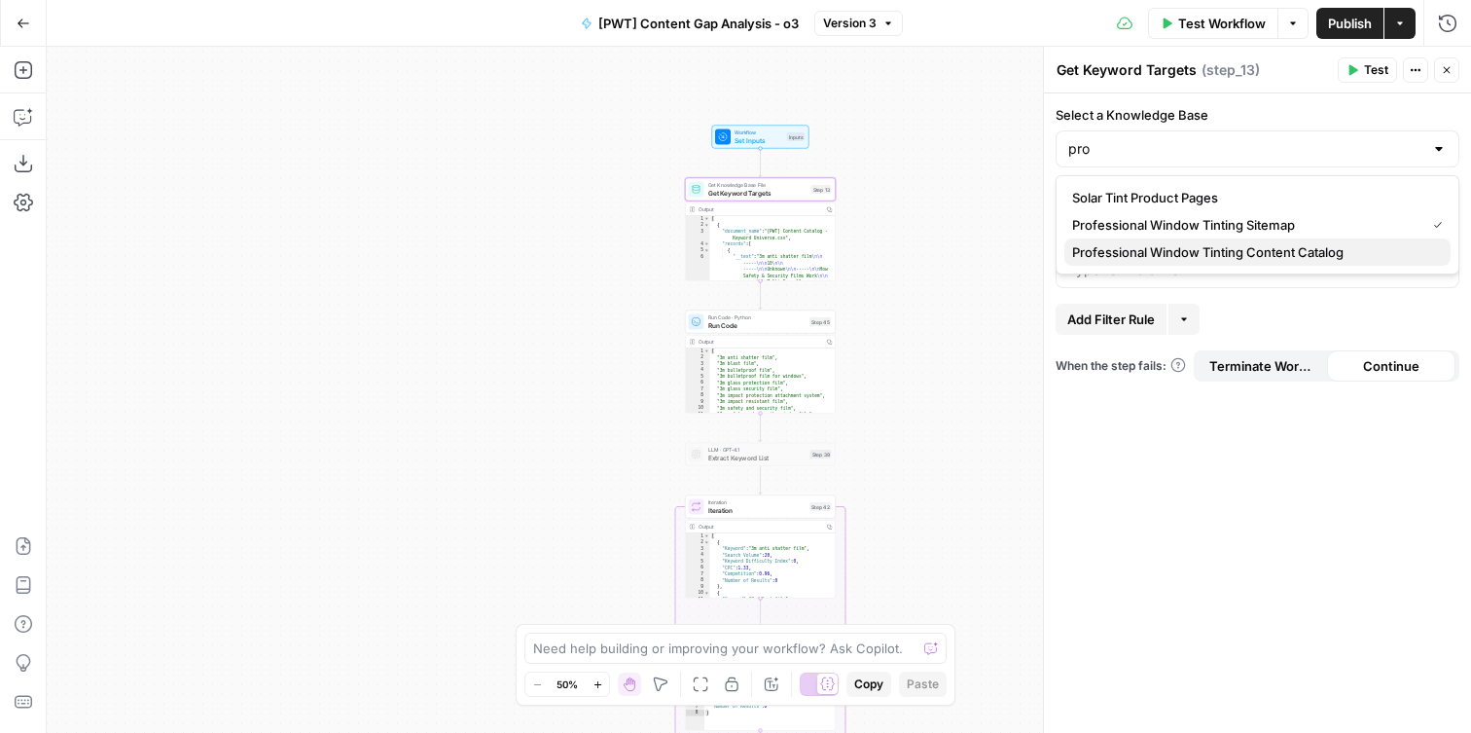
click at [1225, 259] on span "Professional Window Tinting Content Catalog" at bounding box center [1253, 251] width 363 height 19
type input "Professional Window Tinting Content Catalog"
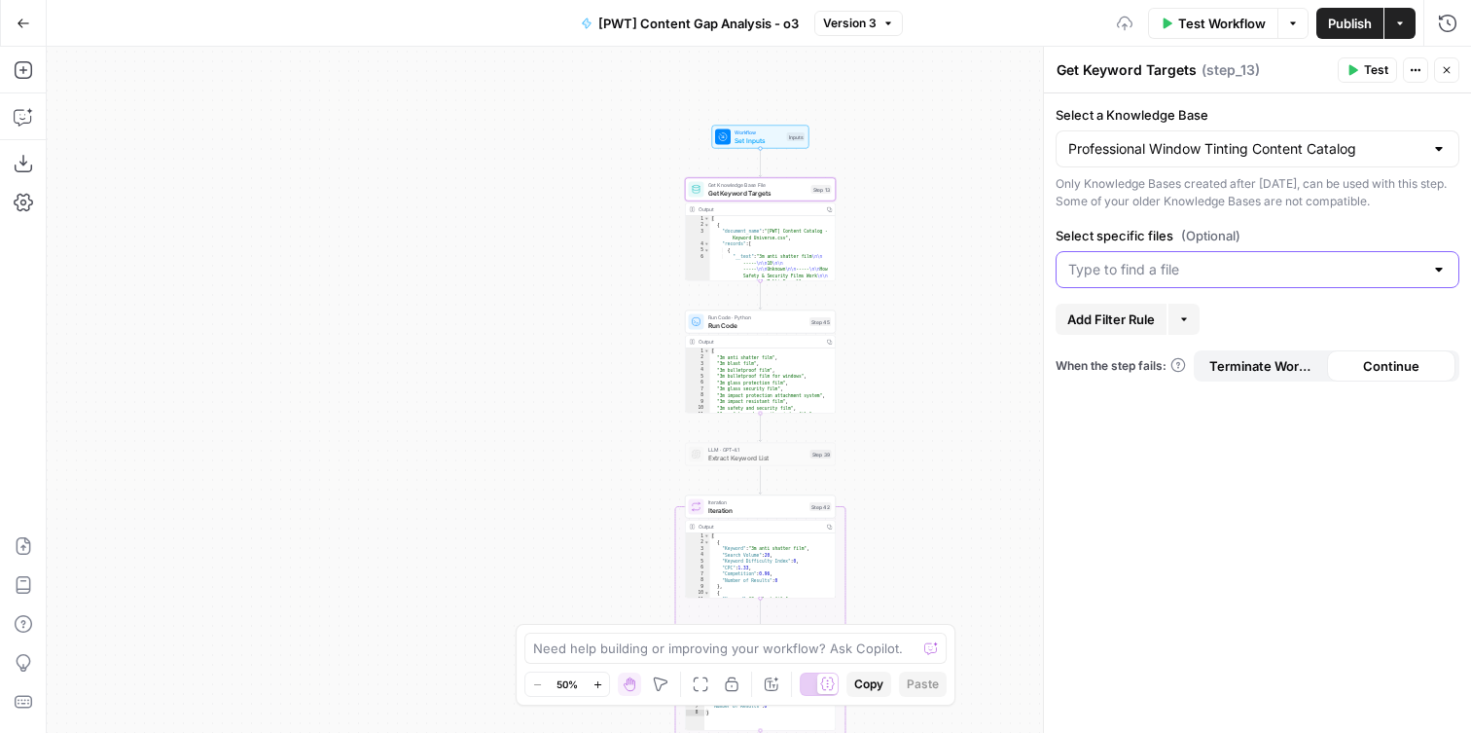
click at [1227, 265] on input "Select specific files (Optional)" at bounding box center [1245, 269] width 355 height 19
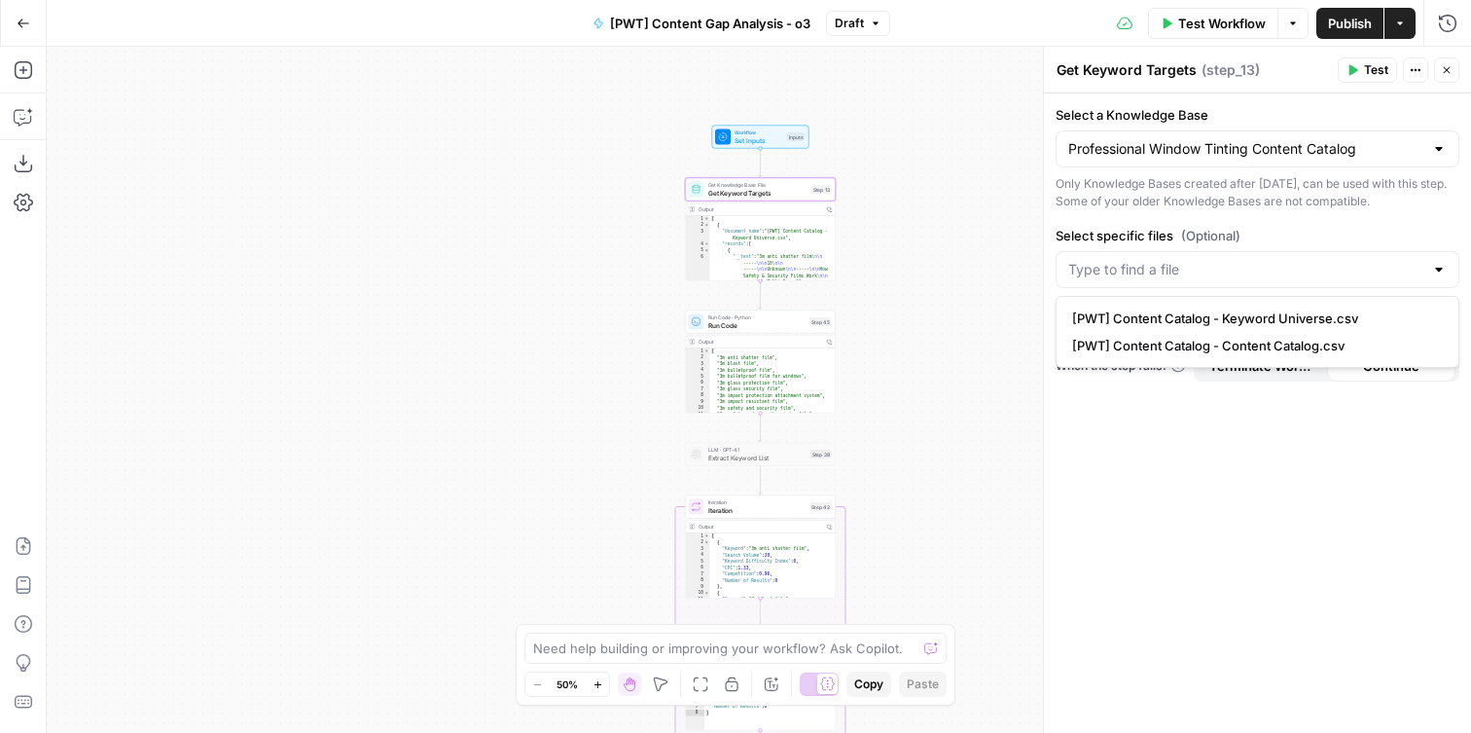
click at [1235, 318] on span "[PWT] Content Catalog - Keyword Universe.csv" at bounding box center [1253, 317] width 363 height 19
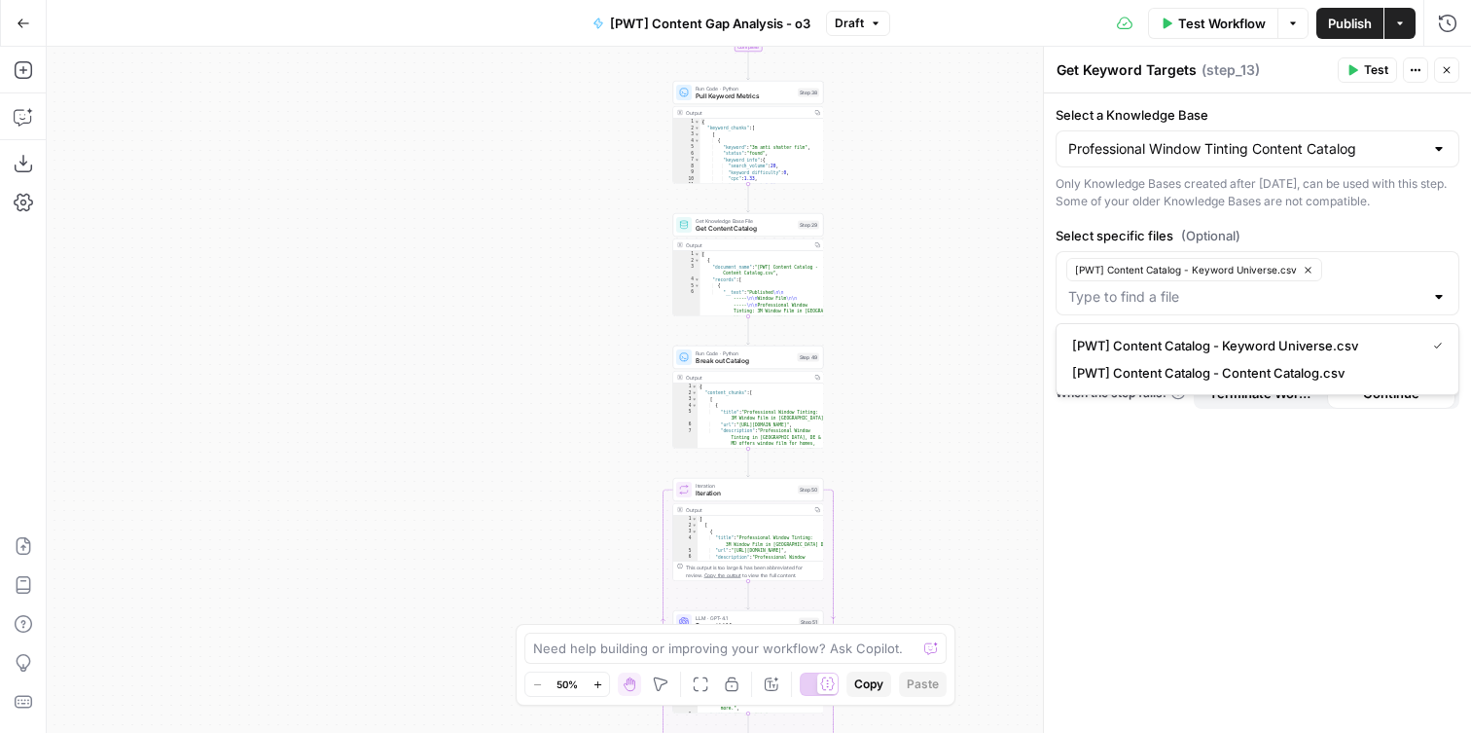
click at [780, 227] on span "Get Content Catalog" at bounding box center [745, 229] width 98 height 10
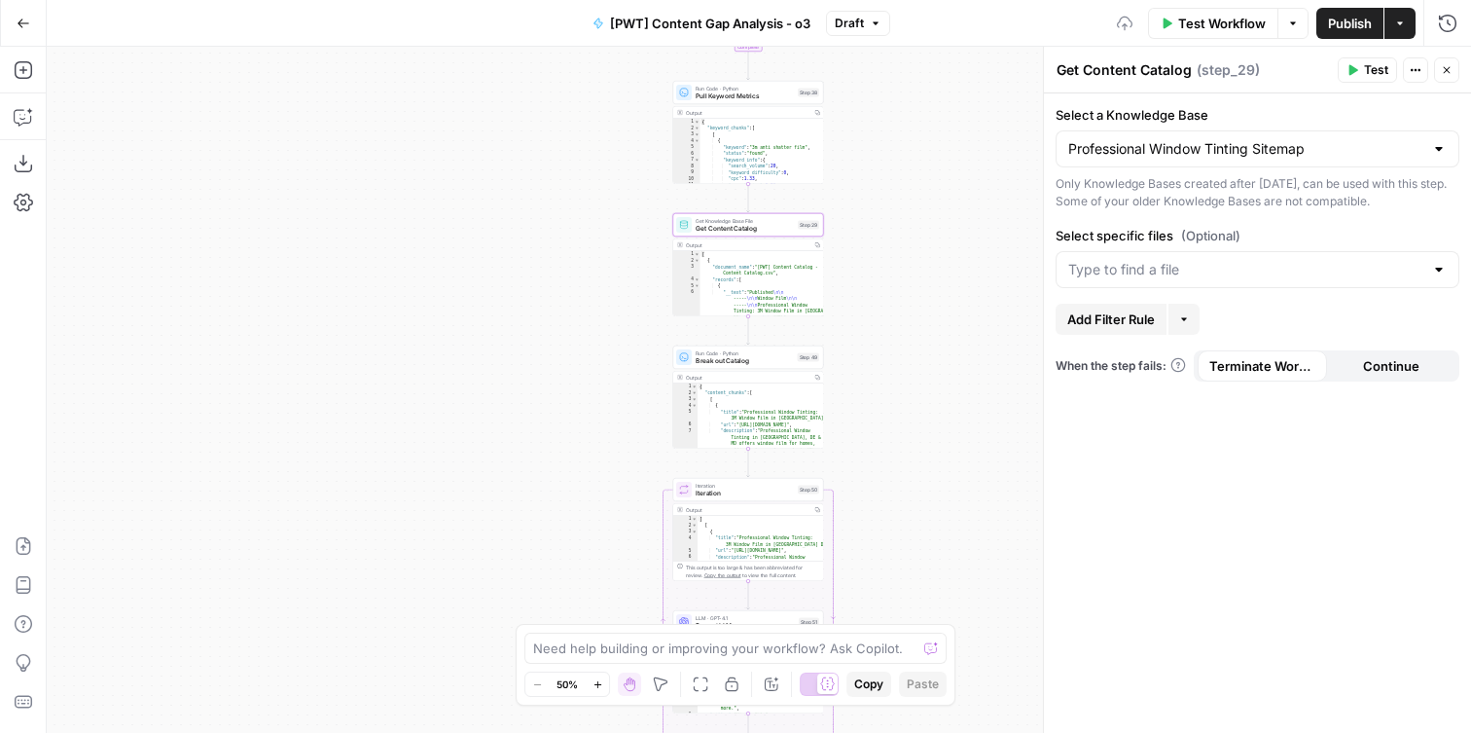
click at [1319, 163] on div "Professional Window Tinting Sitemap" at bounding box center [1258, 148] width 404 height 37
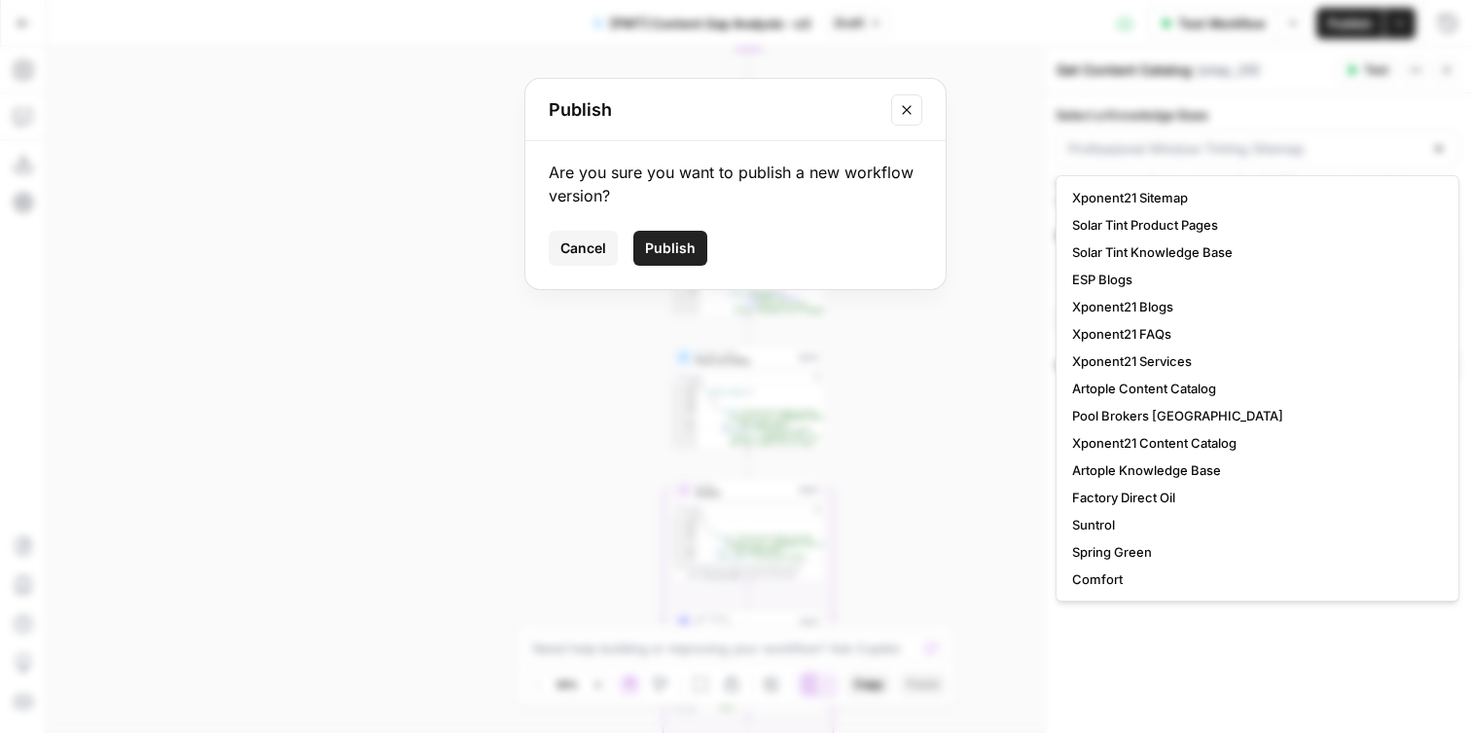
type input "Professional Window Tinting Sitemap"
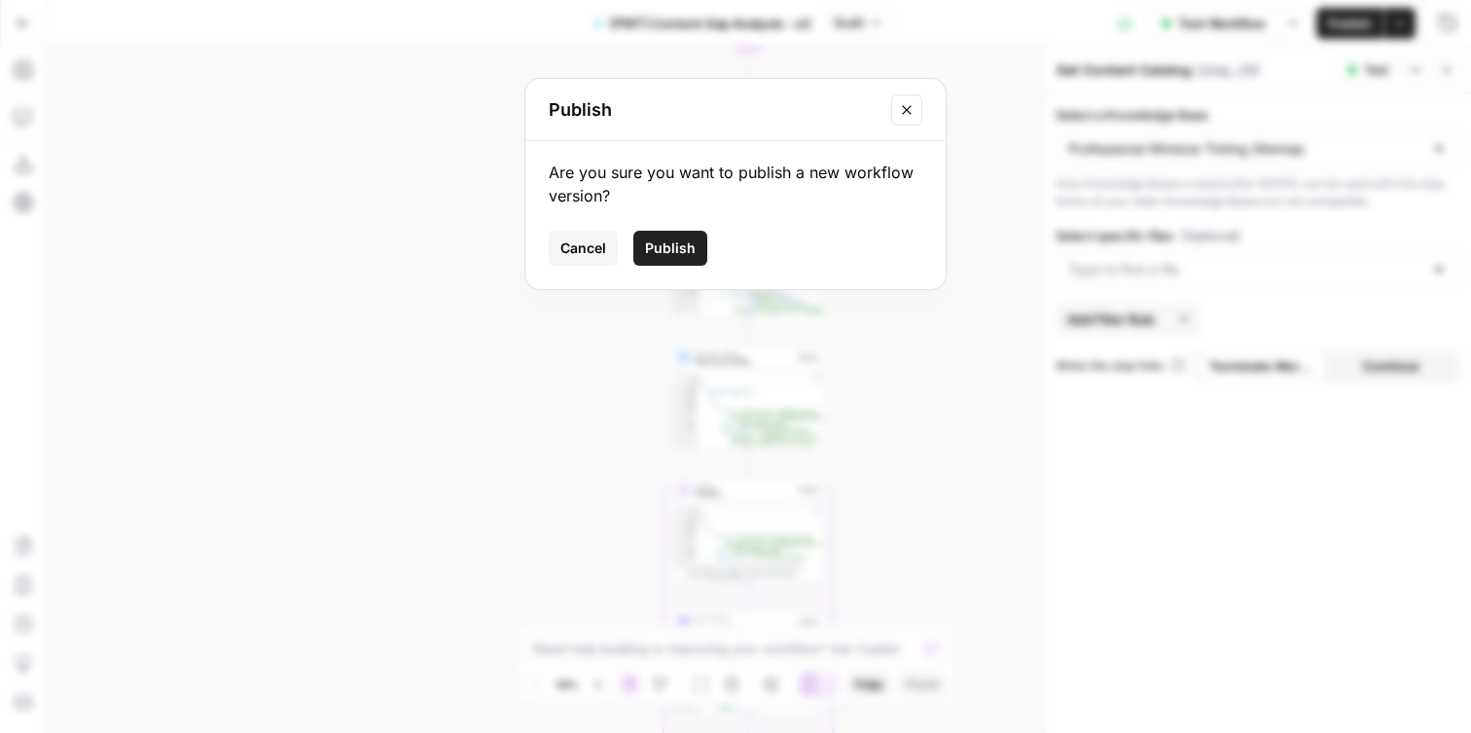
click at [894, 106] on button "Close modal" at bounding box center [906, 109] width 31 height 31
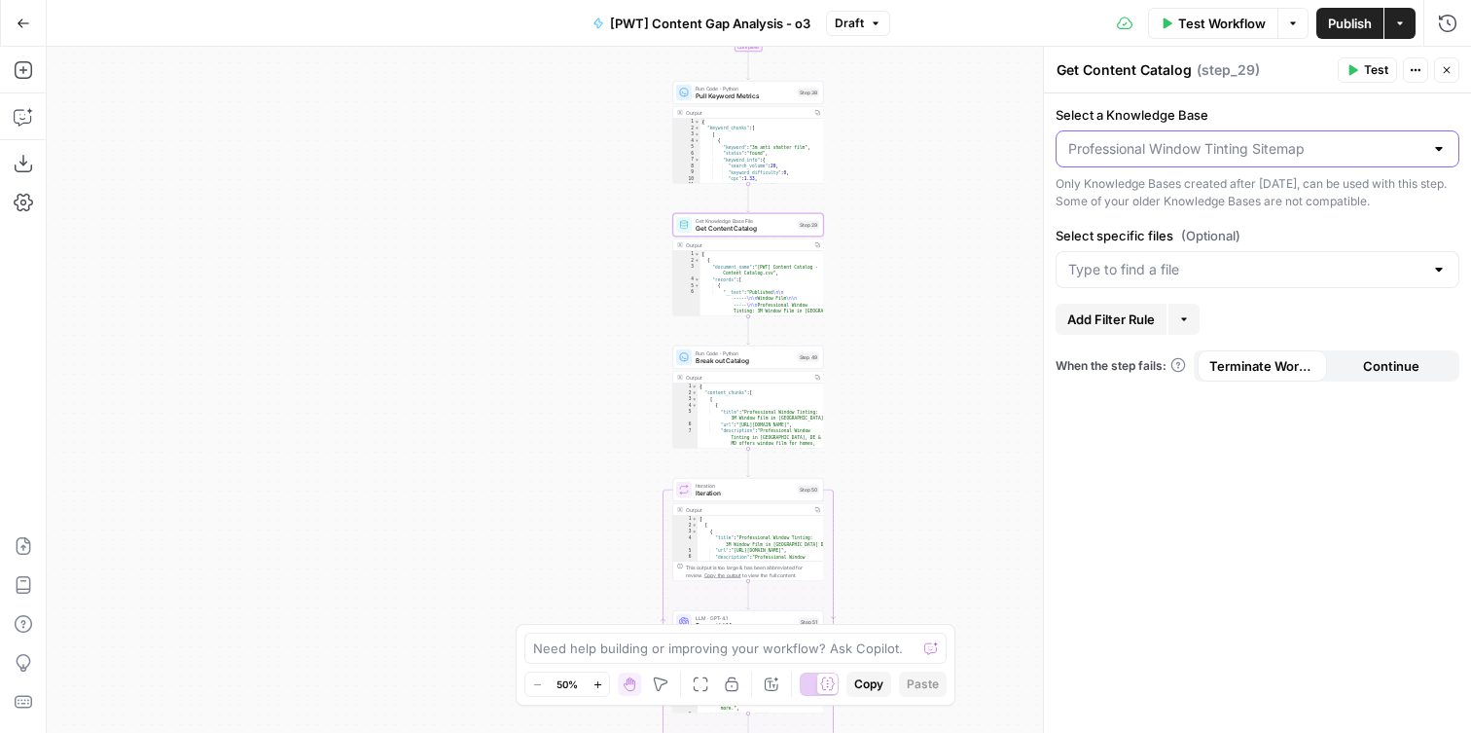
click at [1167, 154] on input "Select a Knowledge Base" at bounding box center [1245, 148] width 355 height 19
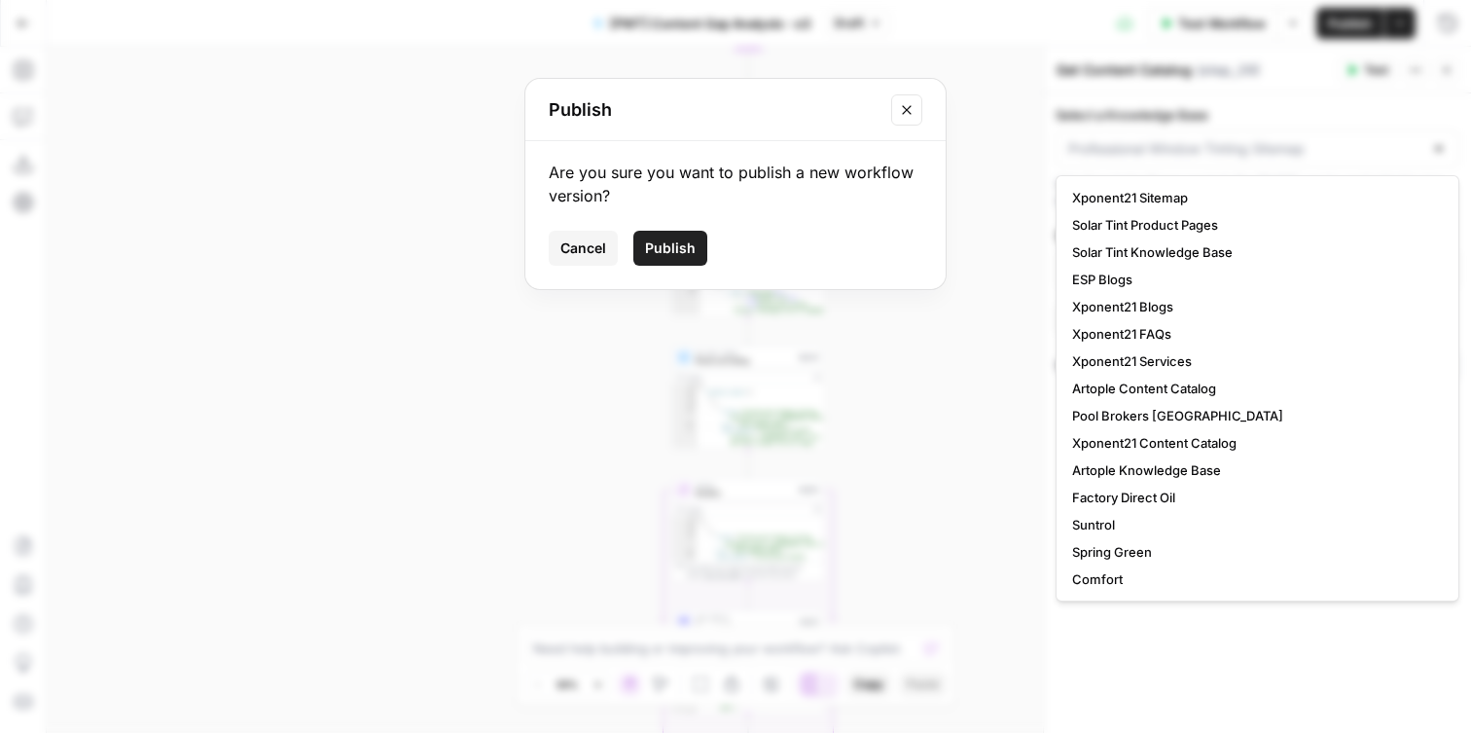
type input "Professional Window Tinting Sitemap"
click at [893, 105] on button "Close modal" at bounding box center [906, 109] width 31 height 31
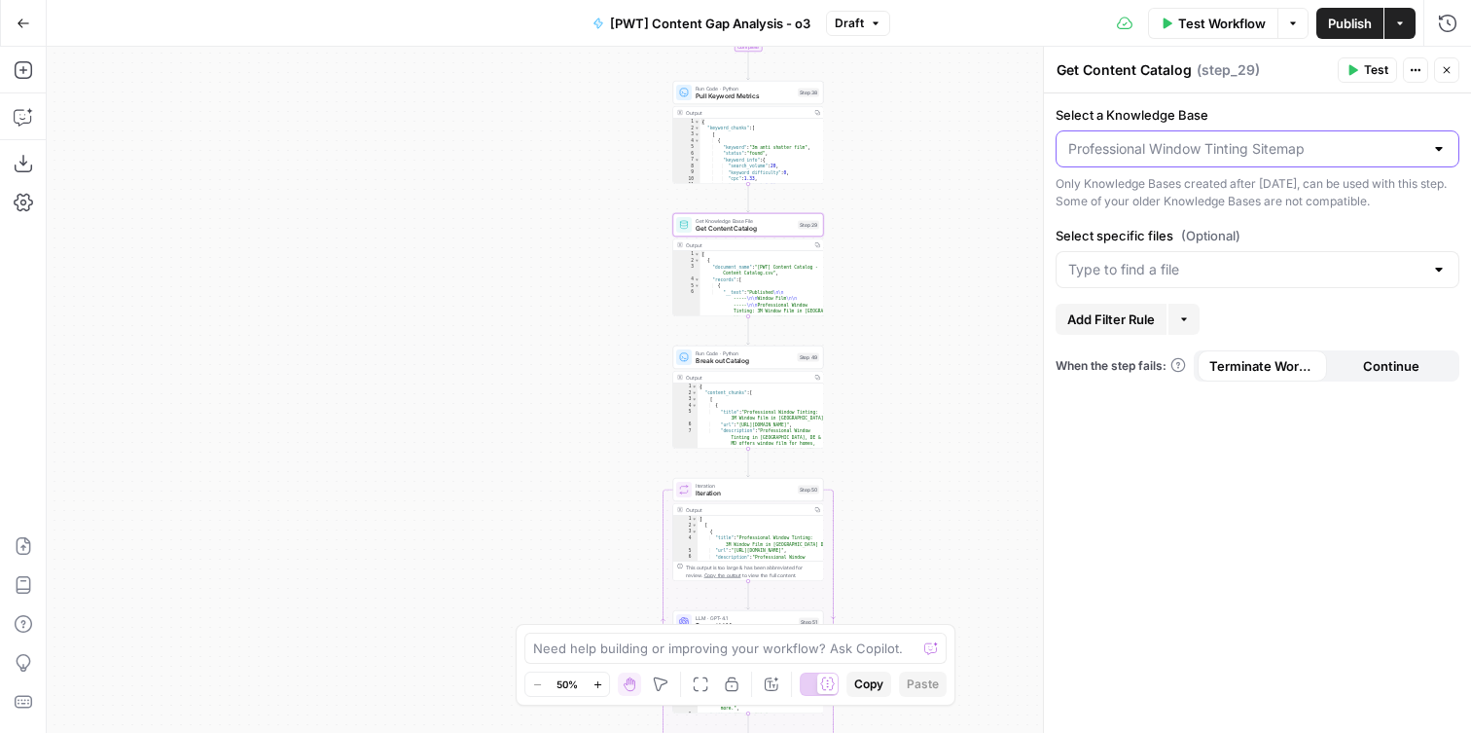
click at [1194, 154] on input "Select a Knowledge Base" at bounding box center [1245, 148] width 355 height 19
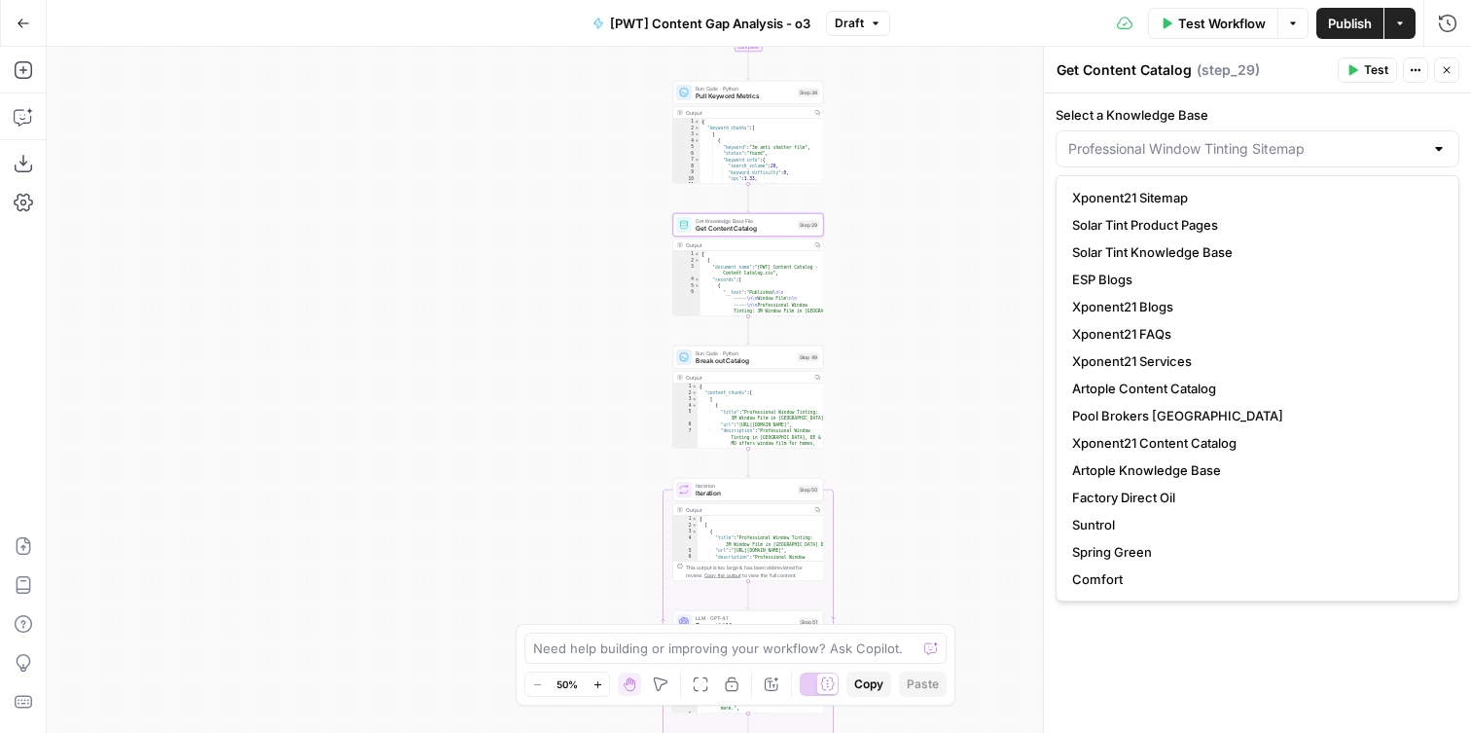
scroll to position [82, 0]
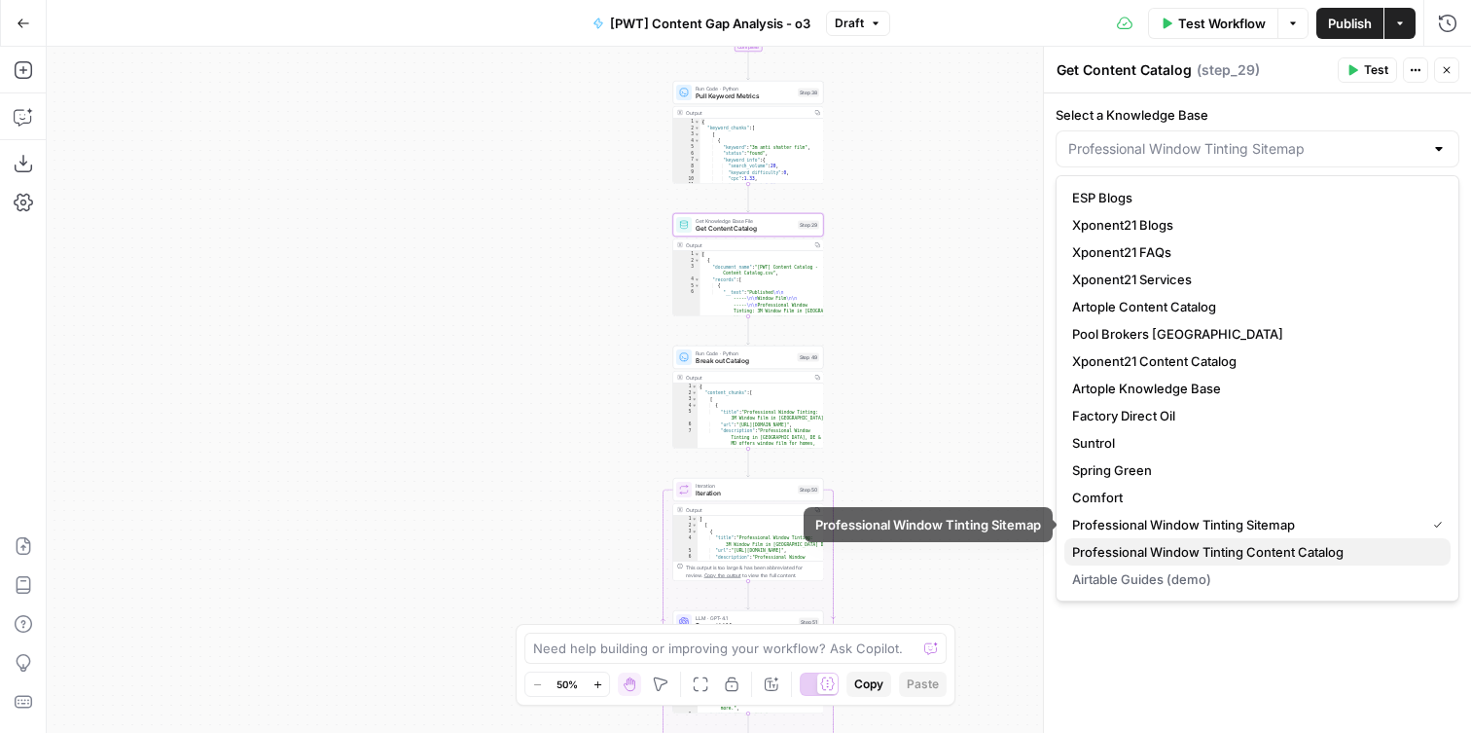
click at [1212, 548] on span "Professional Window Tinting Content Catalog" at bounding box center [1253, 551] width 363 height 19
type input "Professional Window Tinting Content Catalog"
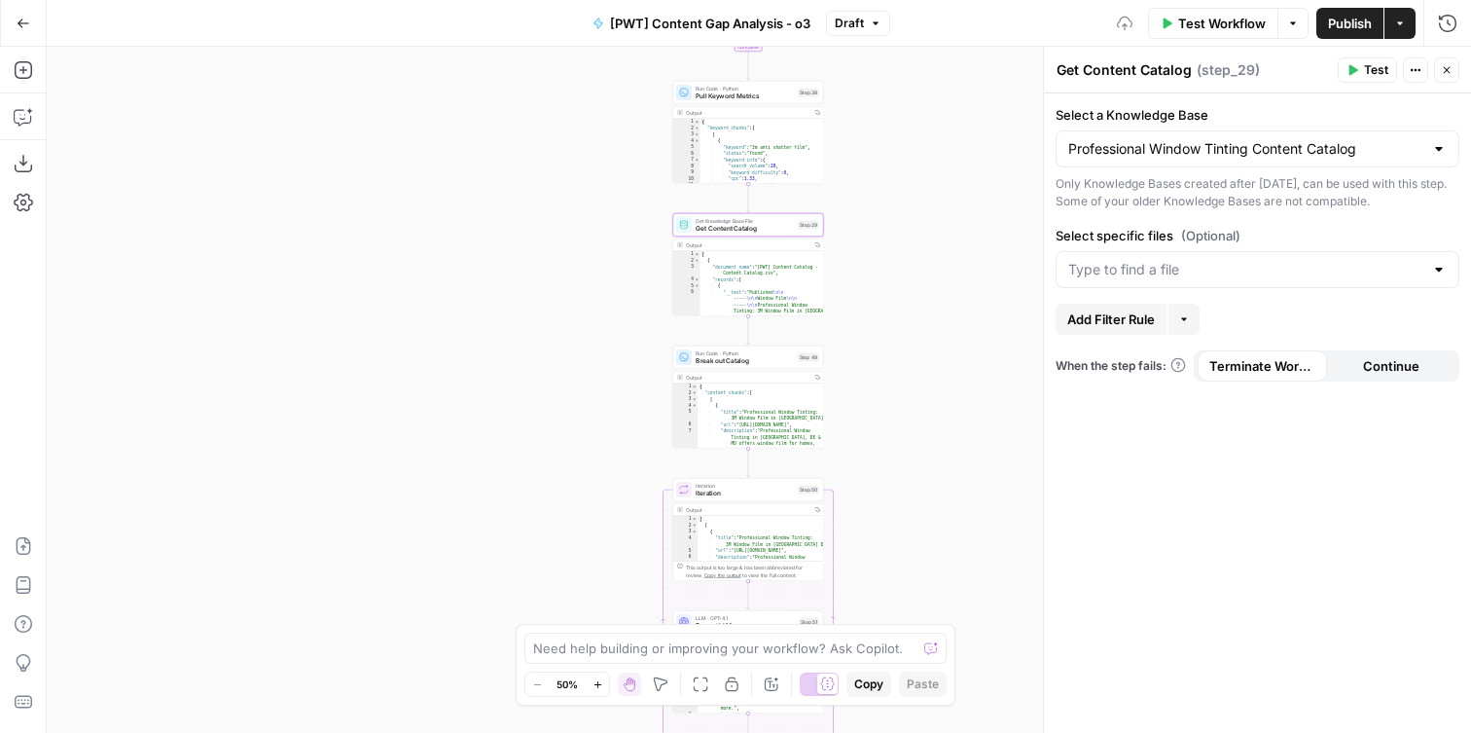
click at [1217, 283] on div at bounding box center [1258, 269] width 404 height 37
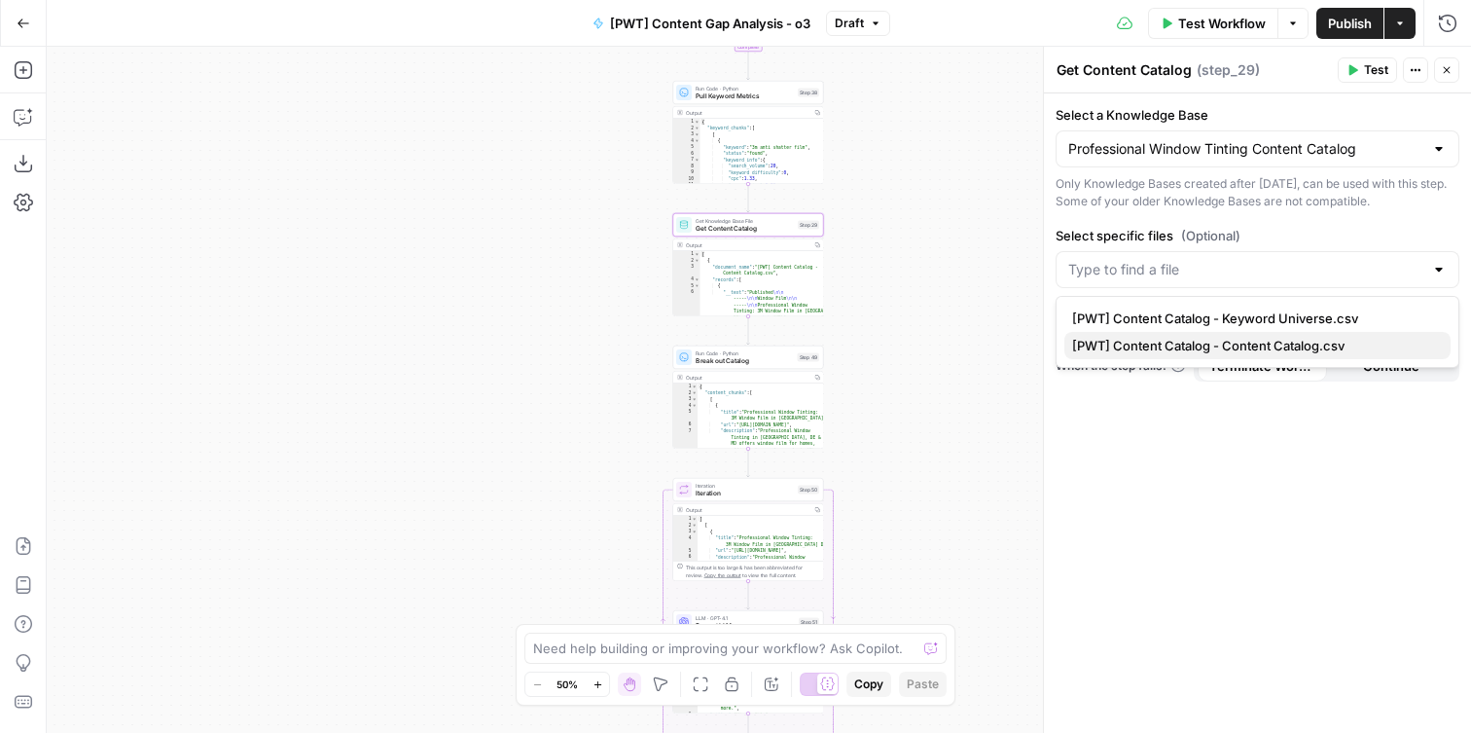
click at [1250, 343] on span "[PWT] Content Catalog - Content Catalog.csv" at bounding box center [1253, 345] width 363 height 19
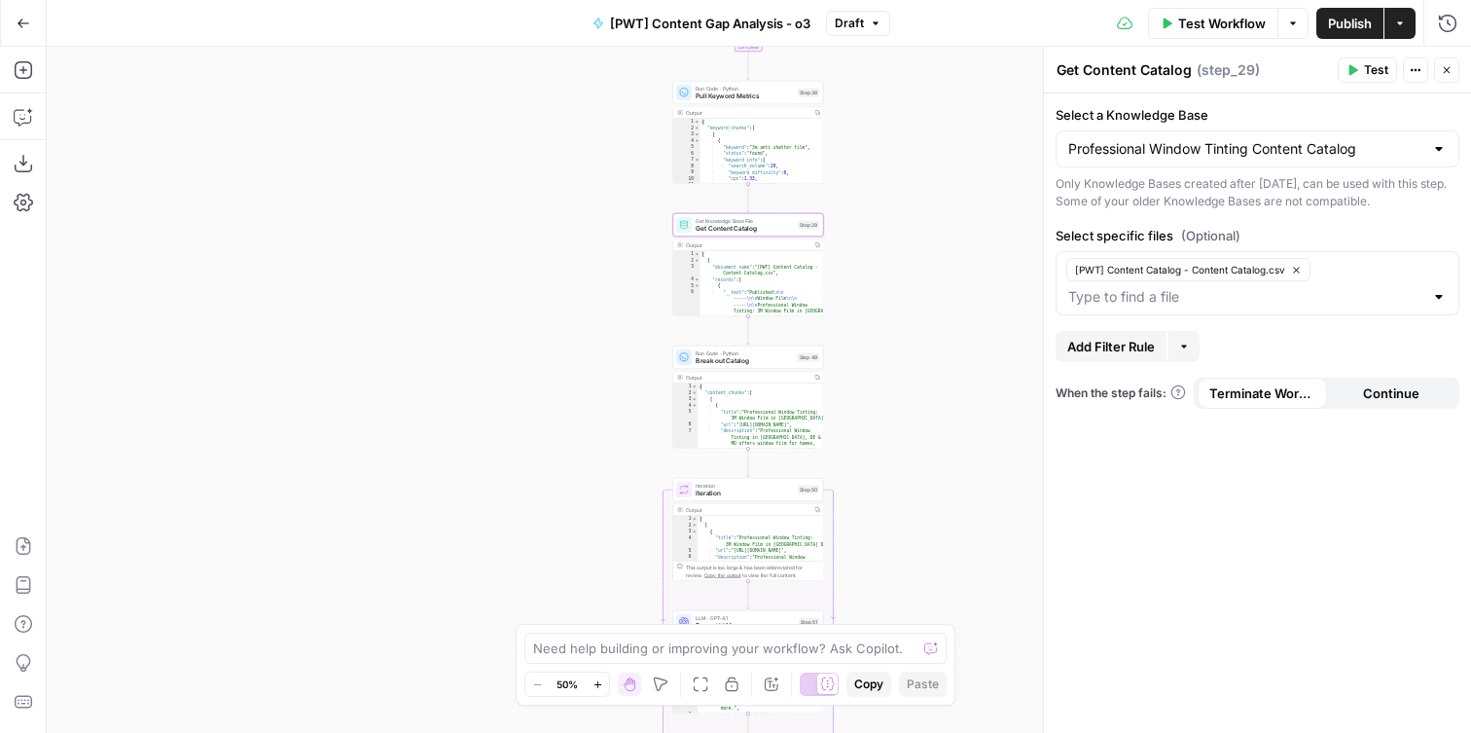
click at [998, 333] on div "Workflow Set Inputs Inputs Get Knowledge Base File Get Keyword Targets Step 13 …" at bounding box center [759, 390] width 1425 height 686
click at [1355, 24] on span "Publish" at bounding box center [1350, 23] width 44 height 19
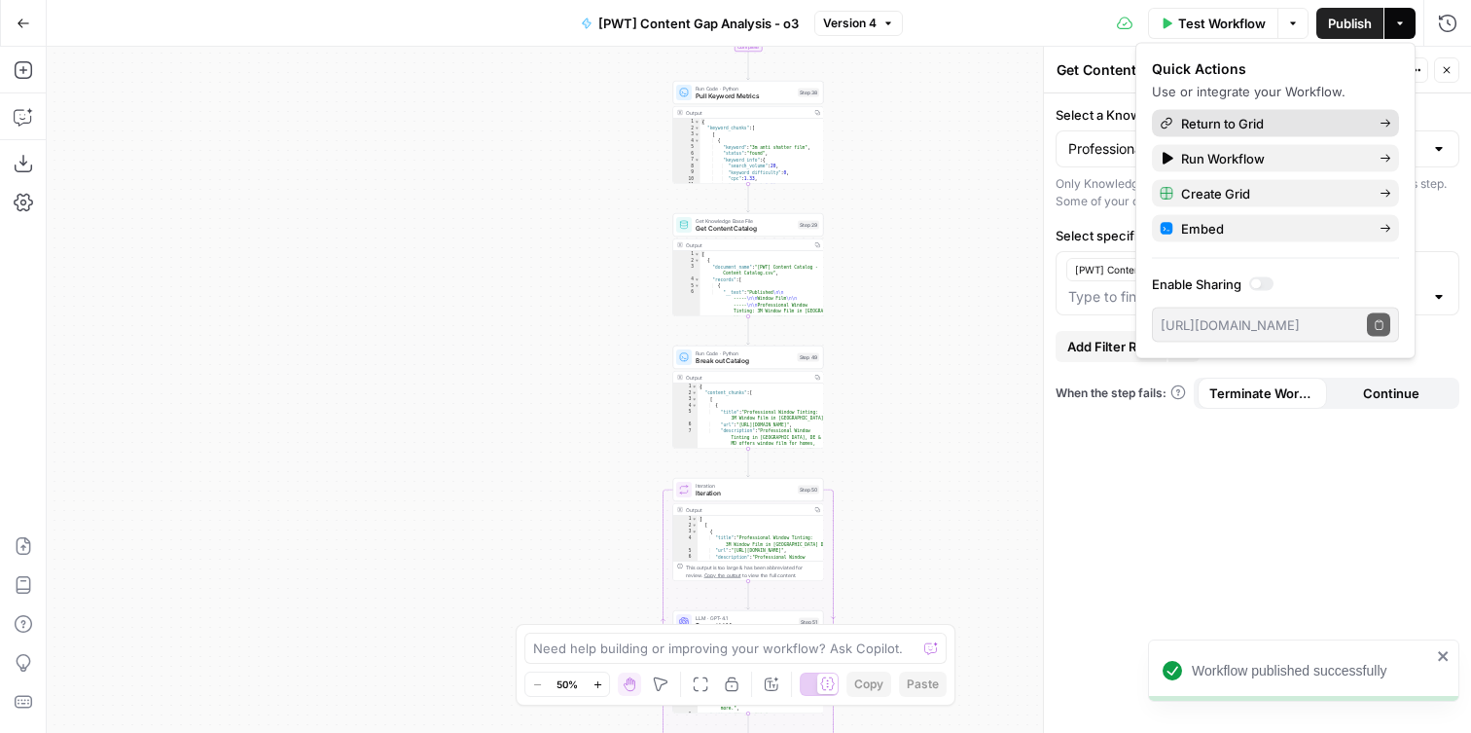
click at [1251, 124] on span "Return to Grid" at bounding box center [1272, 123] width 183 height 19
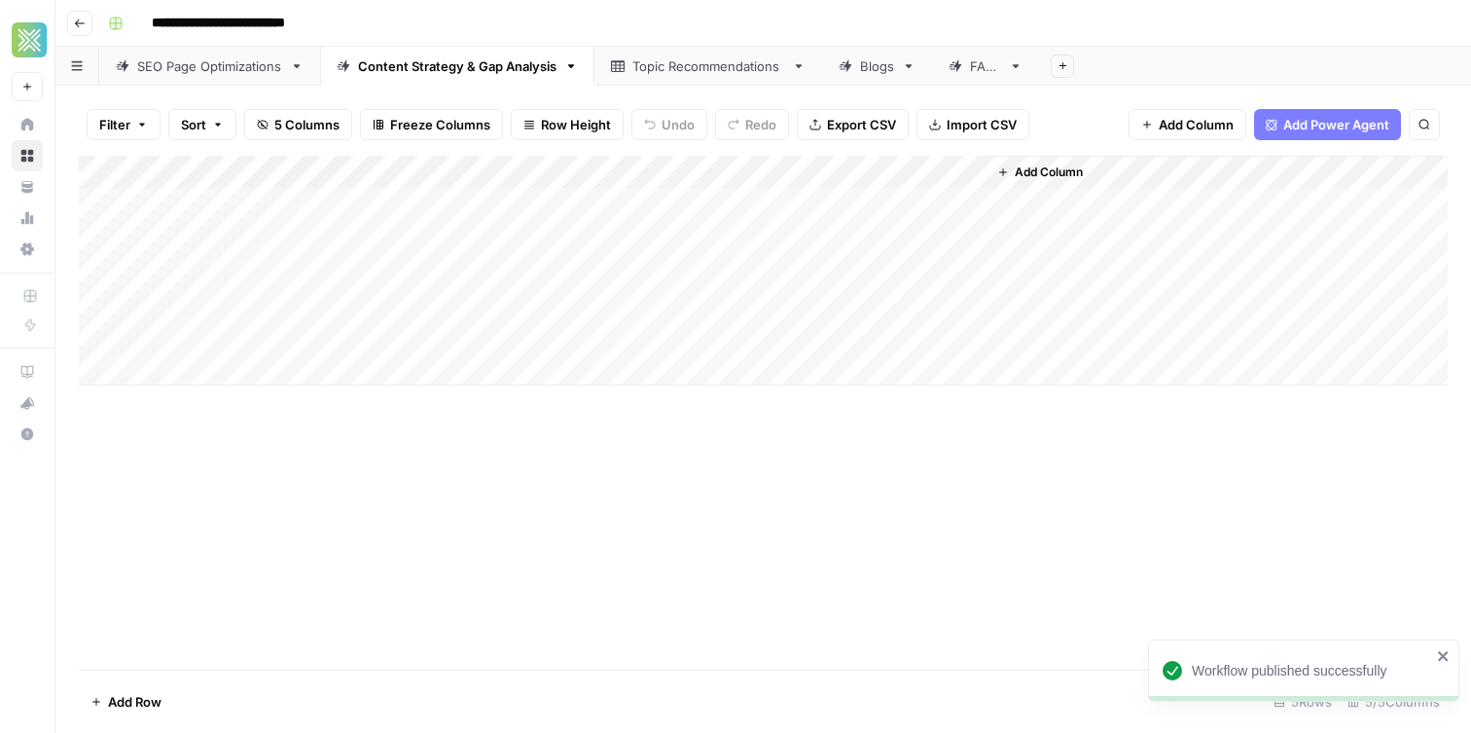
click at [984, 63] on div "FAQs" at bounding box center [985, 65] width 31 height 19
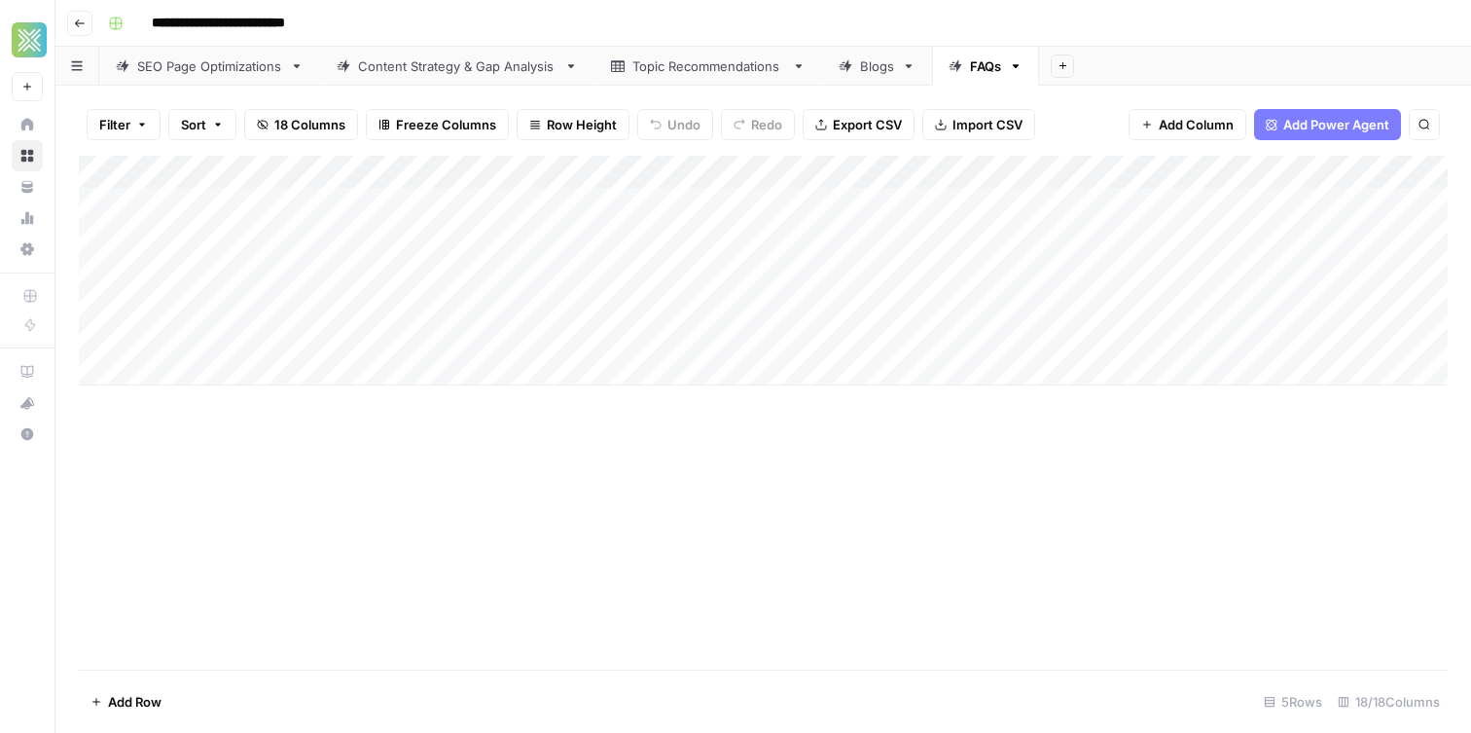
click at [871, 59] on div "Blogs" at bounding box center [877, 65] width 34 height 19
click at [98, 243] on div "Add Column" at bounding box center [763, 413] width 1369 height 514
